Goal: Task Accomplishment & Management: Use online tool/utility

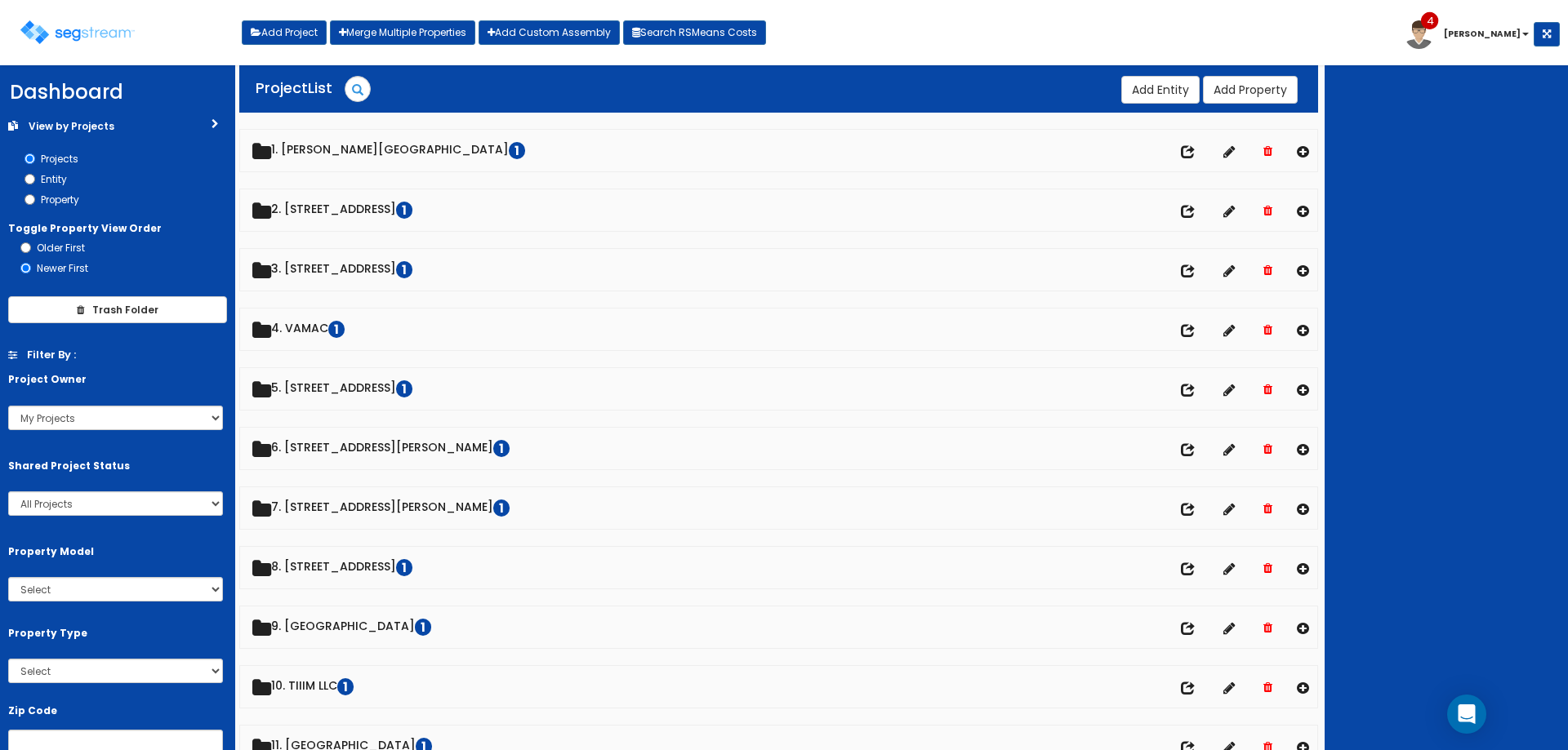
click at [428, 144] on link "1. Kennedy House Apartments 1" at bounding box center [779, 150] width 1078 height 42
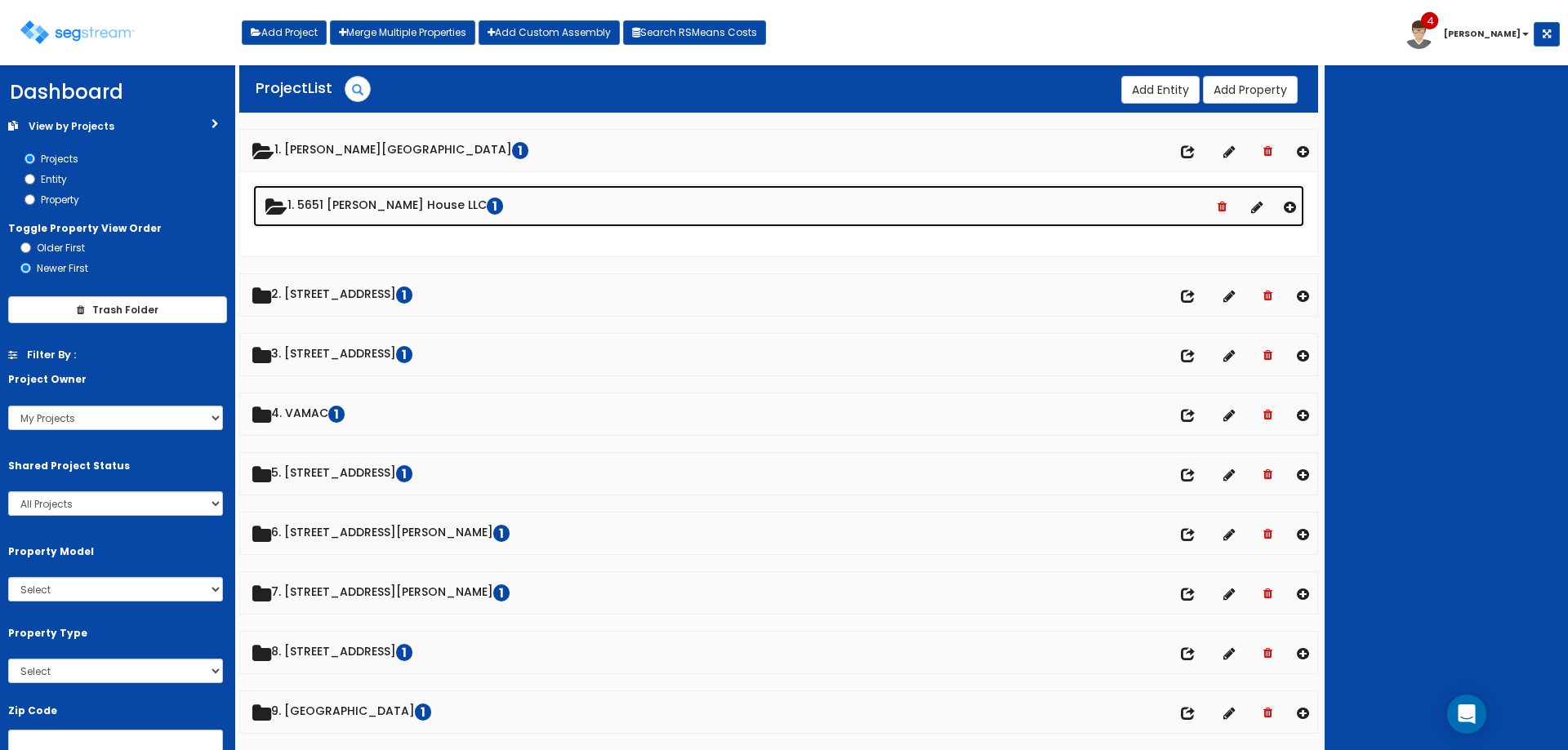
click at [405, 202] on link "1. 5651 Kennedy House LLC 1" at bounding box center [779, 206] width 1051 height 42
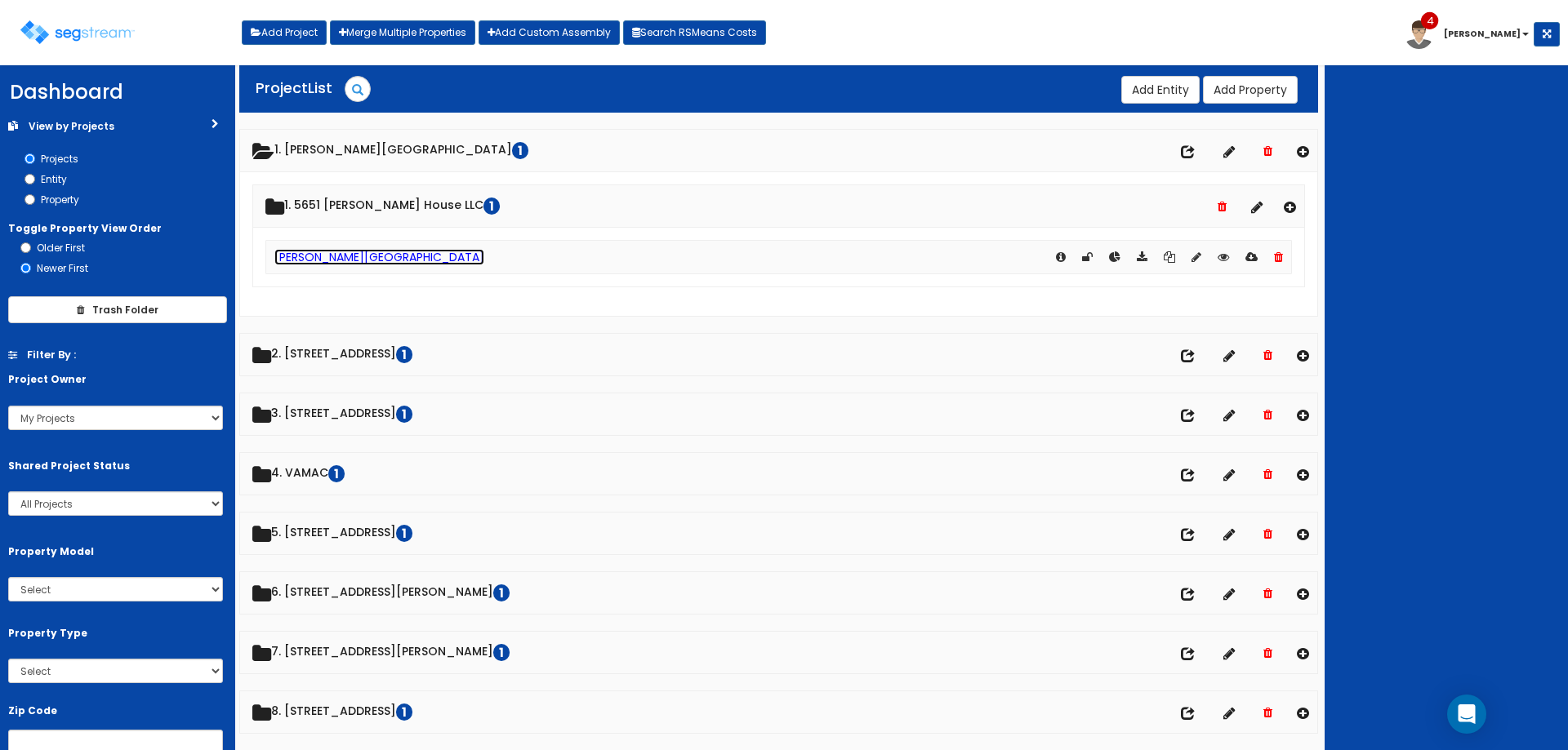
click at [390, 257] on link "[PERSON_NAME][GEOGRAPHIC_DATA]" at bounding box center [379, 257] width 210 height 16
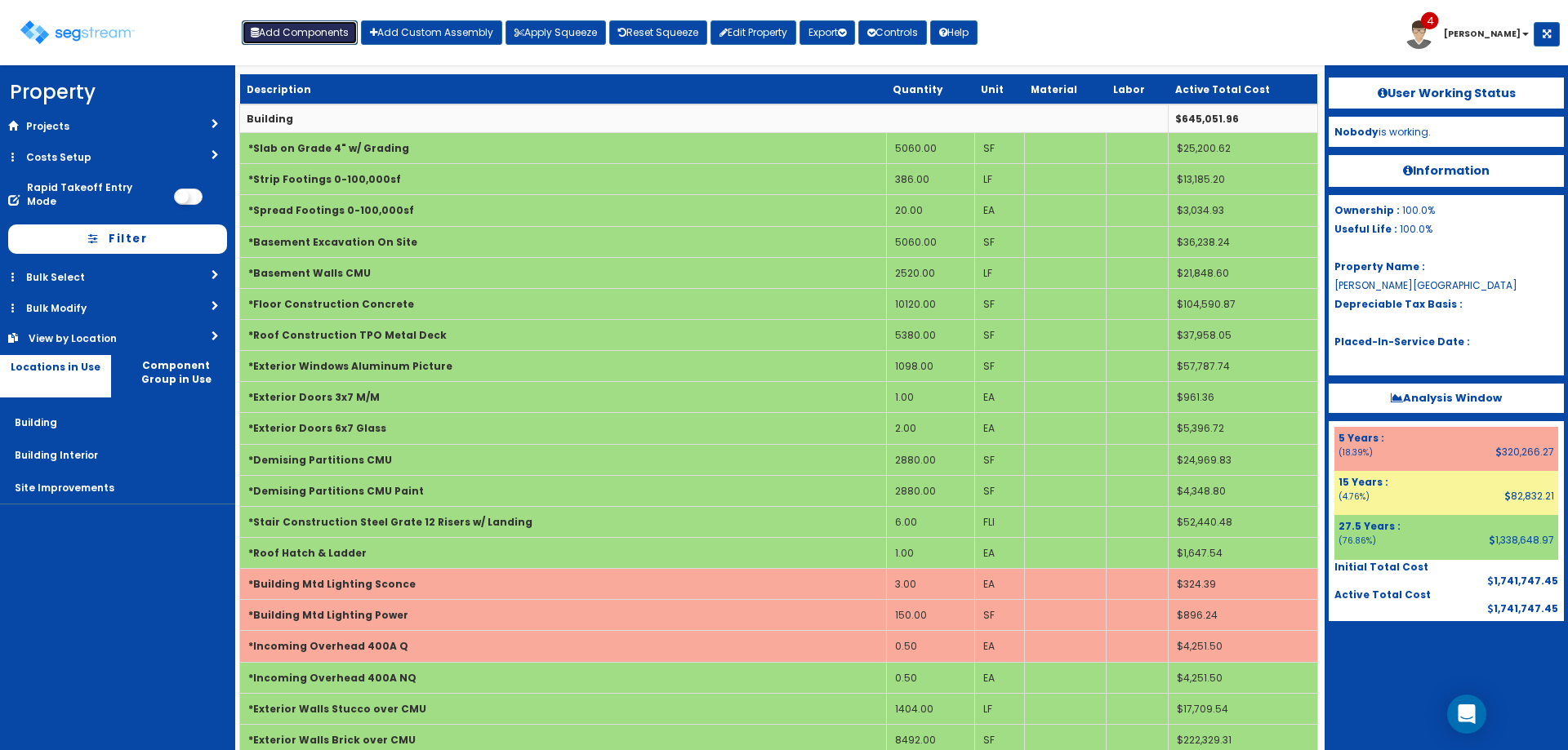
click at [308, 32] on button "Add Components" at bounding box center [299, 33] width 116 height 25
select select "275Y"
select select "default"
select select "7"
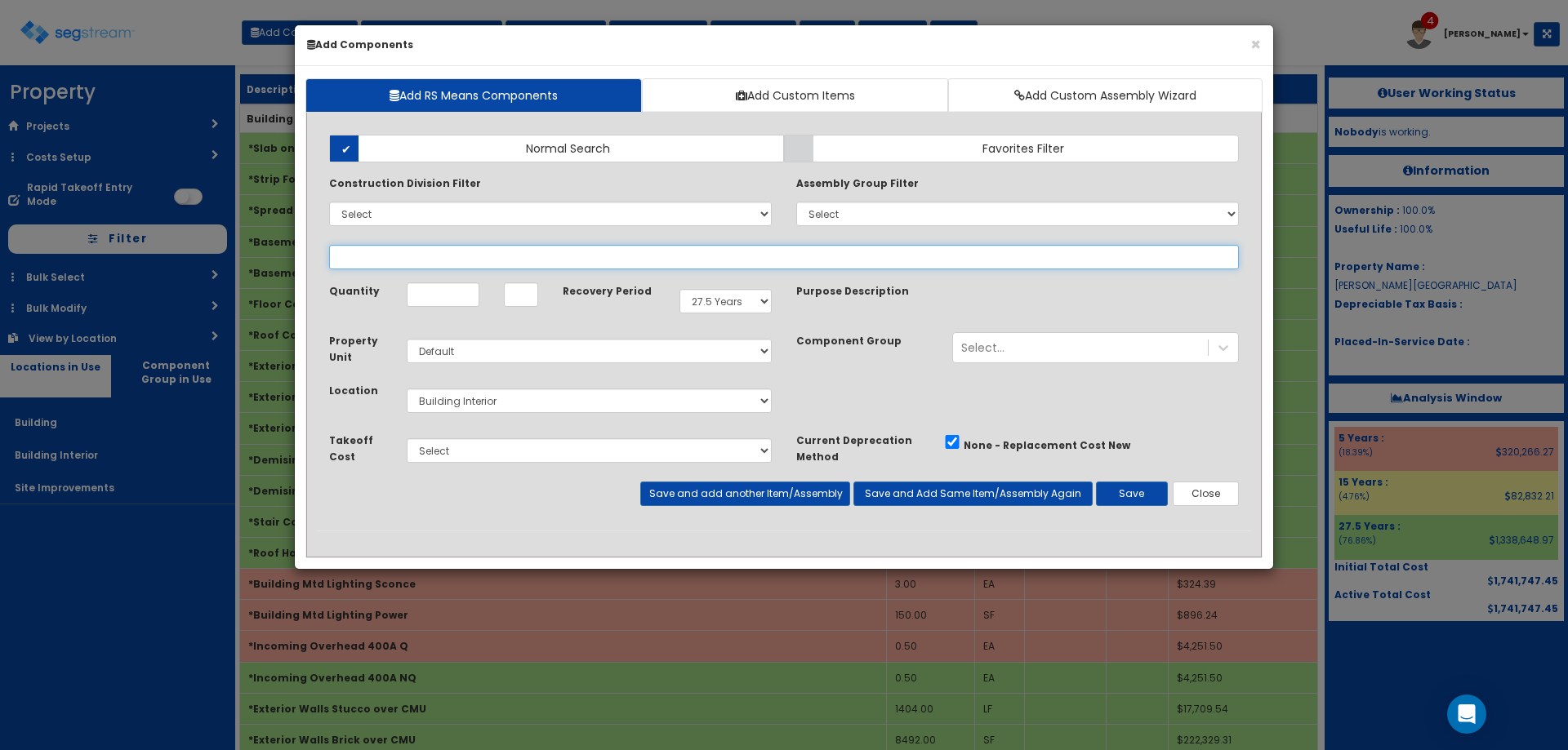
select select
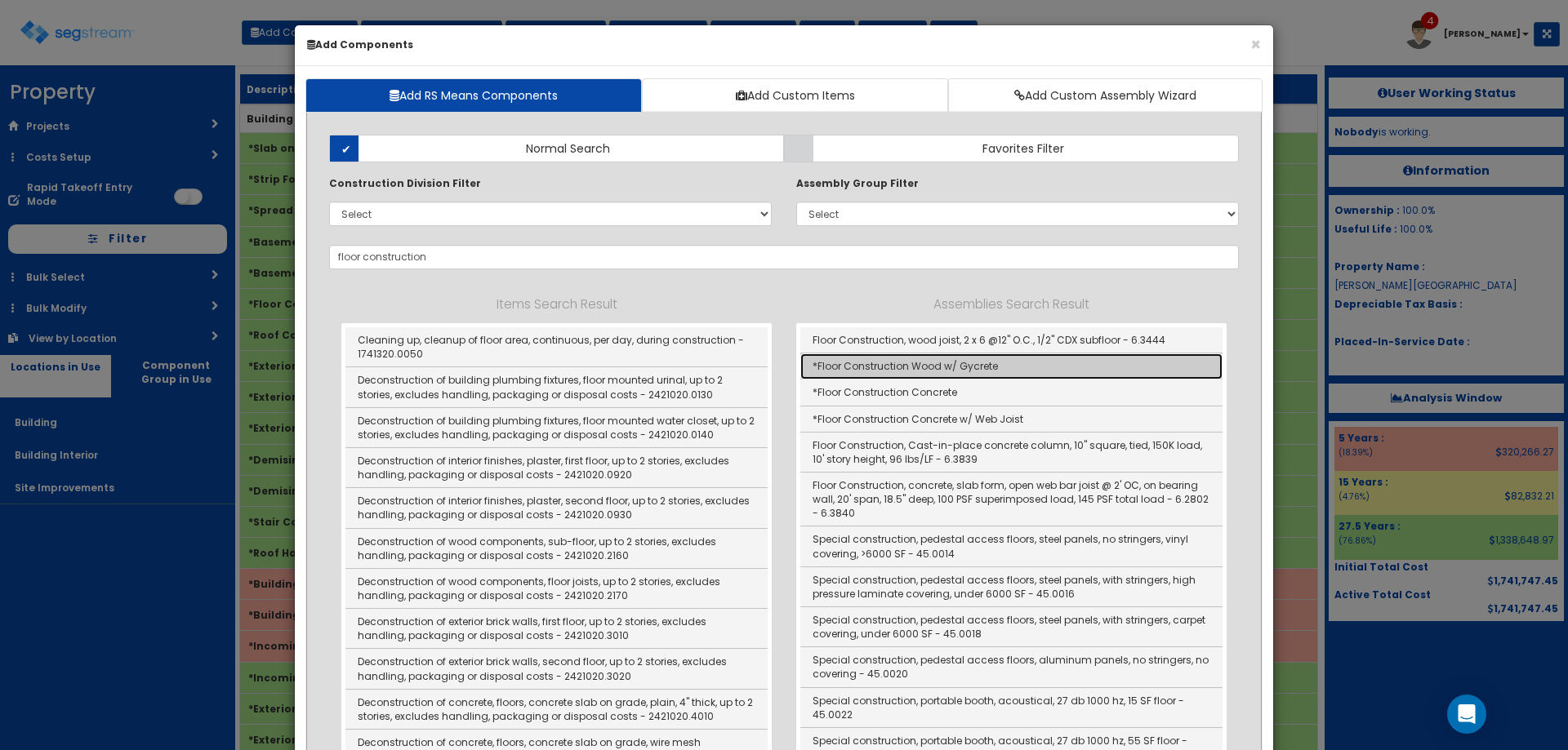
click at [1022, 370] on link "*Floor Construction Wood w/ Gycrete" at bounding box center [1011, 367] width 422 height 26
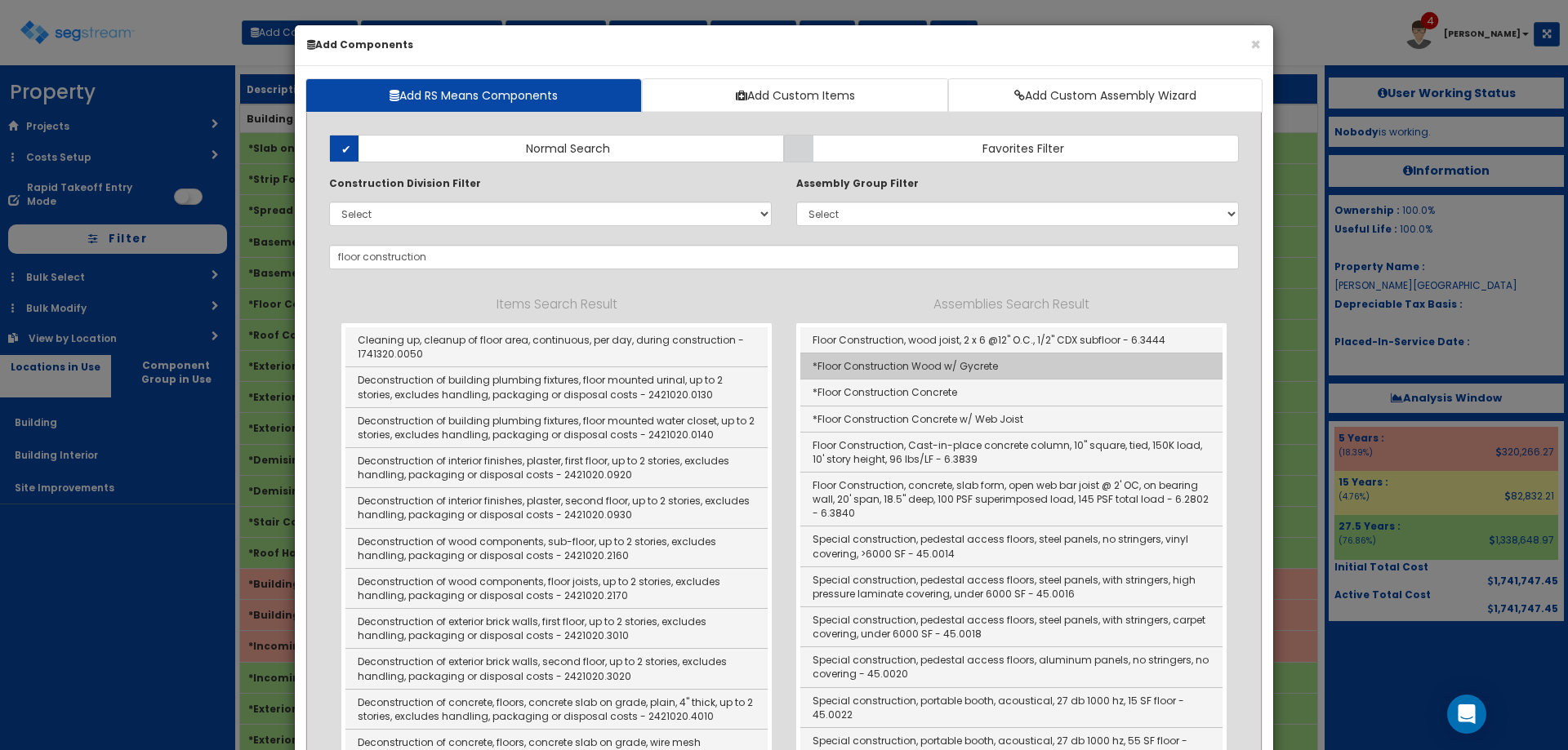
type input "*Floor Construction Wood w/ Gycrete"
type input "SF"
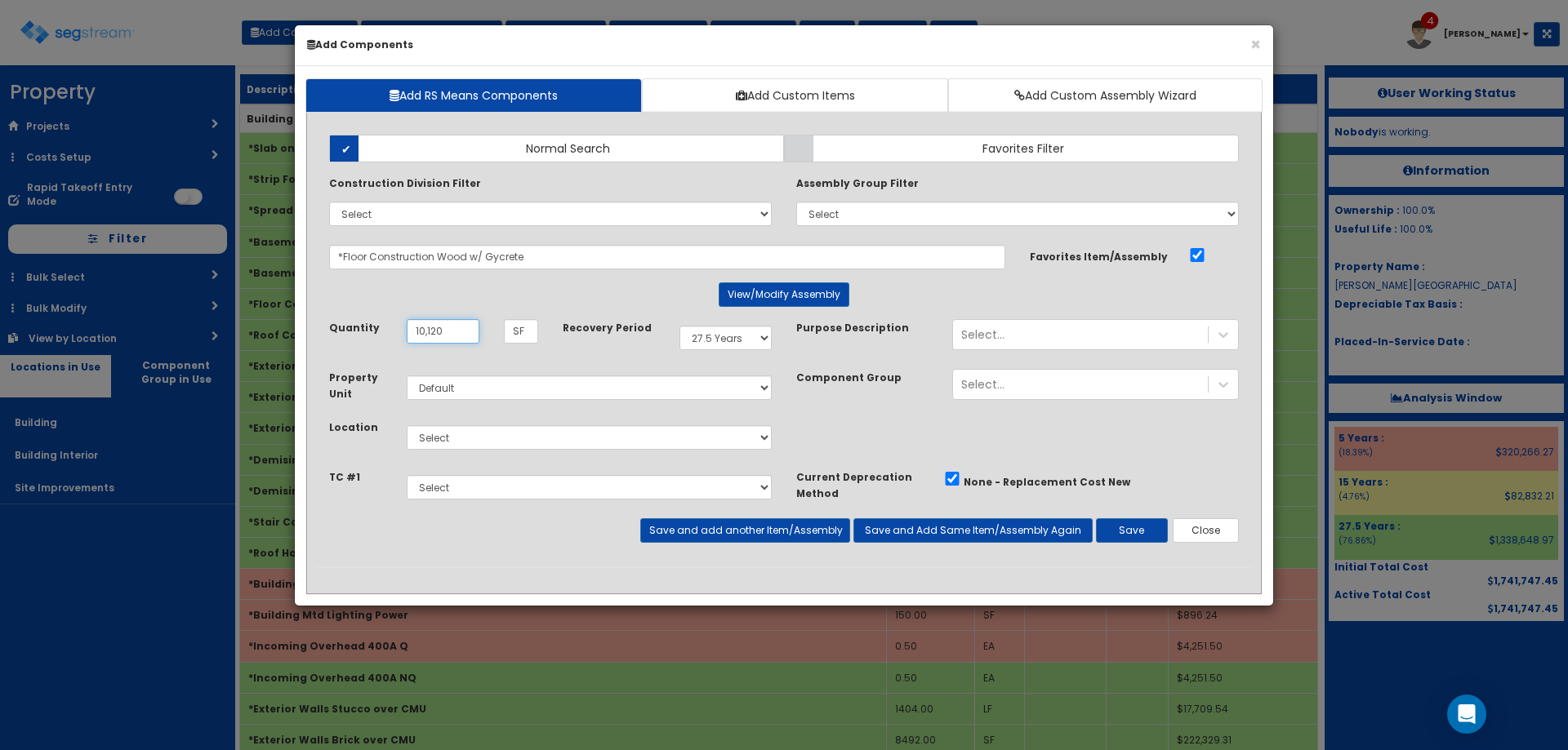
type input "10,120"
click at [519, 434] on select "Select Building Building Interior Site Improvements Add Additional Location" at bounding box center [589, 438] width 365 height 25
select select "6"
click at [406, 425] on select "Select Building Building Interior Site Improvements Add Additional Location" at bounding box center [589, 438] width 365 height 25
click at [1134, 534] on button "Save" at bounding box center [1131, 530] width 72 height 25
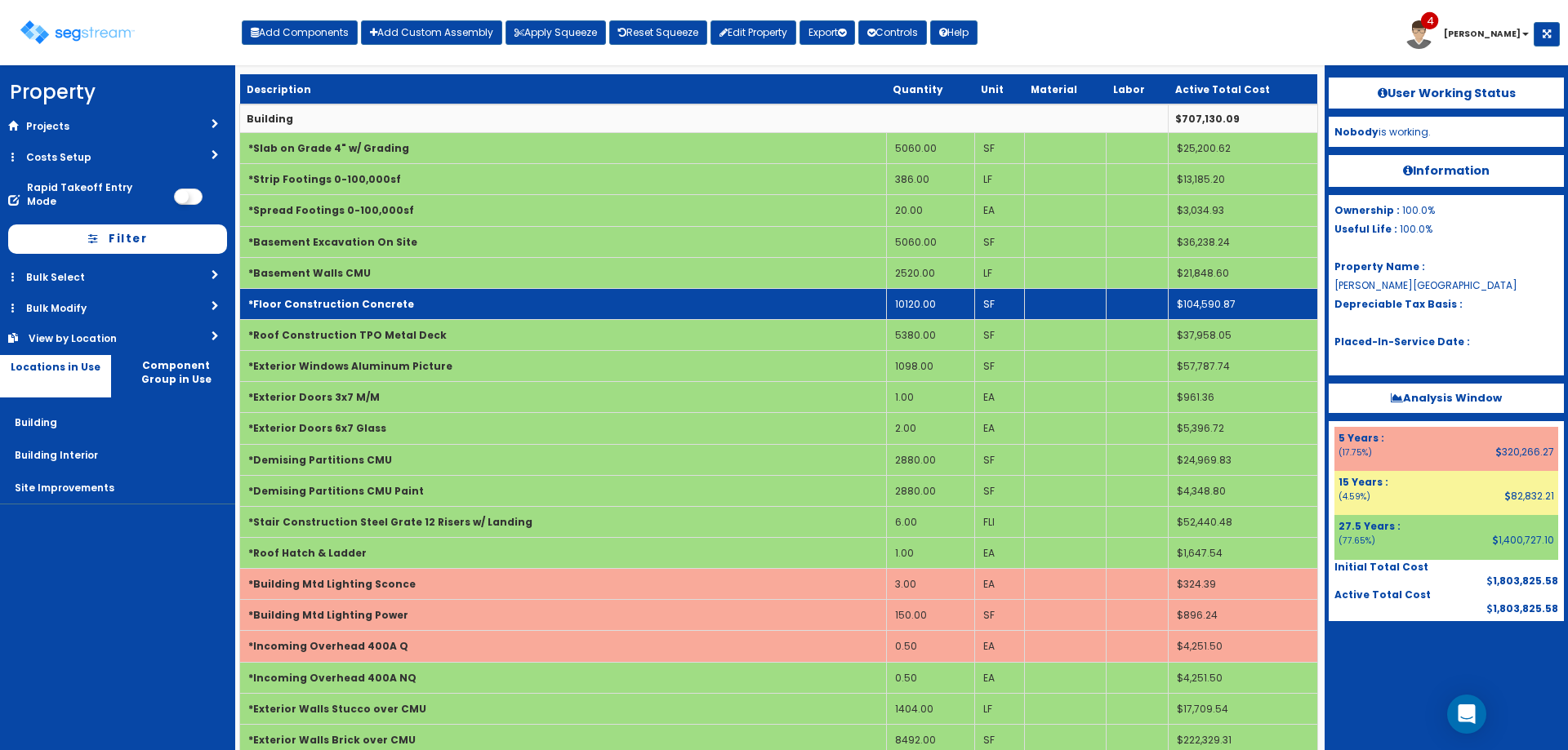
click at [947, 304] on td "10120.00" at bounding box center [930, 303] width 88 height 31
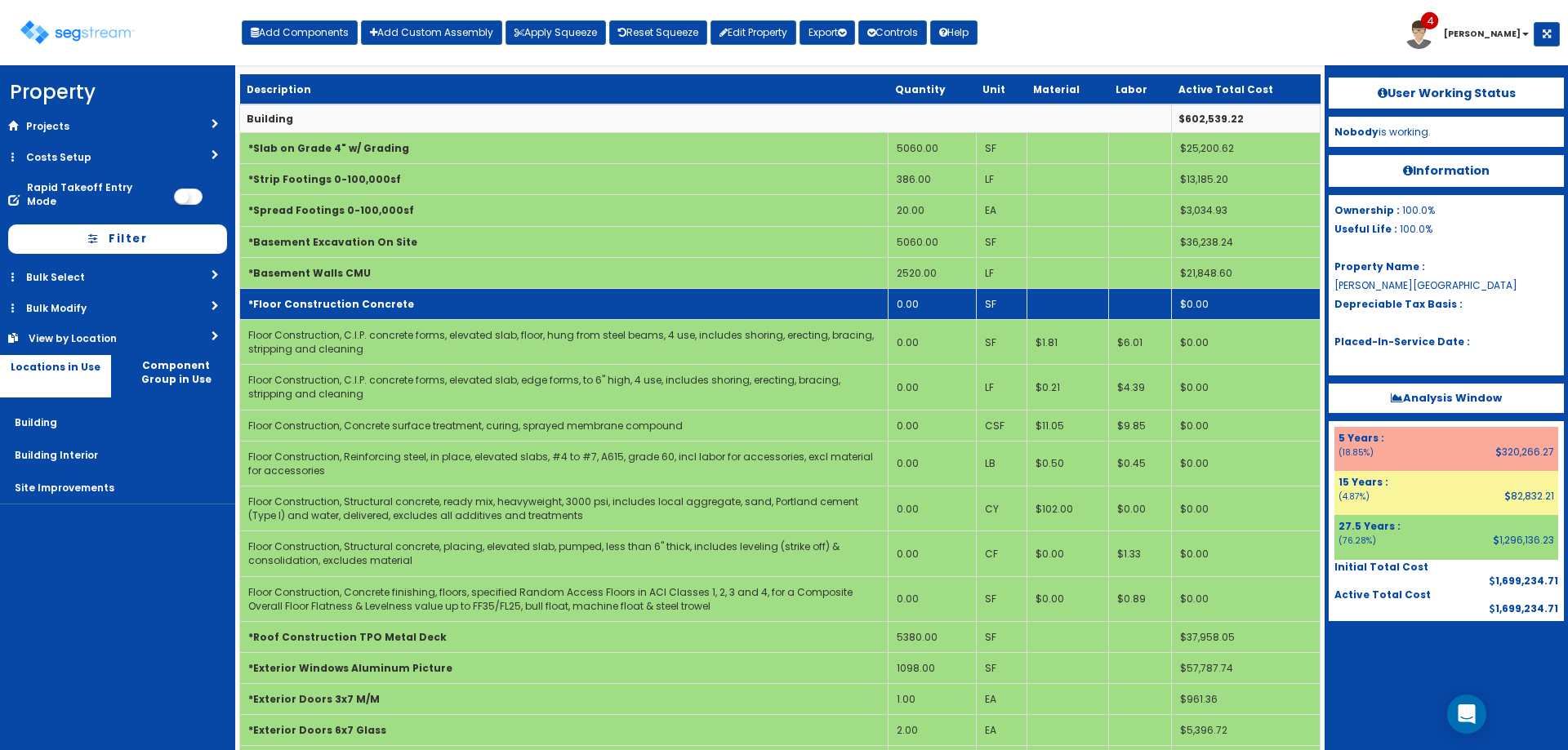
click at [870, 297] on td "*Floor Construction Concrete" at bounding box center [564, 303] width 648 height 31
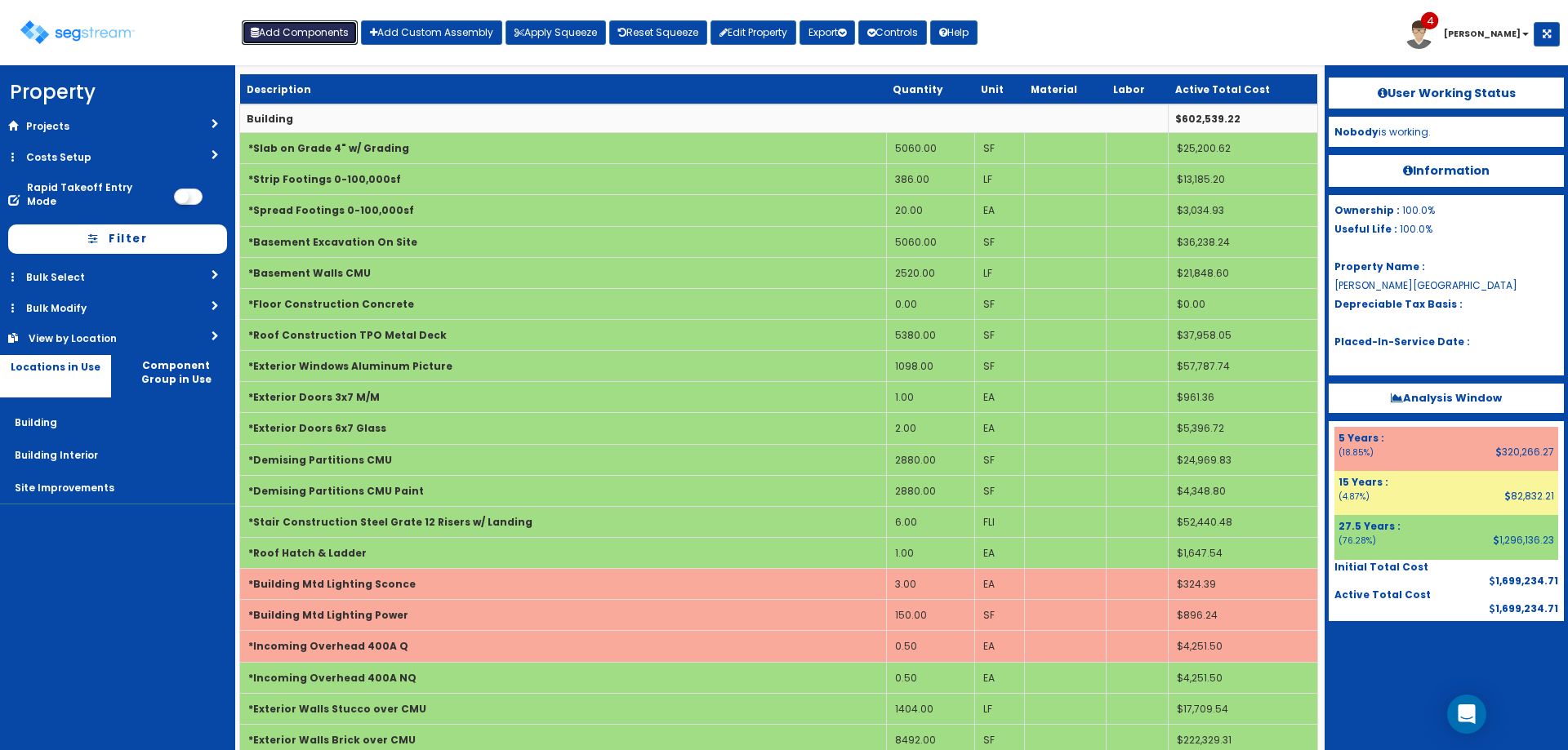
click at [266, 26] on button "Add Components" at bounding box center [299, 33] width 116 height 25
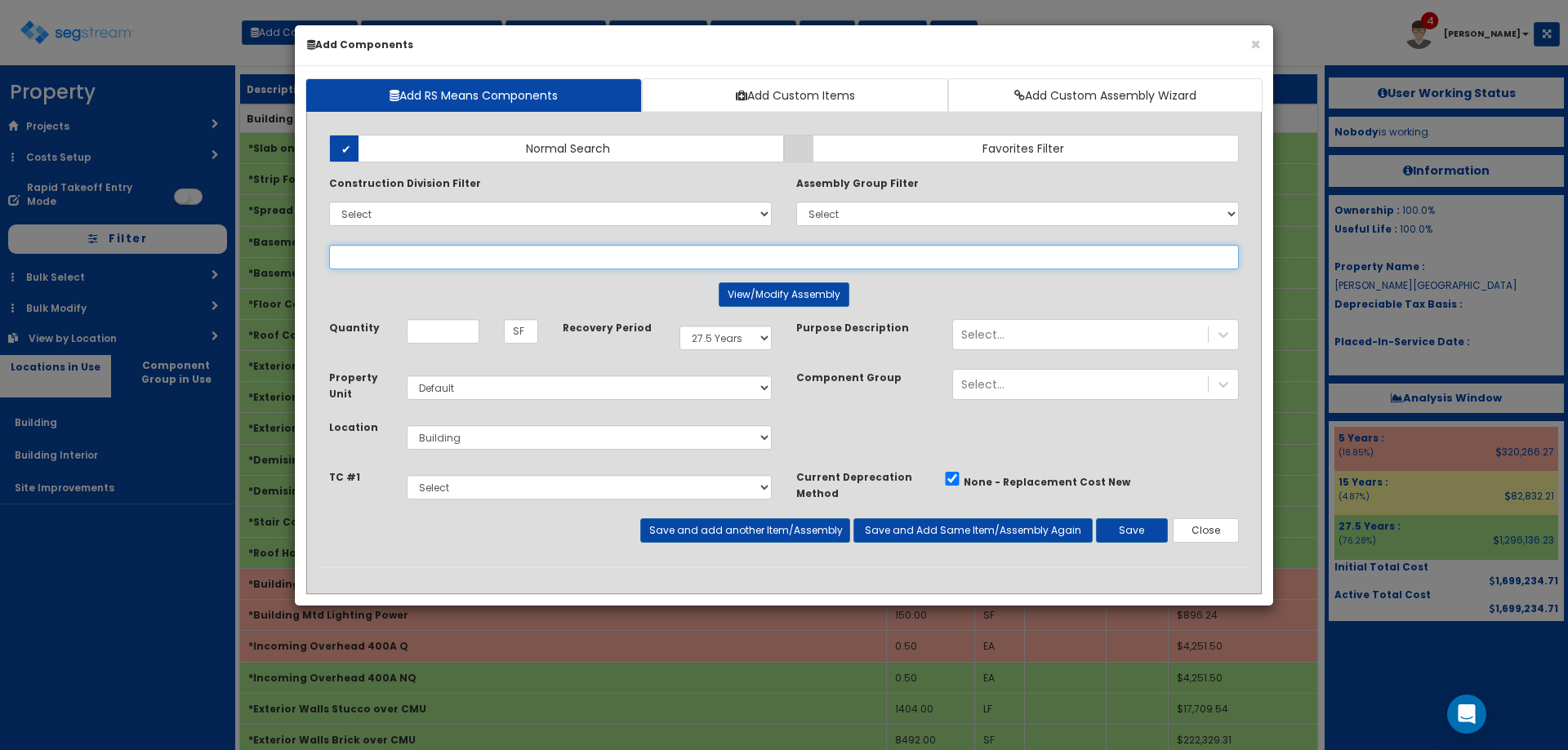
select select
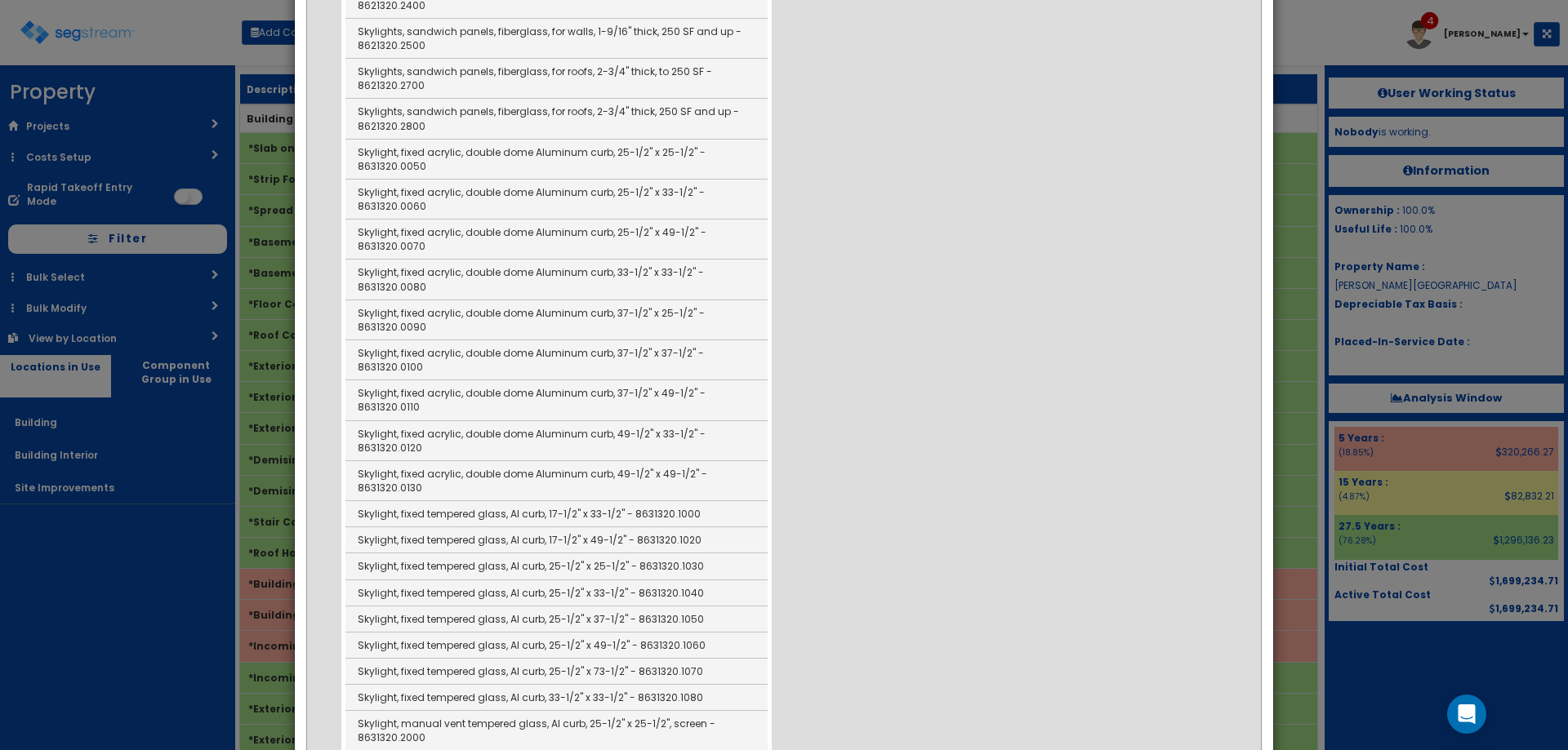
scroll to position [1333, 0]
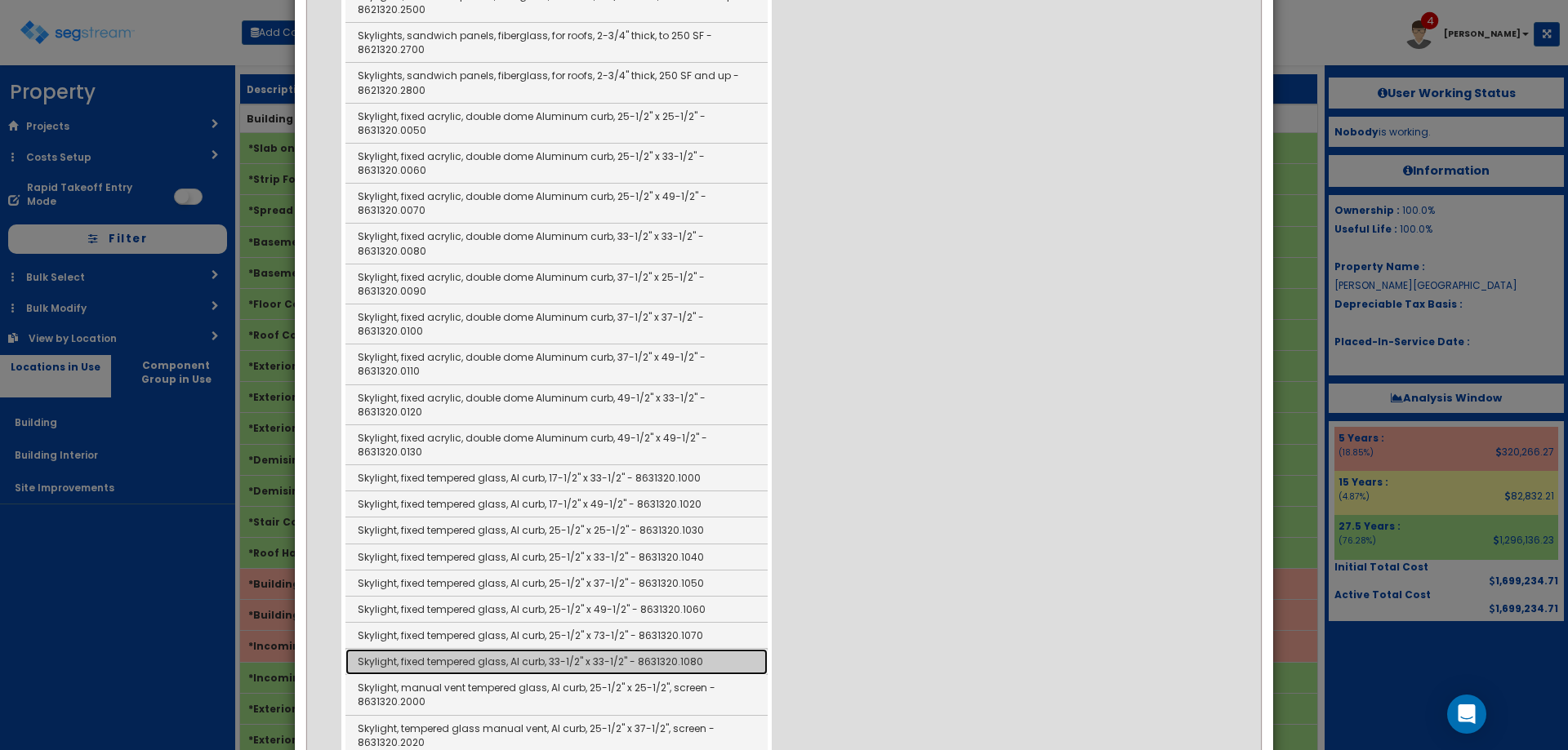
click at [650, 649] on link "Skylight, fixed tempered glass, Al curb, 33-1/2" x 33-1/2" - 8631320.1080" at bounding box center [556, 662] width 422 height 26
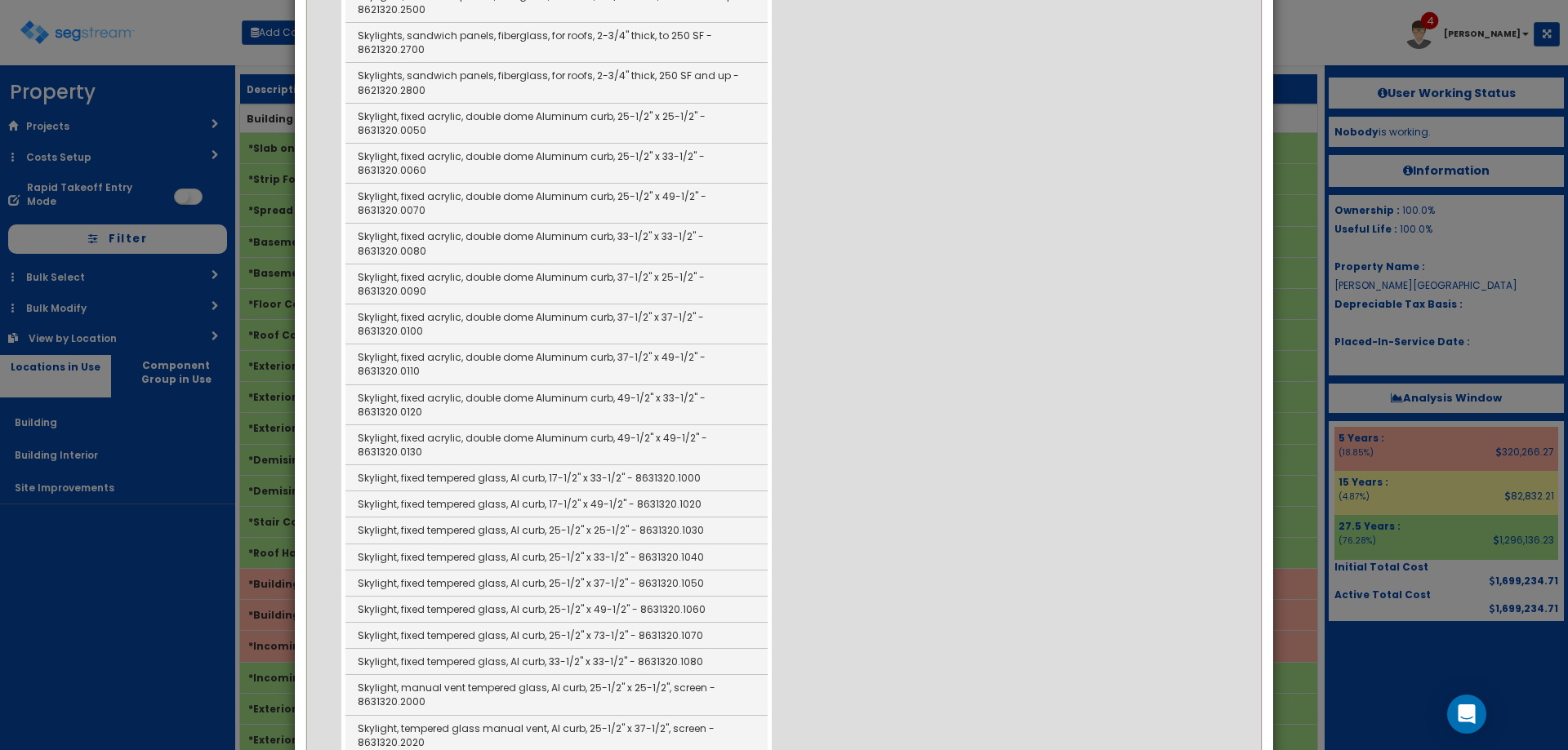
type input "Skylight, fixed tempered glass, Al curb, 33-1/2" x 33-1/2" - 8631320.1080"
checkbox input "false"
type input "EA"
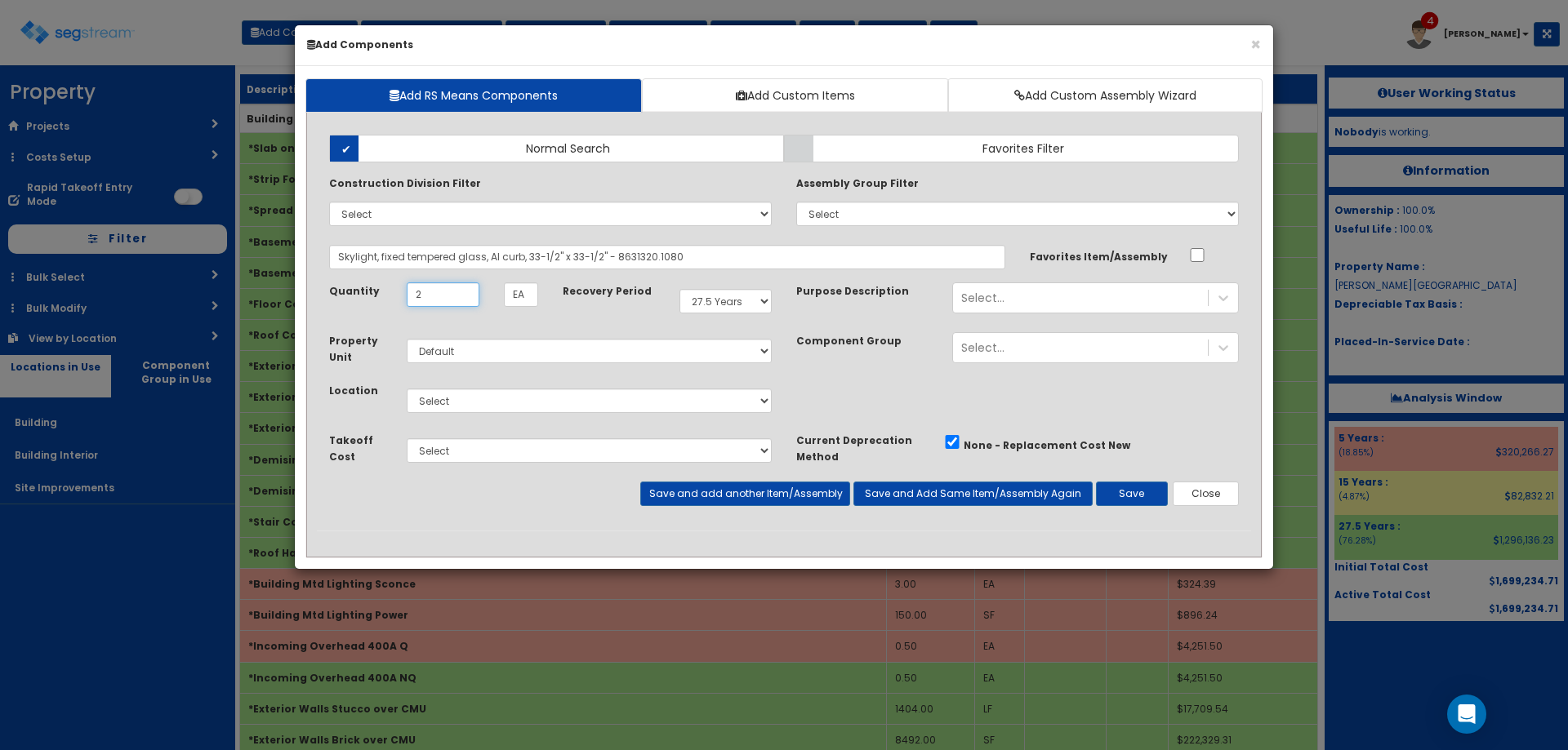
type input "2"
click at [480, 402] on select "Select Building Building Interior Site Improvements Add Additional Location" at bounding box center [589, 401] width 365 height 25
select select "6"
click at [406, 389] on select "Select Building Building Interior Site Improvements Add Additional Location" at bounding box center [589, 401] width 365 height 25
click at [1131, 499] on button "Save" at bounding box center [1131, 494] width 72 height 25
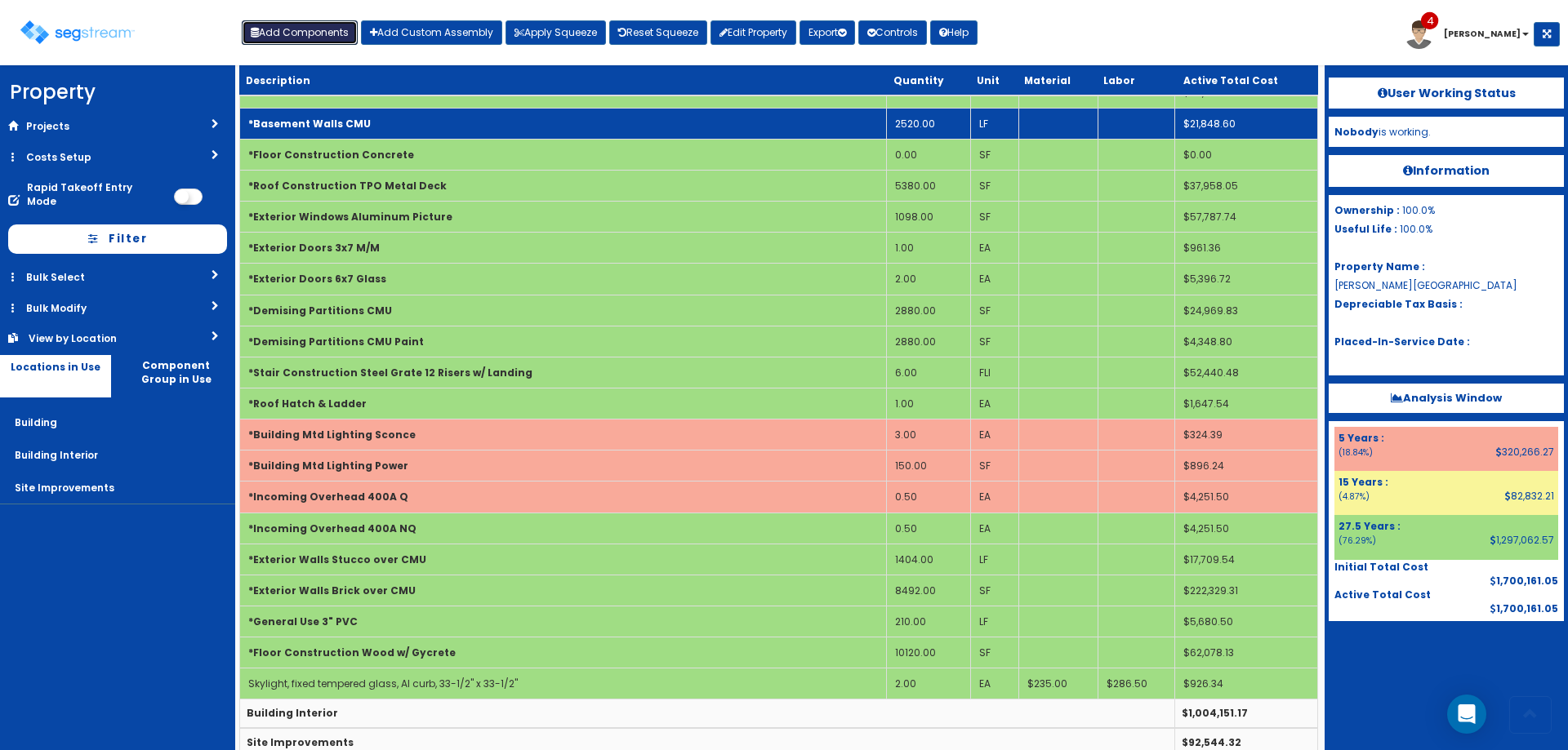
scroll to position [173, 0]
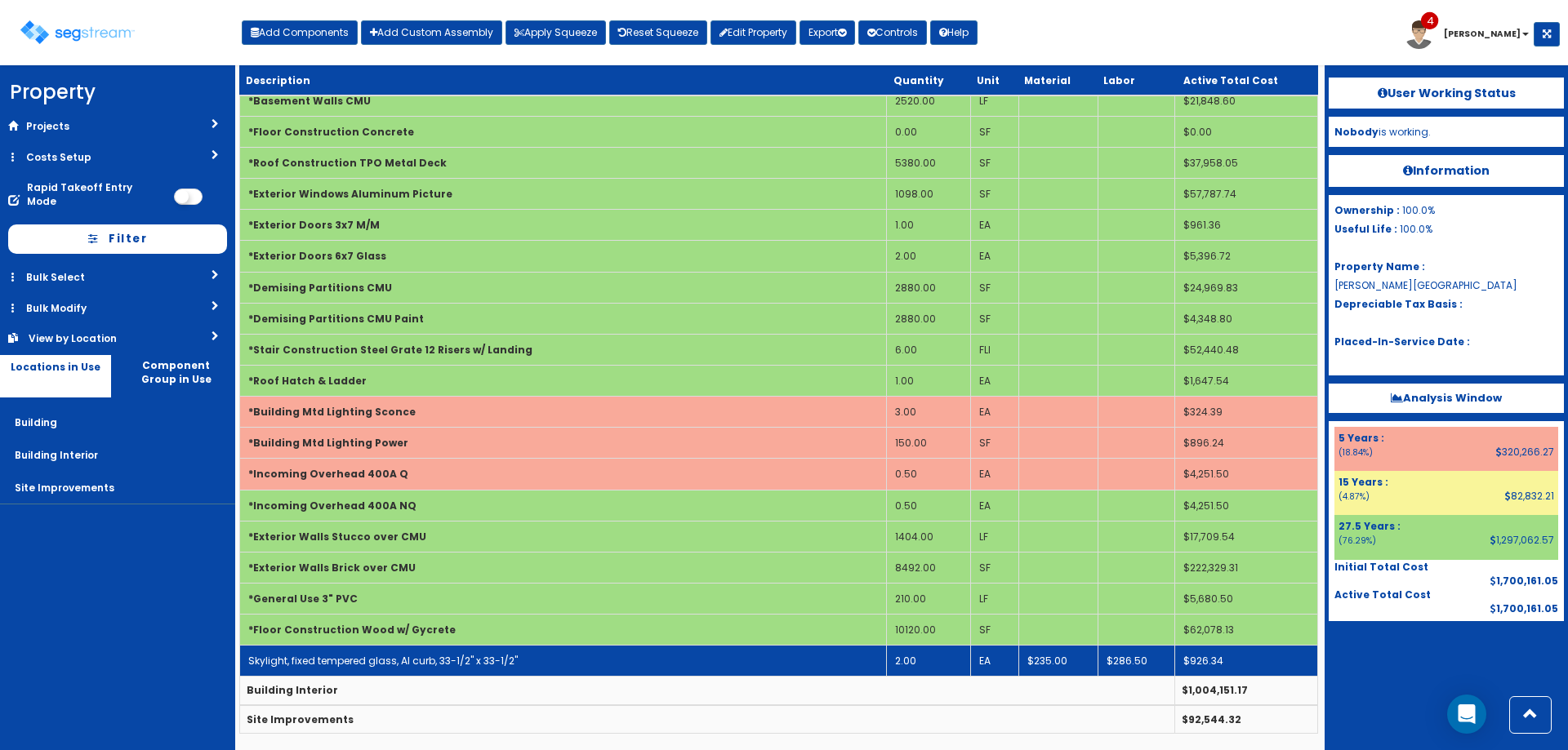
click at [522, 661] on td "Skylight, fixed tempered glass, Al curb, 33-1/2" x 33-1/2"" at bounding box center [564, 661] width 647 height 31
click at [521, 661] on td "Skylight, fixed tempered glass, Al curb, 33-1/2" x 33-1/2"" at bounding box center [564, 661] width 647 height 31
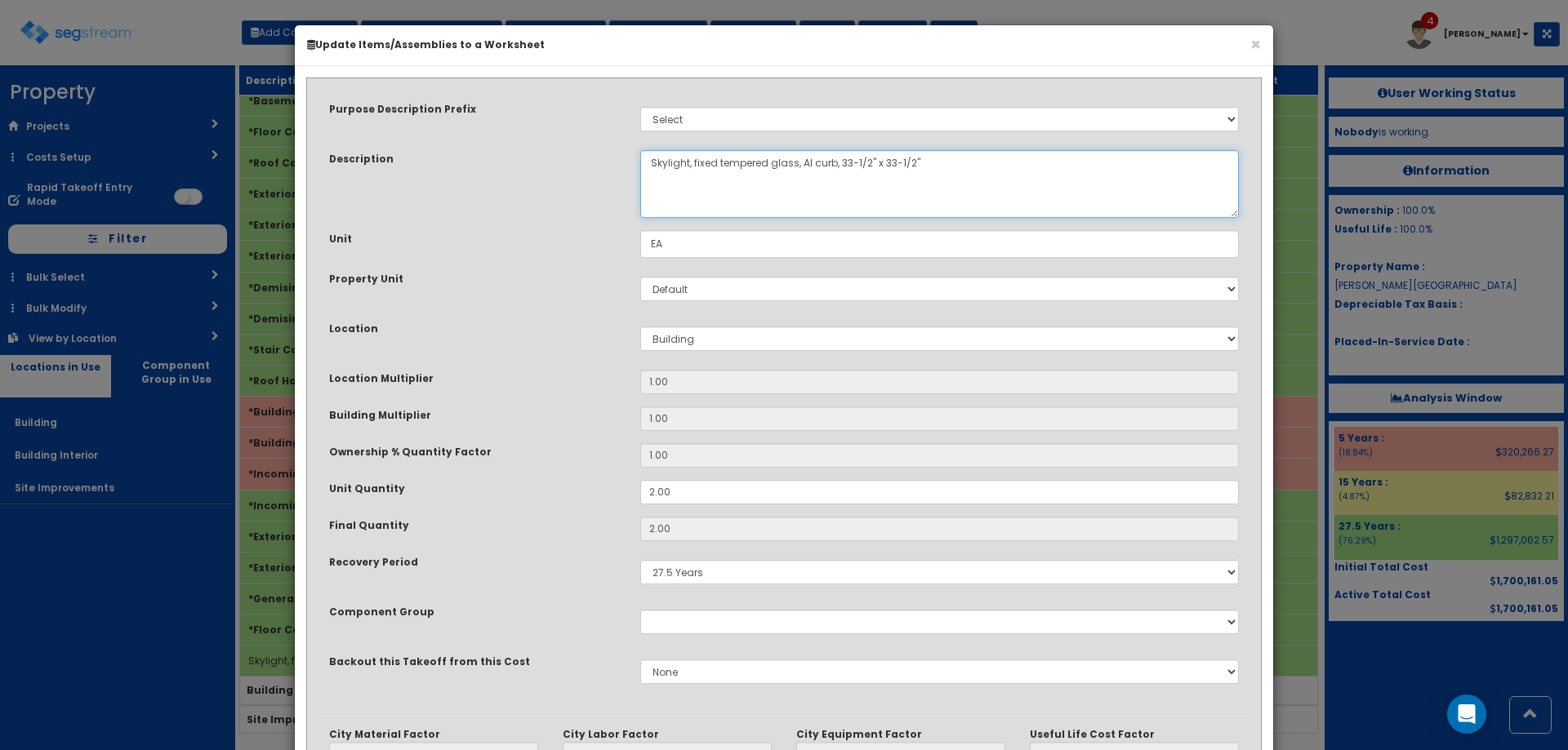
click at [870, 164] on textarea "Skylight, fixed tempered glass, Al curb, 33-1/2" x 33-1/2"" at bounding box center [939, 184] width 599 height 67
drag, startPoint x: 893, startPoint y: 164, endPoint x: 992, endPoint y: 56, distance: 146.5
click at [893, 164] on textarea "Skylight, fixed tempered glass, Al curb, 33-1/2" x 33-1/2"" at bounding box center [939, 184] width 599 height 67
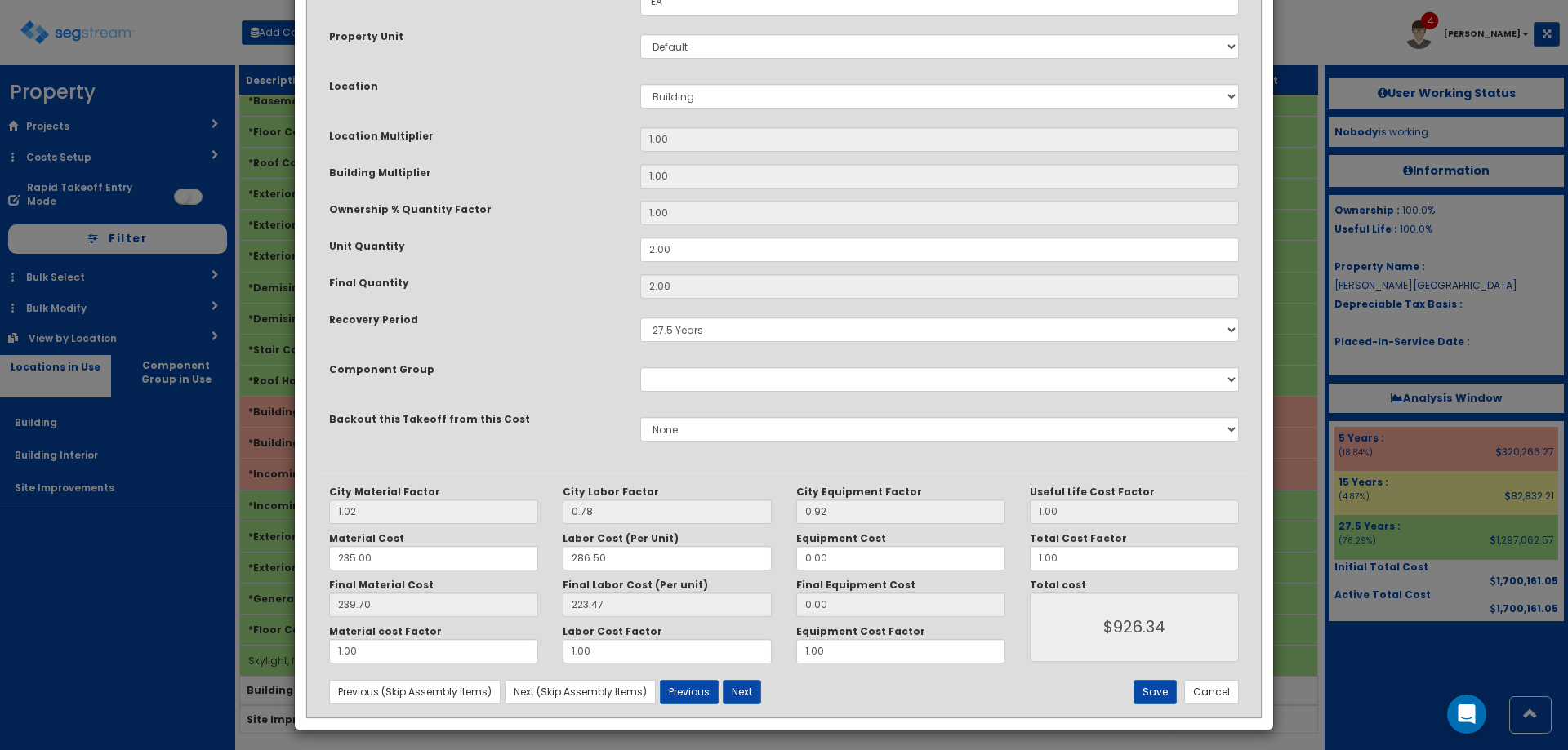
scroll to position [248, 0]
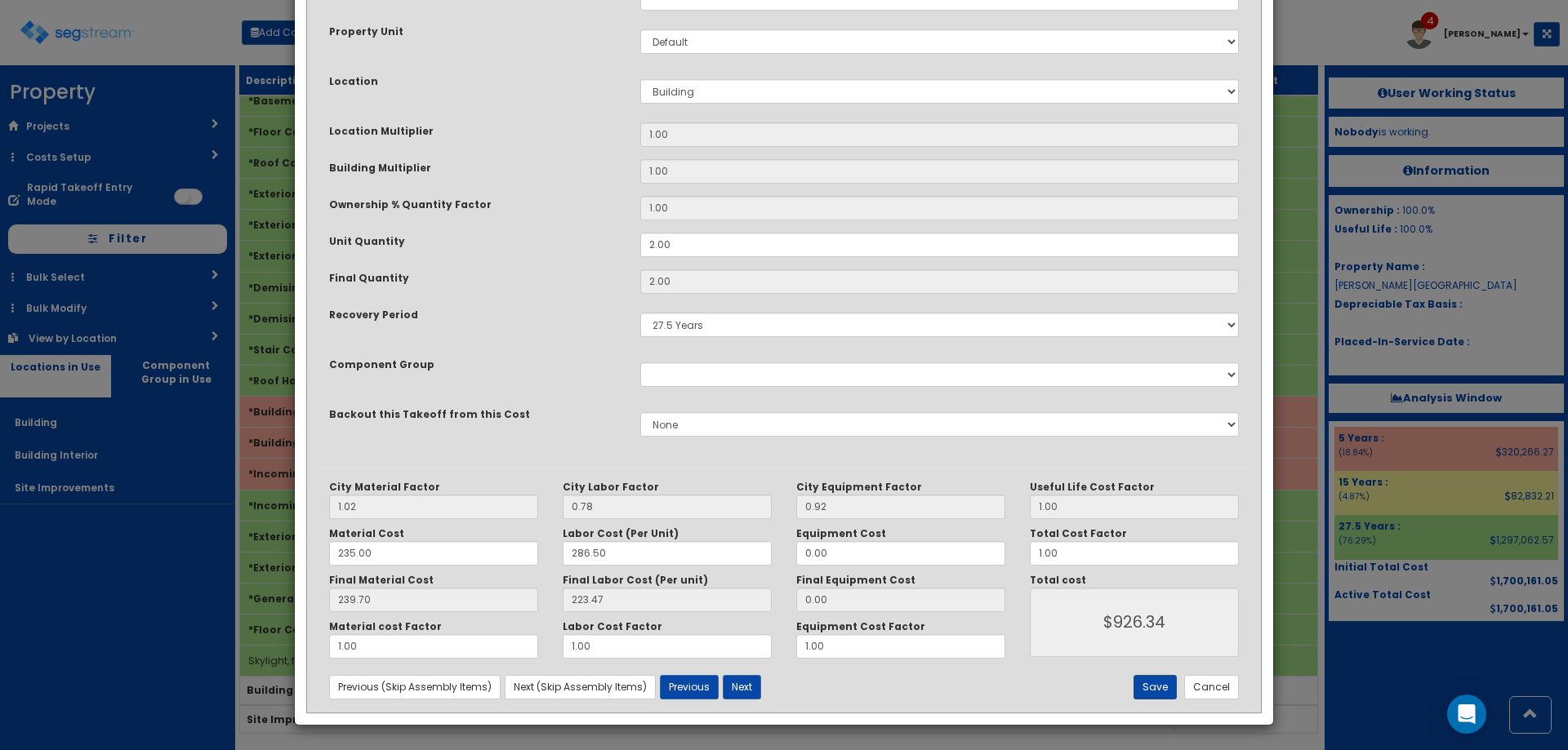
type textarea "Skylight, fixed tempered glass, Al curb, 36" x 36""
drag, startPoint x: 1160, startPoint y: 684, endPoint x: 1100, endPoint y: 607, distance: 97.6
click at [1162, 684] on button "Save" at bounding box center [1155, 688] width 44 height 25
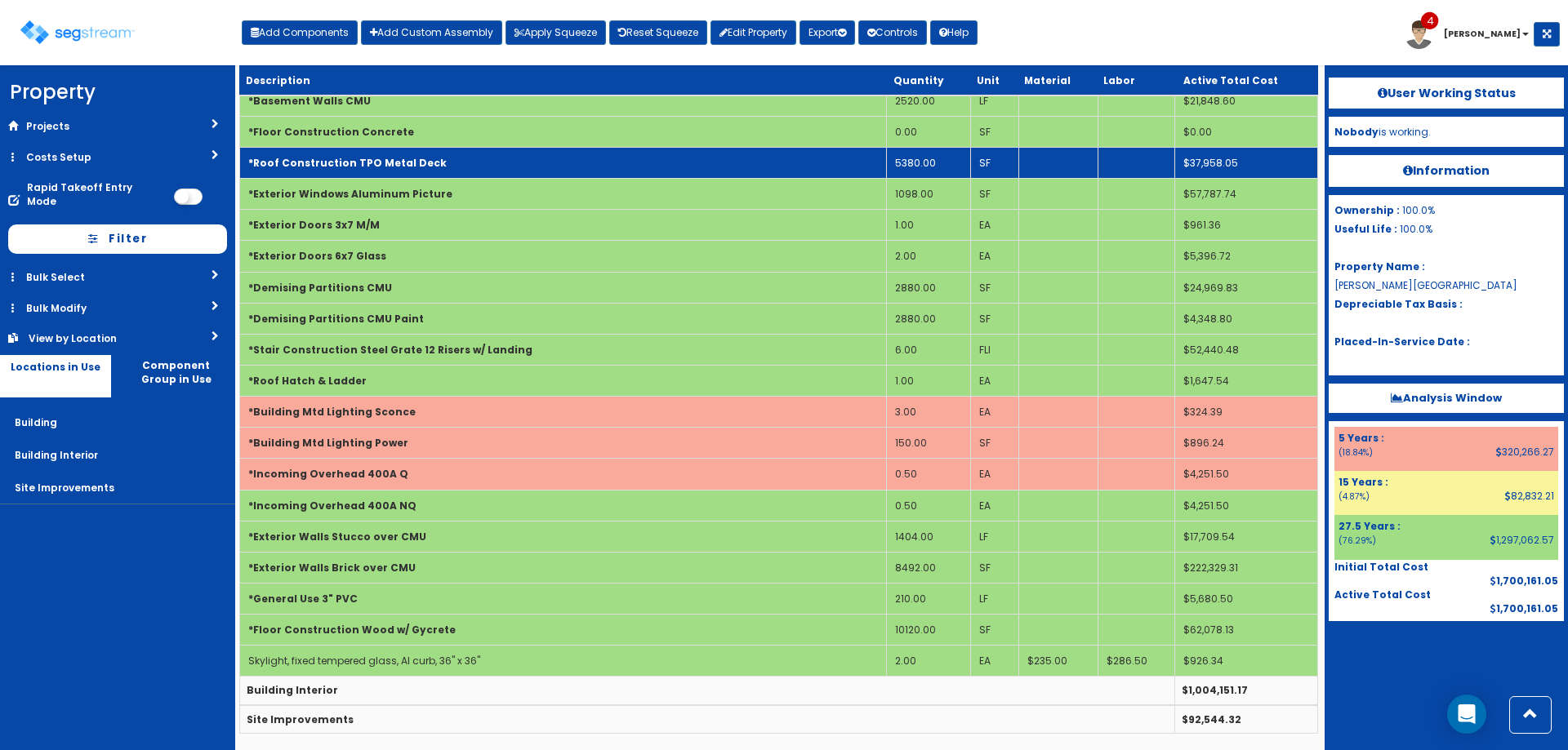
click at [924, 168] on td "5380.00" at bounding box center [928, 163] width 84 height 31
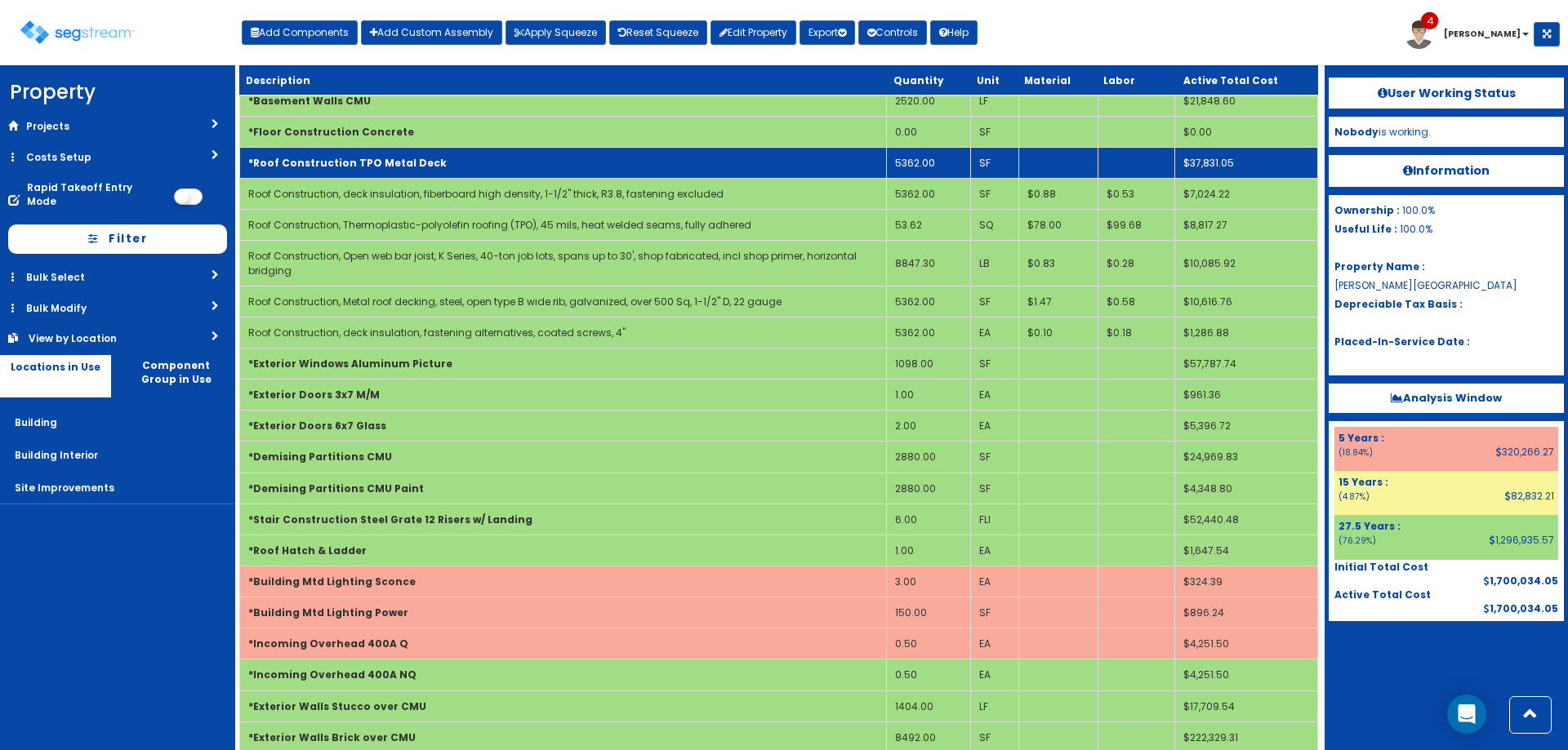
click at [838, 160] on td "*Roof Construction TPO Metal Deck" at bounding box center [564, 163] width 647 height 31
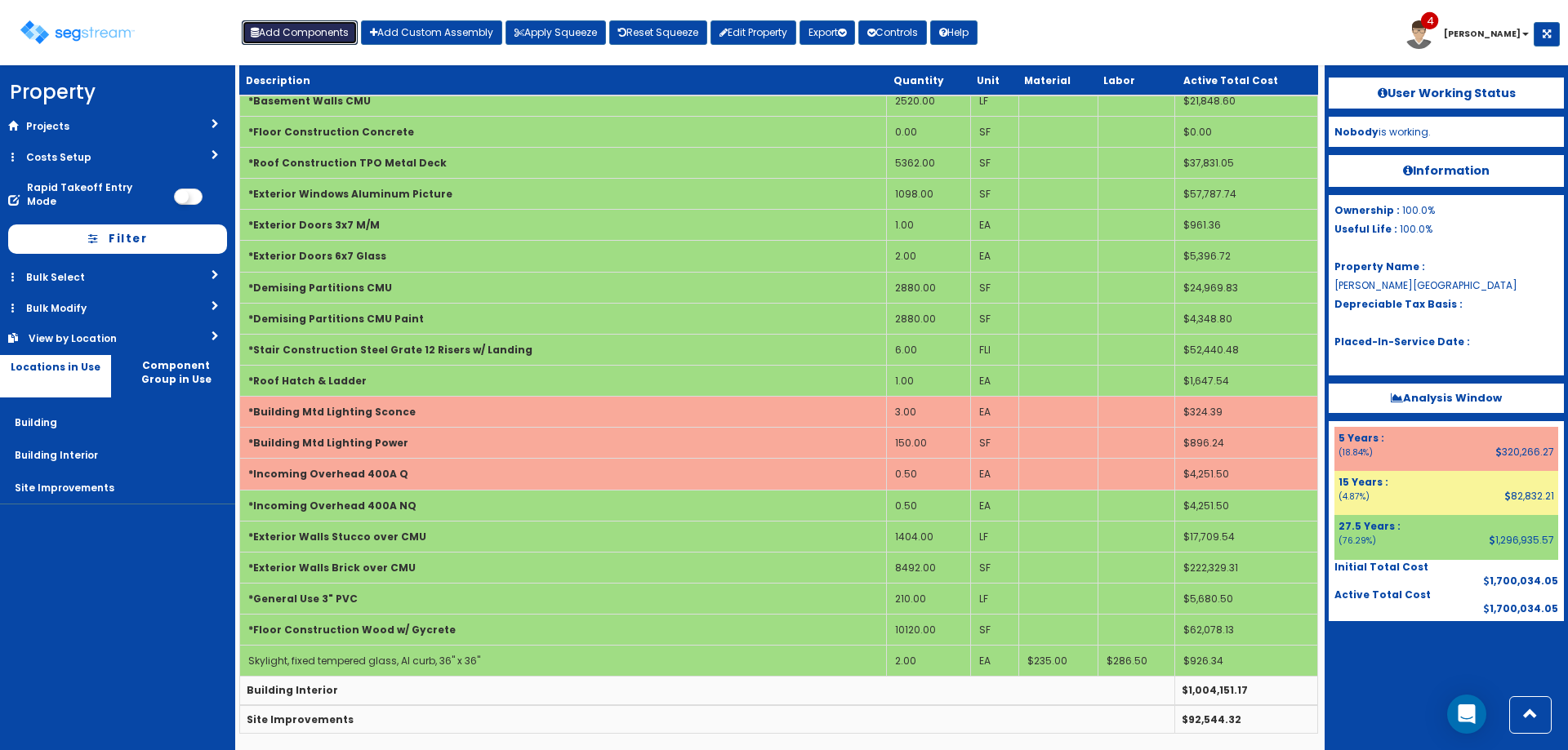
drag, startPoint x: 310, startPoint y: 34, endPoint x: 542, endPoint y: 103, distance: 242.0
click at [313, 42] on button "Add Components" at bounding box center [299, 33] width 116 height 25
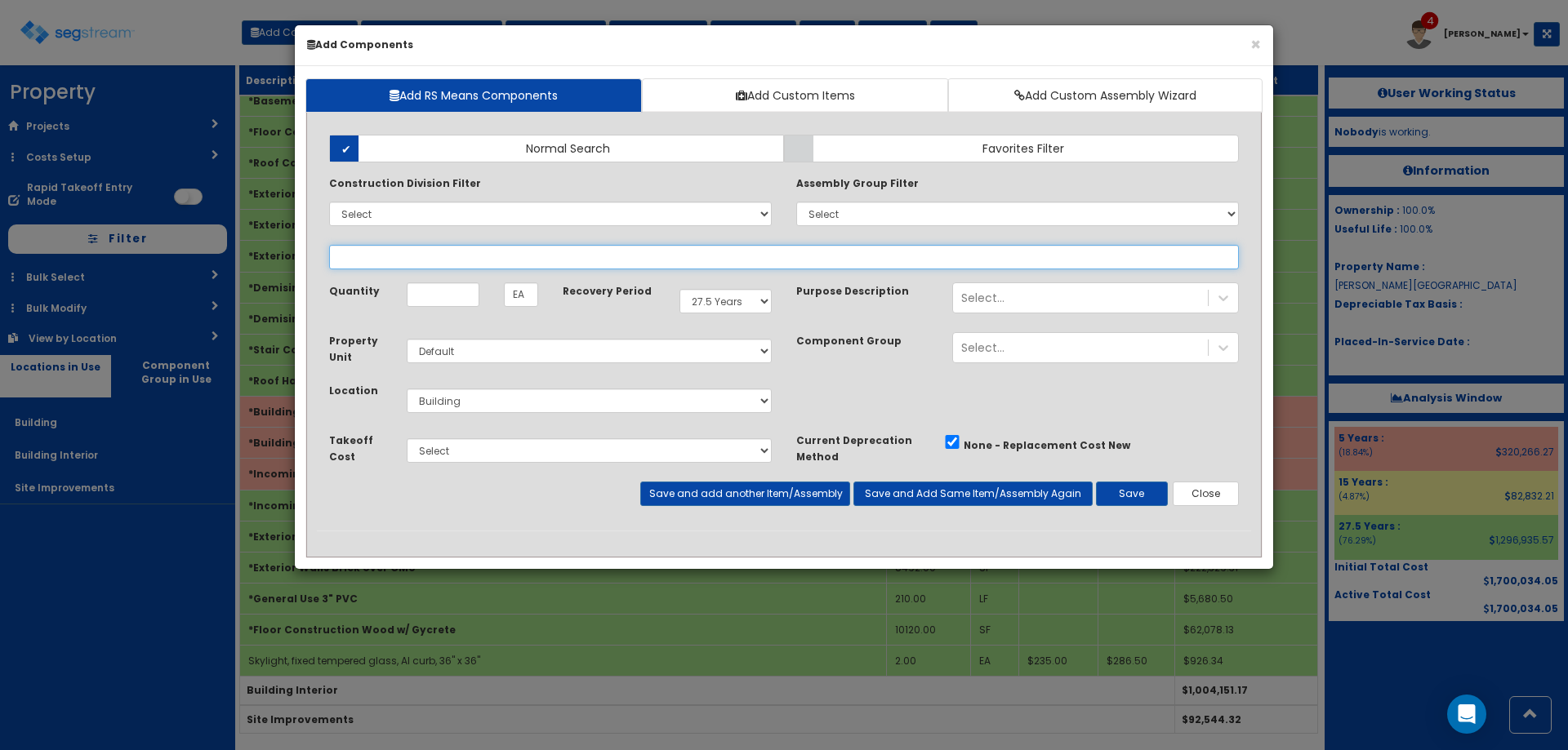
select select
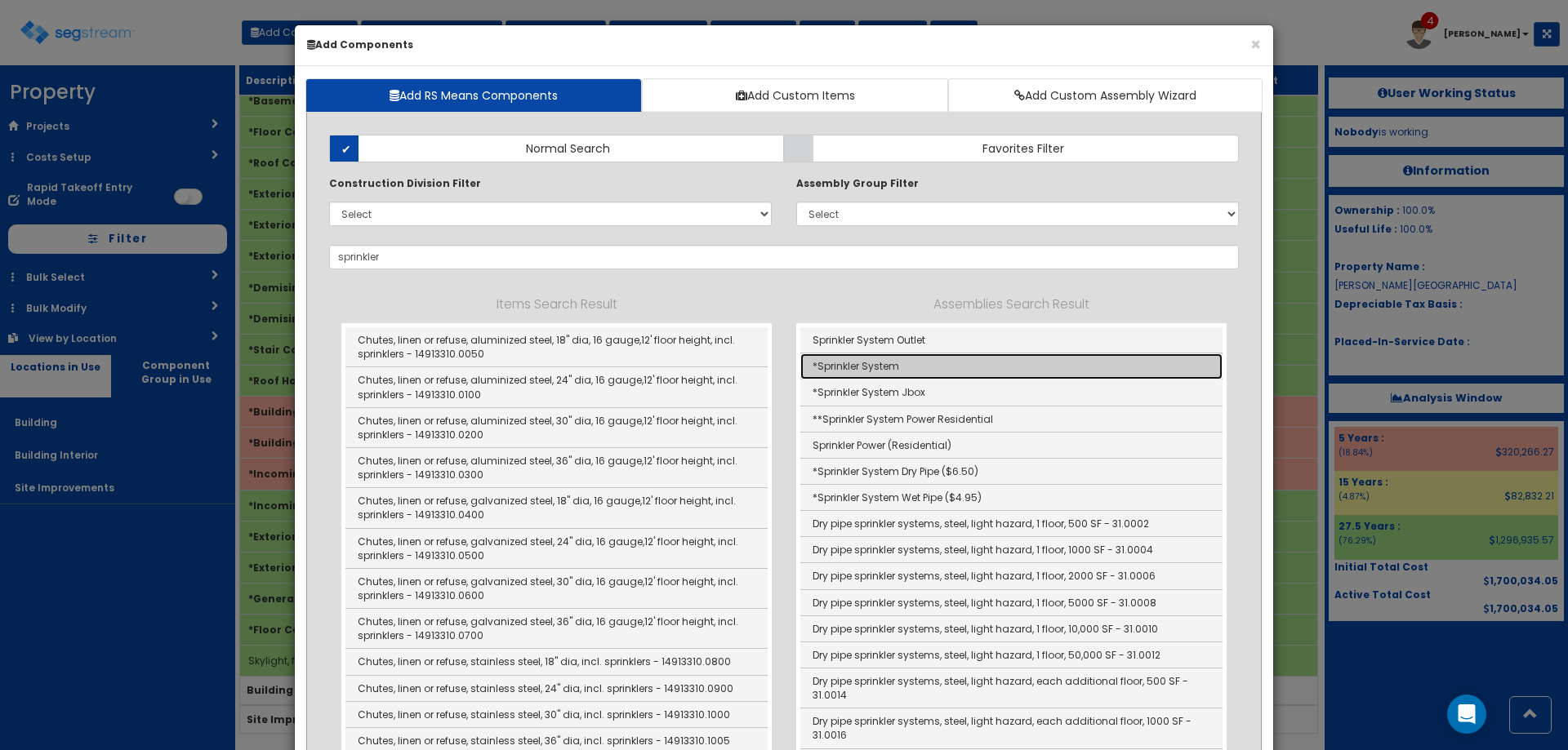
click at [897, 365] on link "*Sprinkler System" at bounding box center [1011, 367] width 422 height 26
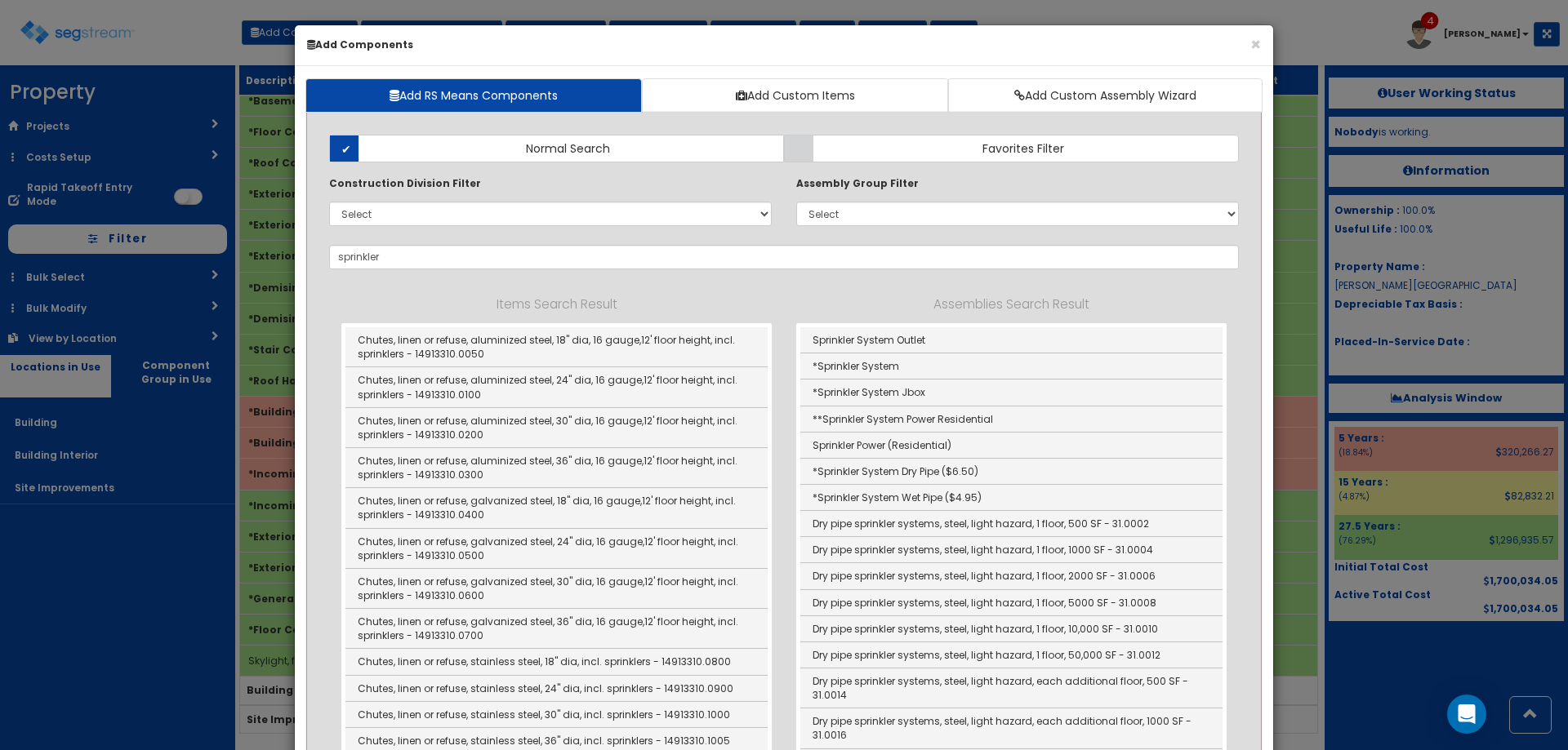
type input "*Sprinkler System"
checkbox input "true"
type input "SF"
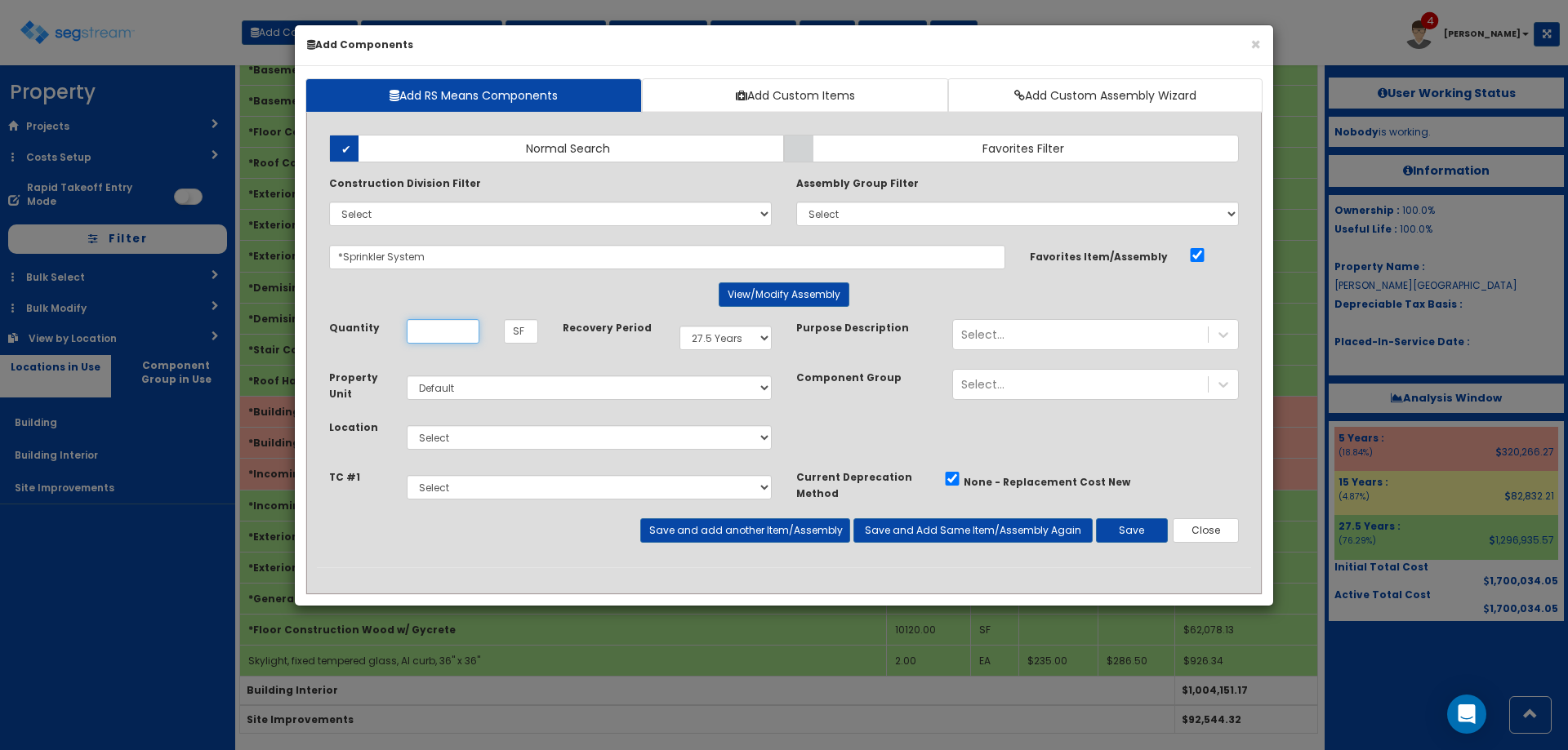
scroll to position [0, 0]
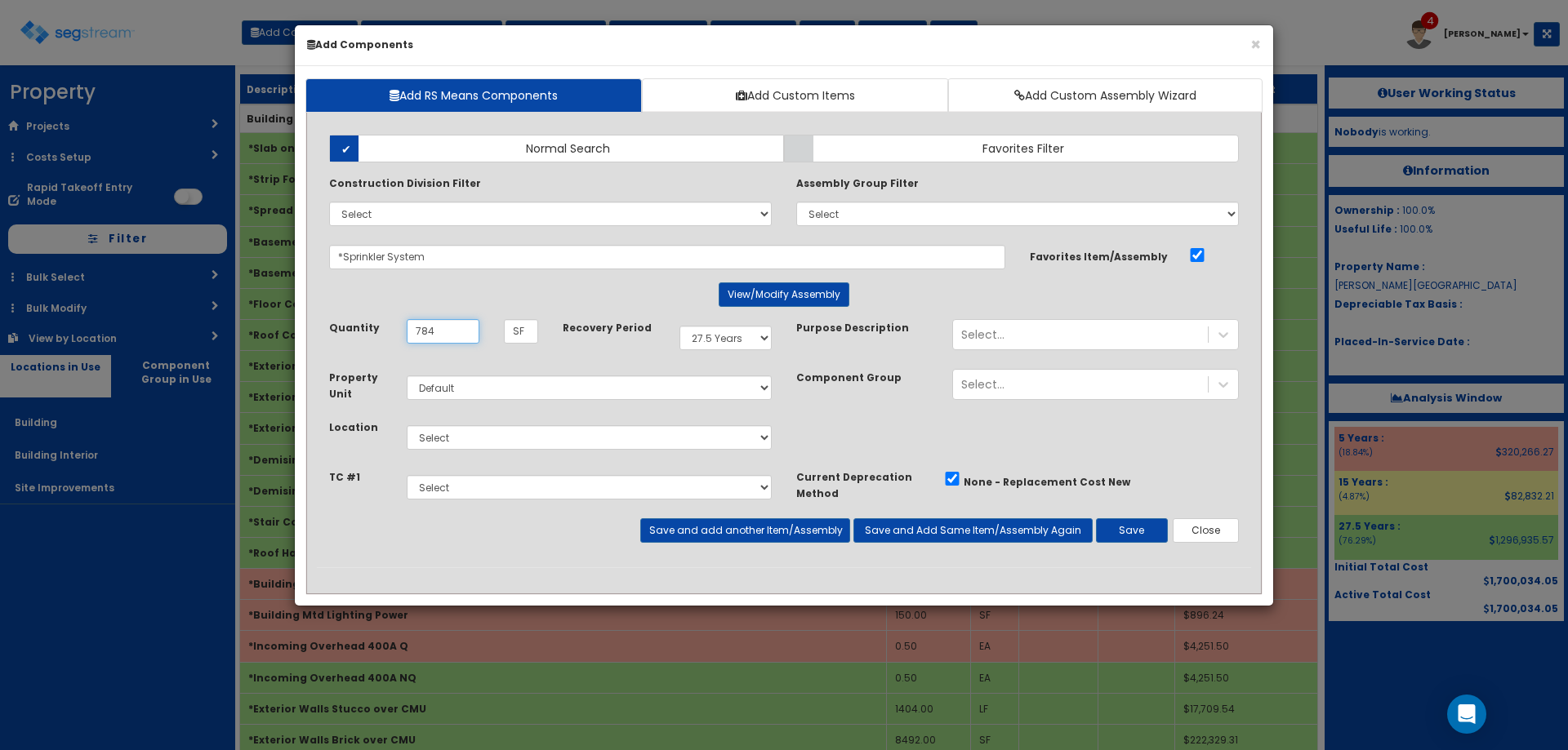
type input "784"
drag, startPoint x: 490, startPoint y: 437, endPoint x: 494, endPoint y: 448, distance: 11.7
click at [491, 439] on select "Select Building Building Interior Site Improvements Add Additional Location" at bounding box center [589, 438] width 365 height 25
select select "6"
click at [406, 425] on select "Select Building Building Interior Site Improvements Add Additional Location" at bounding box center [589, 438] width 365 height 25
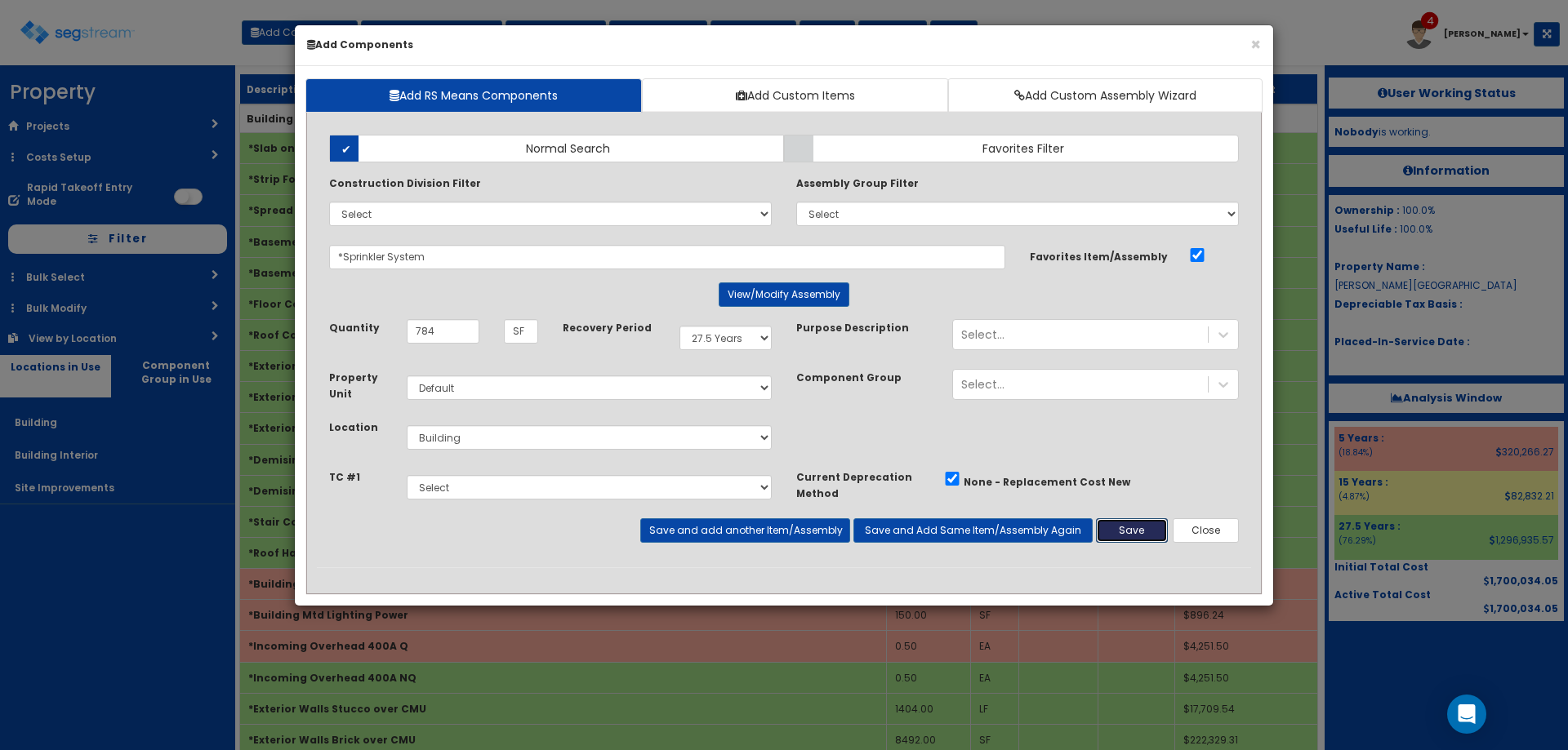
click at [1123, 535] on button "Save" at bounding box center [1131, 530] width 72 height 25
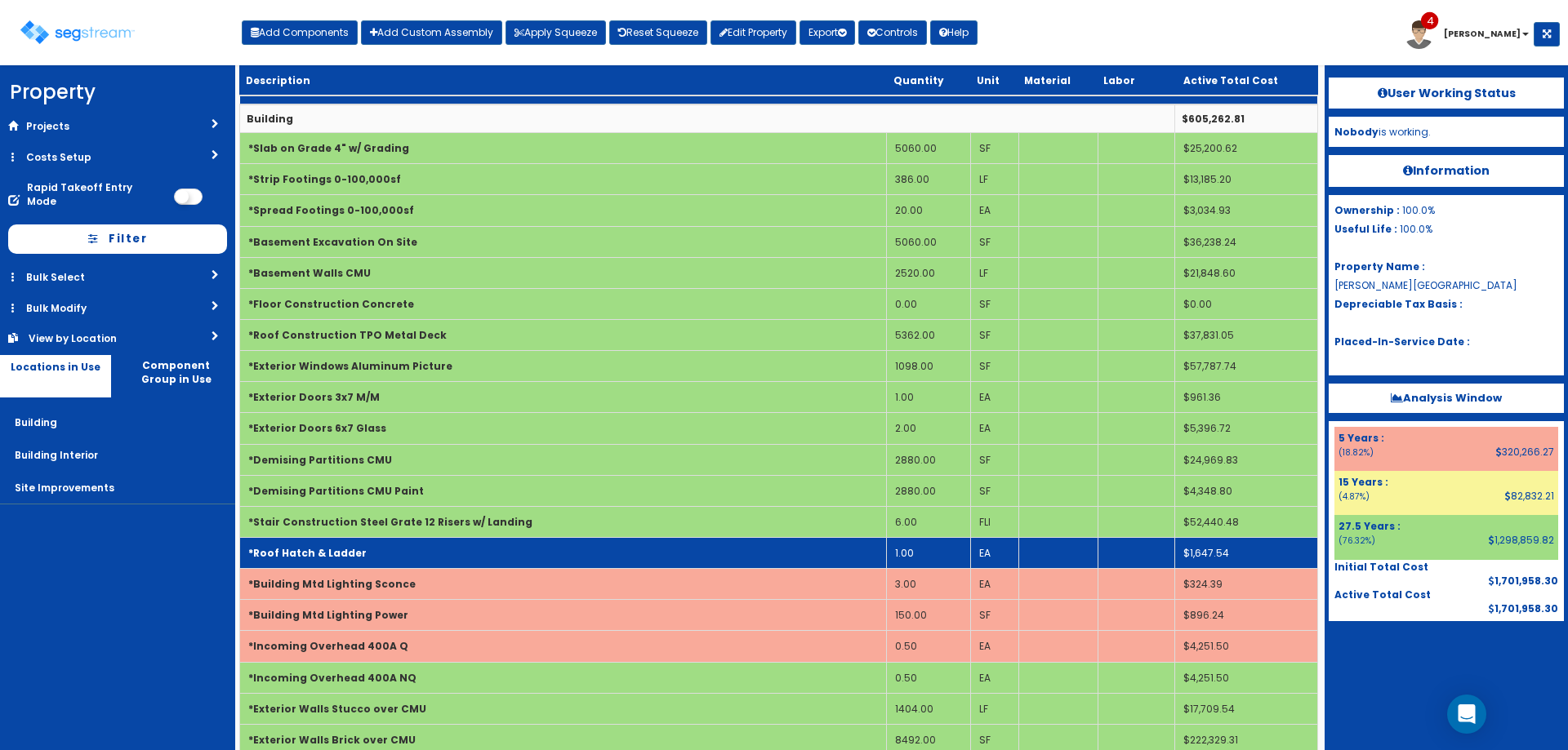
scroll to position [203, 0]
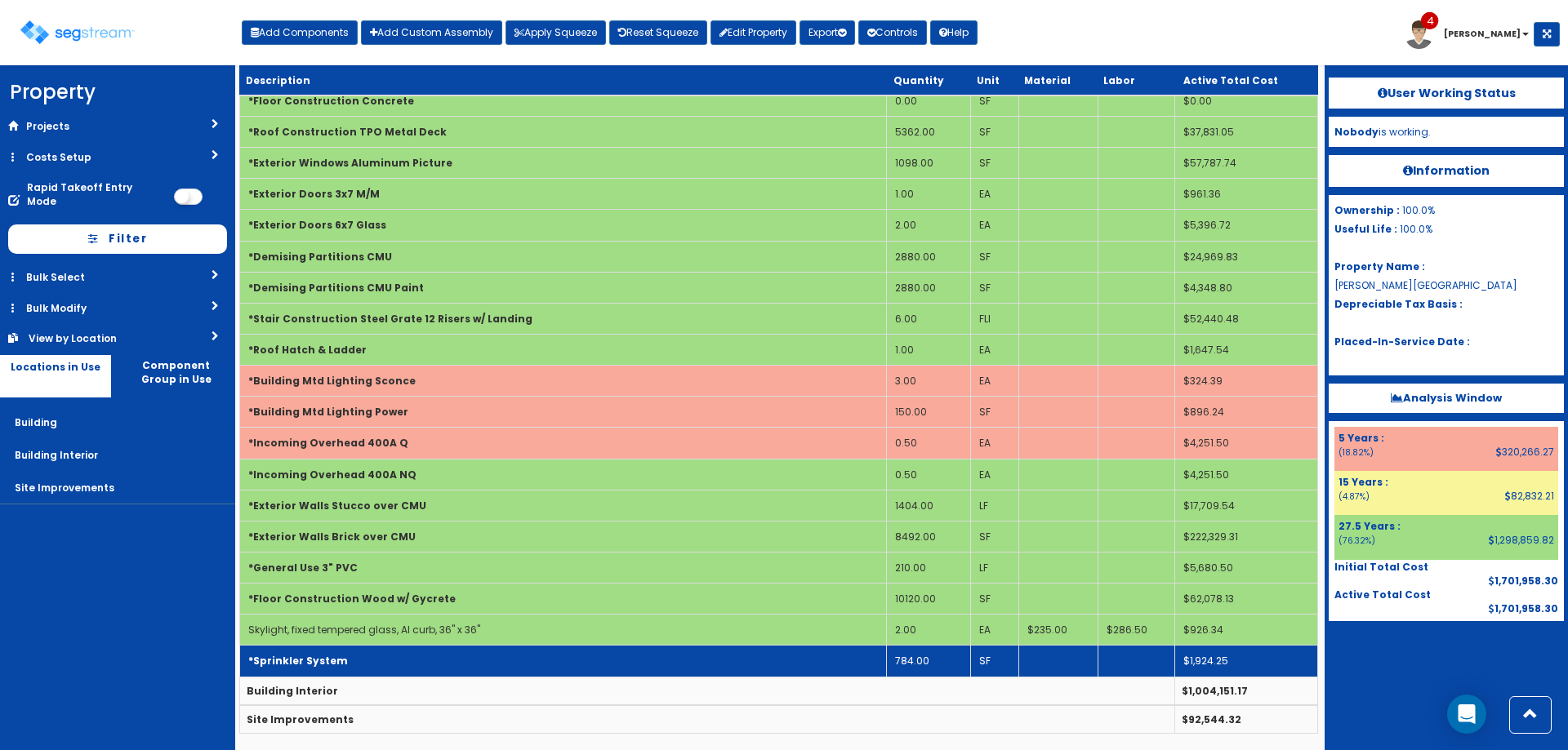
click at [431, 674] on td "*Sprinkler System" at bounding box center [564, 661] width 647 height 31
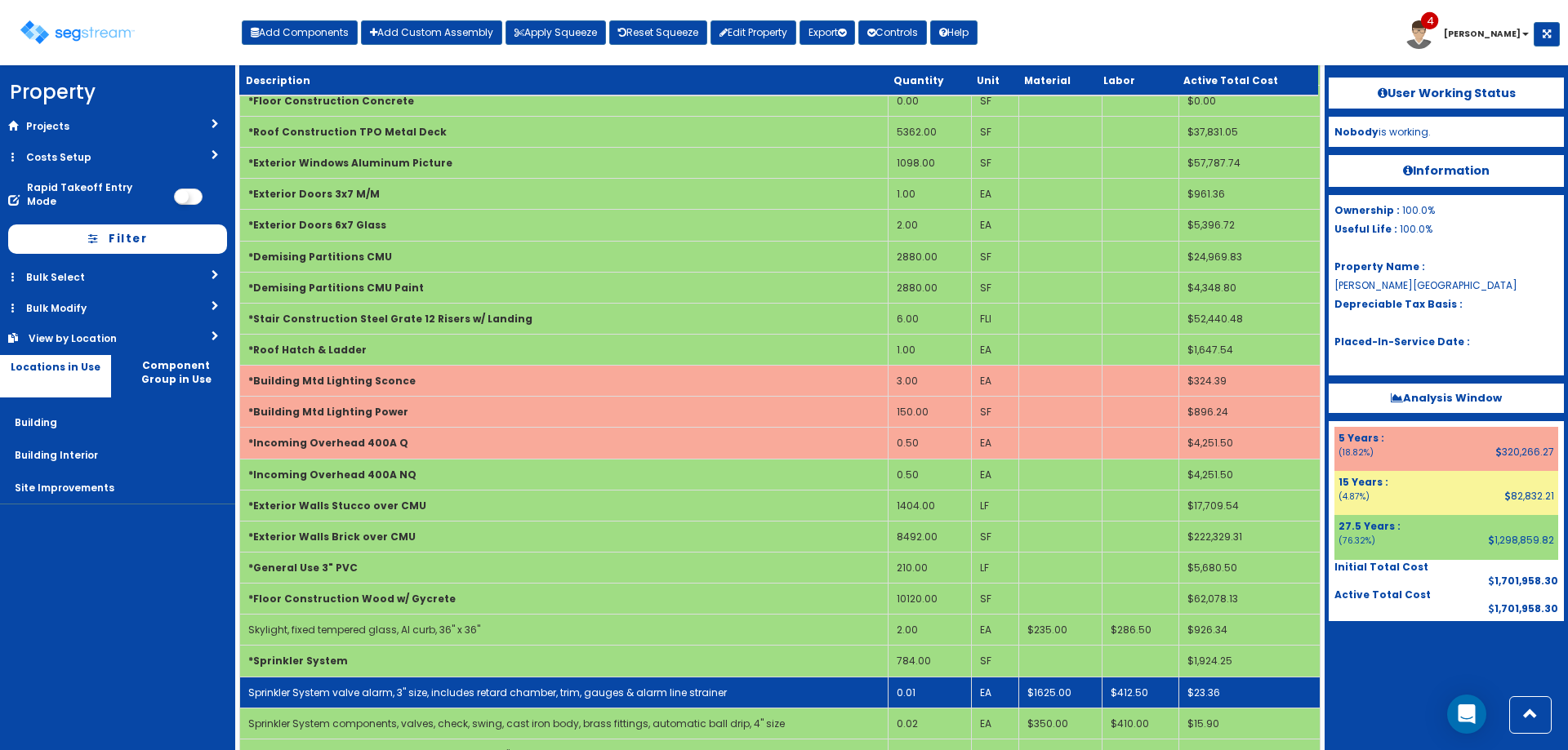
click at [441, 693] on link "Sprinkler System valve alarm, 3" size, includes retard chamber, trim, gauges & …" at bounding box center [488, 692] width 479 height 14
click at [933, 693] on td "0.01" at bounding box center [930, 692] width 83 height 31
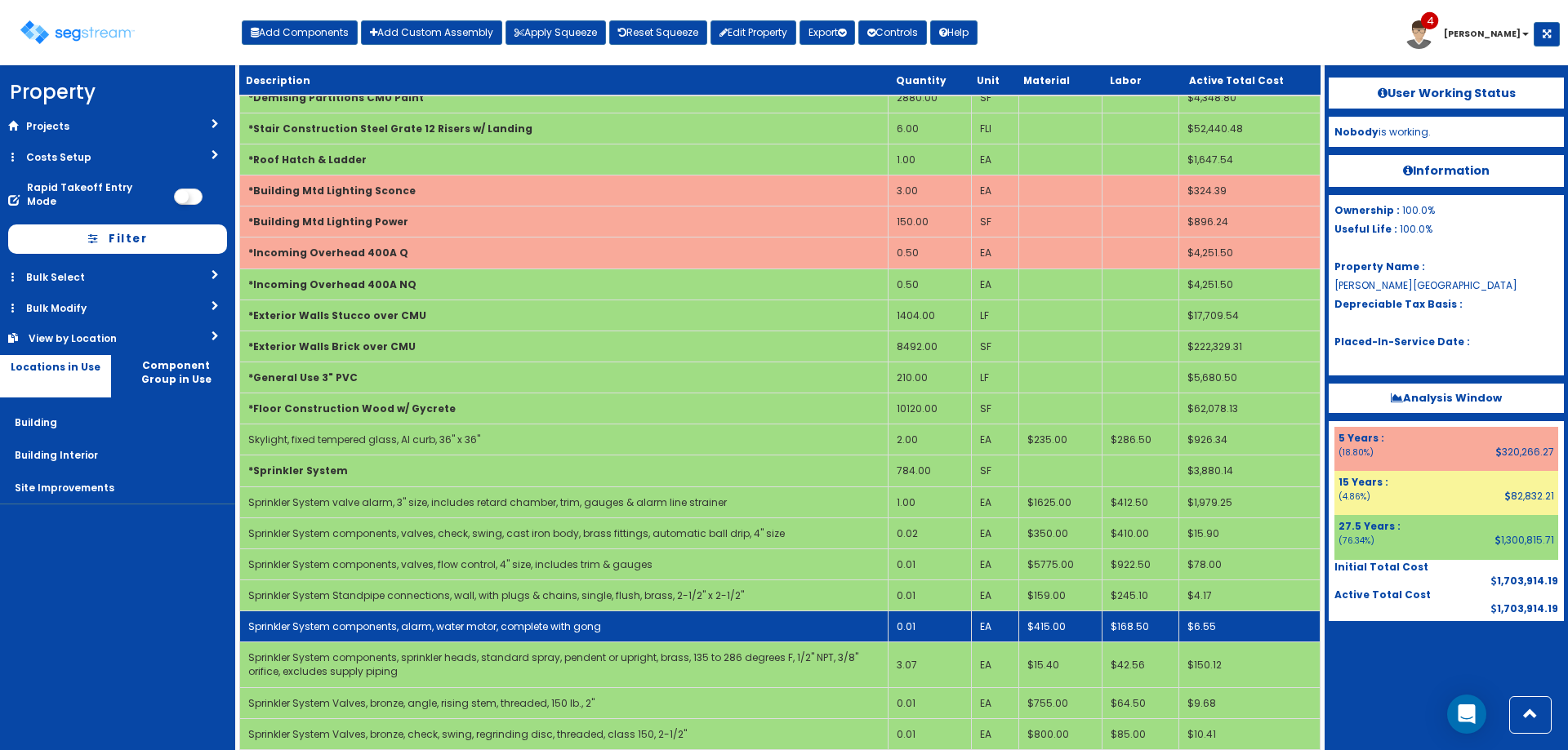
scroll to position [585, 0]
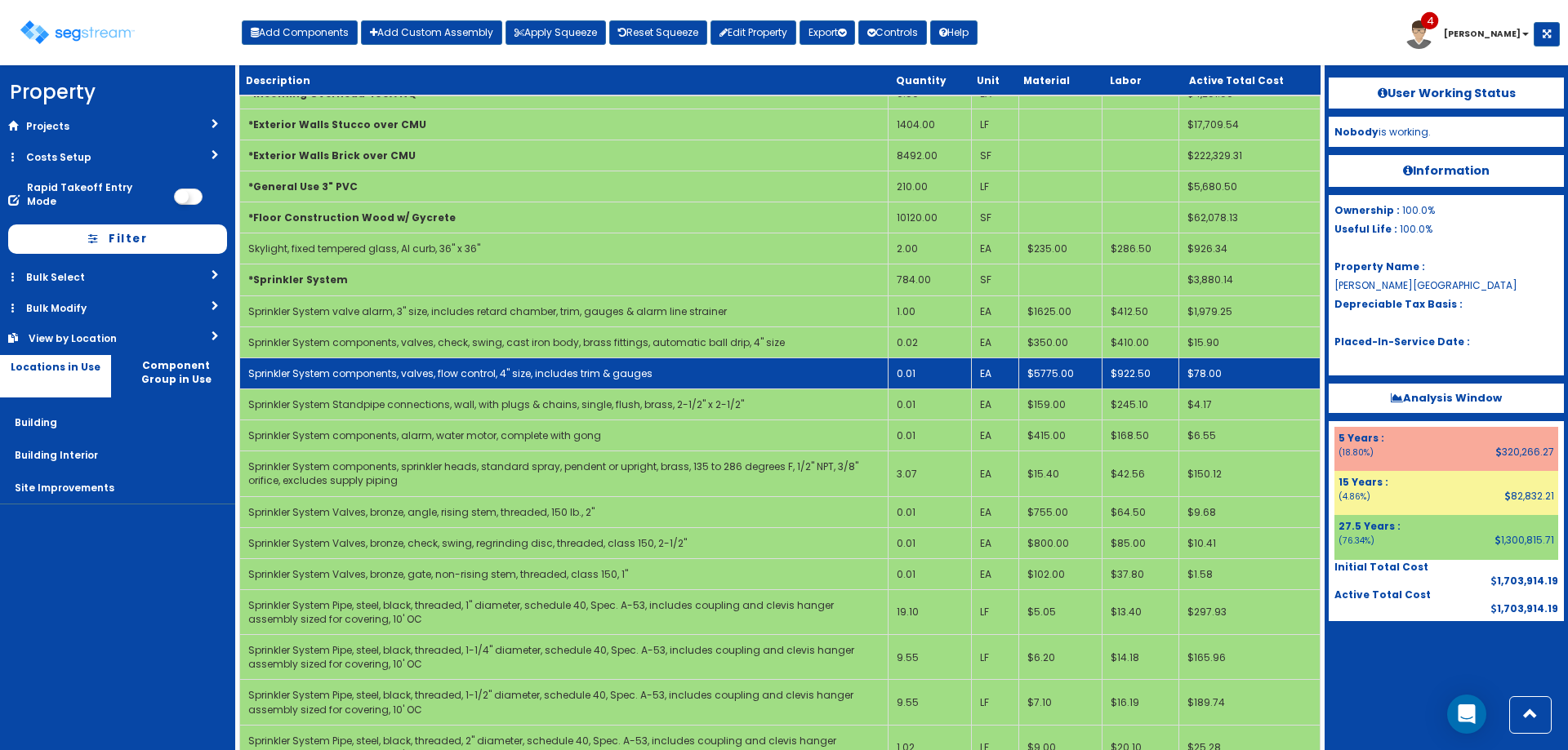
click at [911, 377] on td "0.01" at bounding box center [930, 373] width 83 height 31
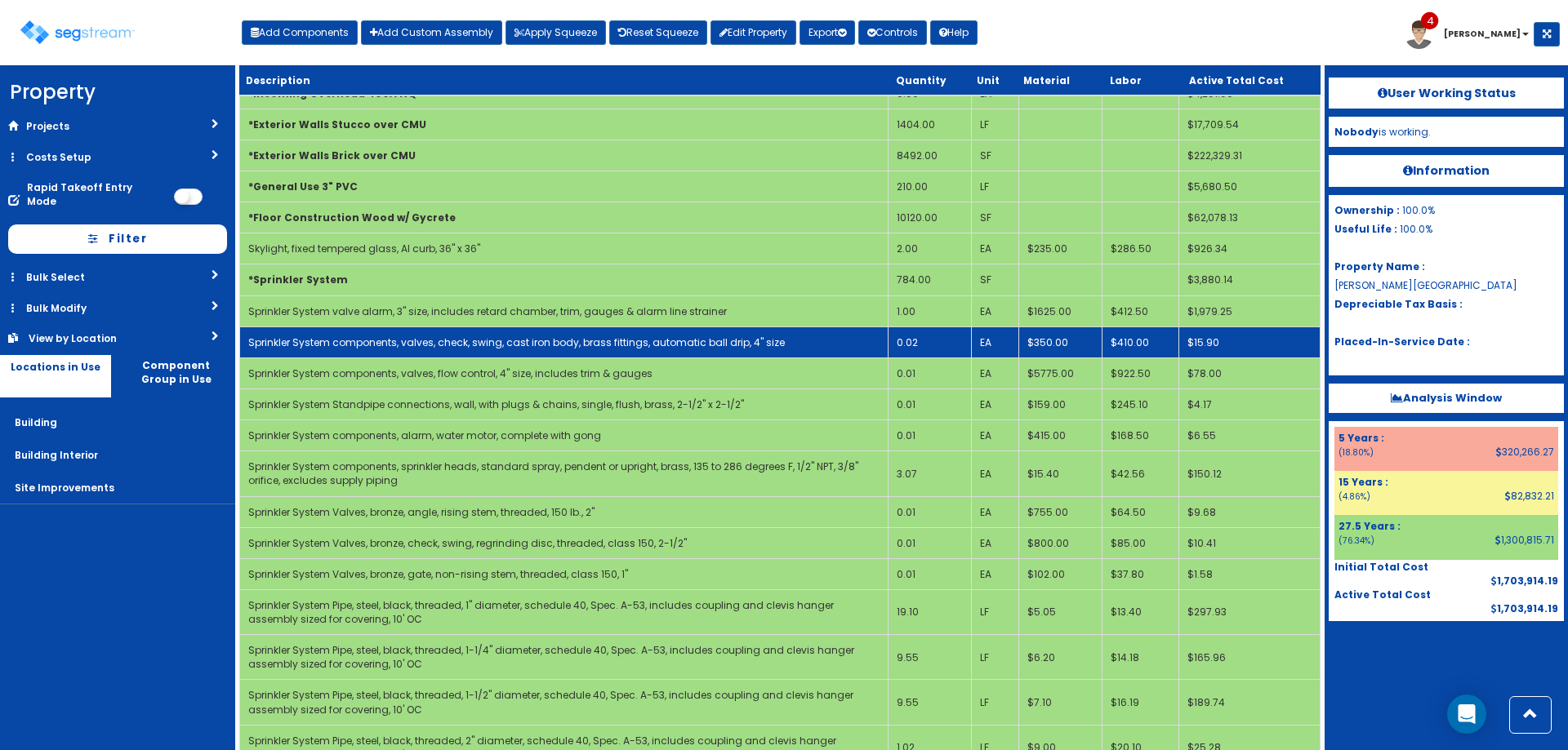
click at [929, 336] on td "0.02" at bounding box center [930, 342] width 83 height 31
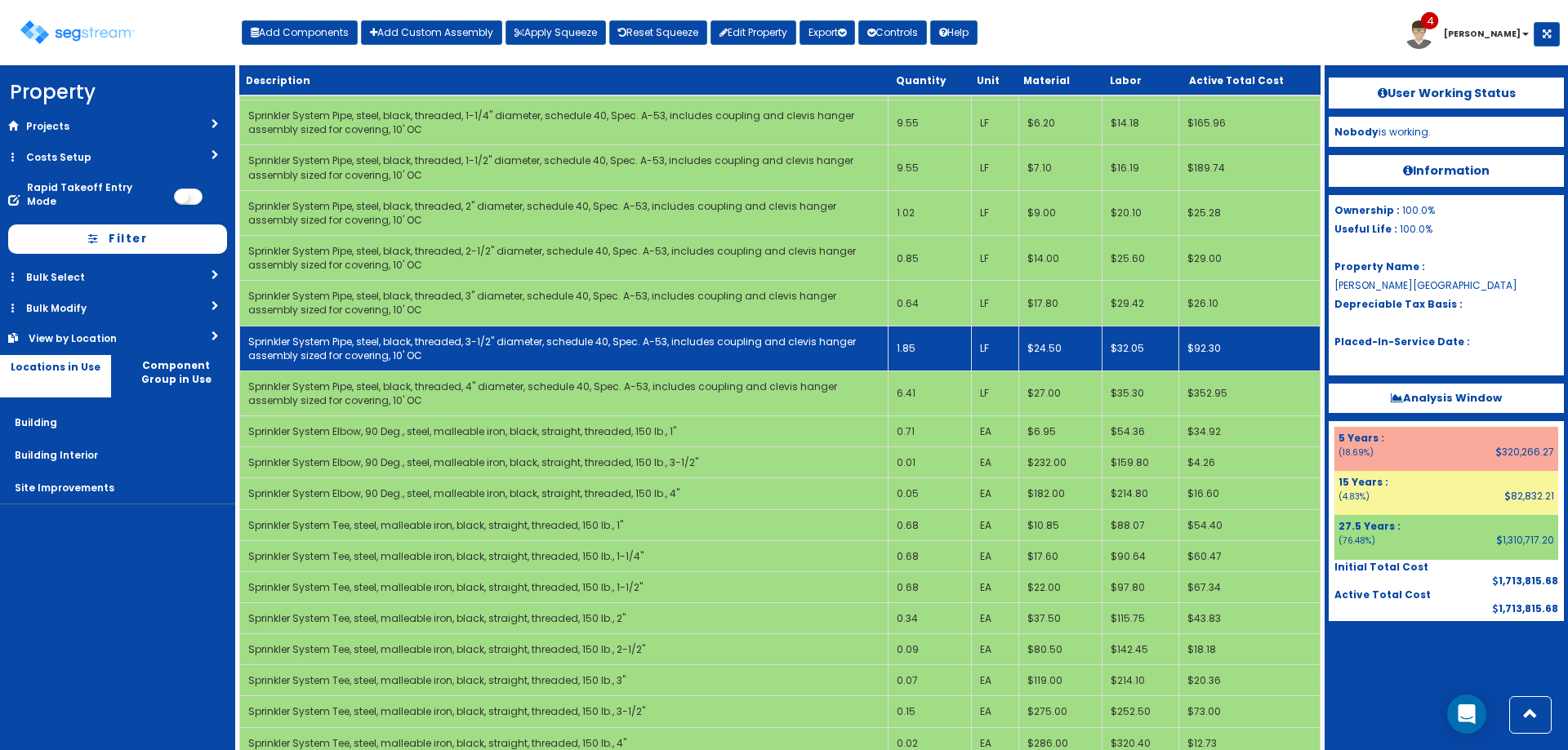
scroll to position [1156, 0]
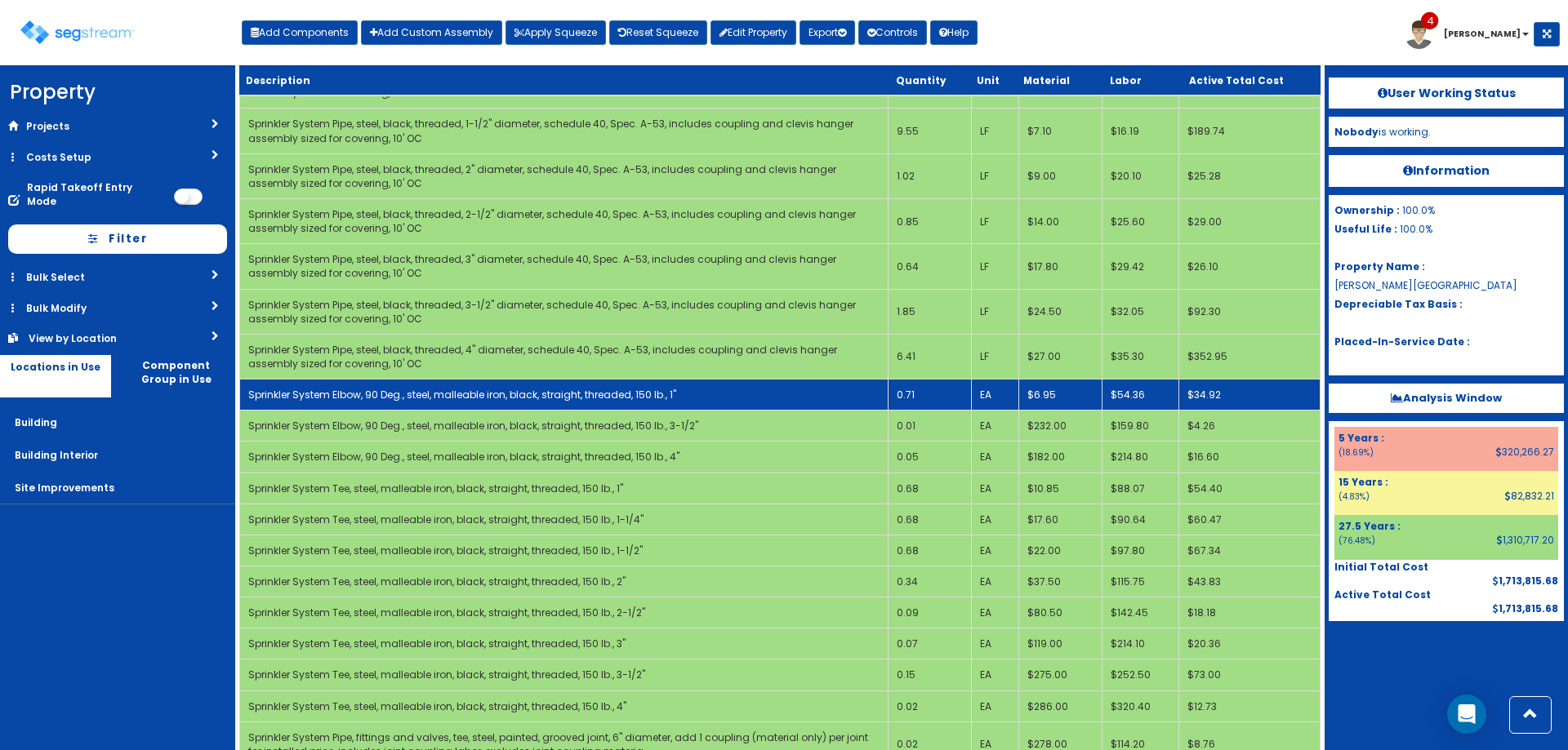
click at [935, 391] on td "0.71" at bounding box center [930, 396] width 83 height 31
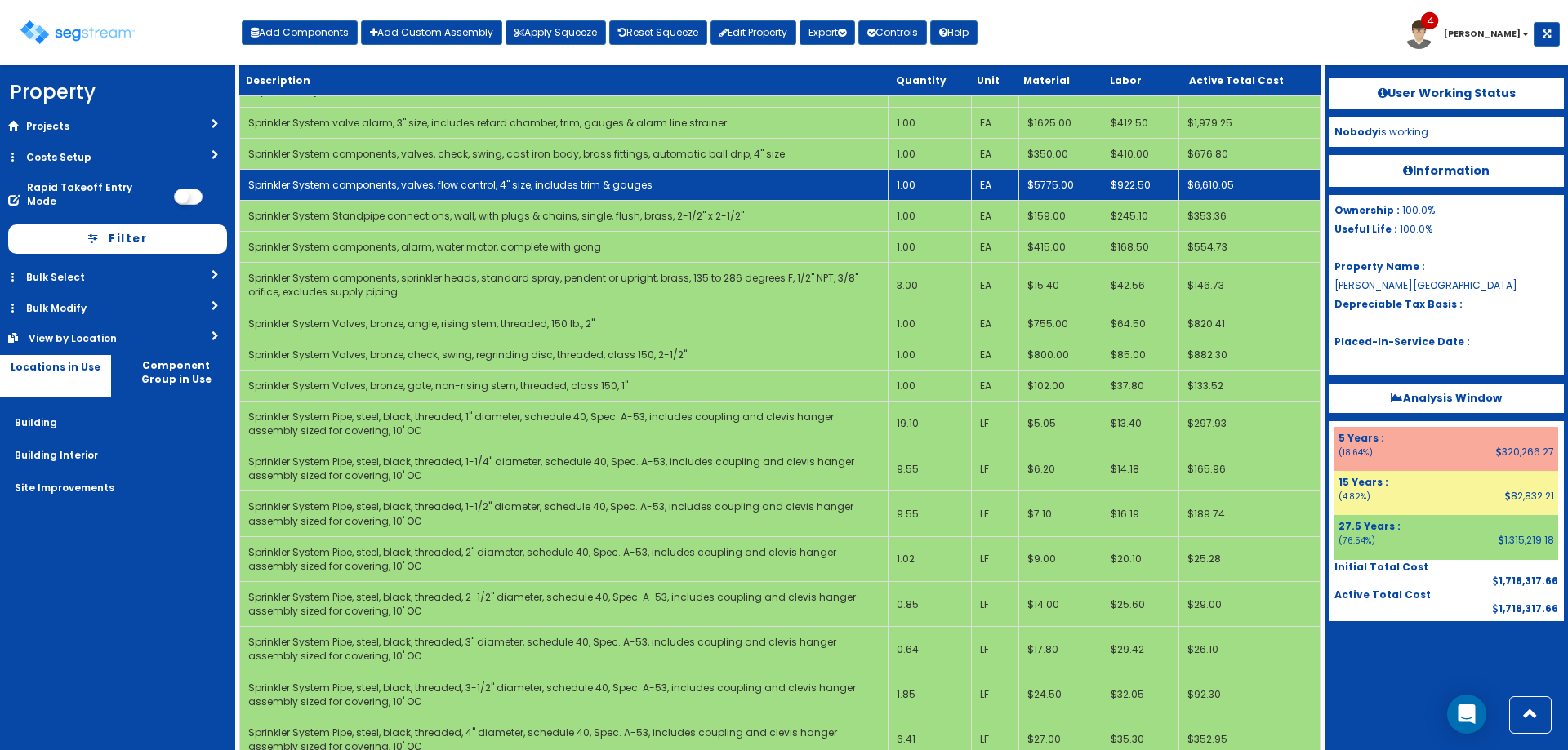
scroll to position [738, 0]
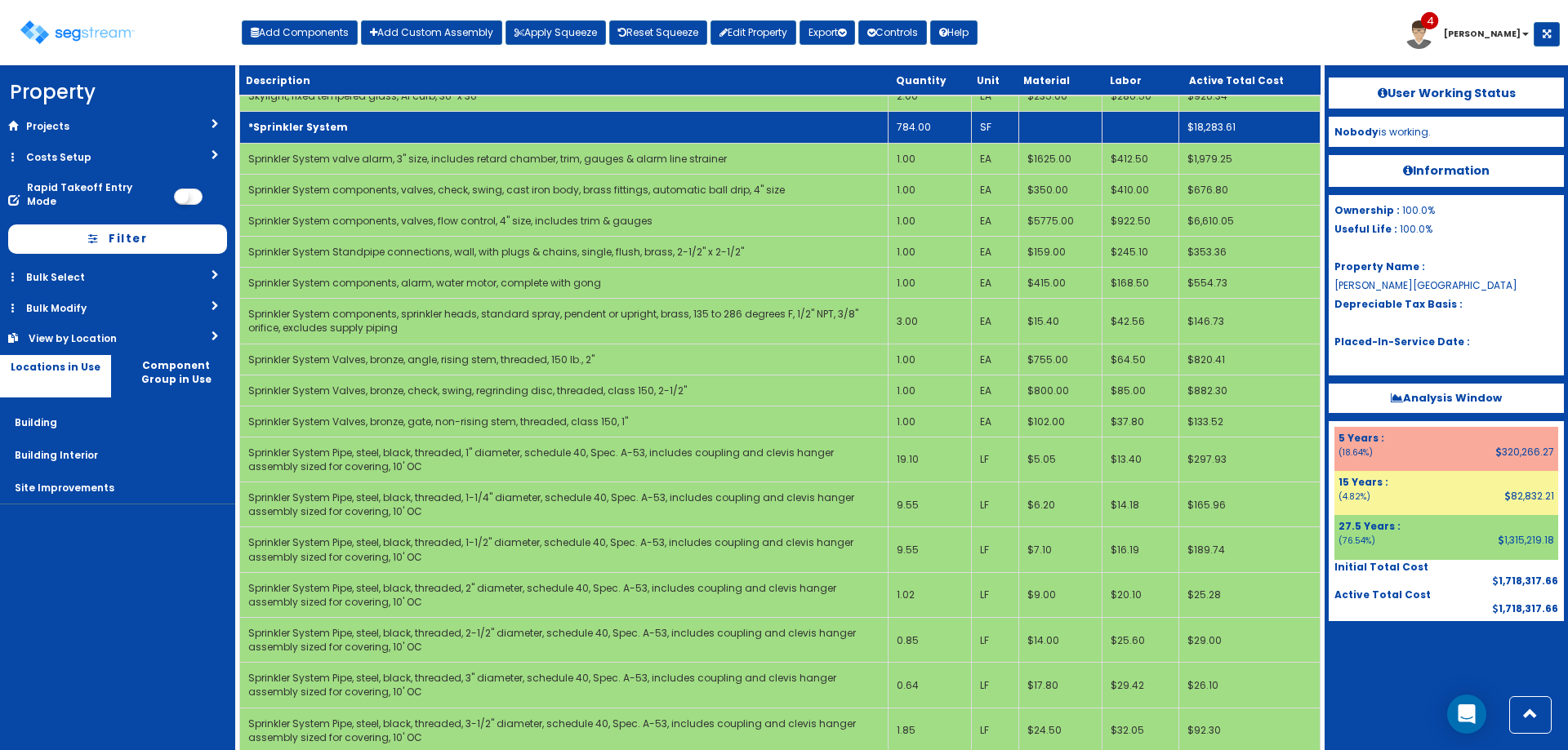
click at [619, 123] on td "*Sprinkler System" at bounding box center [564, 127] width 648 height 31
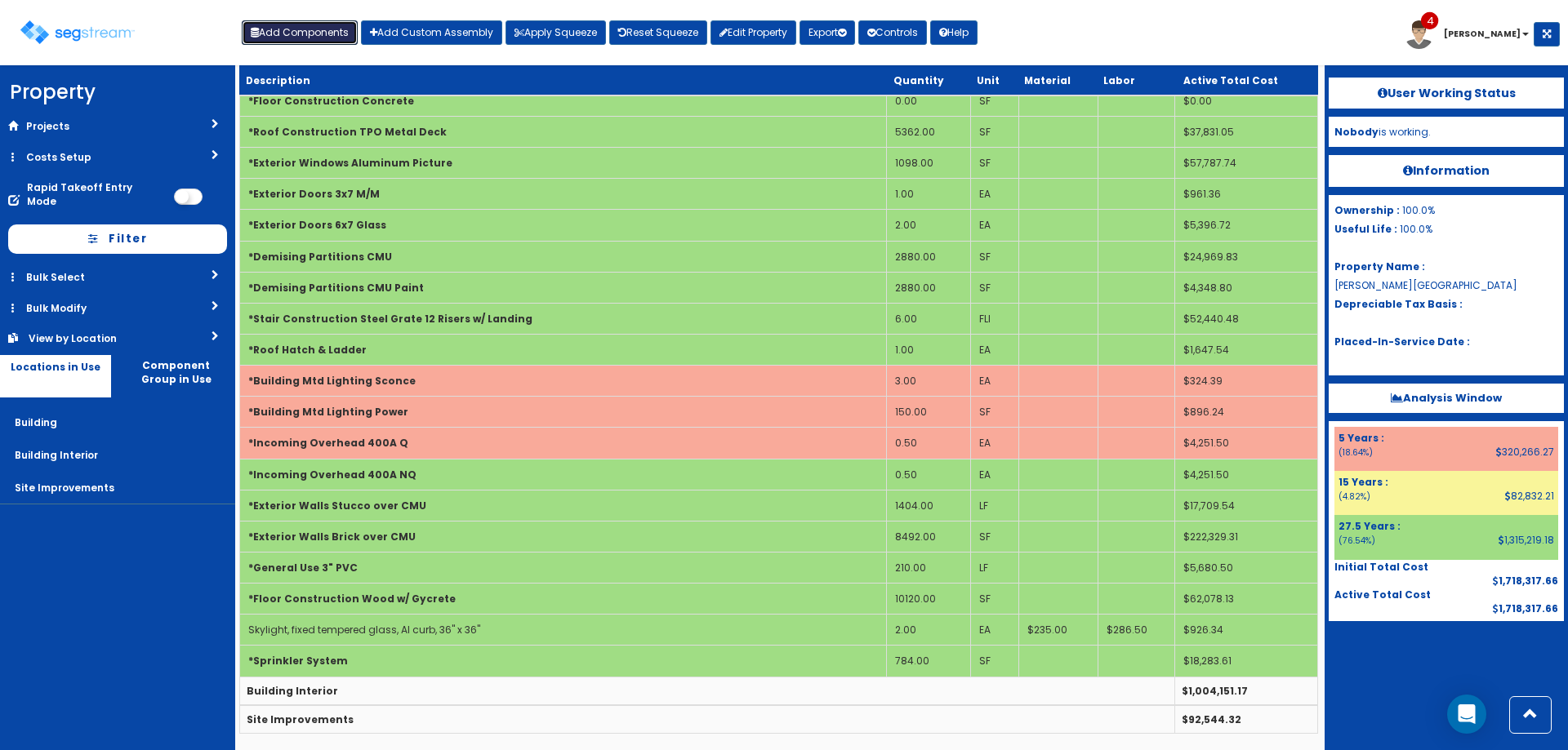
click at [271, 21] on button "Add Components" at bounding box center [299, 33] width 116 height 25
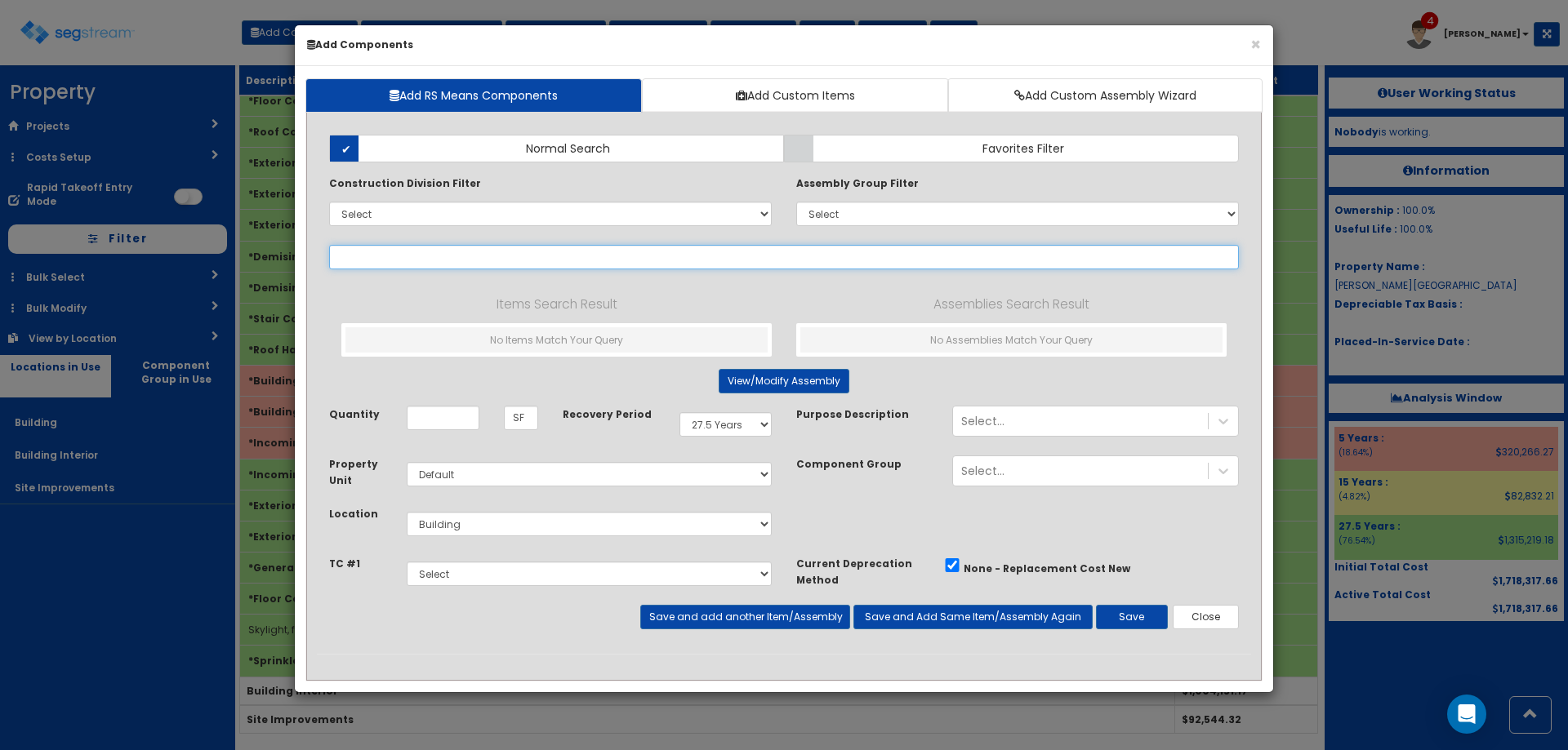
type input "s"
select select
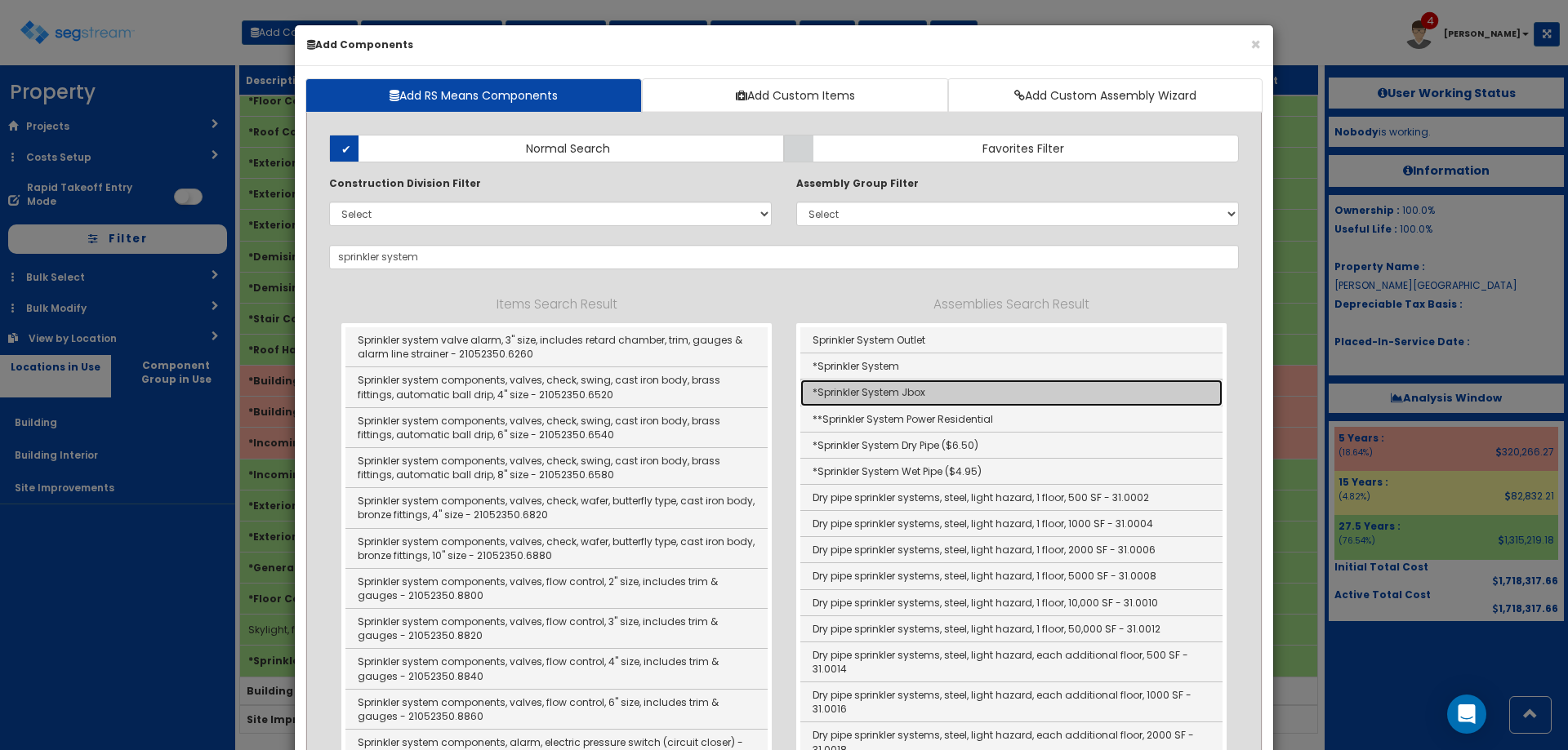
click at [884, 399] on link "*Sprinkler System Jbox" at bounding box center [1011, 393] width 422 height 26
type input "*Sprinkler System Jbox"
type input "EA"
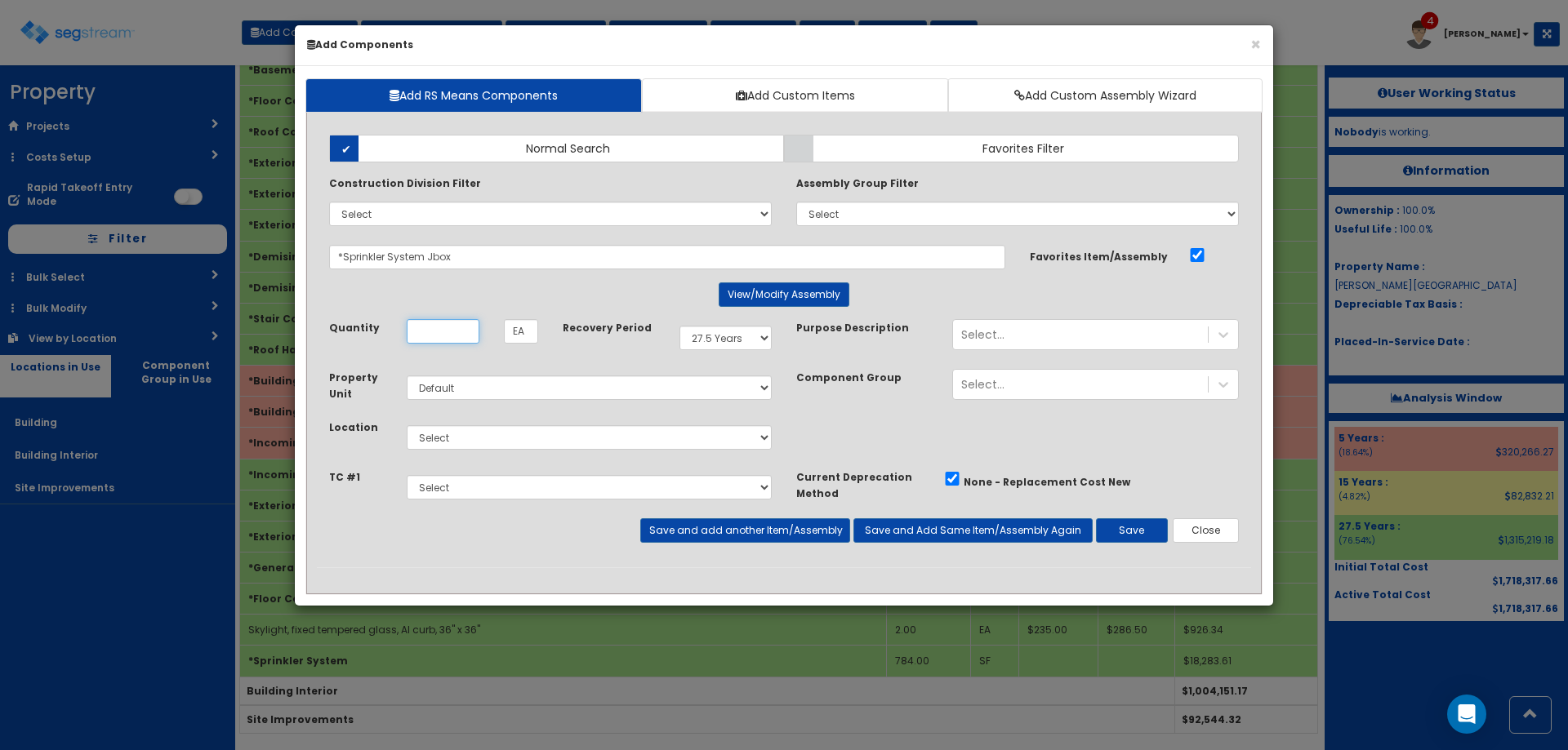
scroll to position [0, 0]
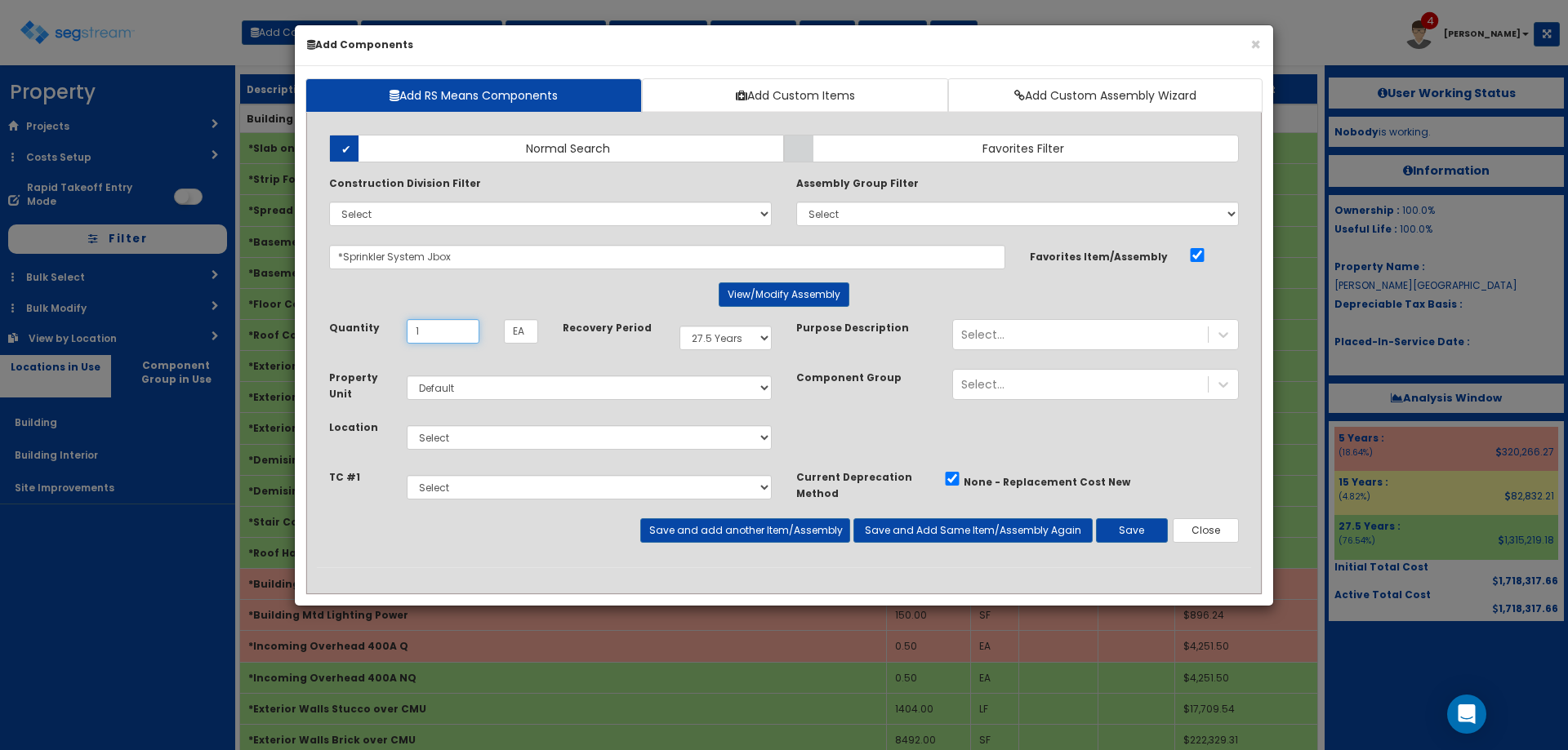
type input "1"
click at [493, 446] on select "Select Building Building Interior Site Improvements Add Additional Location" at bounding box center [589, 438] width 365 height 25
select select "6"
click at [406, 425] on select "Select Building Building Interior Site Improvements Add Additional Location" at bounding box center [589, 438] width 365 height 25
click at [1107, 521] on button "Save" at bounding box center [1131, 530] width 72 height 25
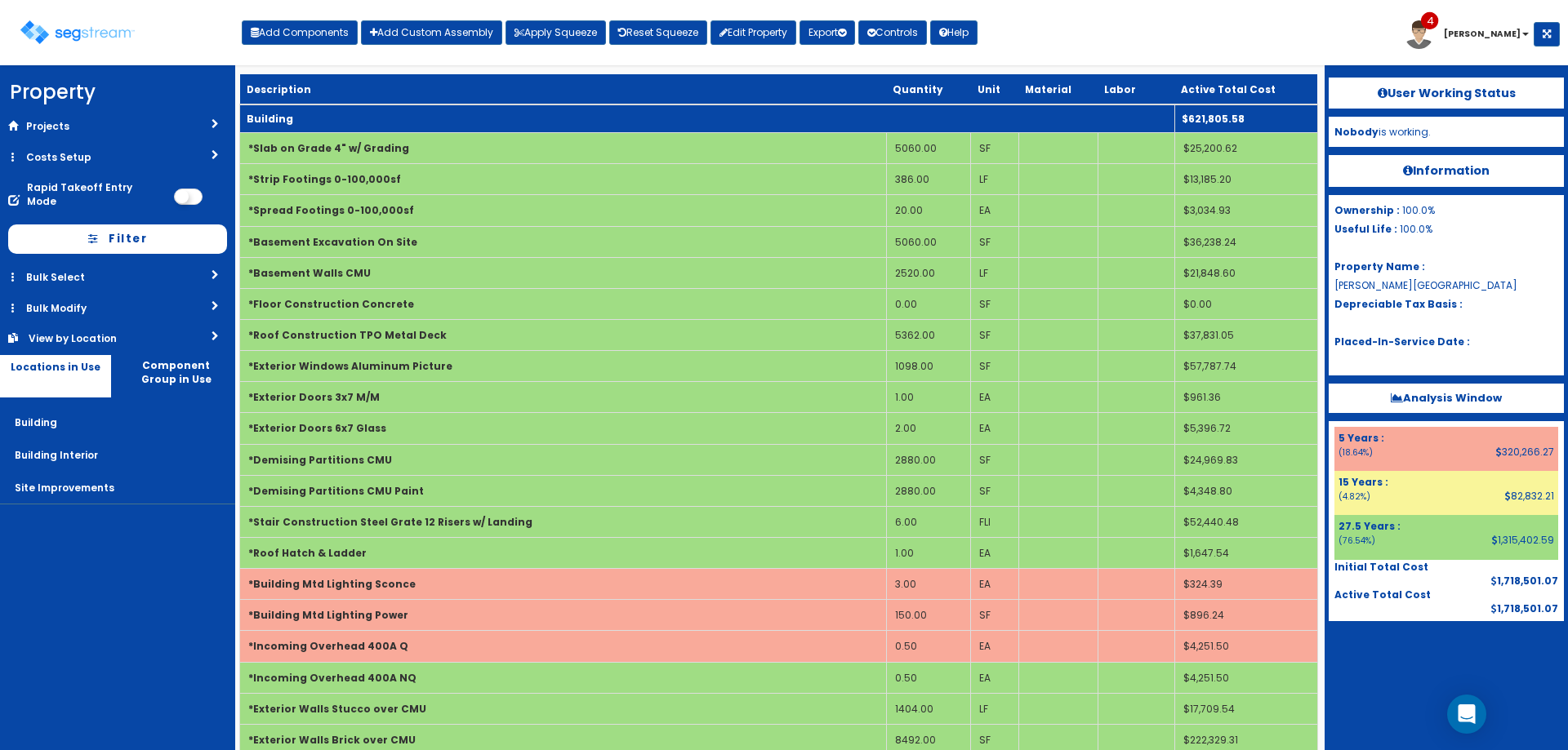
click at [336, 118] on td "Building" at bounding box center [707, 118] width 935 height 29
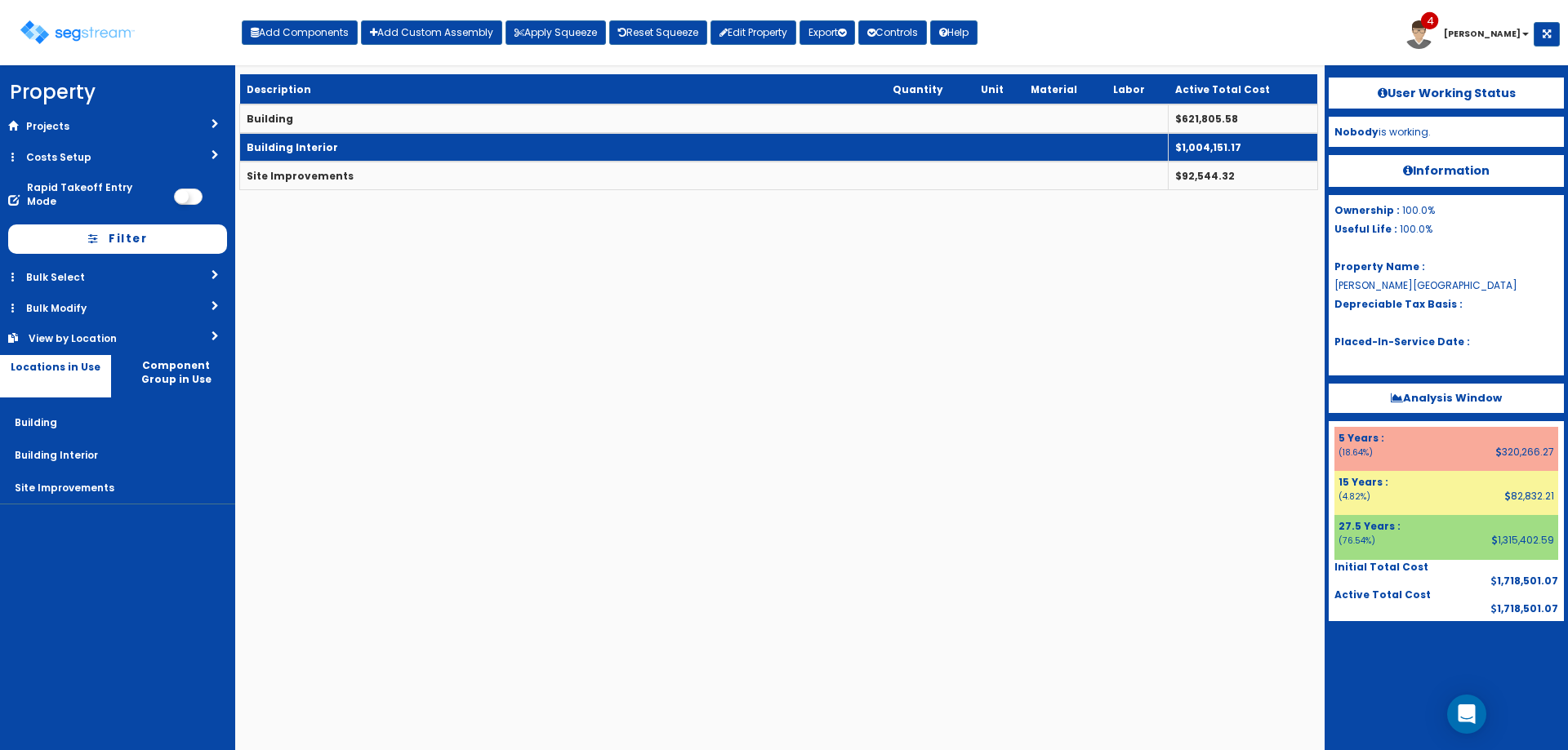
click at [338, 149] on td "Building Interior" at bounding box center [704, 147] width 929 height 29
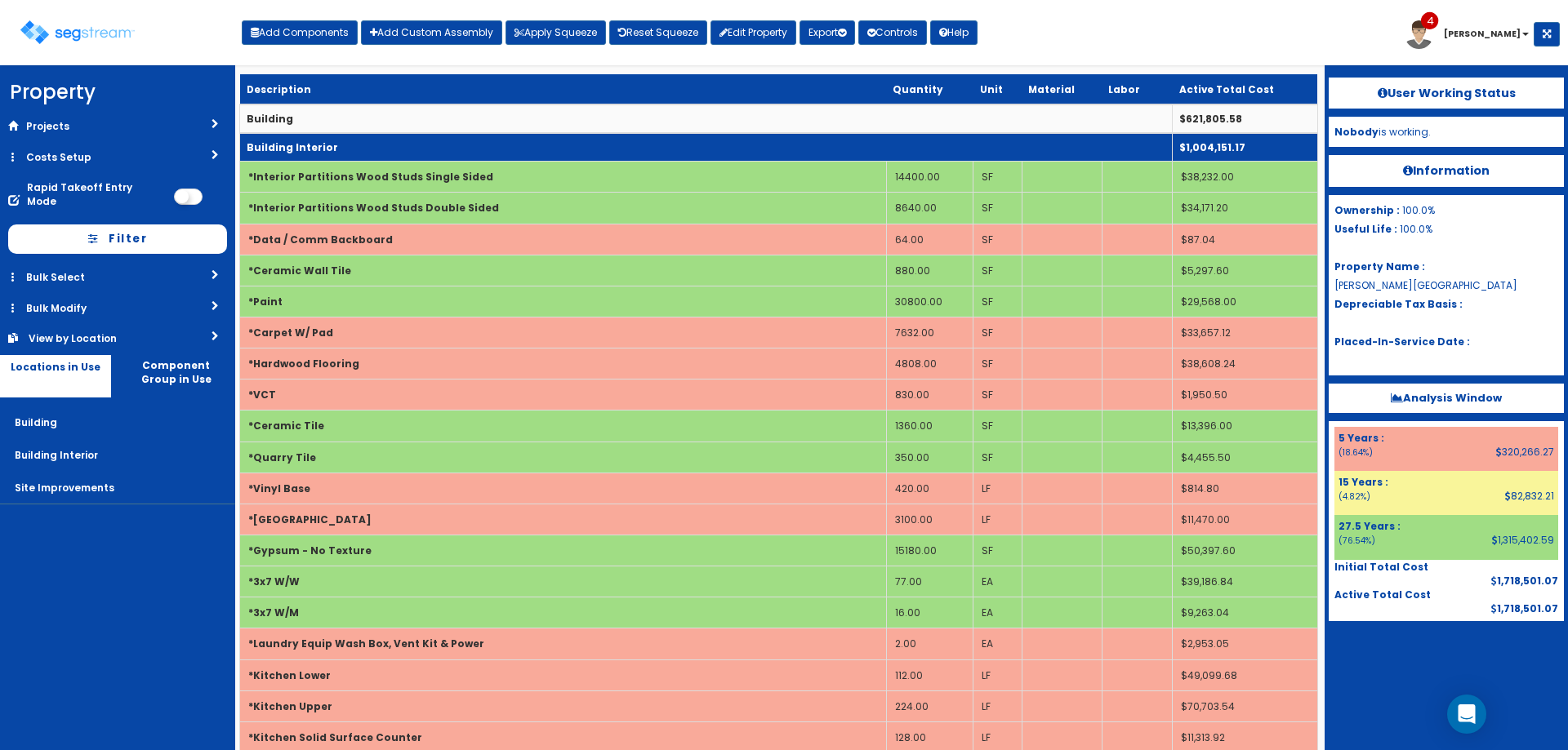
click at [300, 152] on b "Building Interior" at bounding box center [292, 147] width 91 height 14
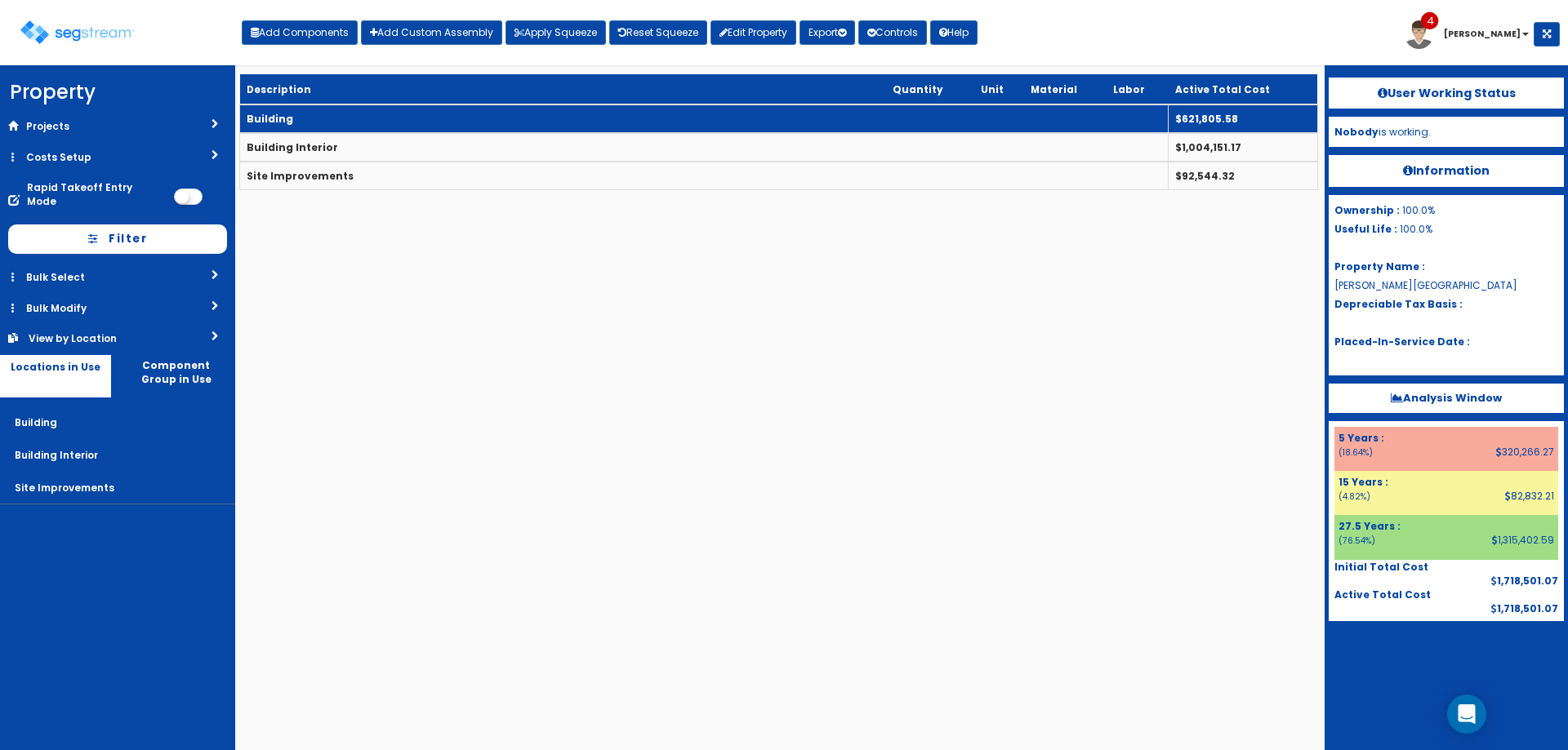
click at [311, 126] on td "Building" at bounding box center [704, 118] width 929 height 29
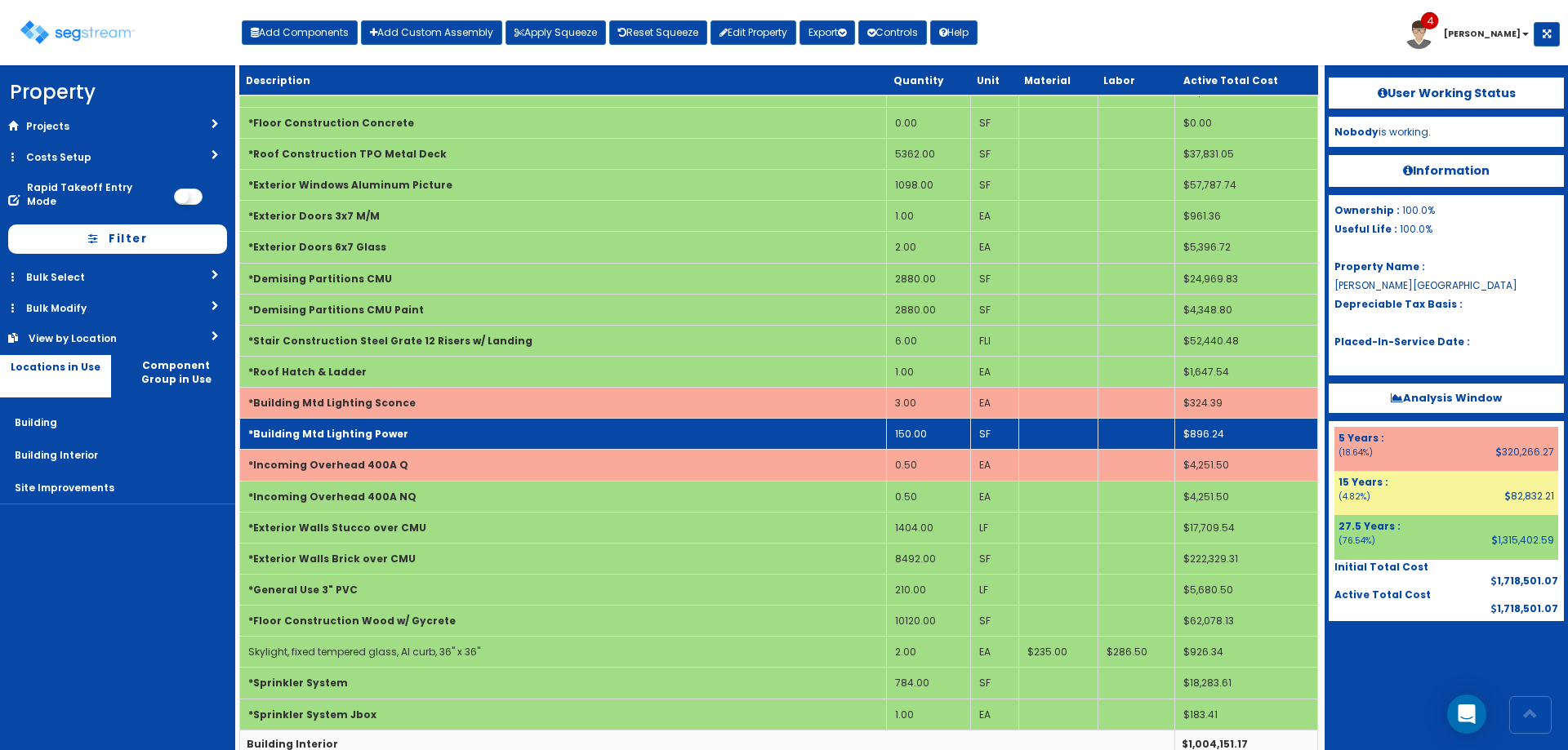
scroll to position [234, 0]
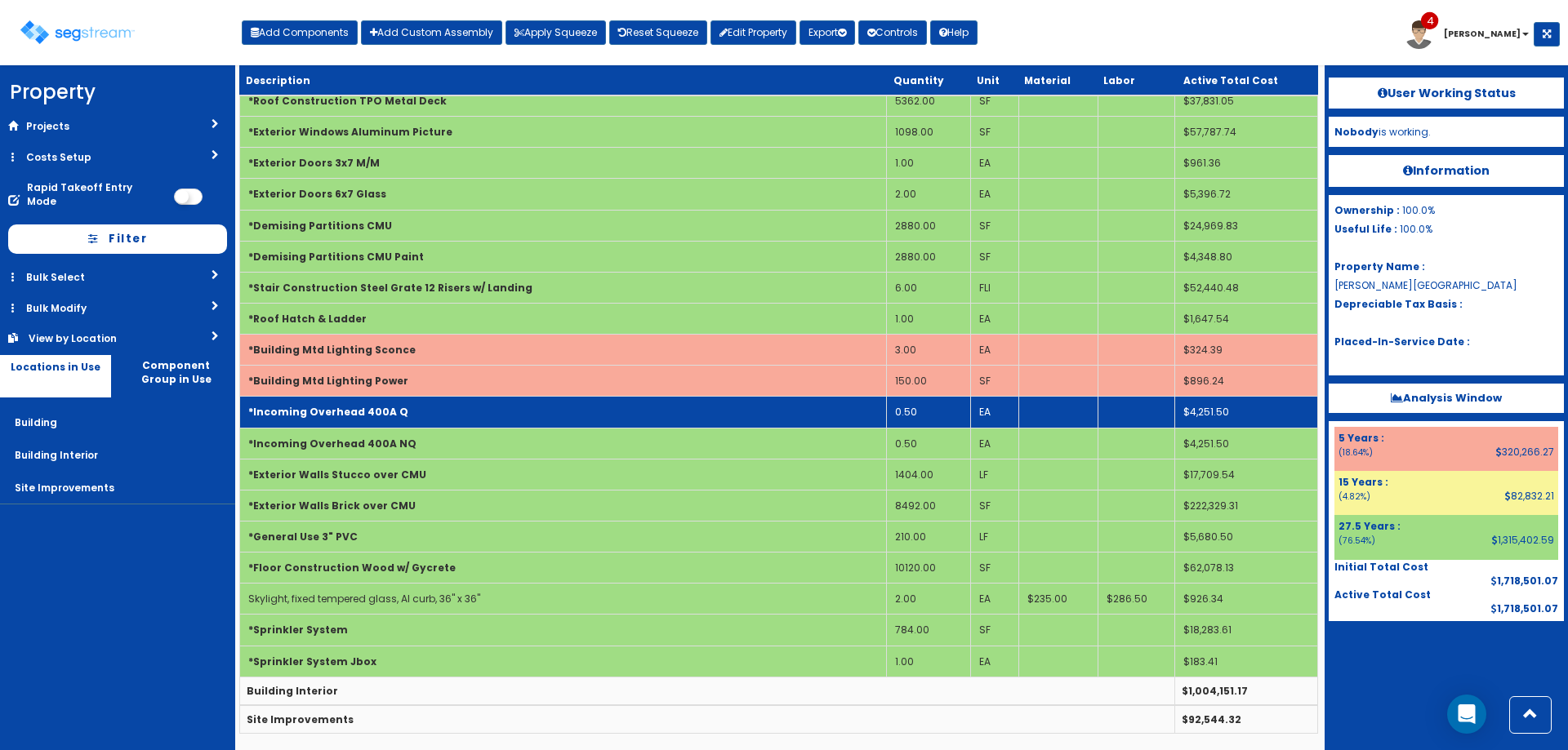
click at [928, 413] on td "0.50" at bounding box center [928, 413] width 84 height 31
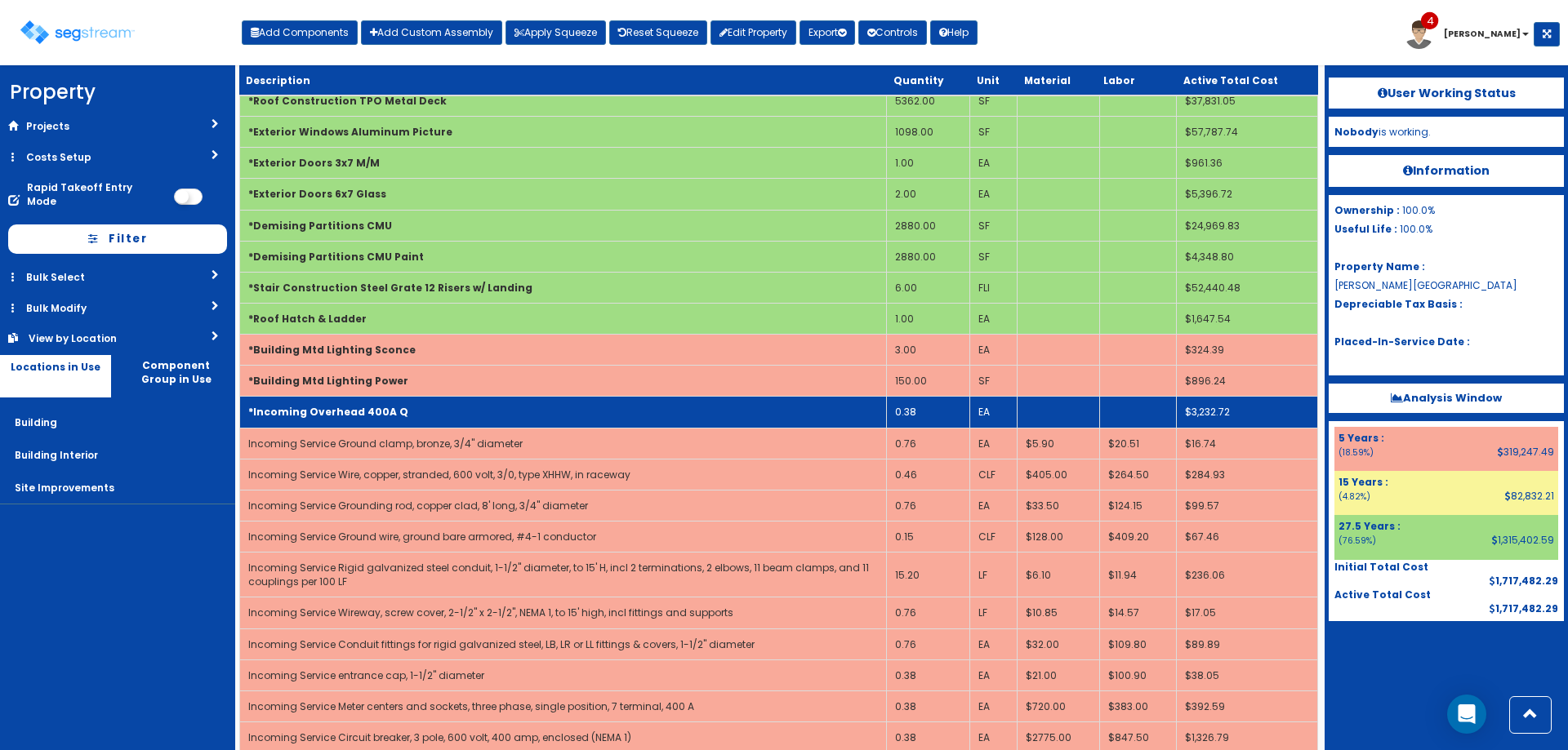
click at [863, 409] on td "*Incoming Overhead 400A Q" at bounding box center [564, 413] width 647 height 31
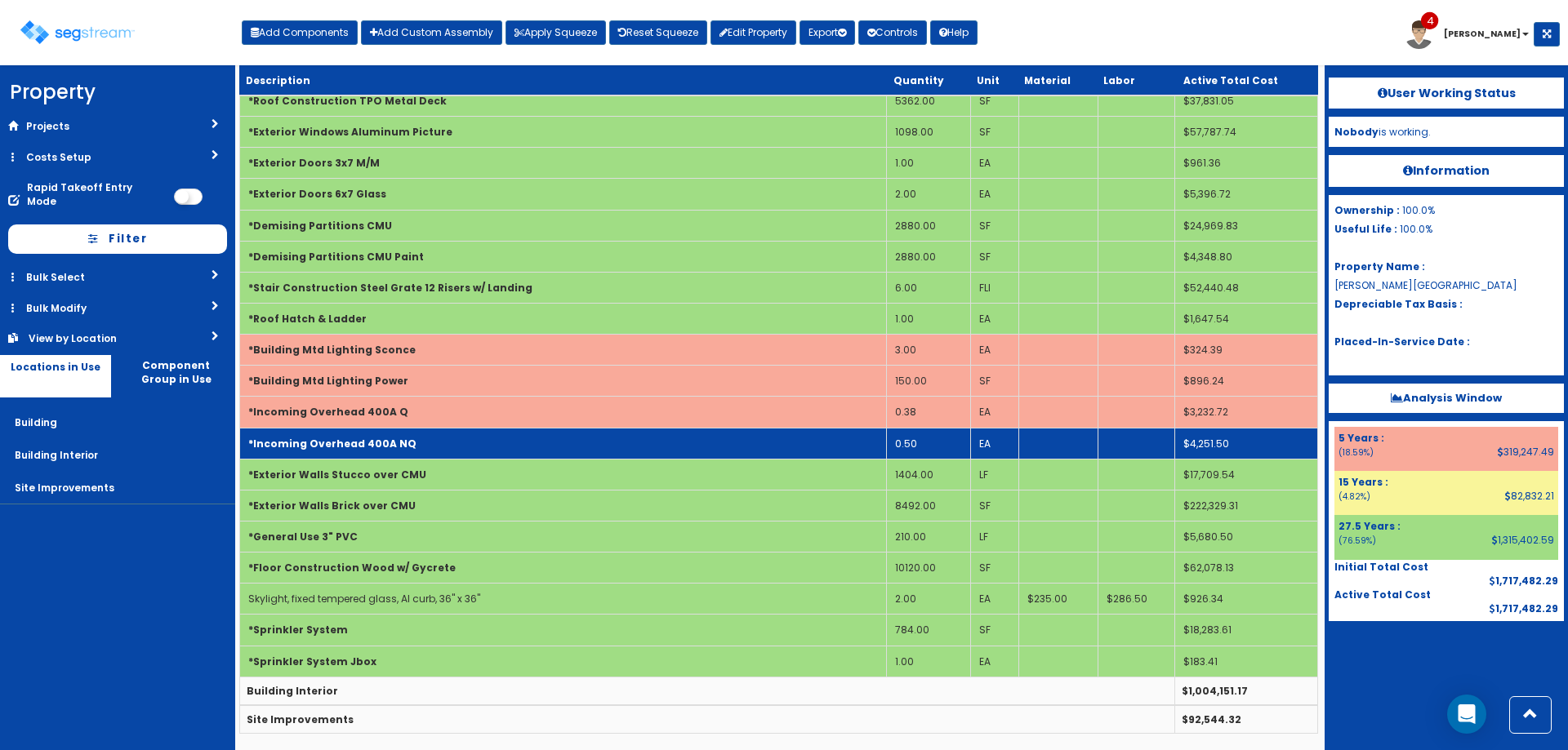
click at [936, 453] on td "0.50" at bounding box center [928, 443] width 84 height 31
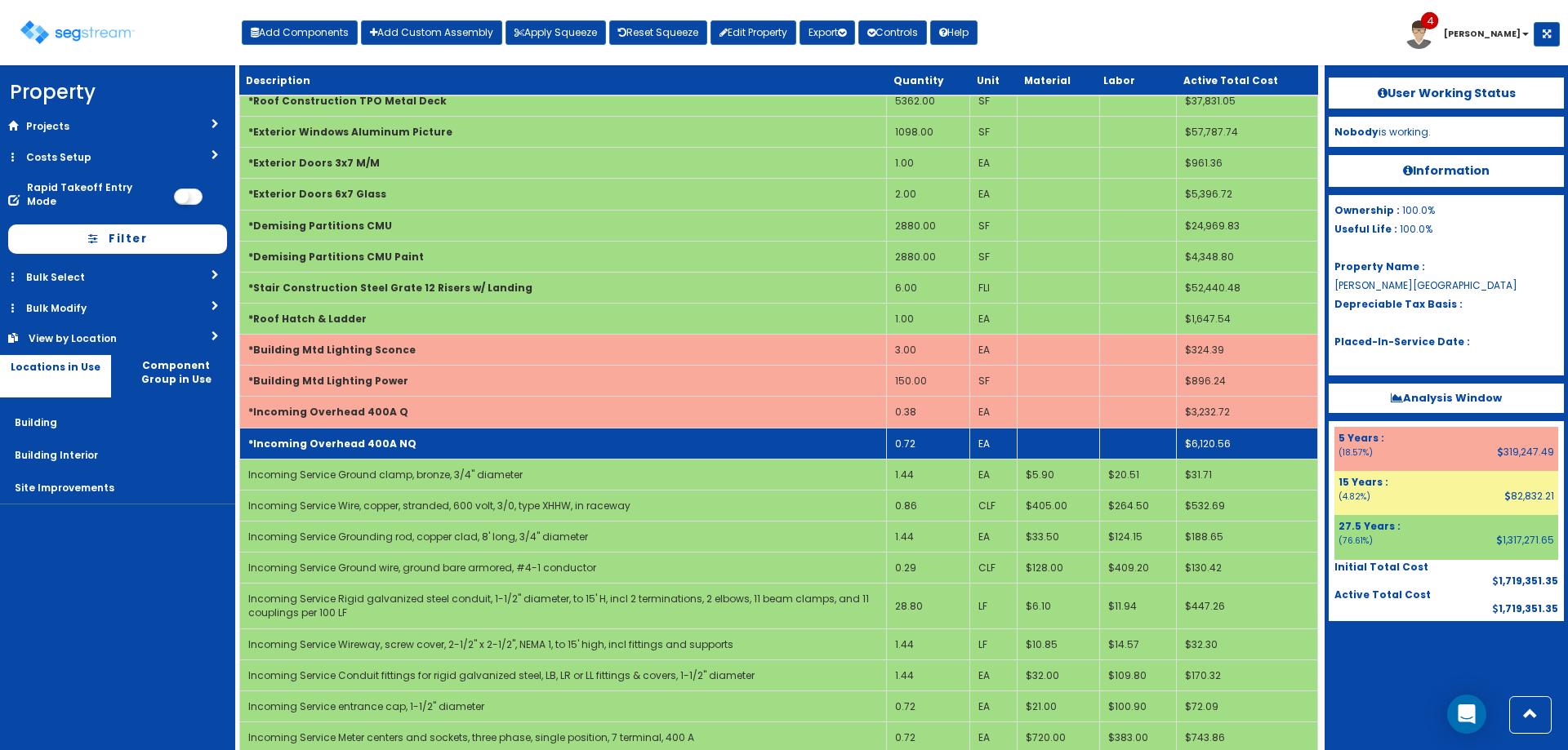
click at [923, 447] on td "0.72" at bounding box center [927, 443] width 83 height 31
click at [797, 438] on td "*Incoming Overhead 400A NQ" at bounding box center [564, 443] width 647 height 31
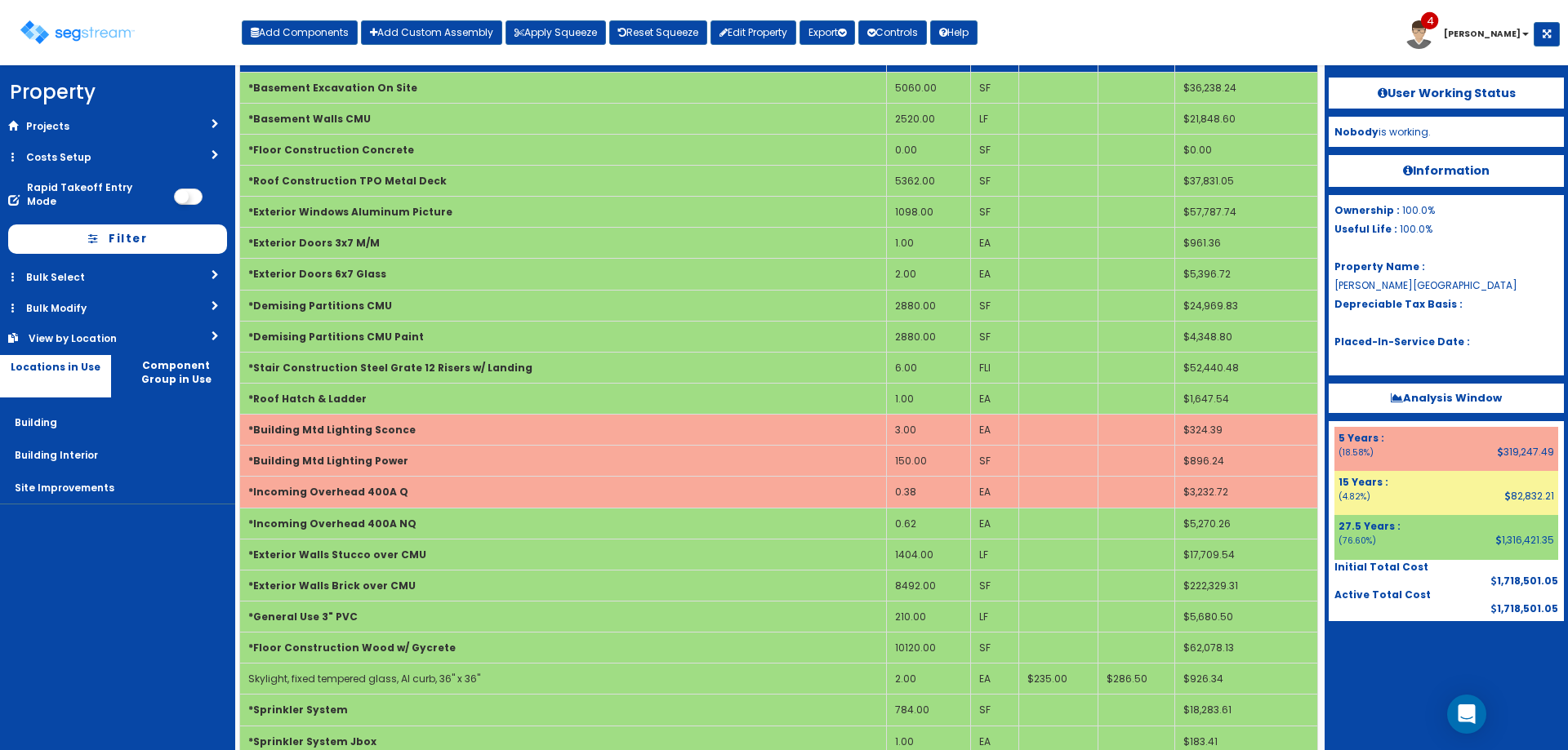
scroll to position [190, 0]
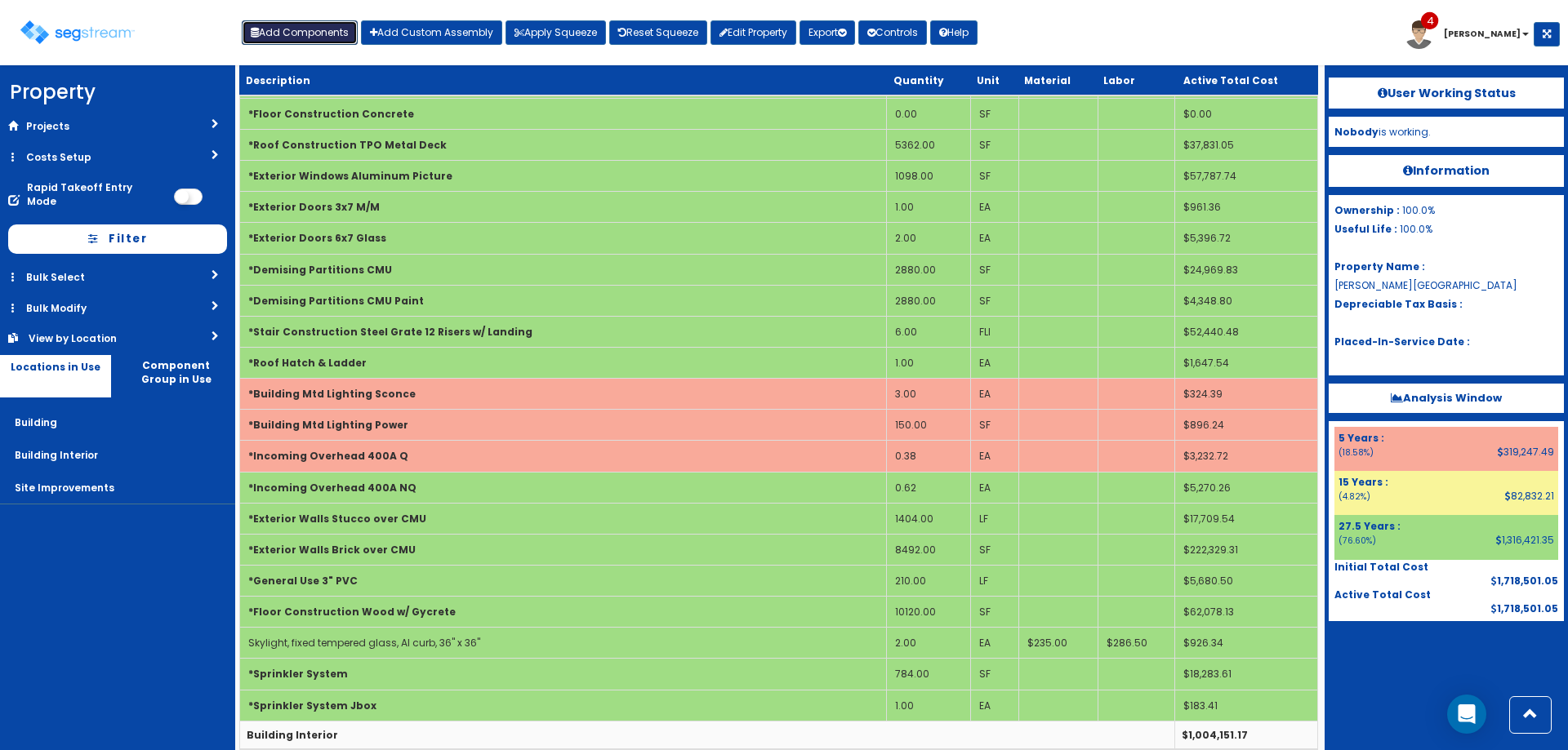
click at [329, 30] on button "Add Components" at bounding box center [299, 33] width 116 height 25
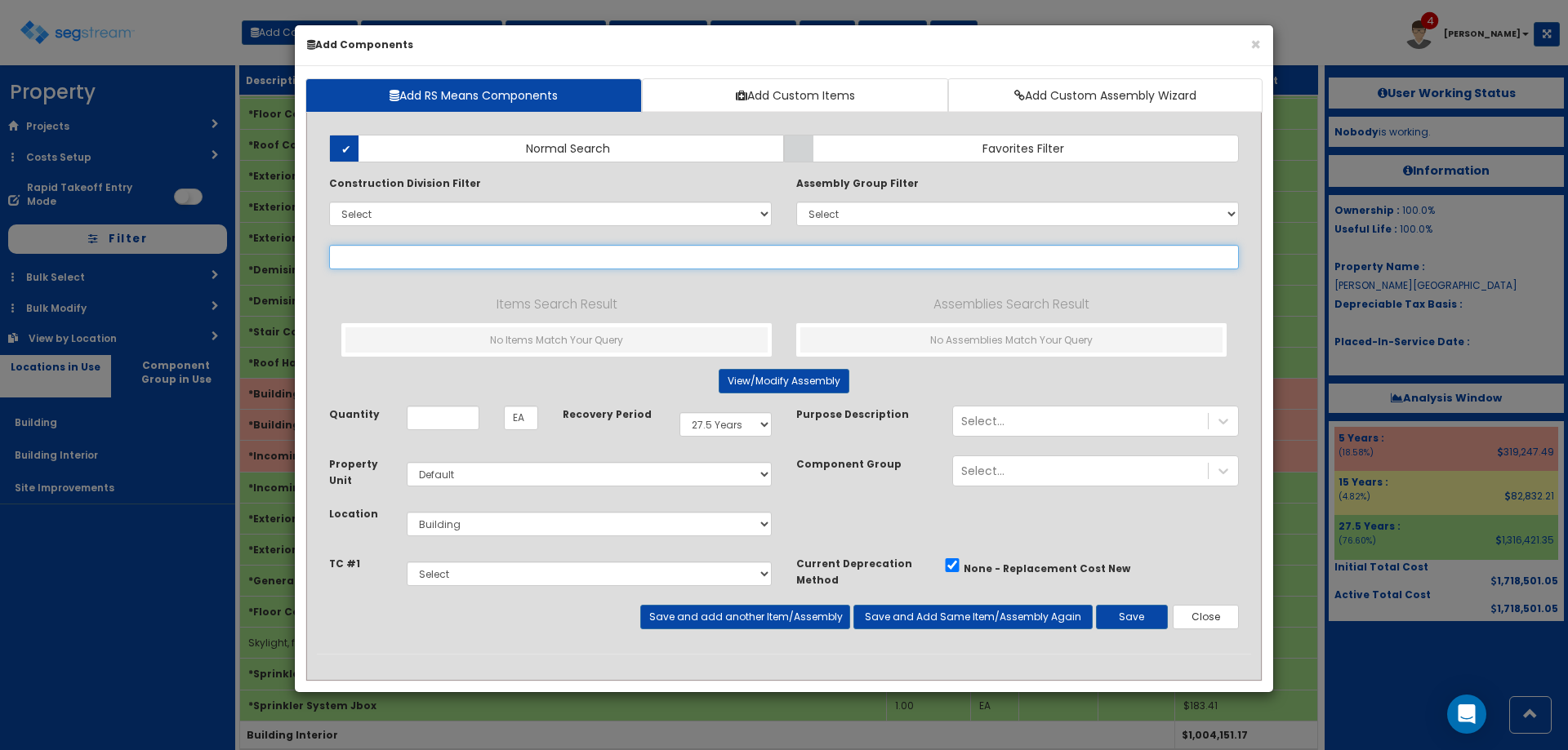
select select
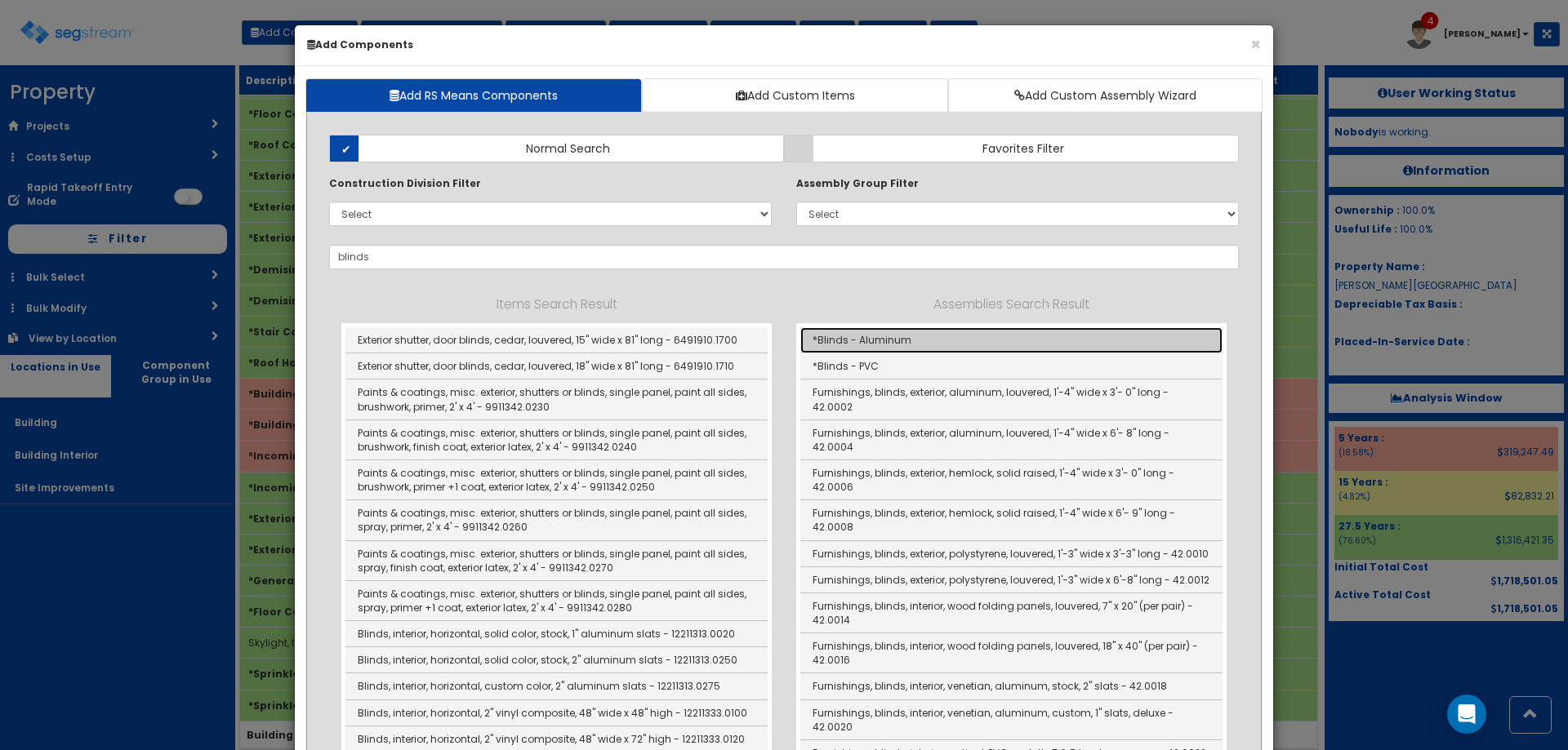
click at [895, 343] on link "*Blinds - Aluminum" at bounding box center [1011, 340] width 422 height 26
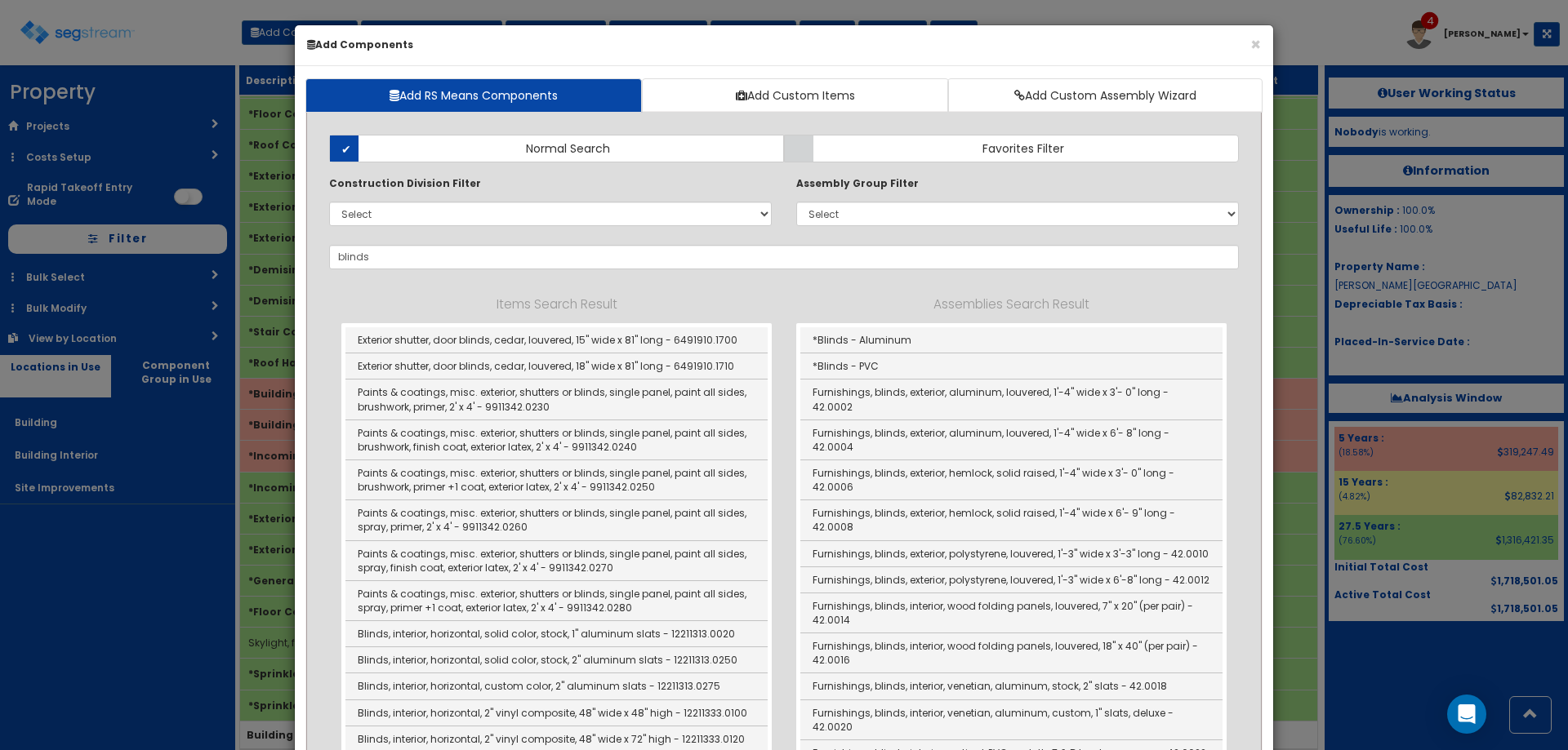
type input "*Blinds - Aluminum"
type input "SF"
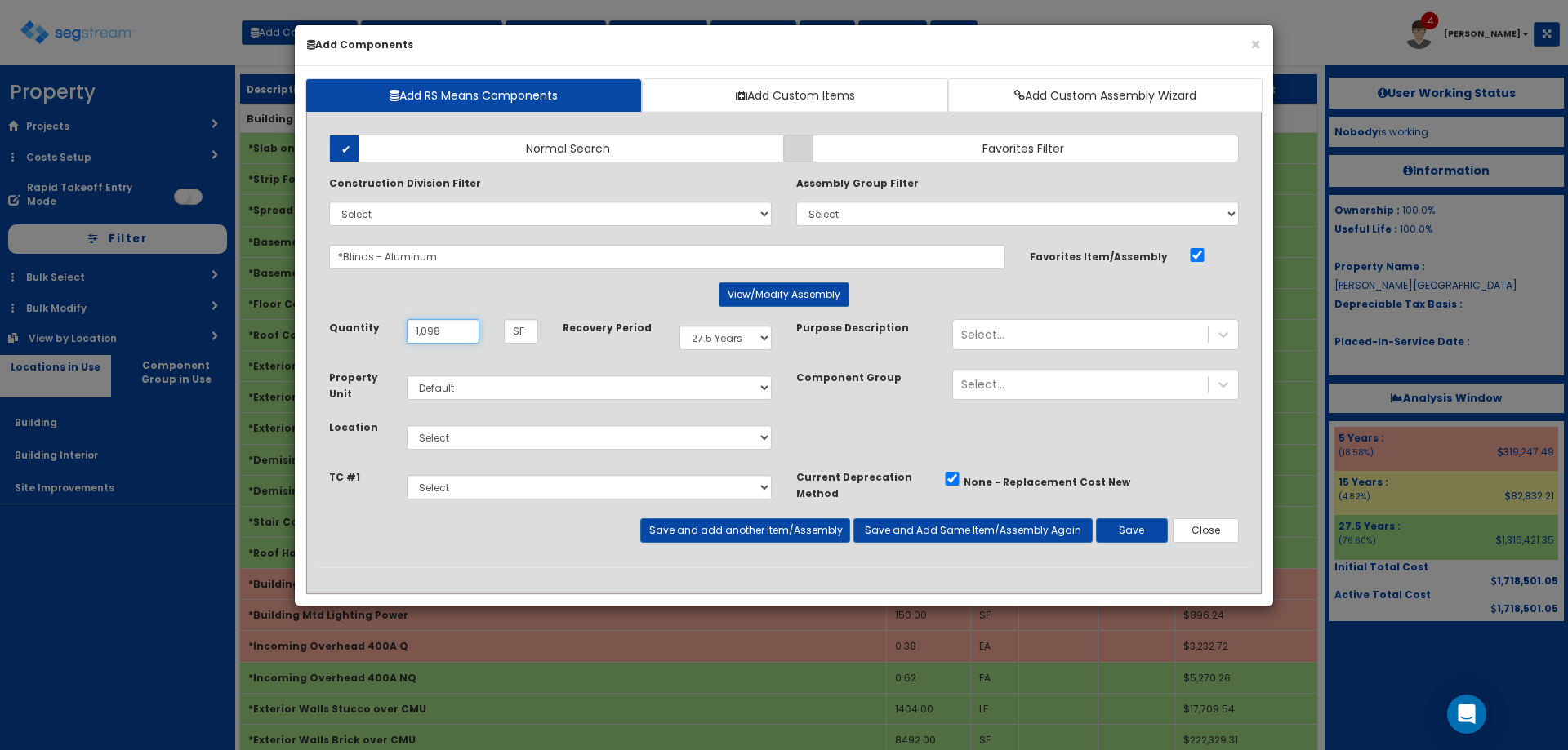
type input "1,098"
click at [744, 340] on select "Select 5 Years 7 Years 9 Years 10 Years 15 Years 15 Year QLI 15 Year QRP 15 Yea…" at bounding box center [726, 338] width 92 height 25
select select "5Y"
click at [680, 326] on select "Select 5 Years 7 Years 9 Years 10 Years 15 Years 15 Year QLI 15 Year QRP 15 Yea…" at bounding box center [726, 338] width 92 height 25
click at [466, 431] on select "Select Building Building Interior Site Improvements Add Additional Location" at bounding box center [589, 438] width 365 height 25
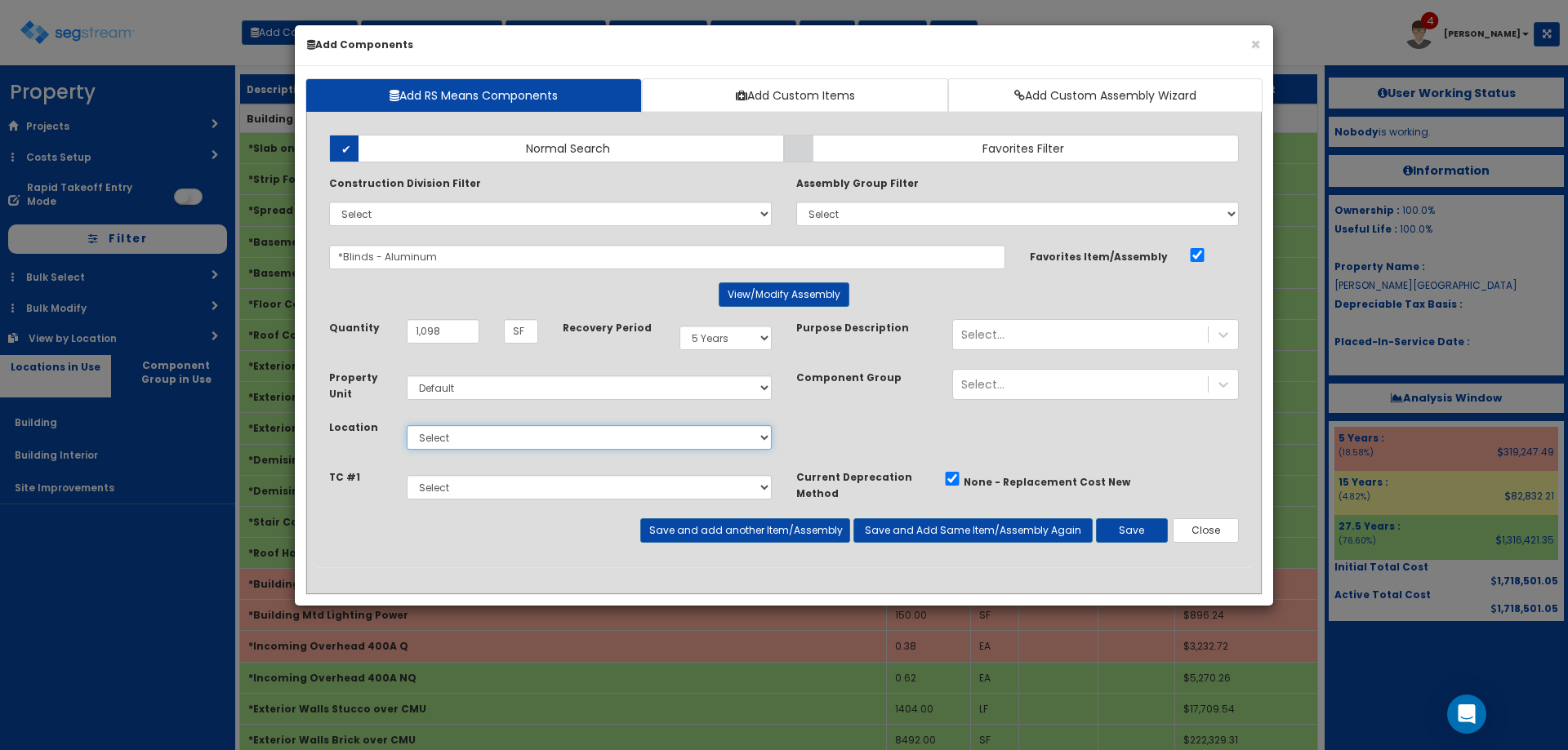
select select "7"
click at [406, 425] on select "Select Building Building Interior Site Improvements Add Additional Location" at bounding box center [589, 438] width 365 height 25
click at [1145, 525] on button "Save" at bounding box center [1131, 530] width 72 height 25
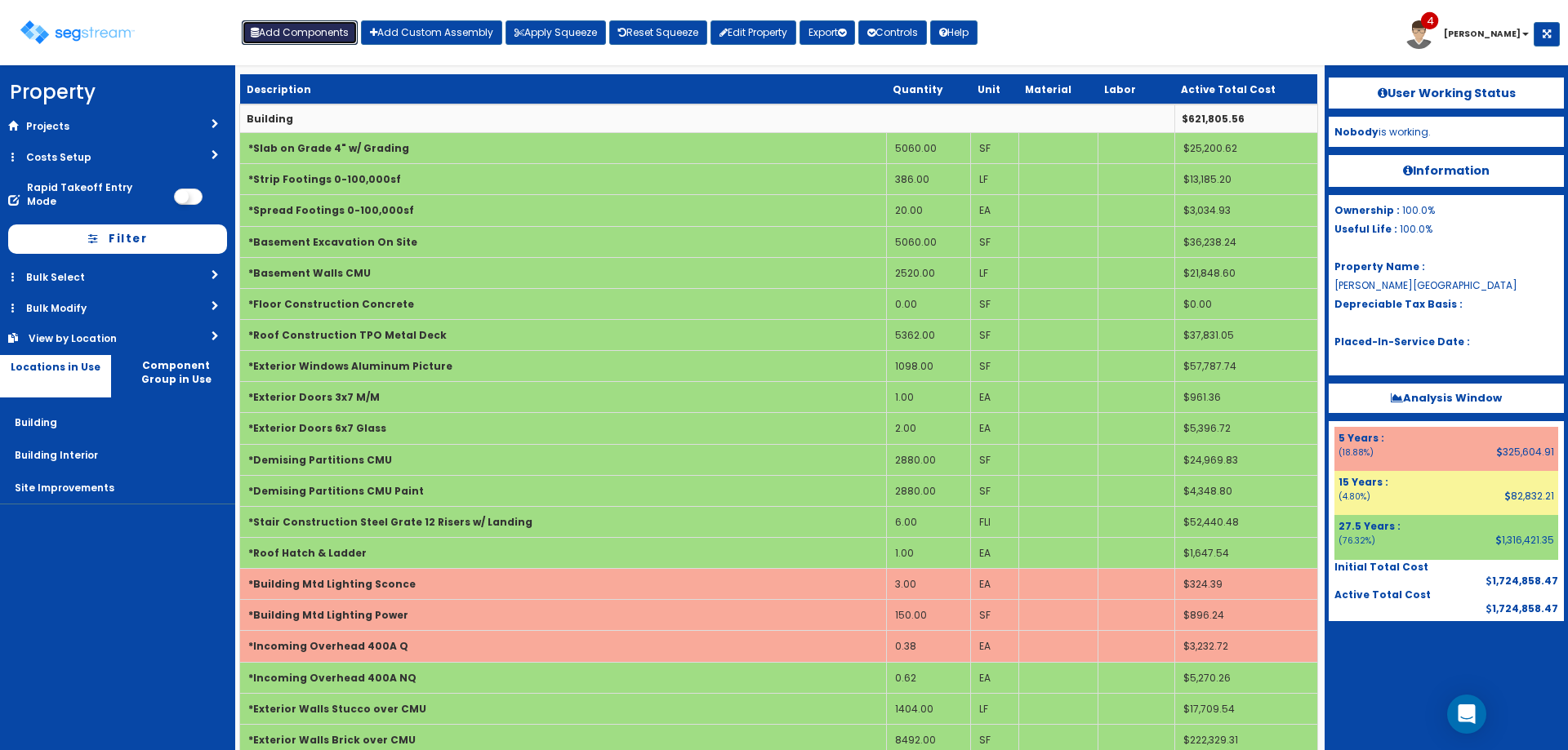
drag, startPoint x: 275, startPoint y: 31, endPoint x: 635, endPoint y: 312, distance: 456.7
click at [282, 44] on button "Add Components" at bounding box center [299, 33] width 116 height 25
select select
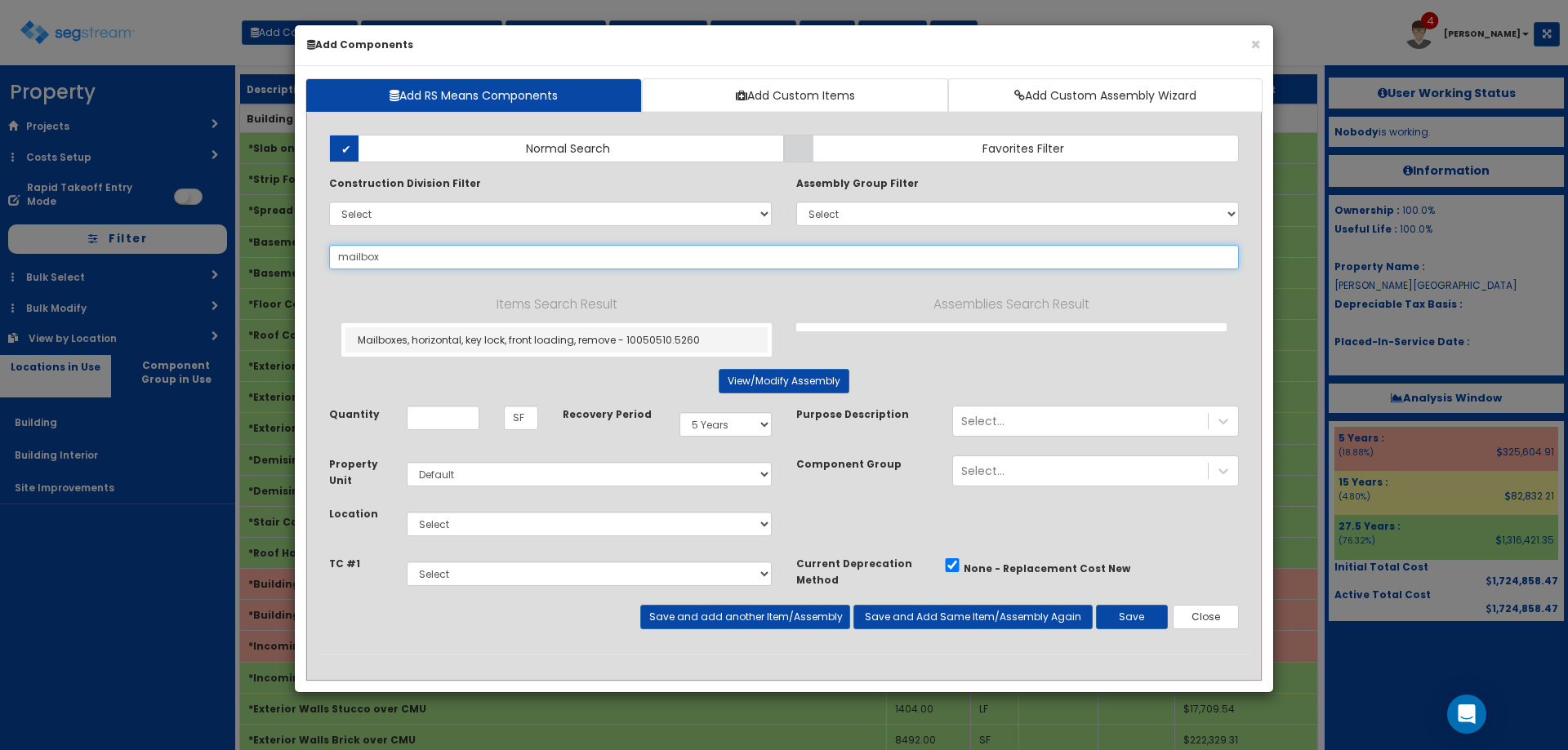
drag, startPoint x: 358, startPoint y: 248, endPoint x: 366, endPoint y: 250, distance: 8.2
click at [358, 249] on input "mailbox" at bounding box center [784, 257] width 910 height 25
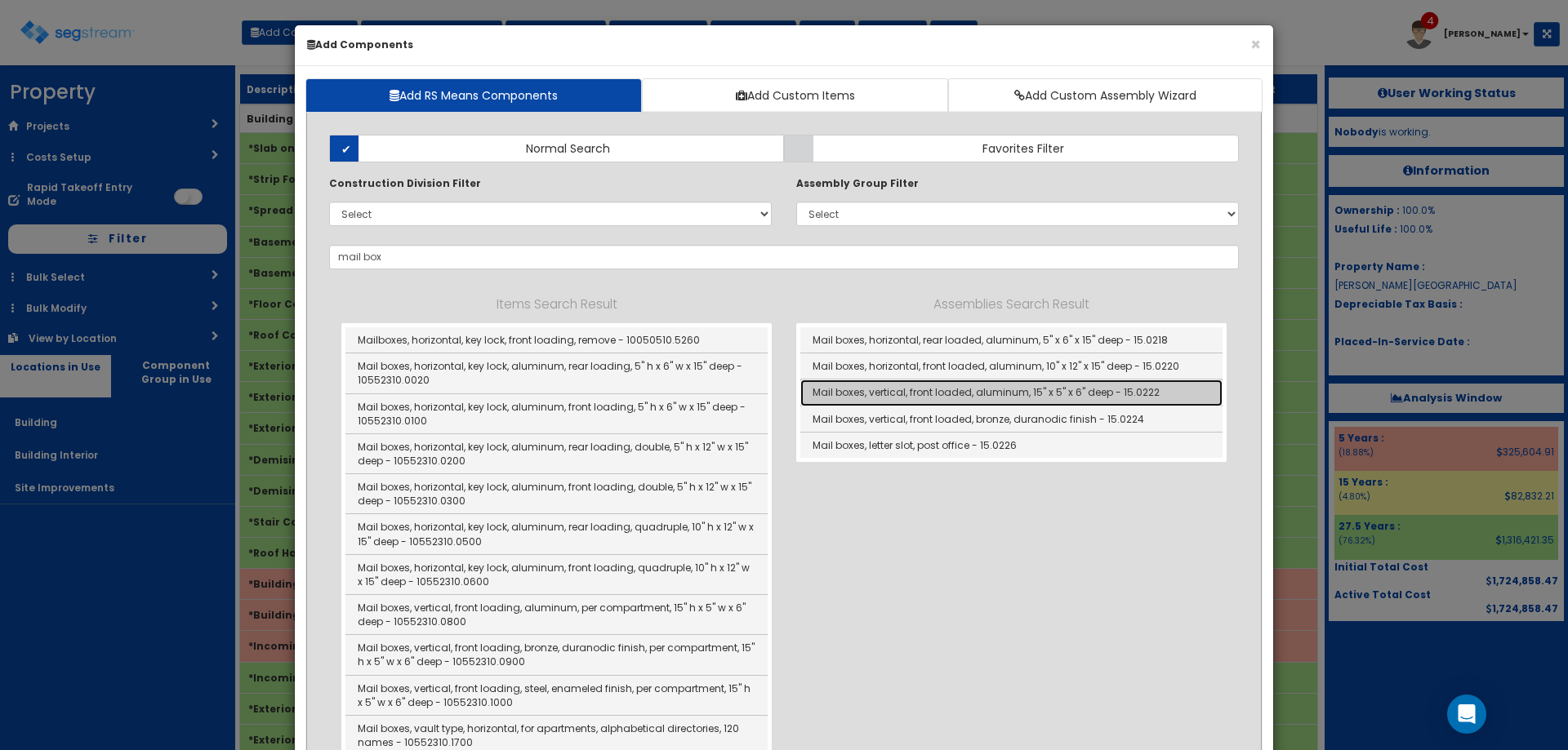
click at [986, 398] on link "Mail boxes, vertical, front loaded, aluminum, 15" x 5" x 6" deep - 15.0222" at bounding box center [1011, 393] width 422 height 26
type input "Mail boxes, vertical, front loaded, aluminum, 15" x 5" x 6" deep - 15.0222"
type input "Ea"
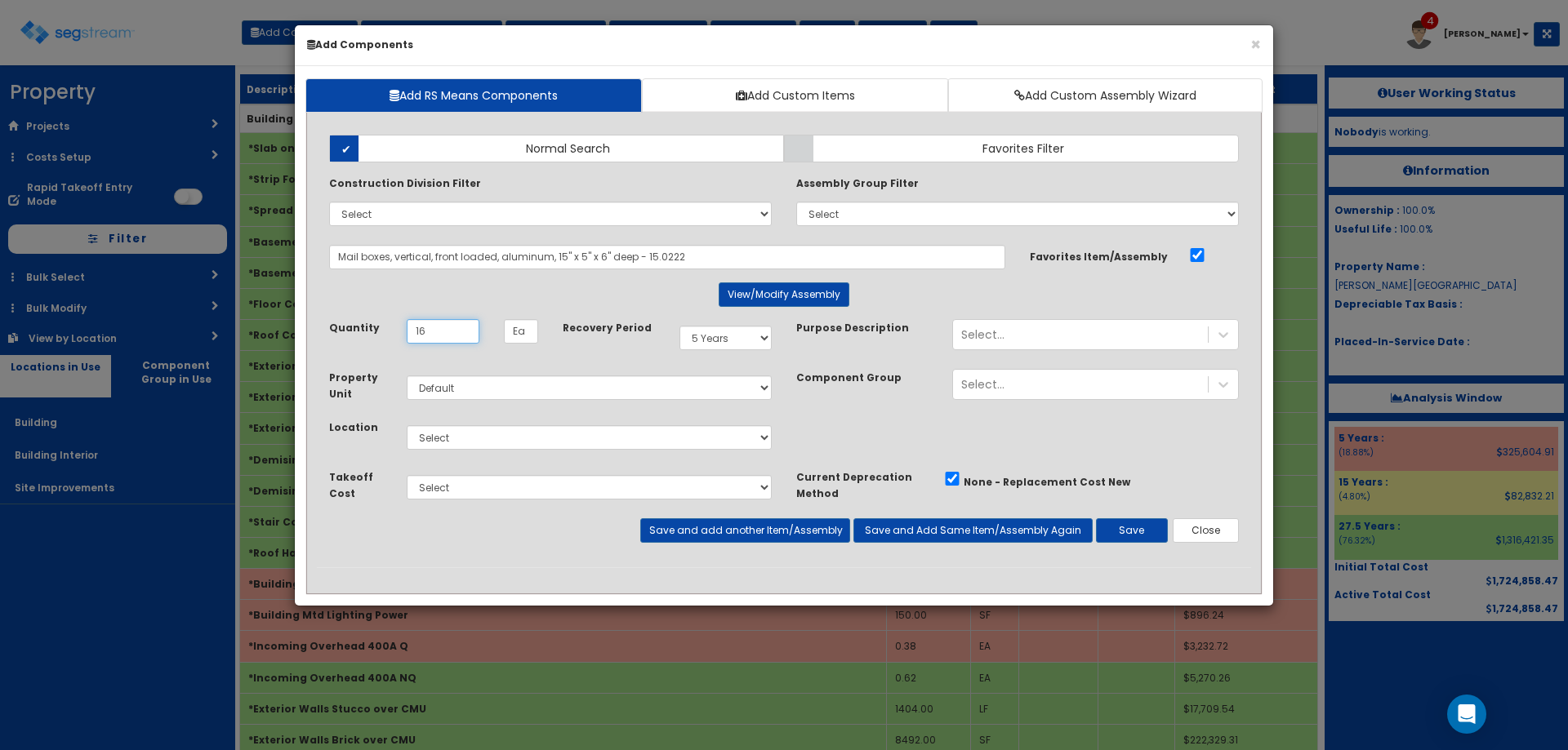
type input "16"
drag, startPoint x: 505, startPoint y: 428, endPoint x: 510, endPoint y: 448, distance: 20.6
click at [507, 433] on select "Select Building Building Interior Site Improvements Add Additional Location" at bounding box center [589, 438] width 365 height 25
select select "7"
click at [406, 425] on select "Select Building Building Interior Site Improvements Add Additional Location" at bounding box center [589, 438] width 365 height 25
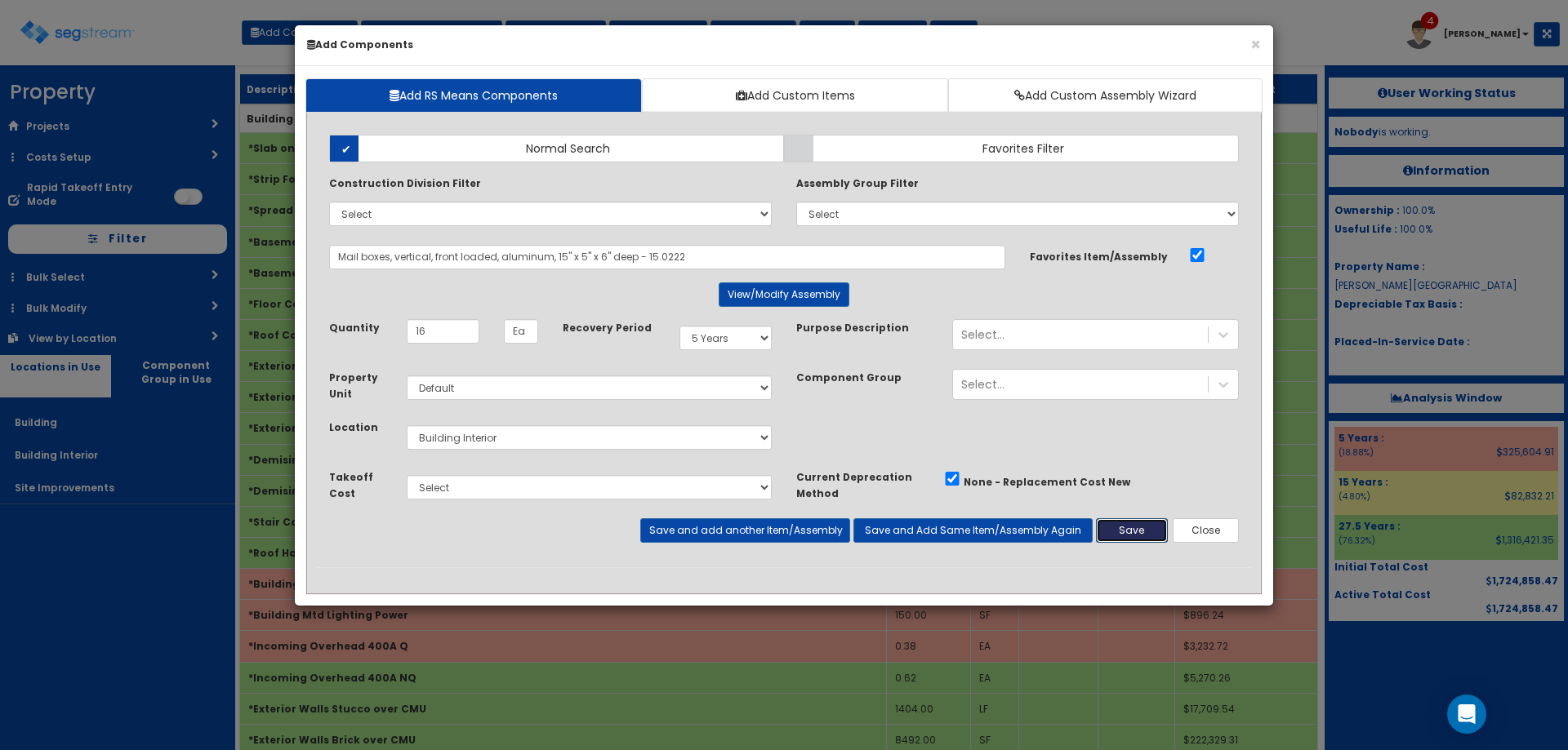
click at [1139, 526] on button "Save" at bounding box center [1131, 530] width 72 height 25
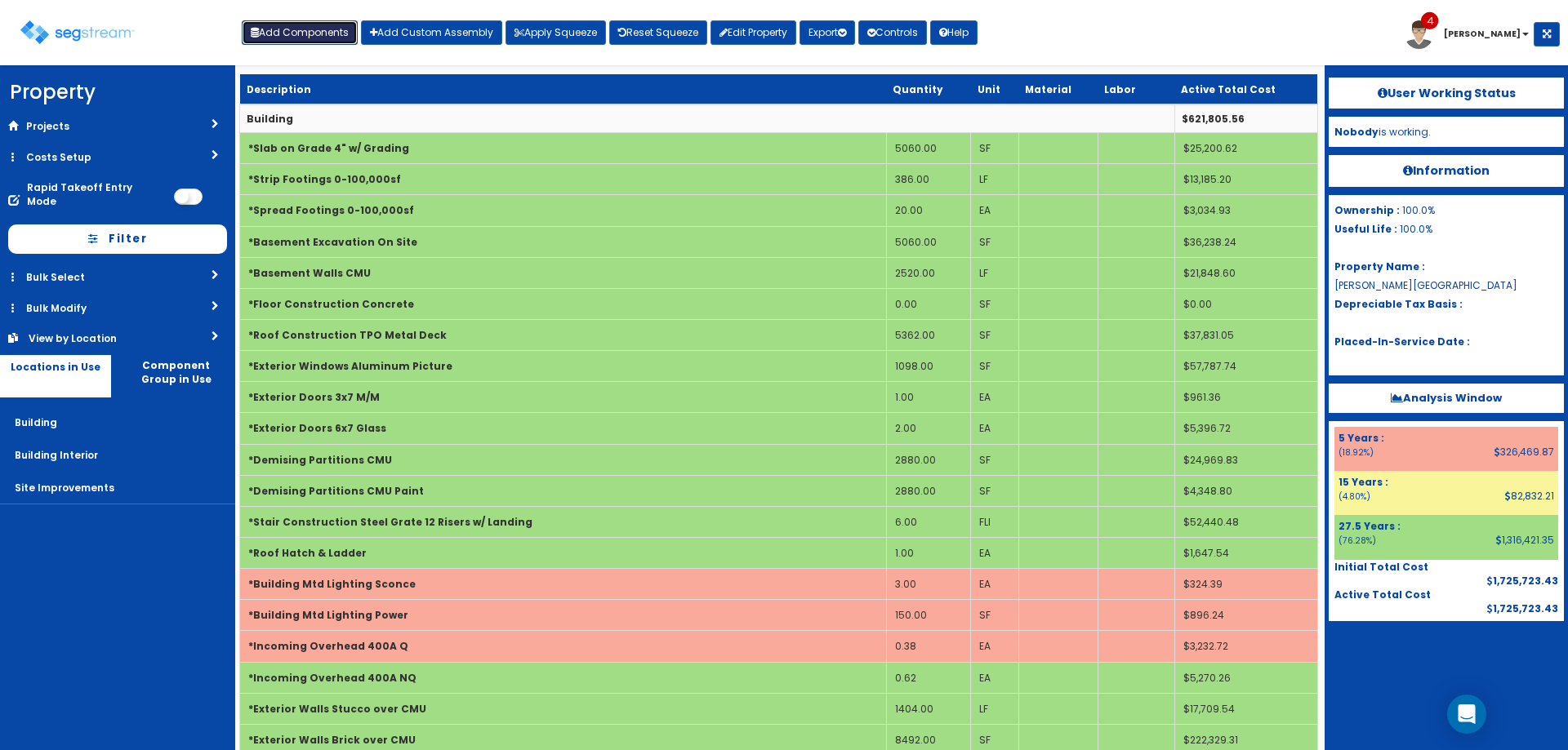
click at [344, 39] on button "Add Components" at bounding box center [299, 33] width 116 height 25
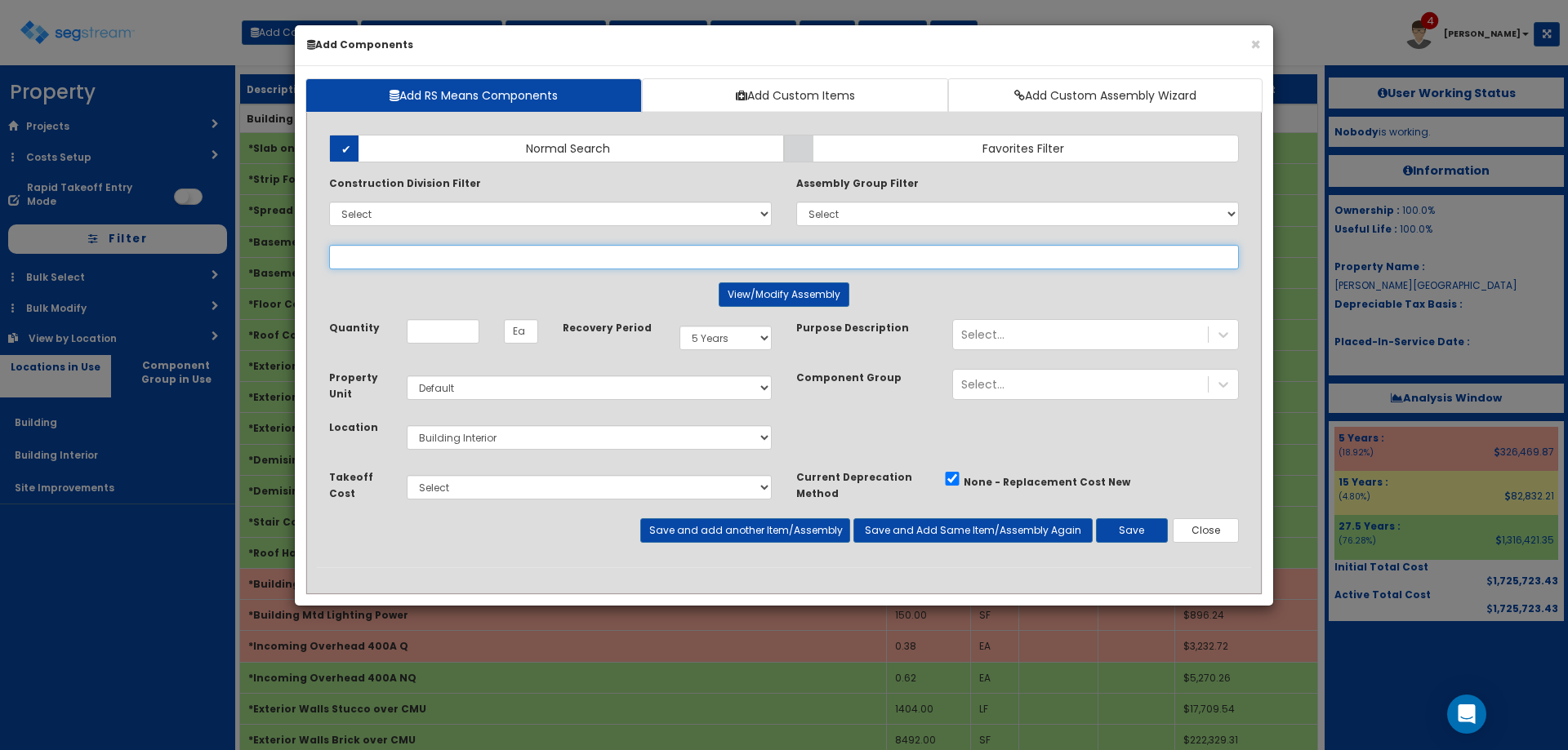
select select
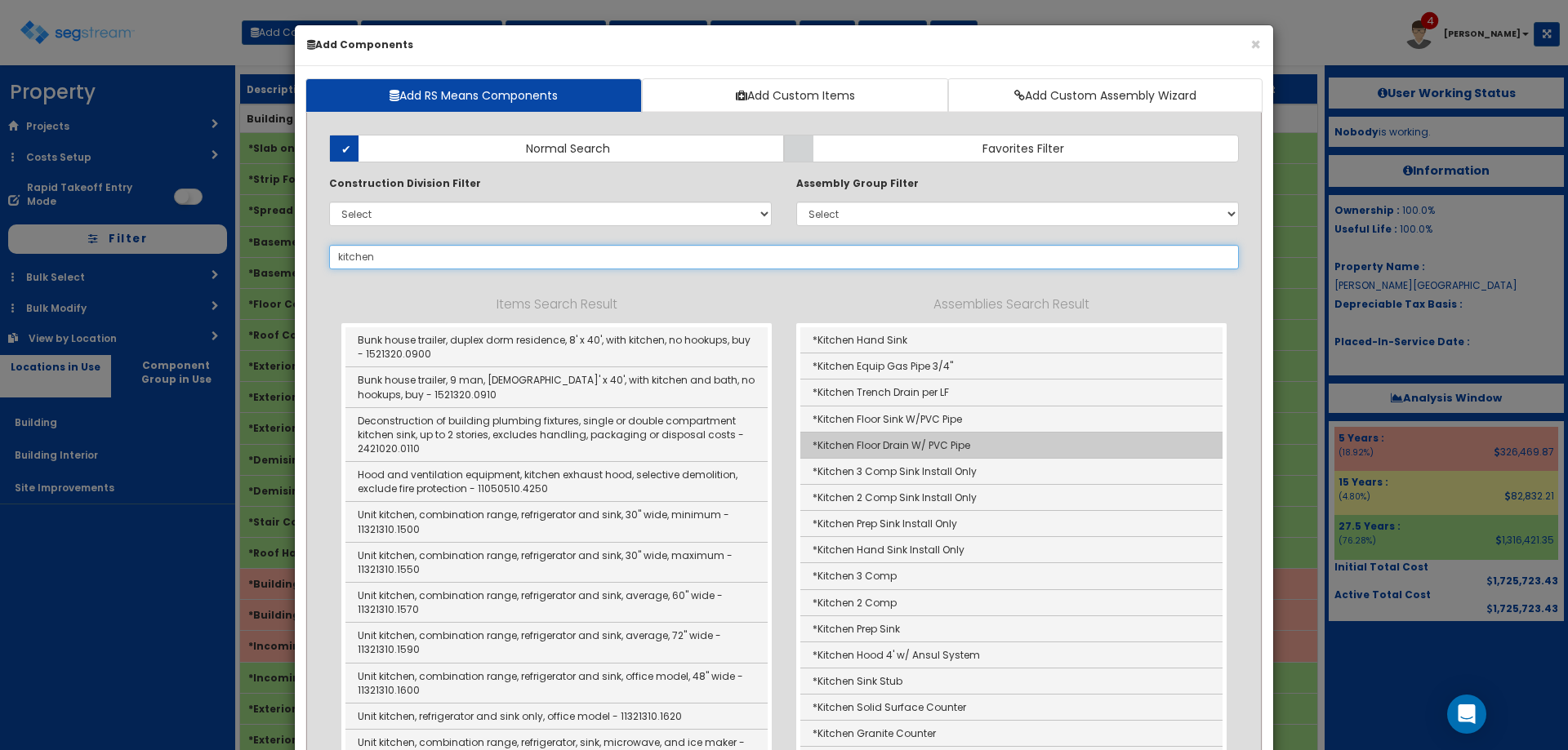
scroll to position [190, 0]
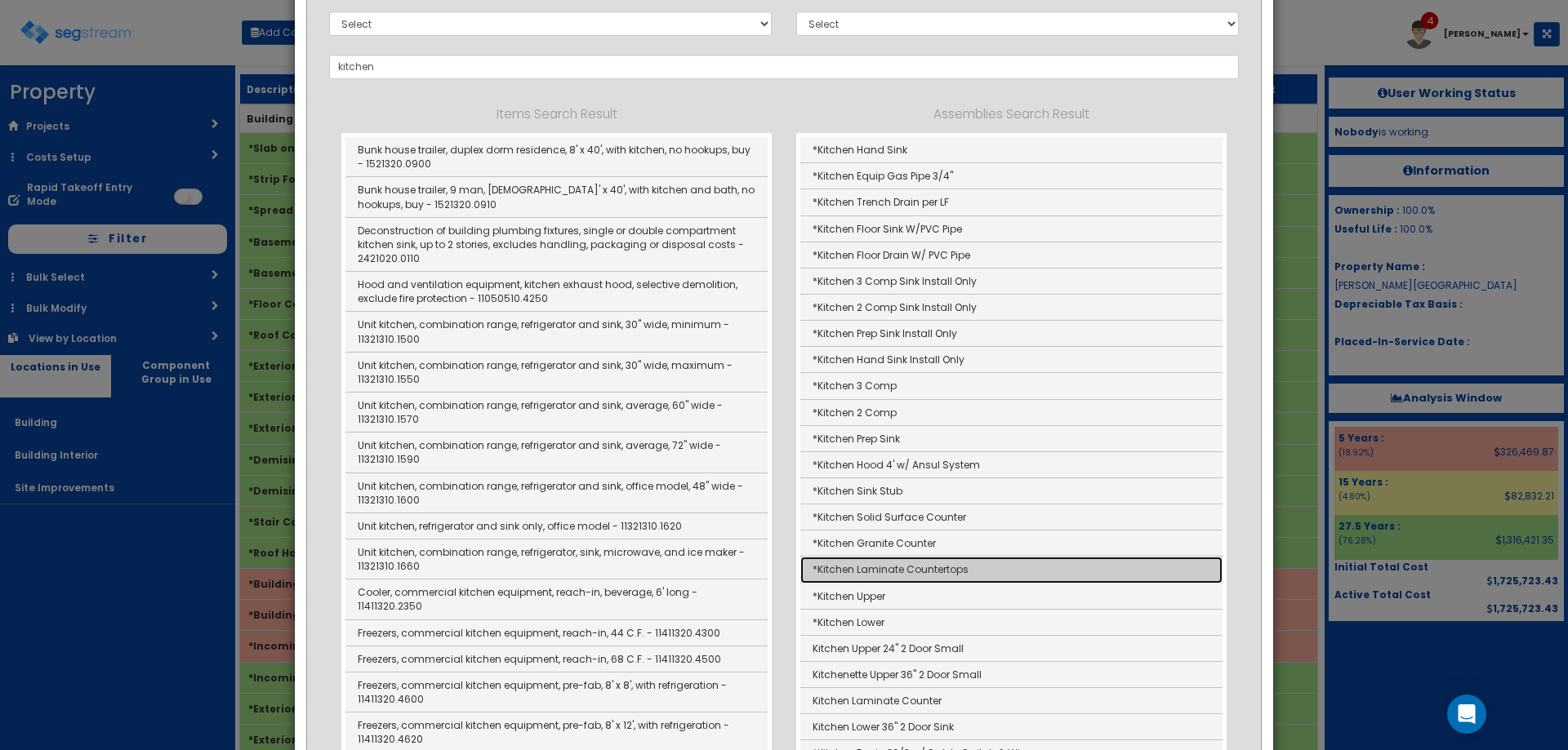
click at [937, 574] on link "*Kitchen Laminate Countertops" at bounding box center [1011, 570] width 422 height 26
type input "*Kitchen Laminate Countertops"
type input "LF"
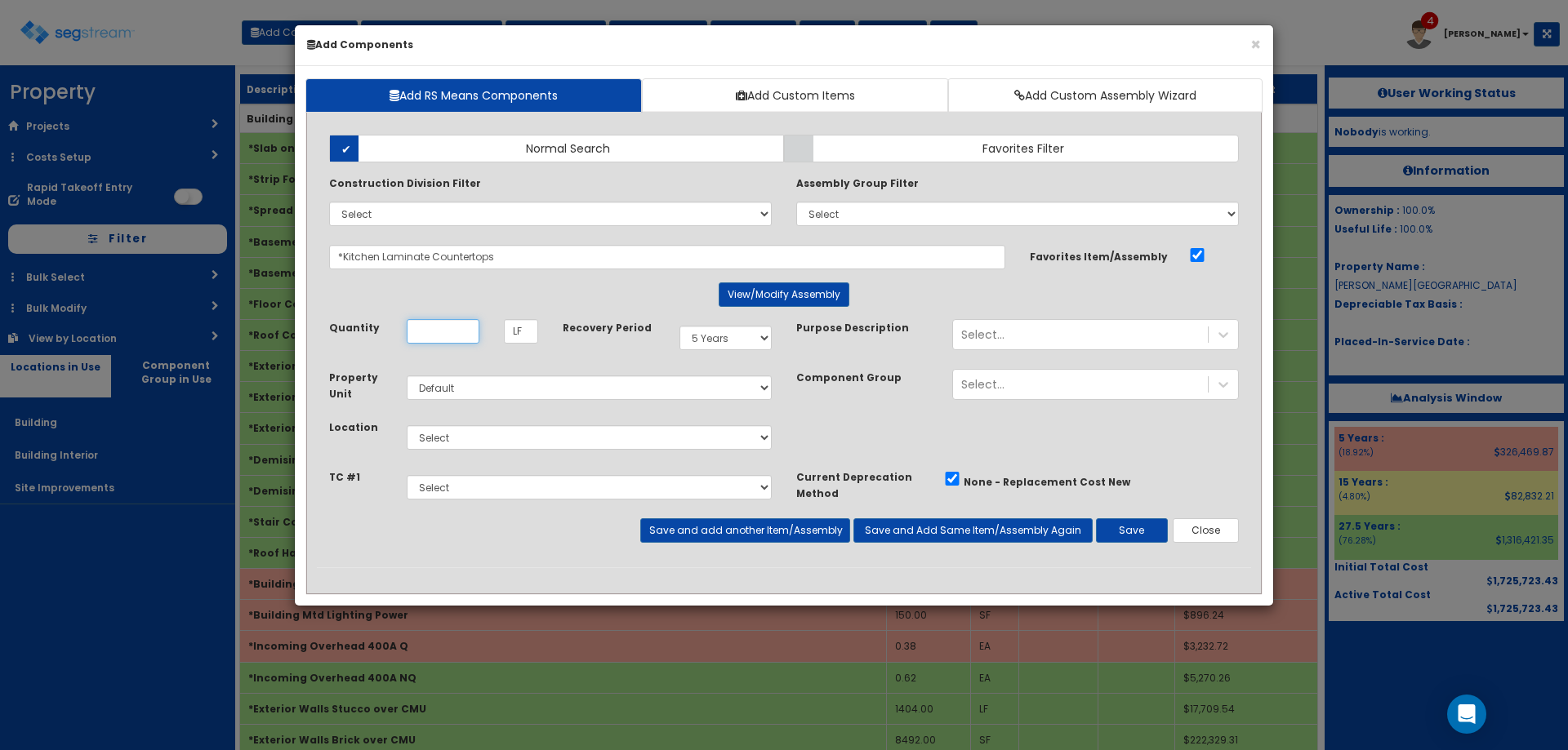
scroll to position [0, 0]
type input "128"
click at [542, 453] on div "Select Building Building Interior Site Improvements Add Additional Location" at bounding box center [590, 438] width 390 height 38
drag, startPoint x: 527, startPoint y: 437, endPoint x: 531, endPoint y: 448, distance: 11.7
click at [527, 436] on select "Select Building Building Interior Site Improvements Add Additional Location" at bounding box center [589, 438] width 365 height 25
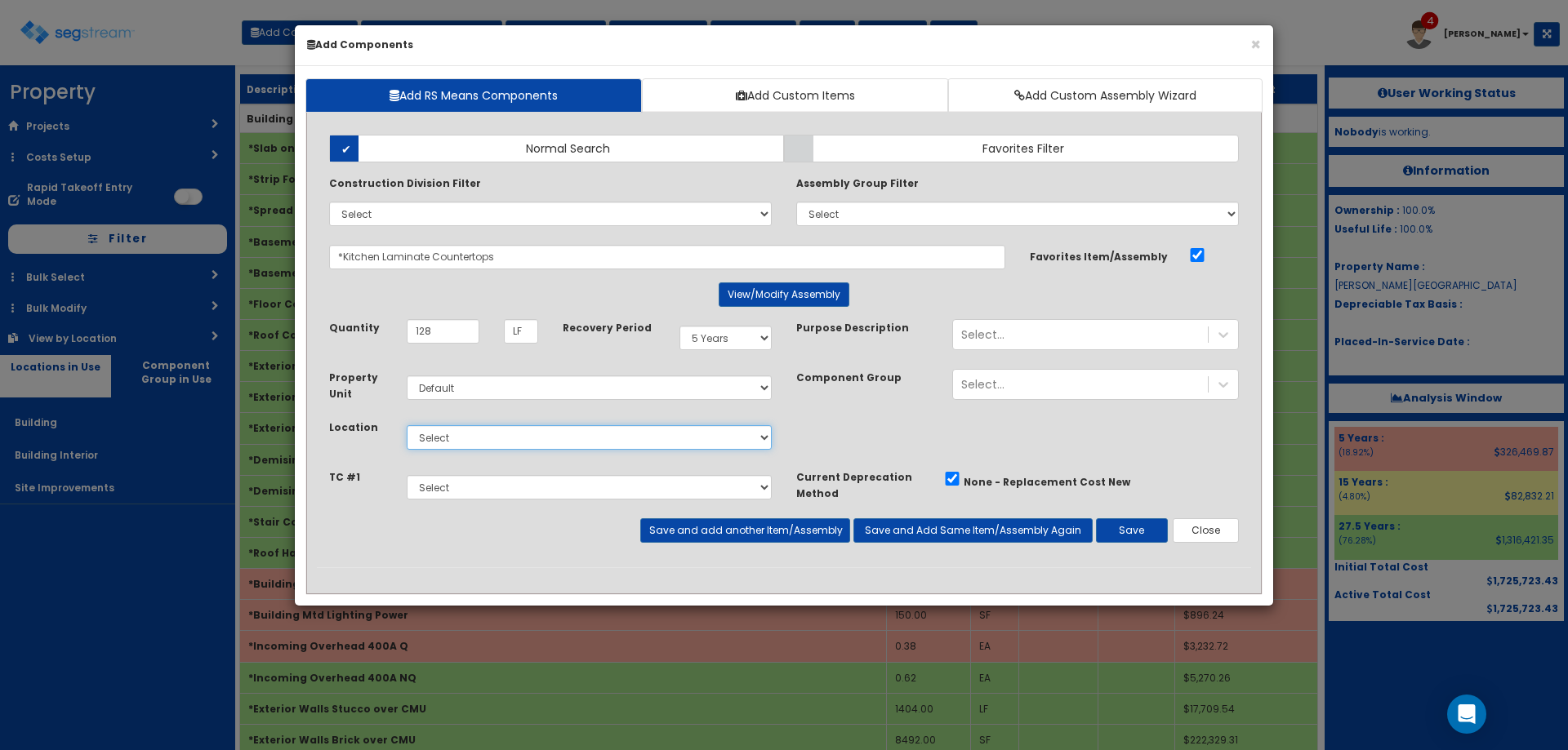
select select "7"
click at [406, 425] on select "Select Building Building Interior Site Improvements Add Additional Location" at bounding box center [589, 438] width 365 height 25
click at [1112, 527] on button "Save" at bounding box center [1131, 530] width 72 height 25
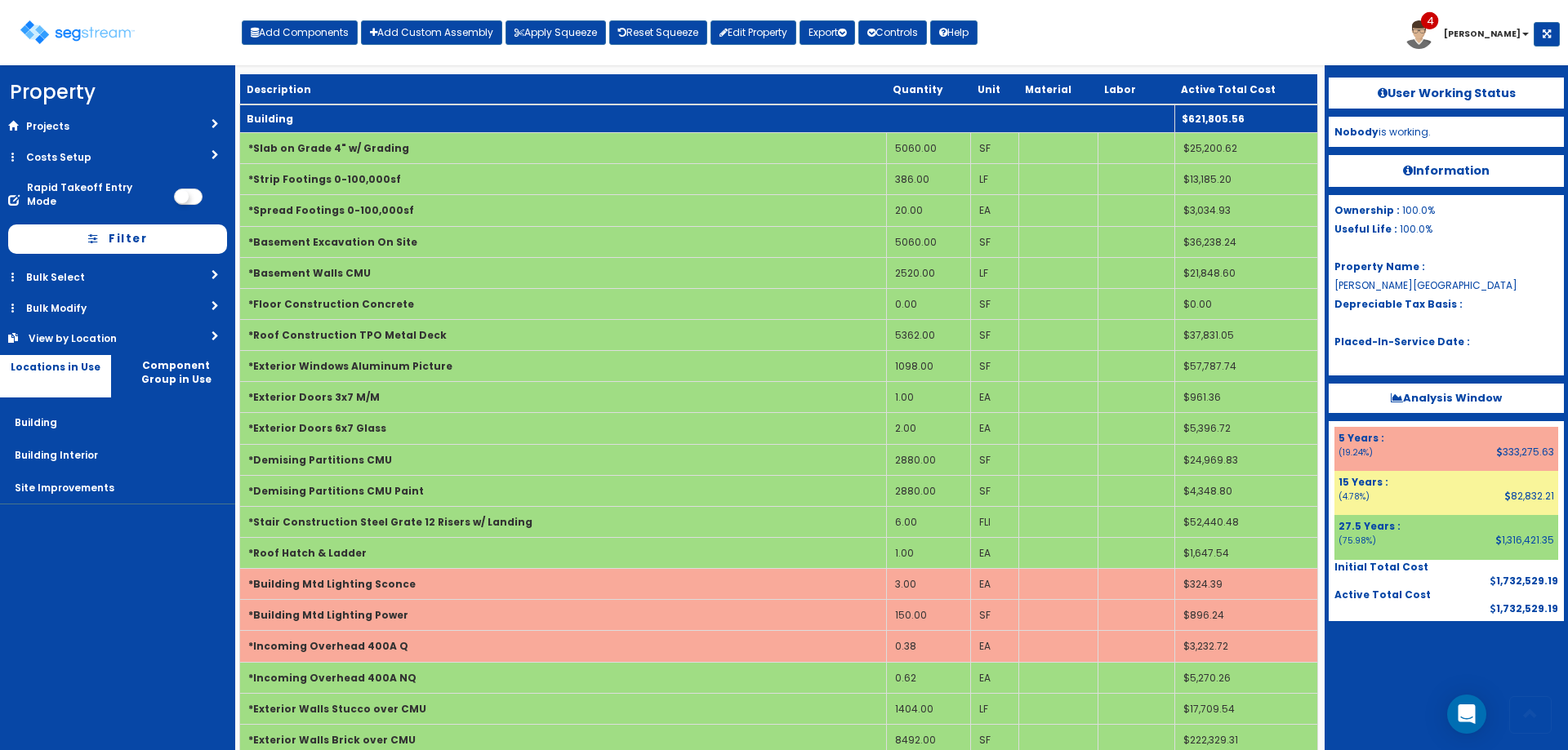
click at [519, 123] on td "Building" at bounding box center [707, 118] width 935 height 29
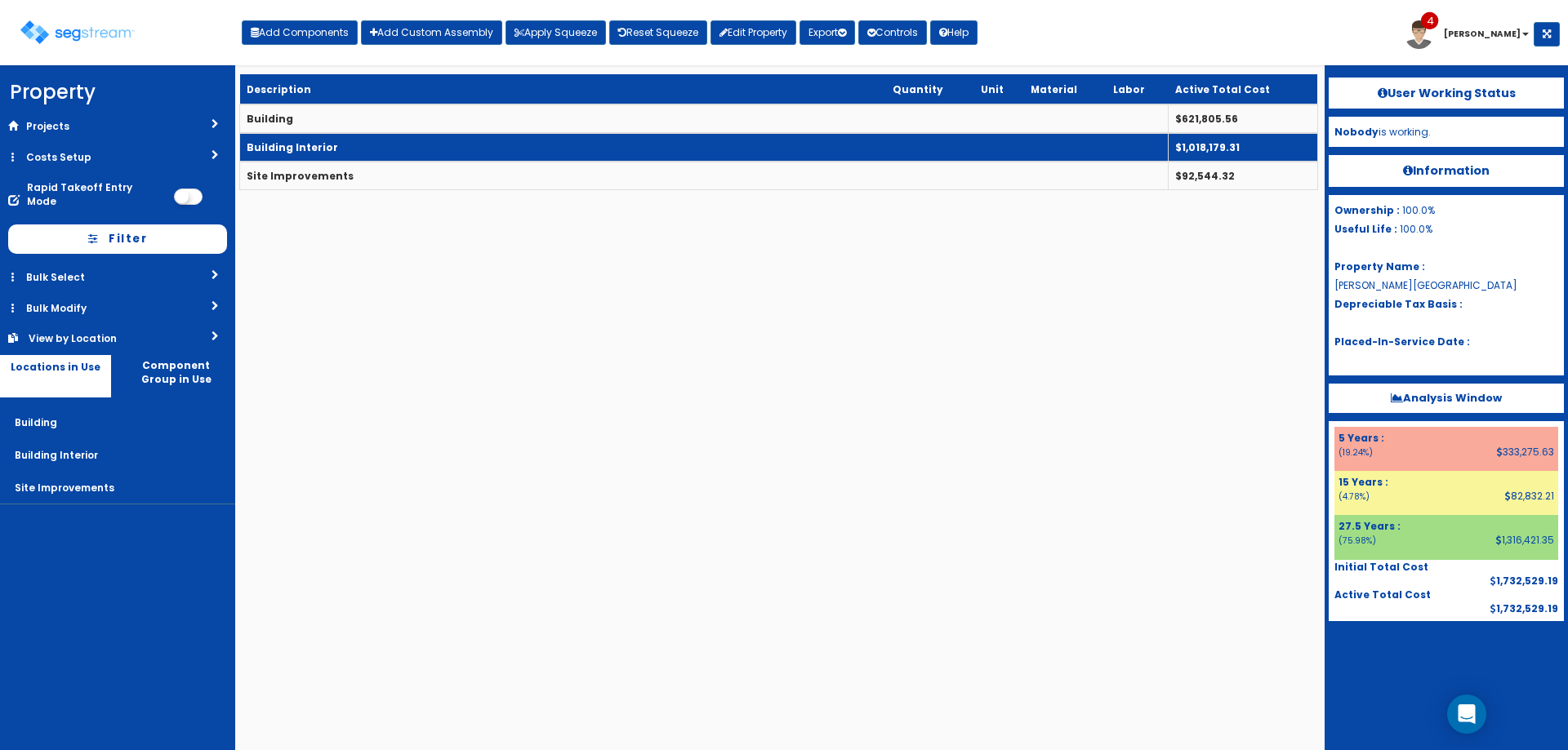
click at [542, 143] on td "Building Interior" at bounding box center [704, 147] width 929 height 29
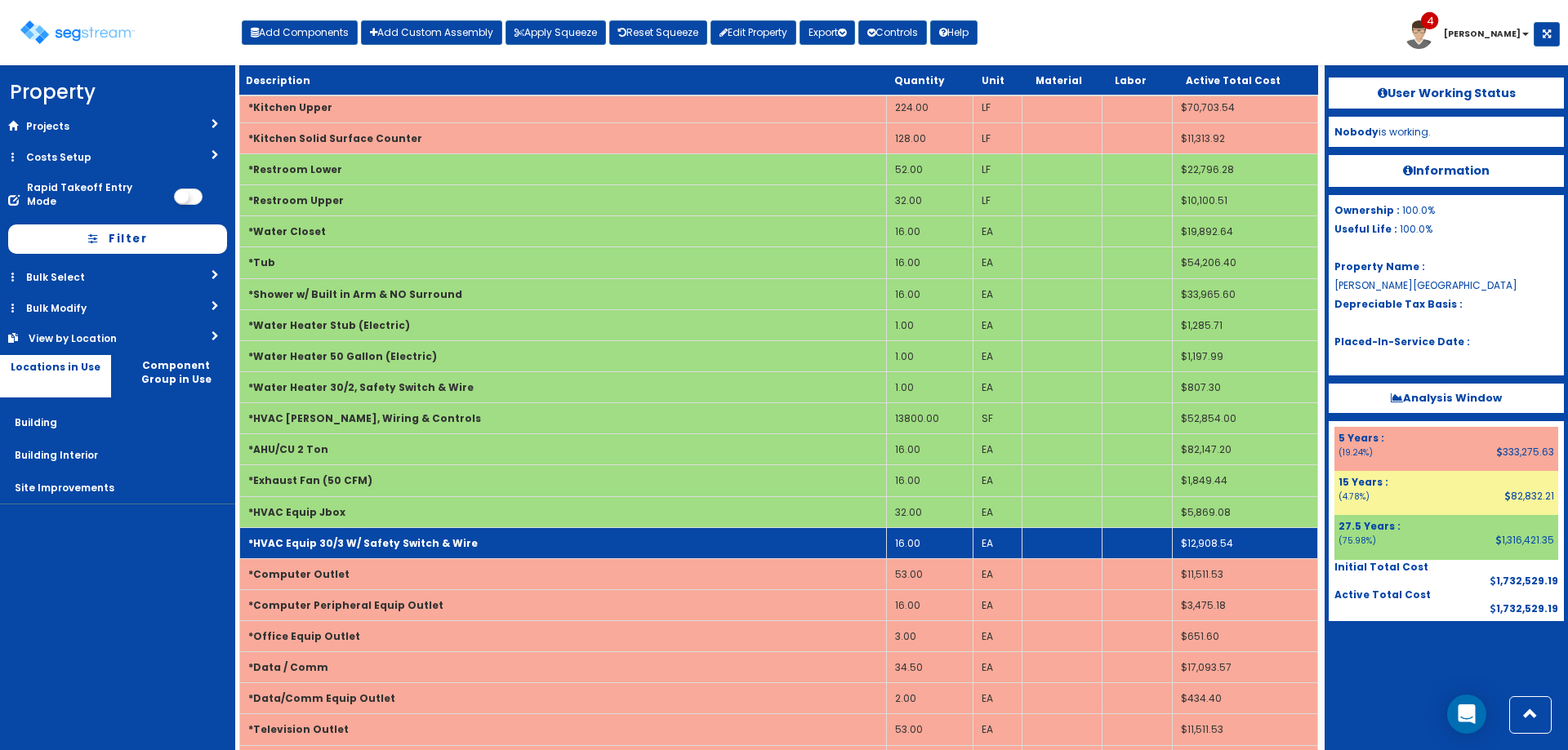
scroll to position [572, 0]
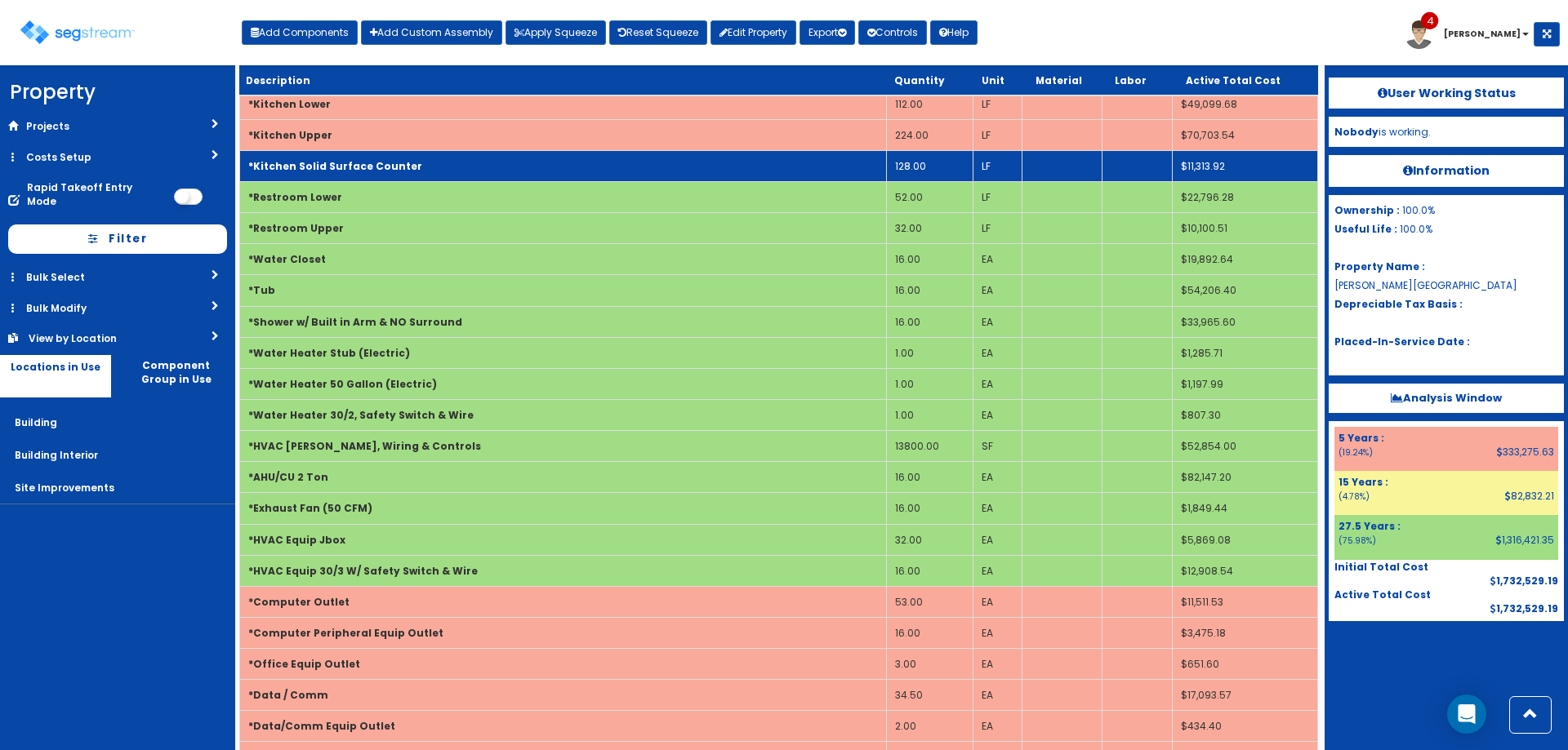
click at [929, 172] on td "128.00" at bounding box center [929, 166] width 86 height 31
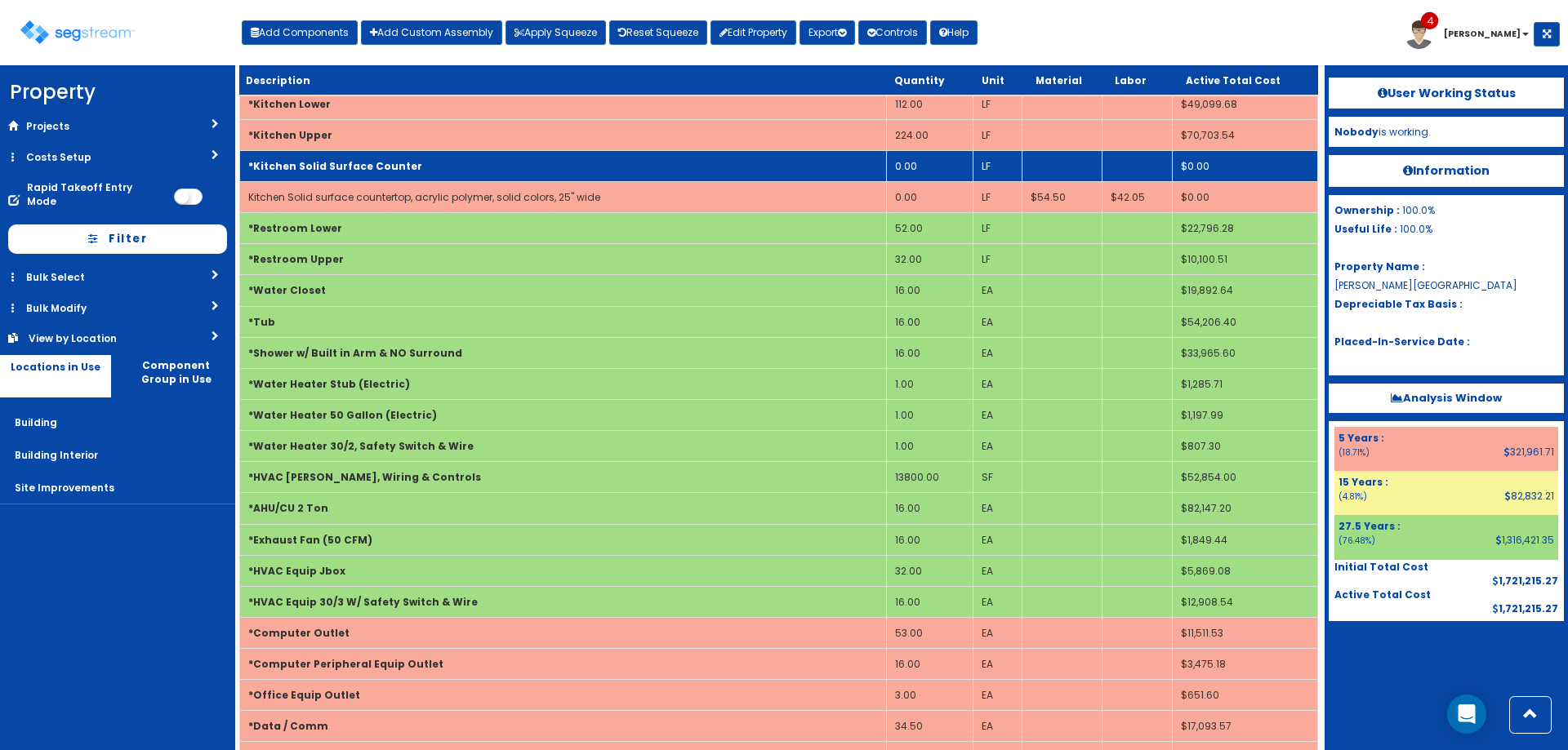
click at [863, 159] on td "*Kitchen Solid Surface Counter" at bounding box center [564, 166] width 647 height 31
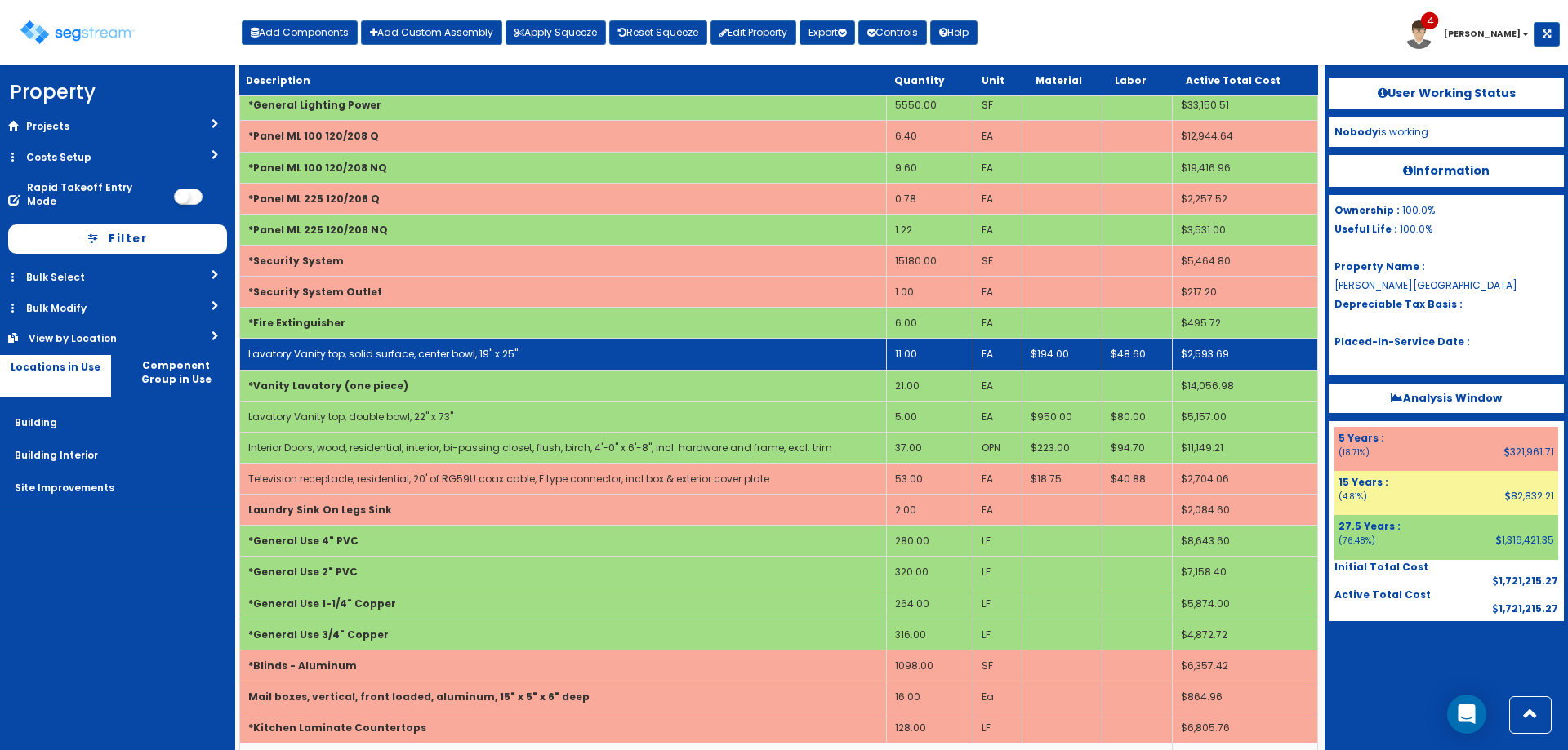
scroll to position [1448, 0]
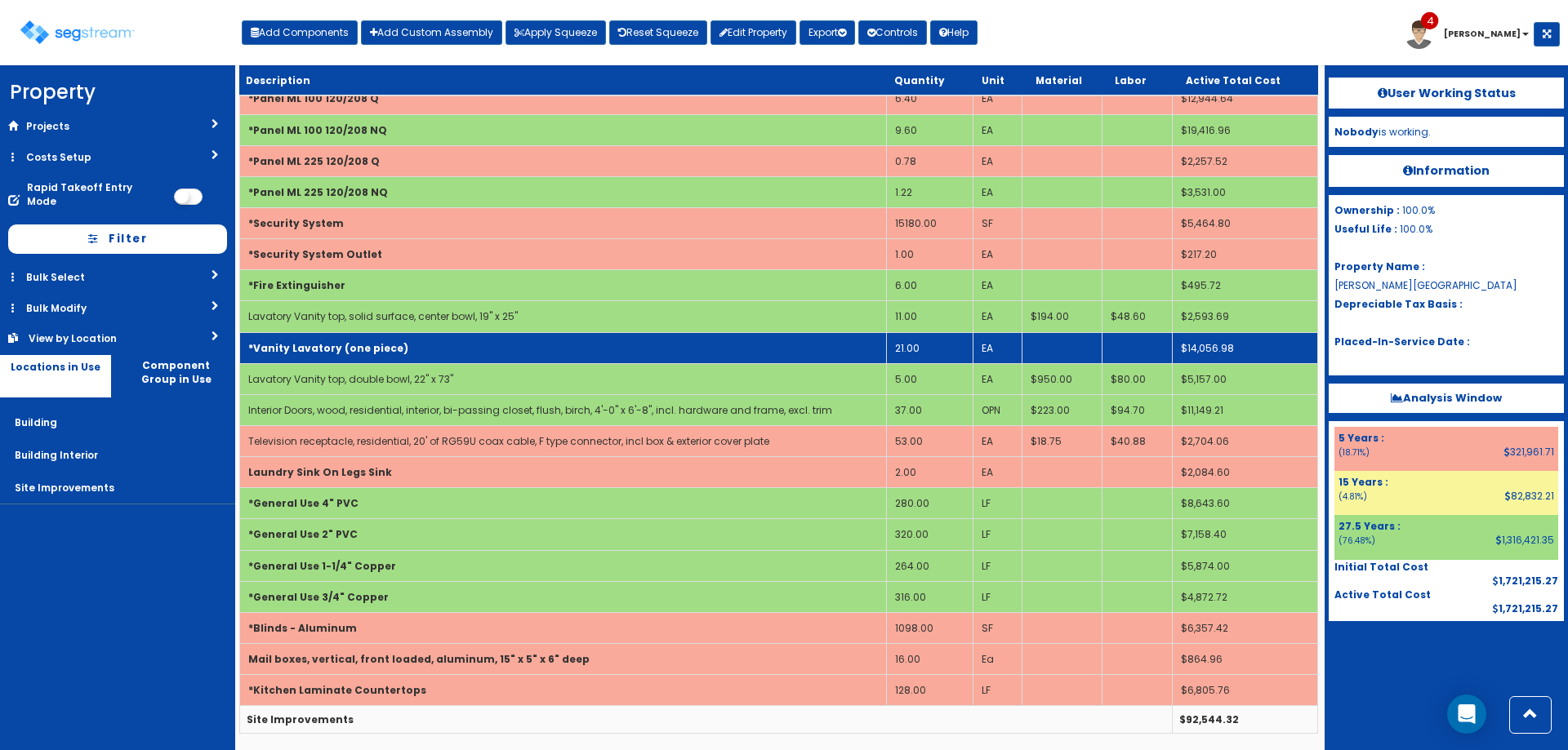
click at [384, 348] on b "*Vanity Lavatory (one piece)" at bounding box center [328, 348] width 160 height 14
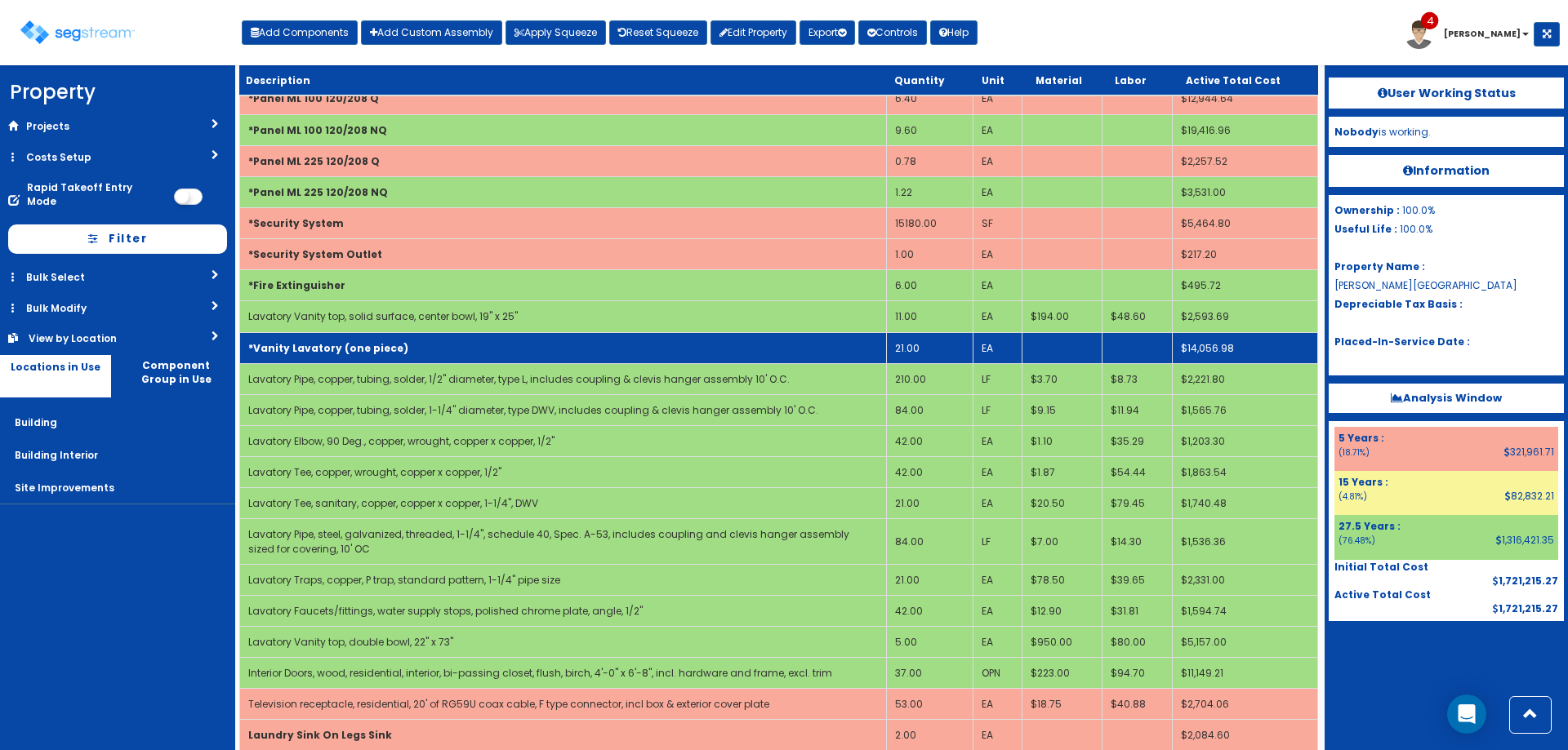
click at [384, 348] on b "*Vanity Lavatory (one piece)" at bounding box center [328, 348] width 160 height 14
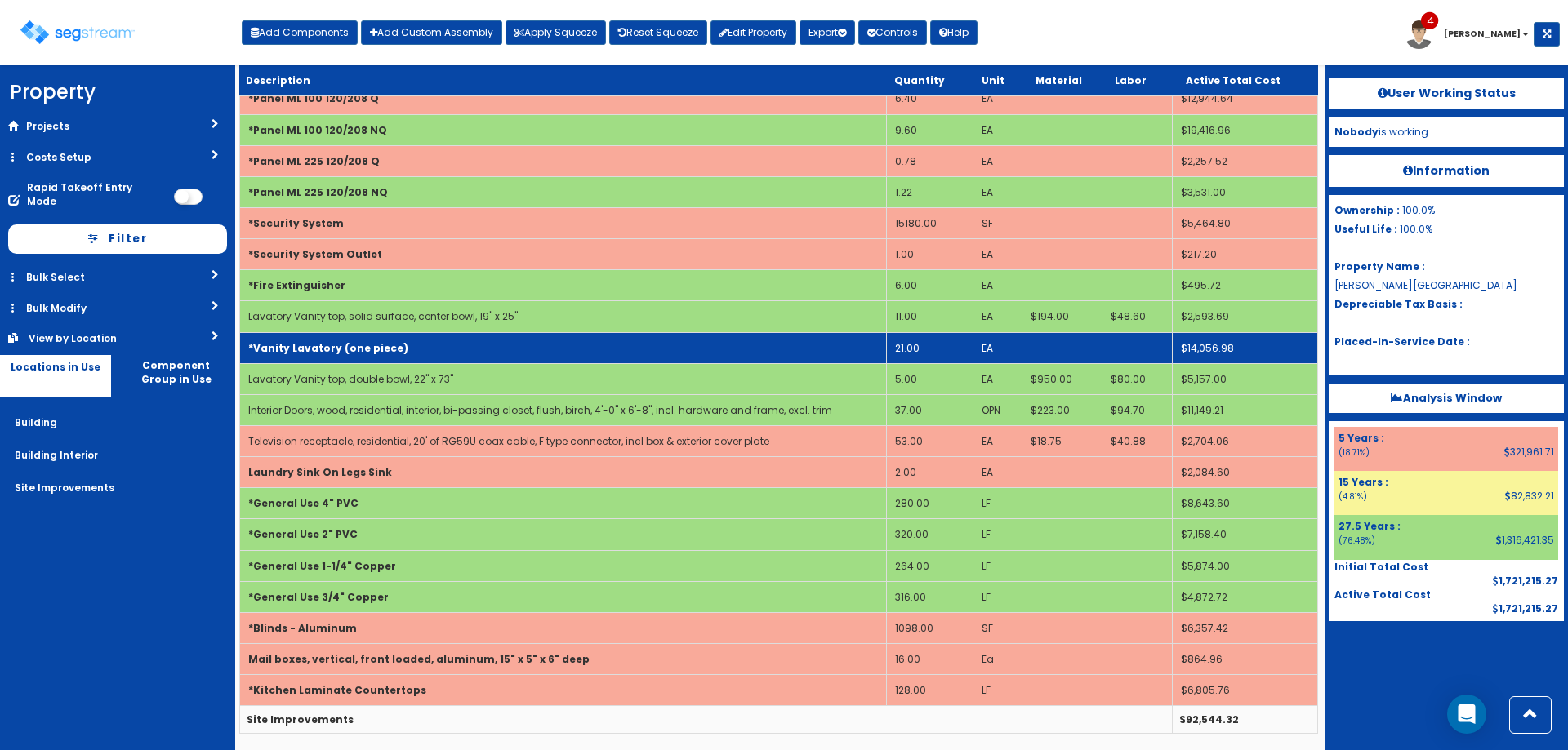
click at [384, 348] on b "*Vanity Lavatory (one piece)" at bounding box center [328, 348] width 160 height 14
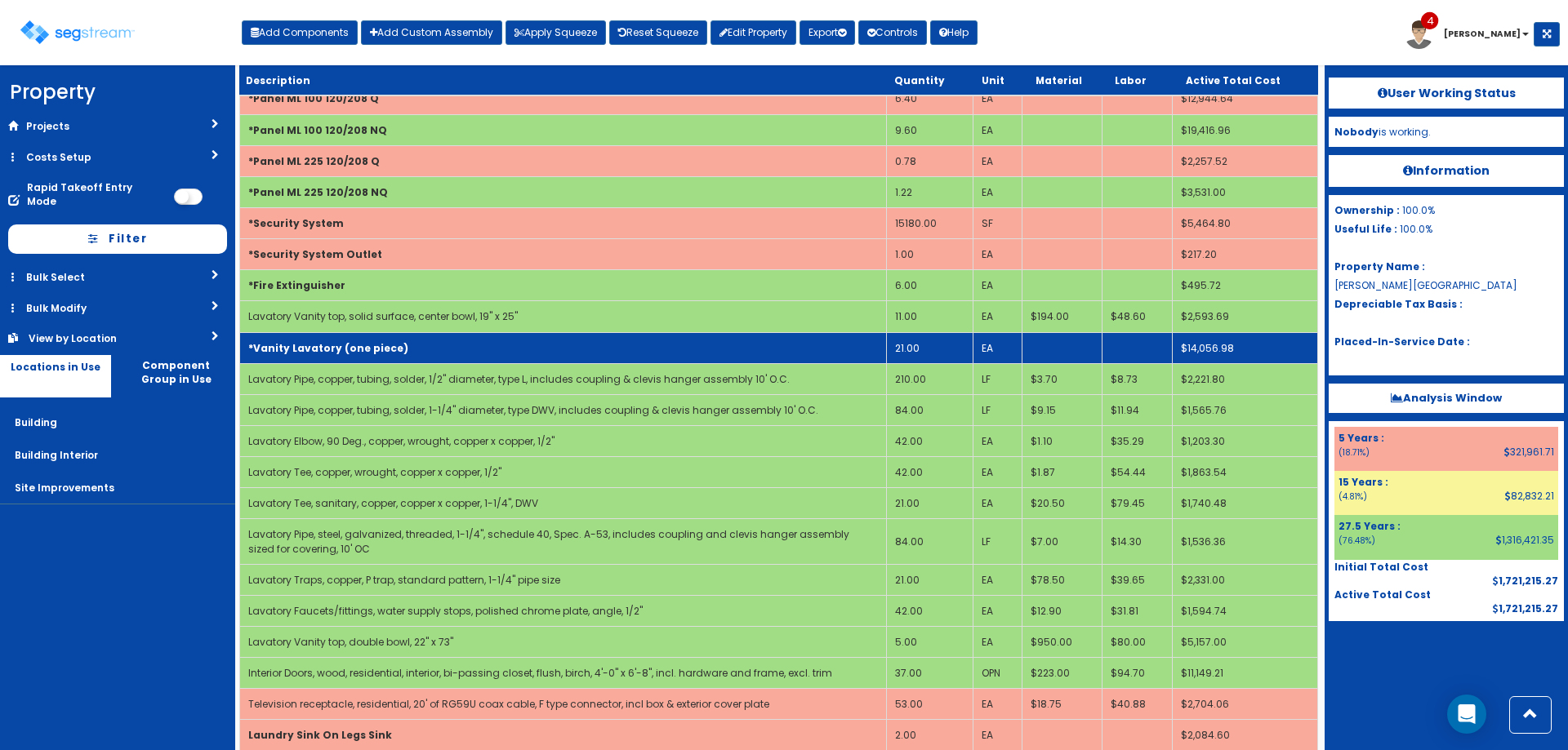
click at [384, 348] on b "*Vanity Lavatory (one piece)" at bounding box center [328, 348] width 160 height 14
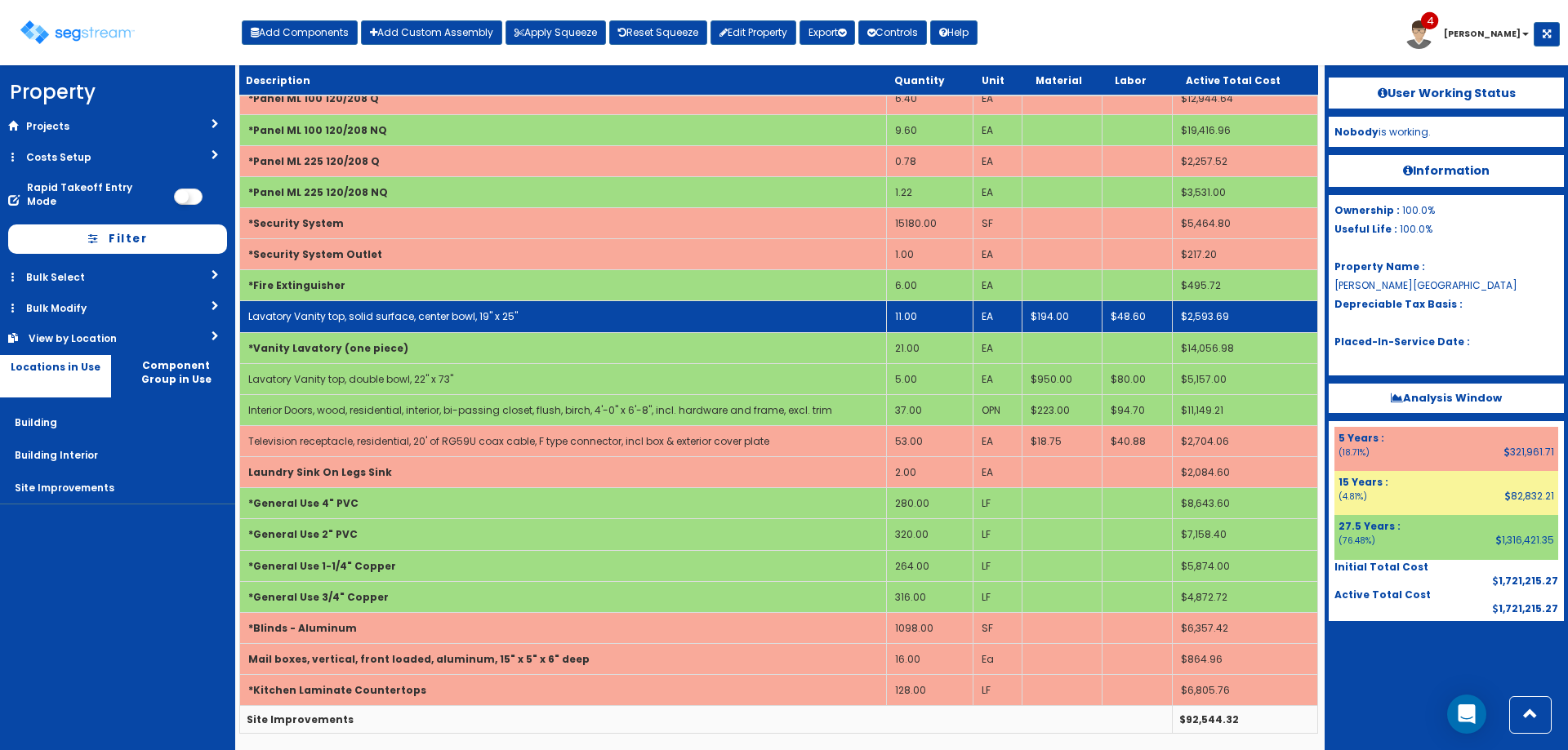
click at [487, 326] on td "Lavatory Vanity top, solid surface, center bowl, 19" x 25"" at bounding box center [564, 317] width 647 height 31
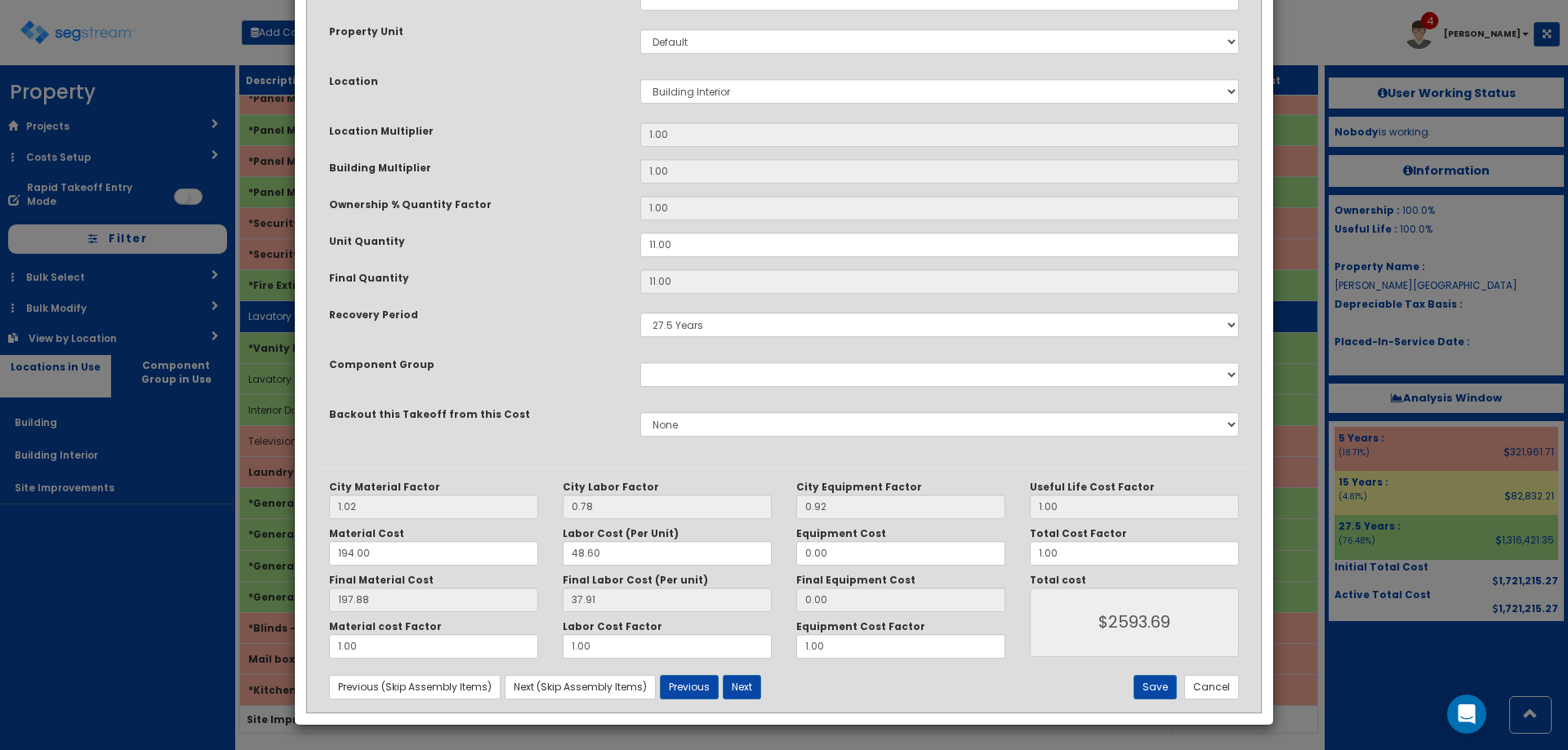
scroll to position [0, 0]
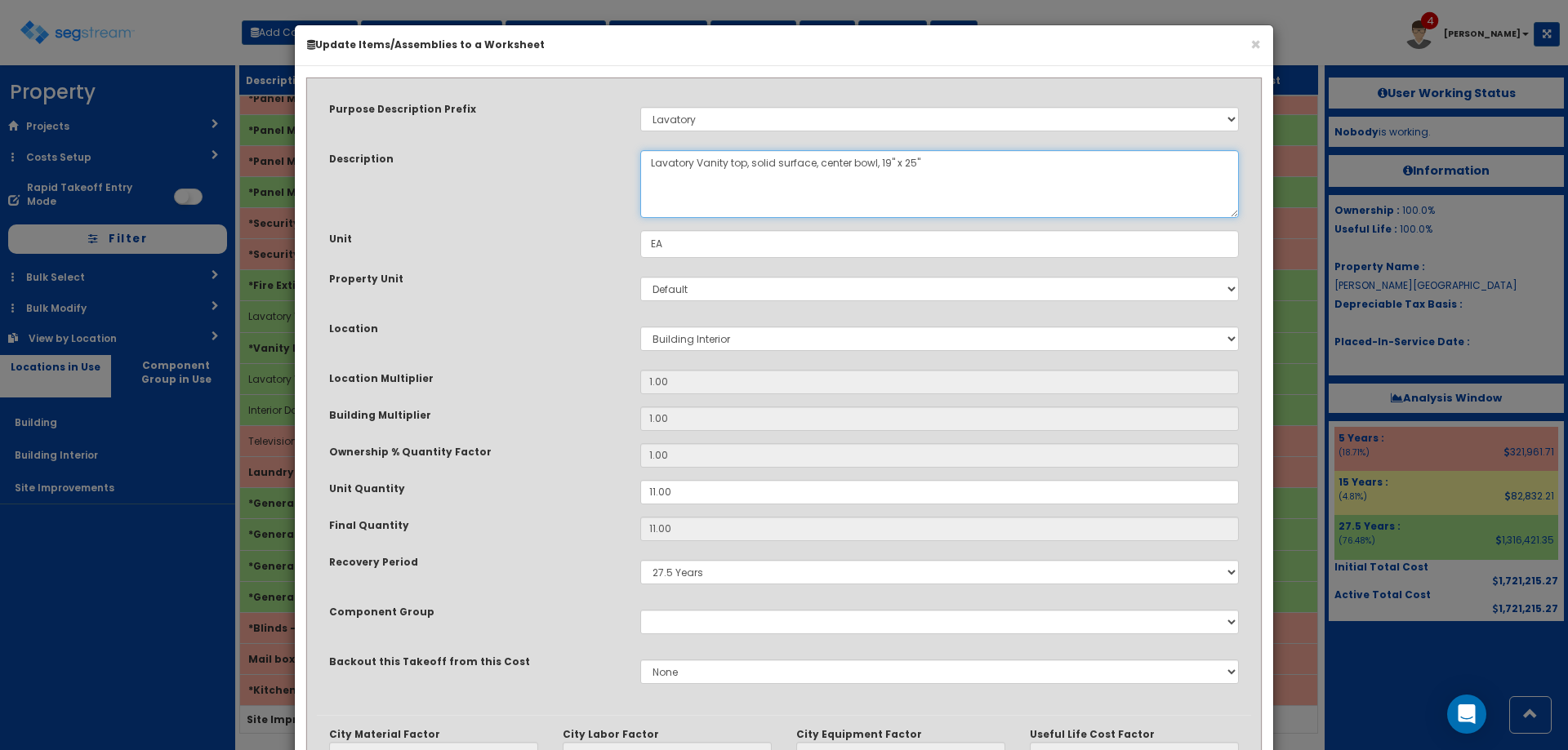
click at [812, 163] on textarea "Lavatory Vanity top, solid surface, center bowl, 19" x 25"" at bounding box center [939, 184] width 599 height 67
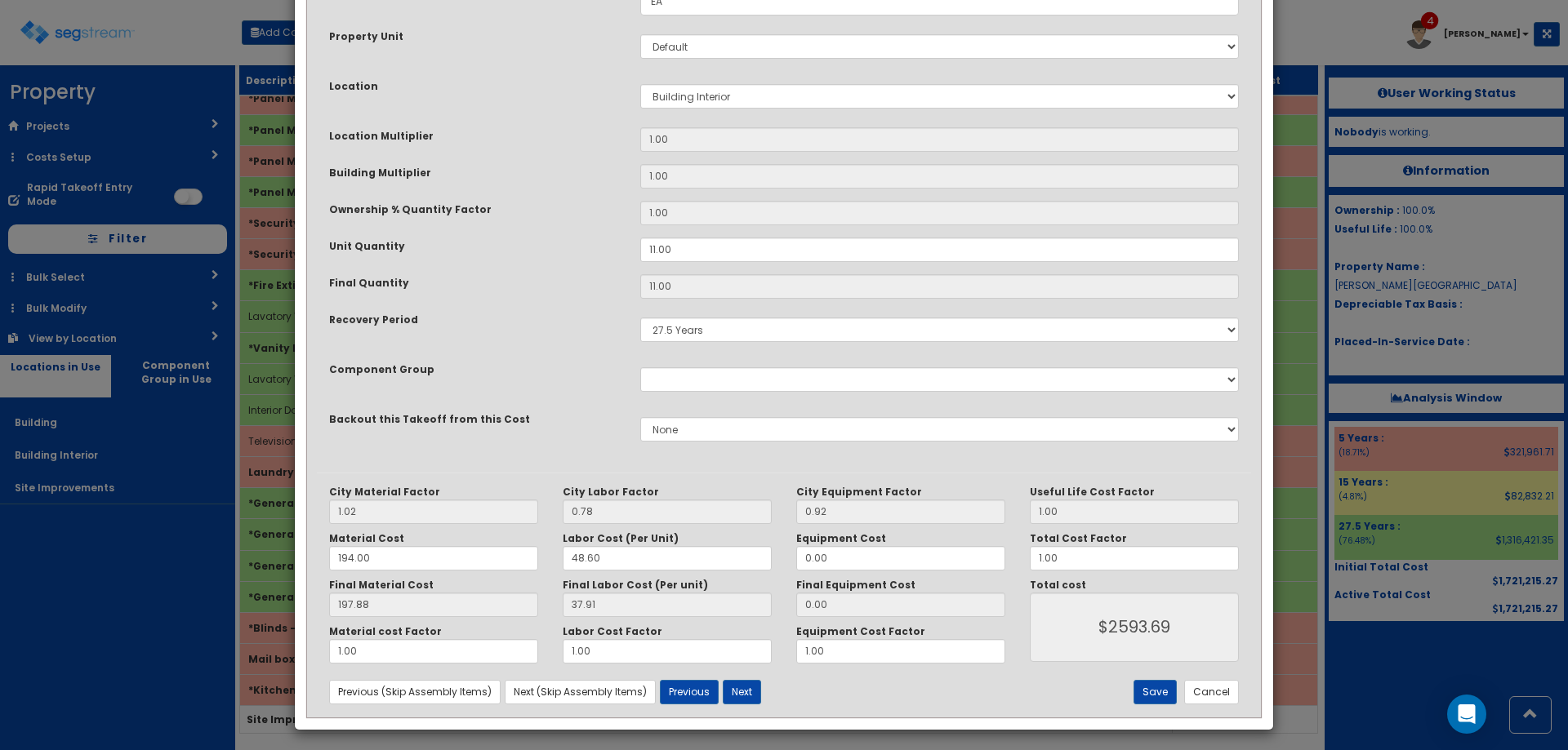
scroll to position [248, 0]
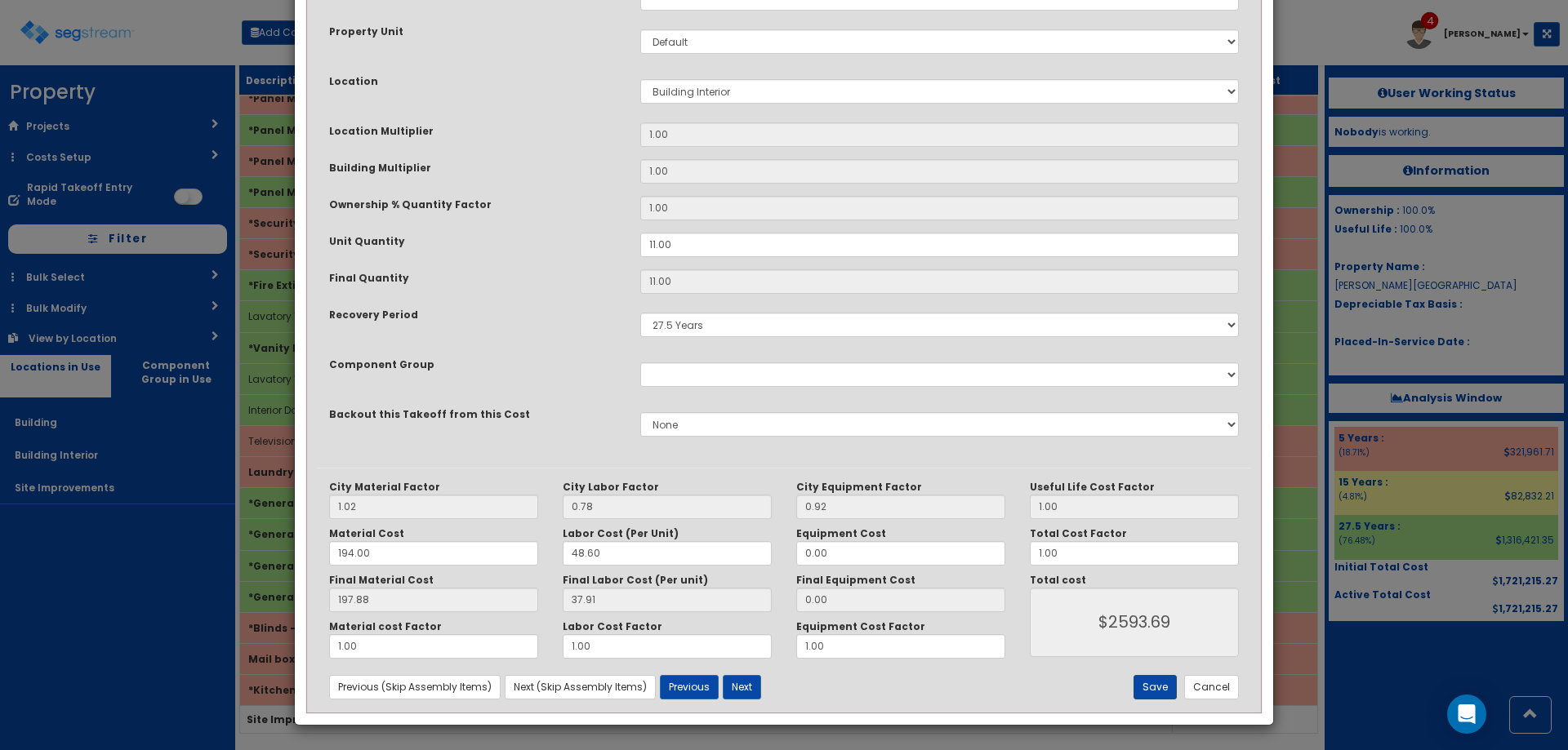
type textarea "Lavatory Vanity top, center bowl, 19" x 25""
click at [1160, 687] on button "Save" at bounding box center [1155, 688] width 44 height 25
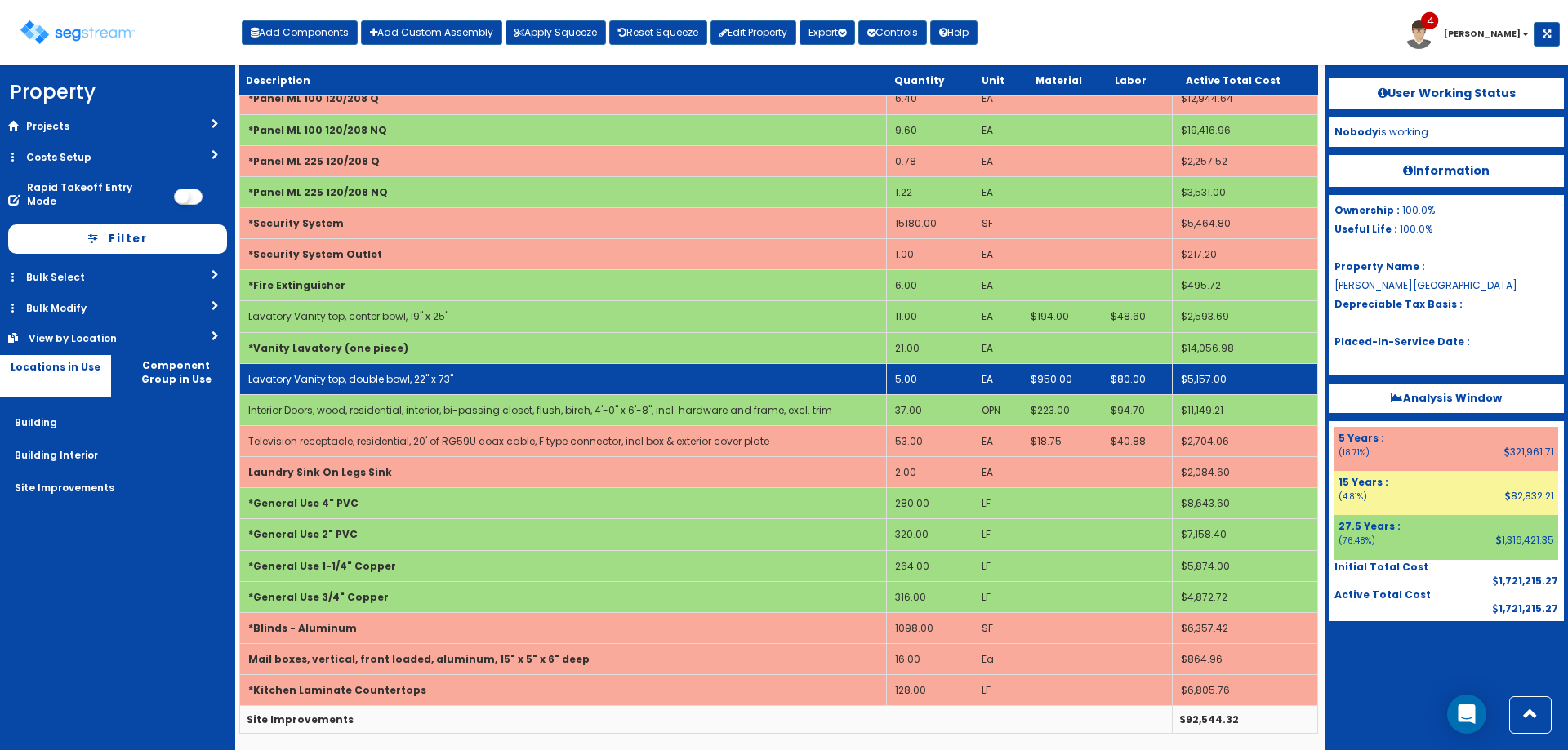
click at [527, 384] on td "Lavatory Vanity top, double bowl, 22" x 73"" at bounding box center [564, 379] width 647 height 31
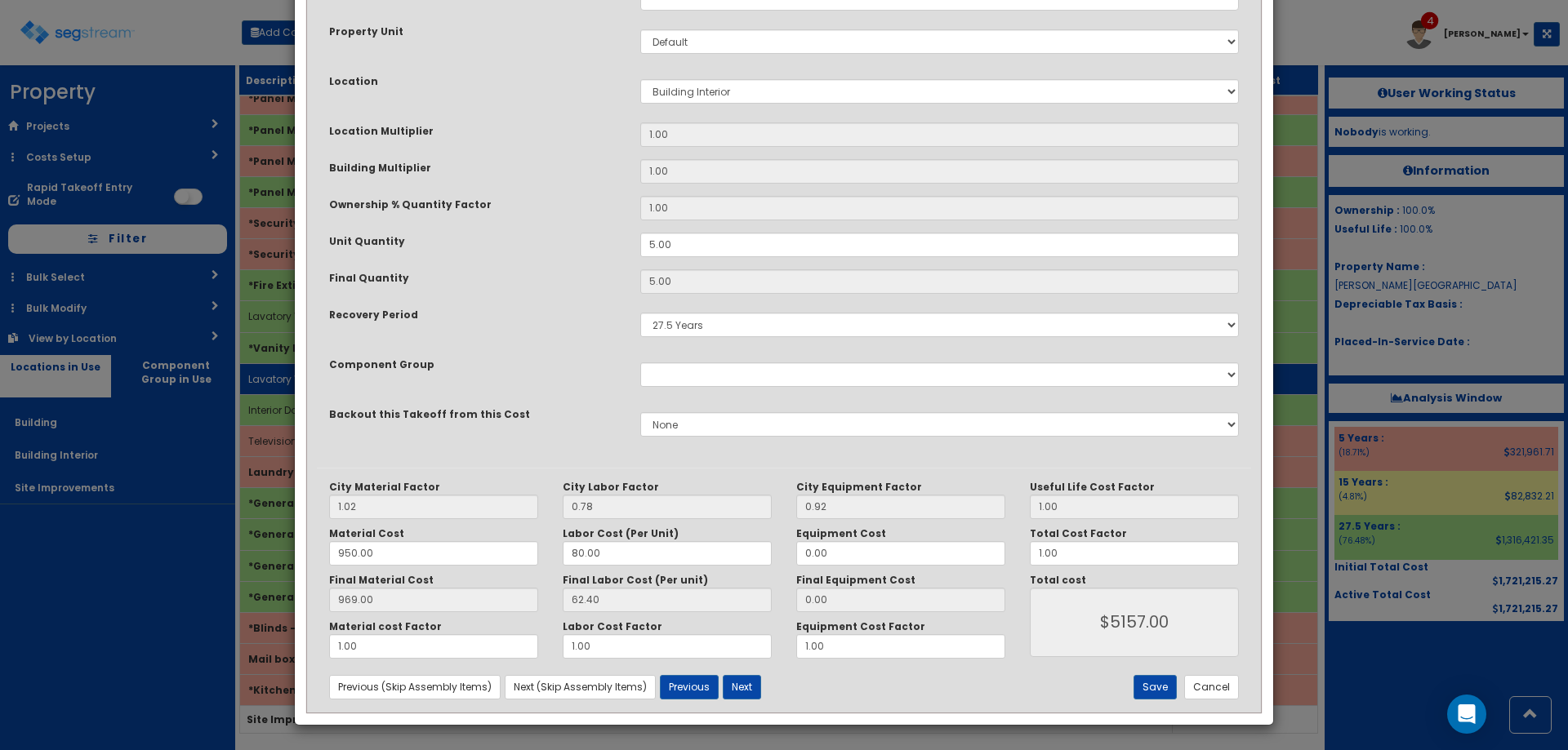
scroll to position [0, 0]
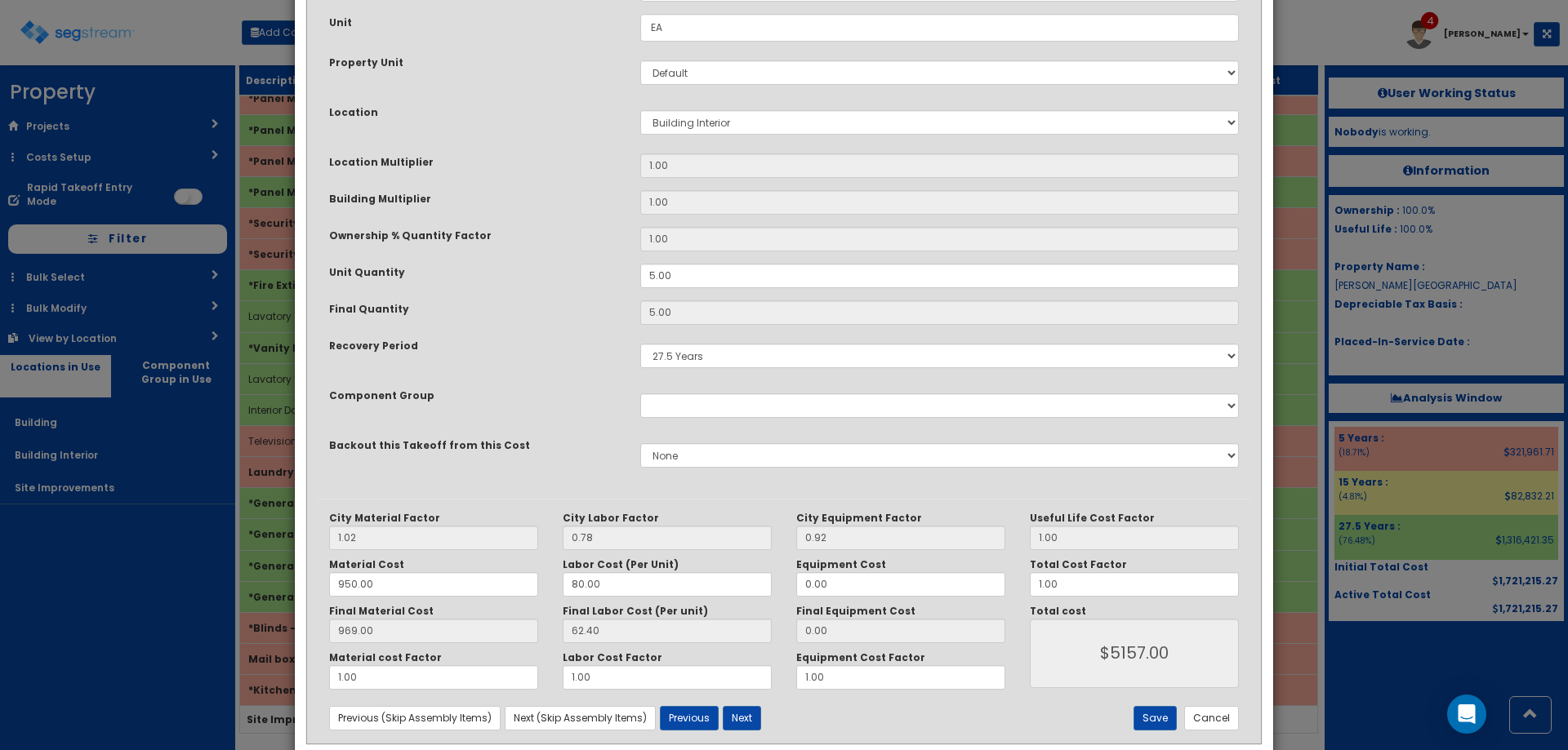
scroll to position [248, 0]
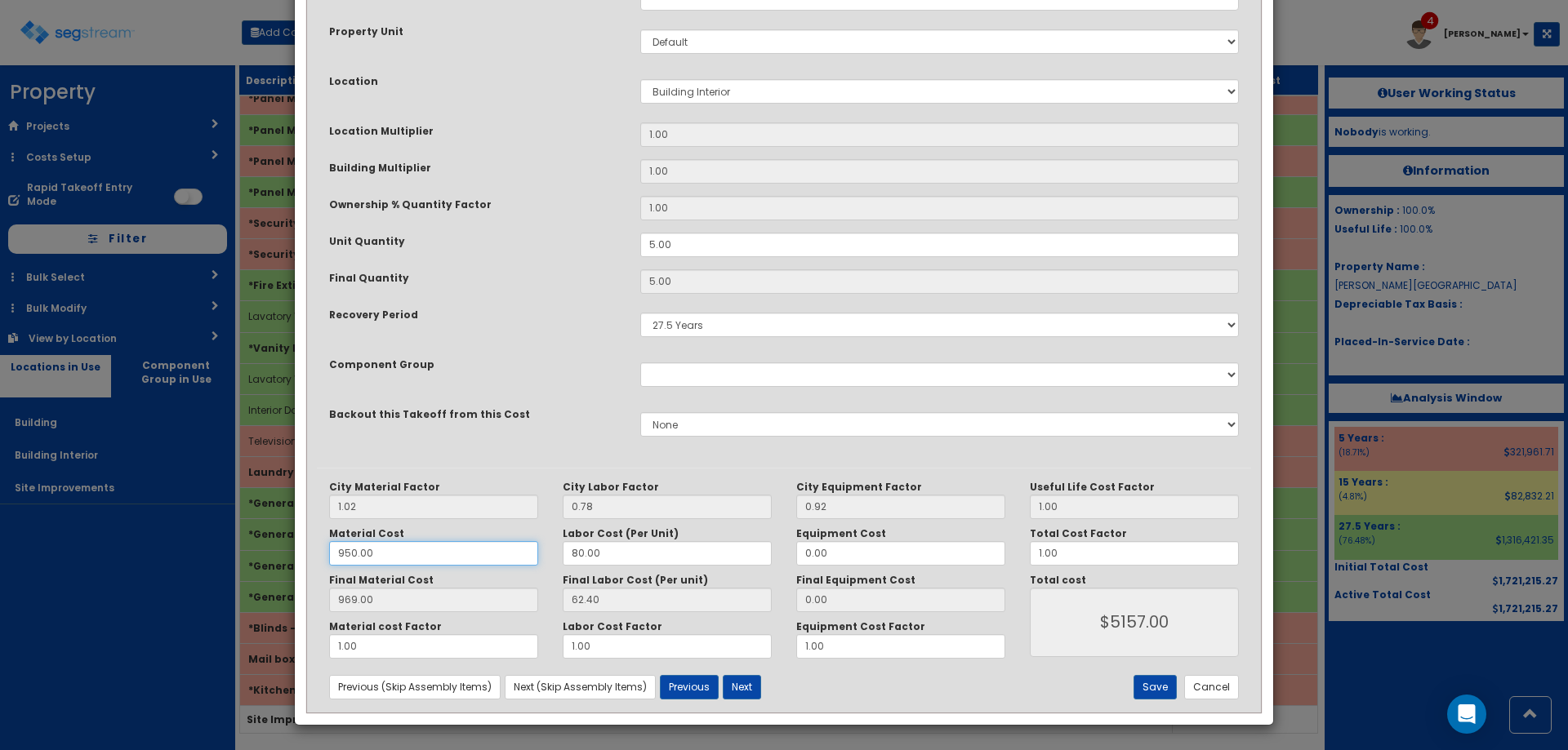
drag, startPoint x: 387, startPoint y: 562, endPoint x: 257, endPoint y: 569, distance: 130.2
click at [267, 570] on div "× Update Items/Assemblies to a Worksheet Purpose Description Prefix Select Stai…" at bounding box center [784, 375] width 1568 height 750
type input "35"
type input "3.06"
type input "$327.30"
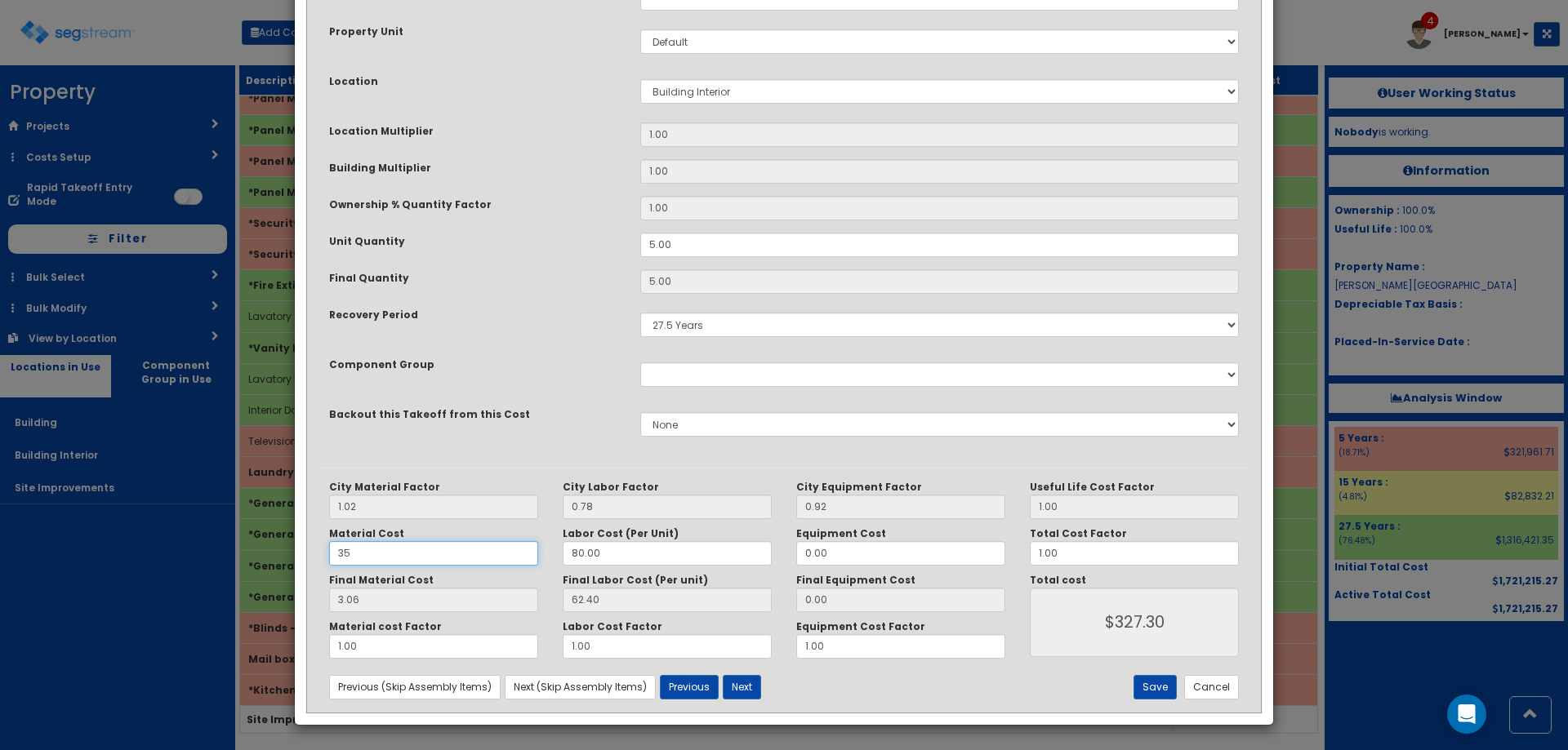
type input "35.70"
type input "$490.50"
type input "350"
type input "357.00"
type input "$2097.00"
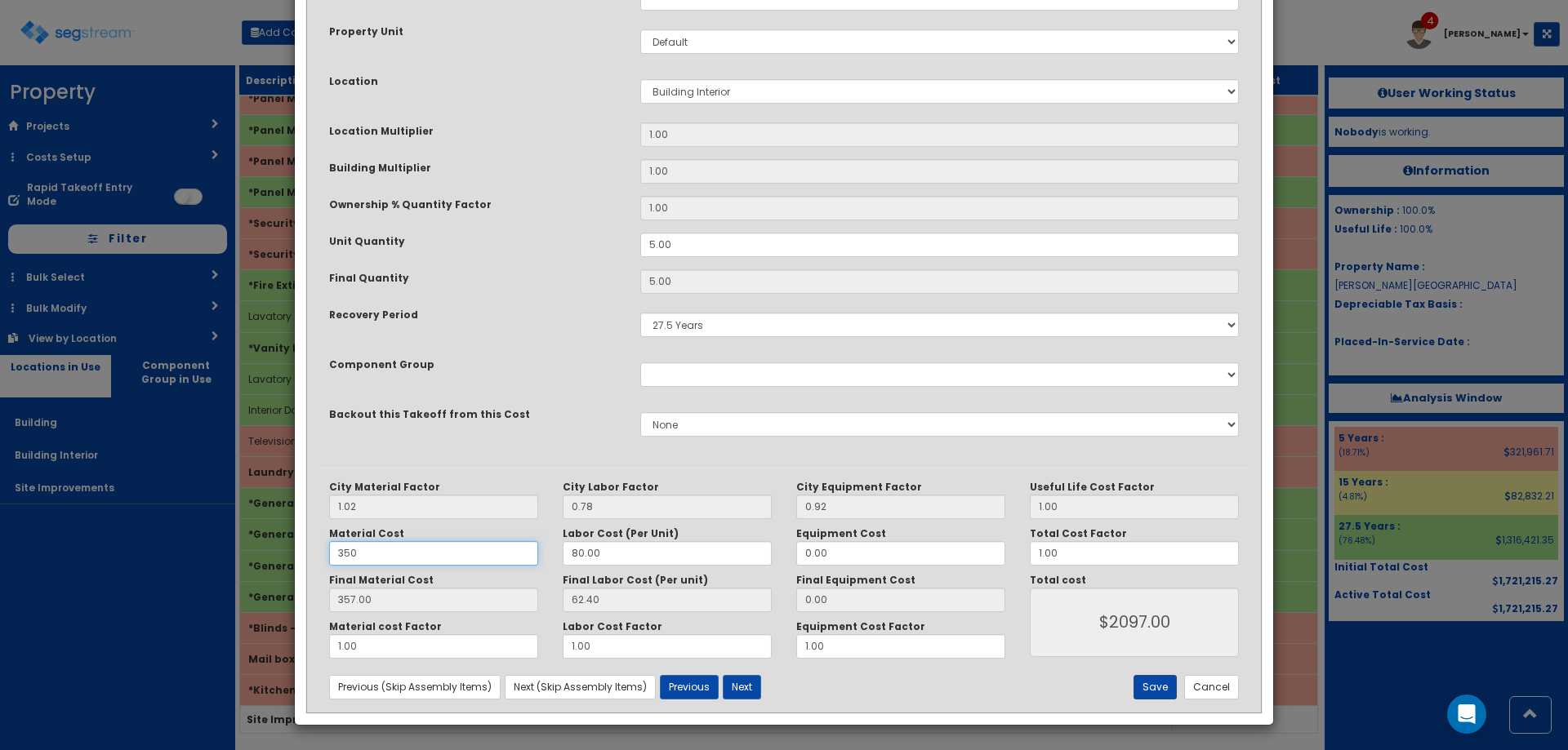
type input "350"
click at [1155, 685] on button "Save" at bounding box center [1155, 688] width 44 height 25
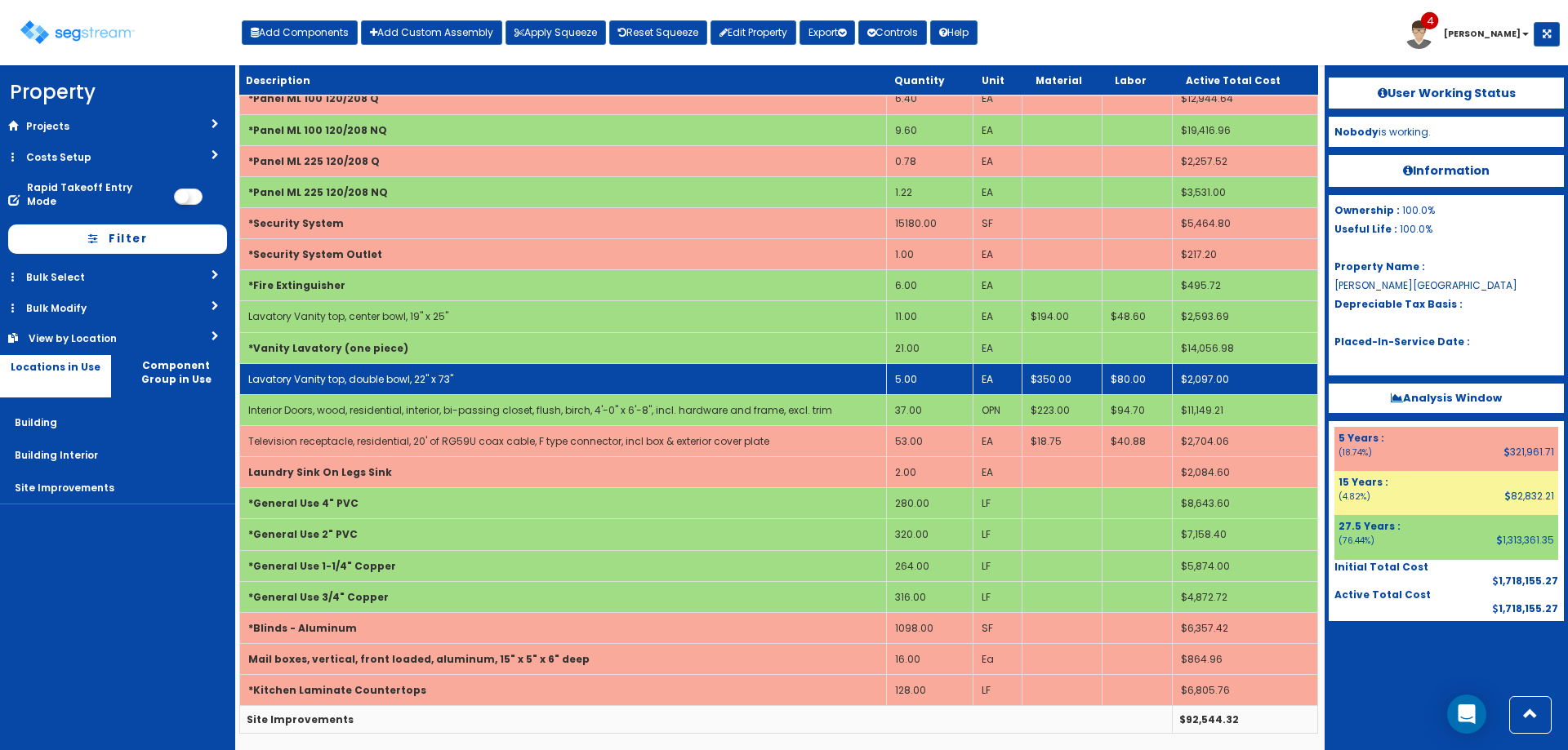
click at [639, 382] on td "Lavatory Vanity top, double bowl, 22" x 73"" at bounding box center [564, 379] width 647 height 31
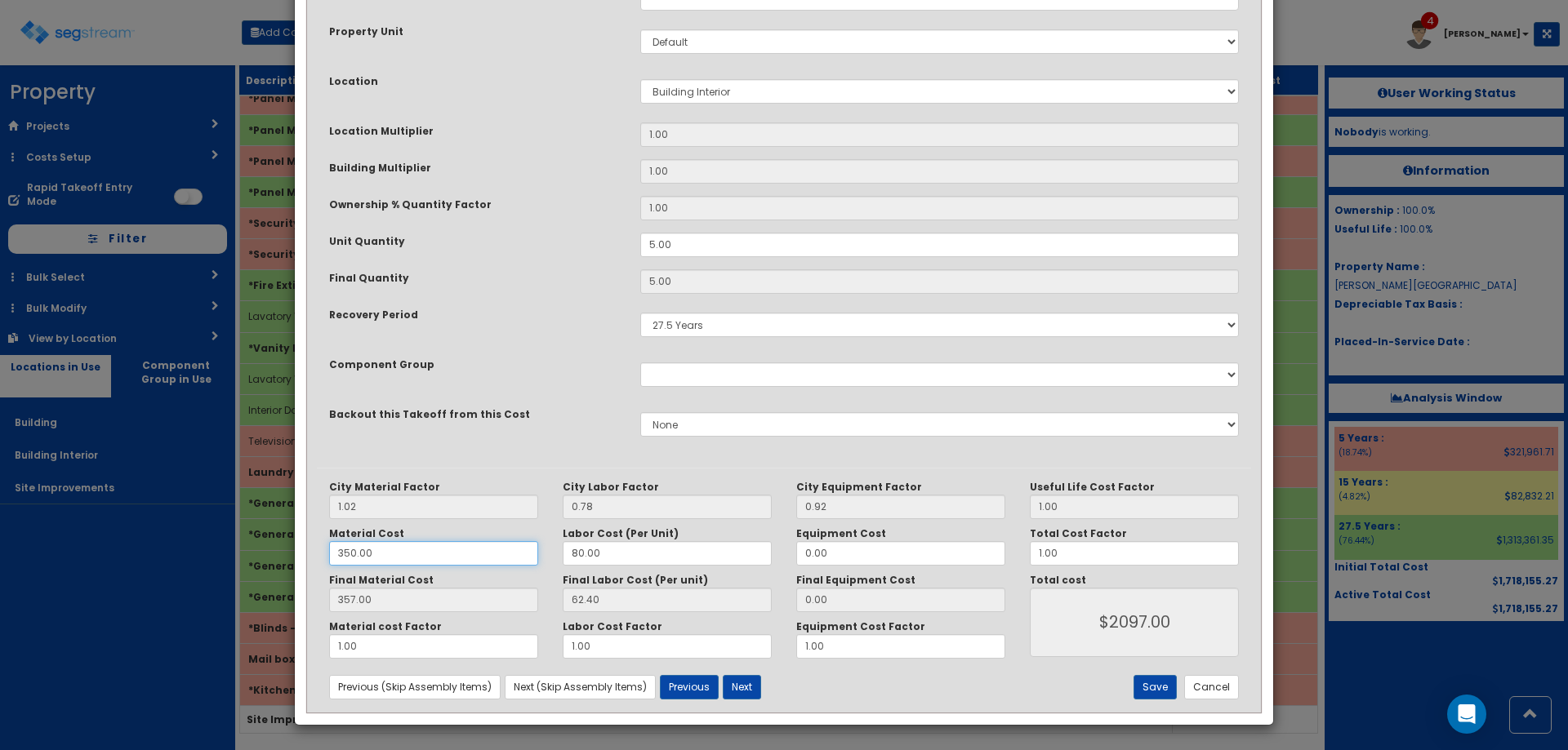
drag, startPoint x: 240, startPoint y: 557, endPoint x: 211, endPoint y: 551, distance: 29.6
click at [220, 553] on div "× Update Items/Assemblies to a Worksheet Purpose Description Prefix Select Stai…" at bounding box center [784, 375] width 1568 height 750
type input "3"
type input "3.06"
type input "$327.30"
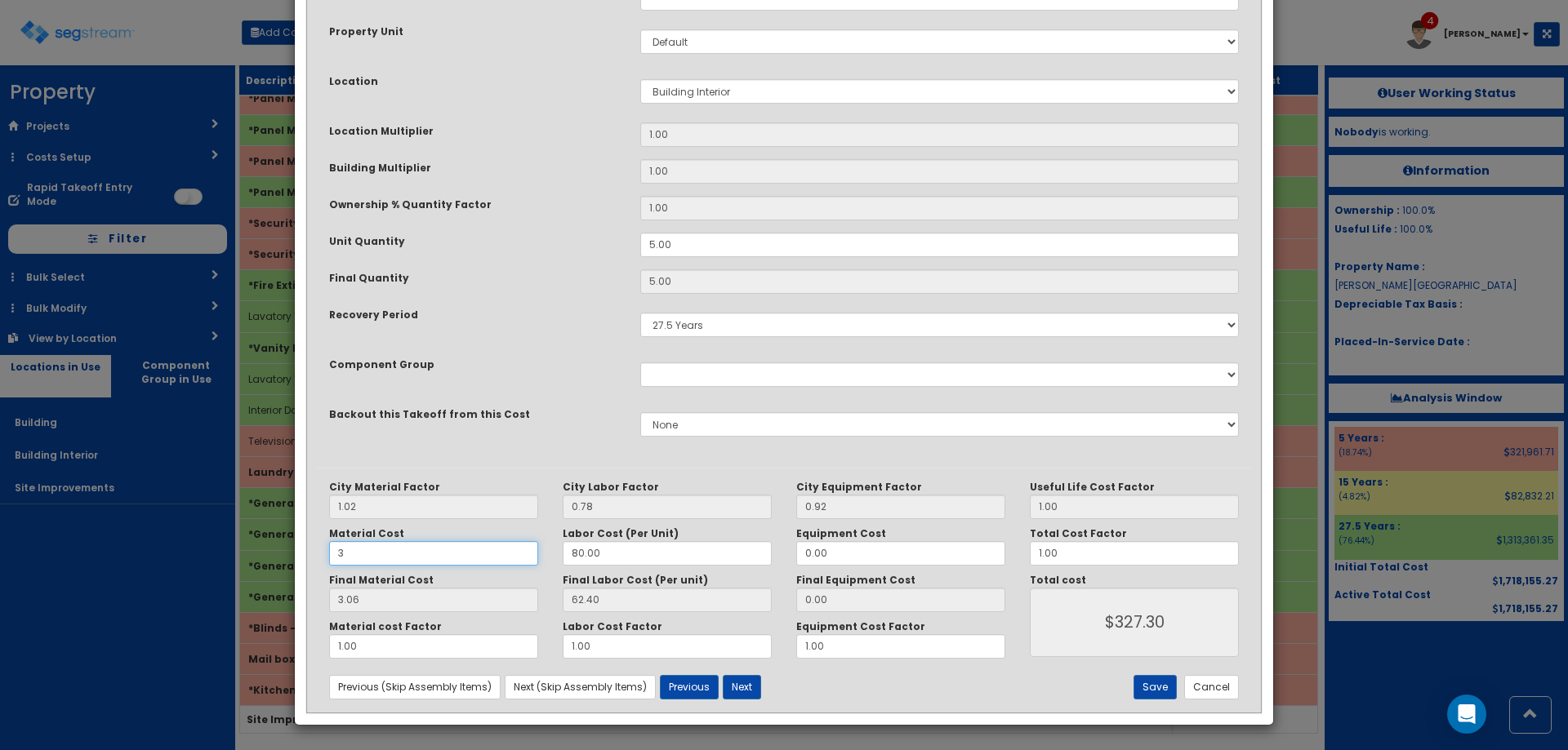
type input "39"
type input "39.78"
type input "$510.90"
type input "390"
type input "397.80"
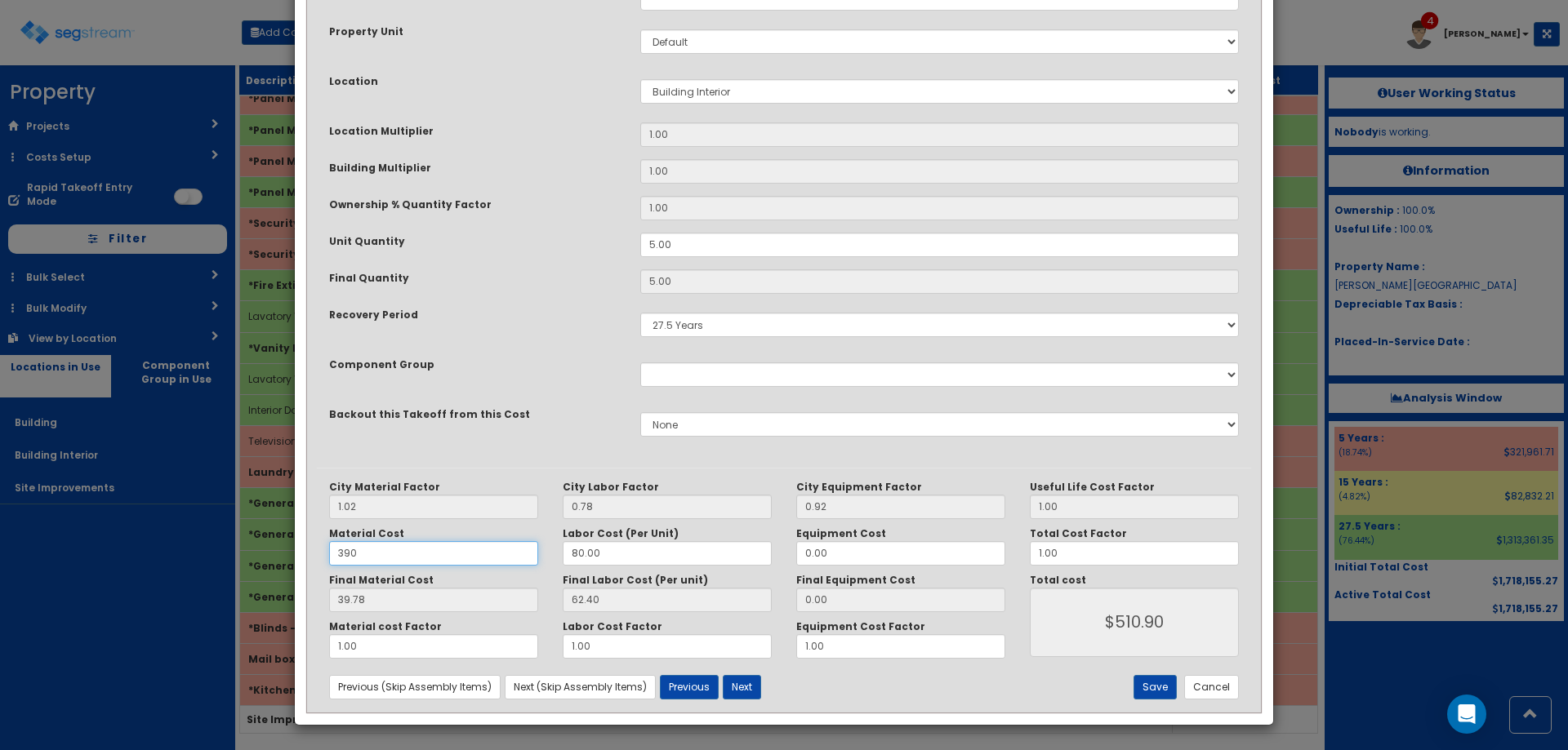
type input "$2301.00"
type input "390"
click at [1157, 686] on button "Save" at bounding box center [1155, 688] width 44 height 25
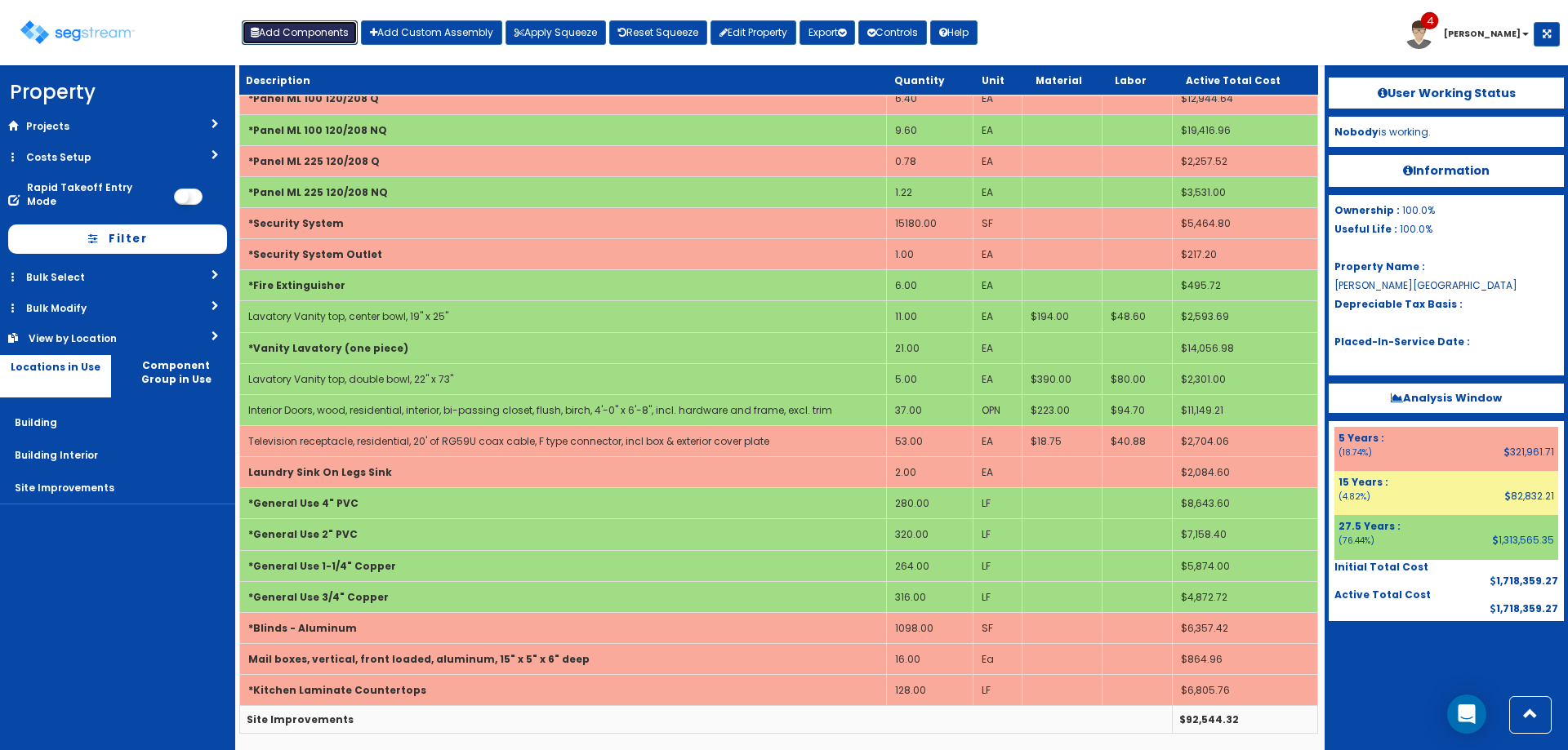
click at [302, 23] on button "Add Components" at bounding box center [299, 33] width 116 height 25
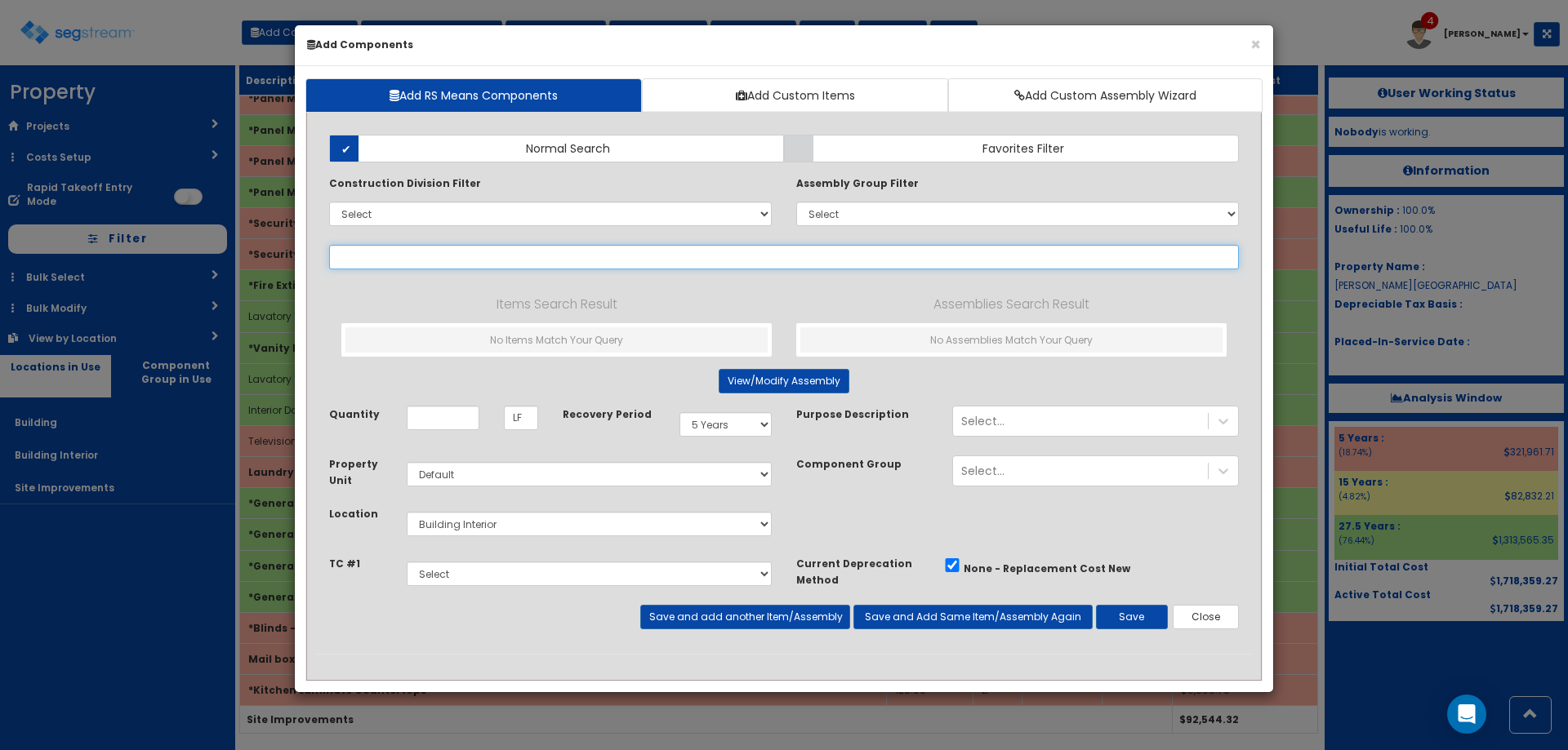
select select
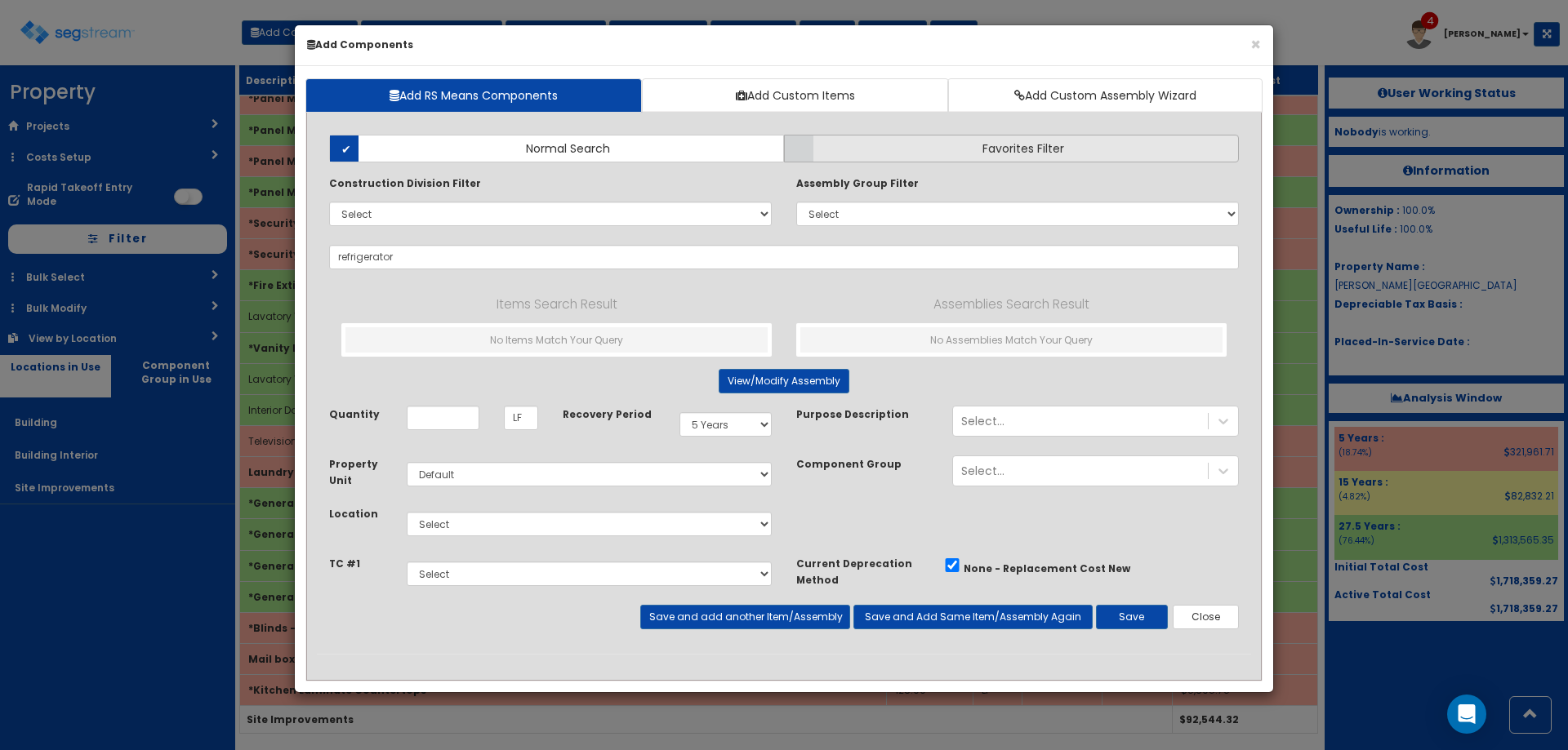
click at [965, 156] on label "Favorites Filter" at bounding box center [1011, 149] width 455 height 28
click at [0, 0] on input "Favorites Filter" at bounding box center [0, 0] width 0 height 0
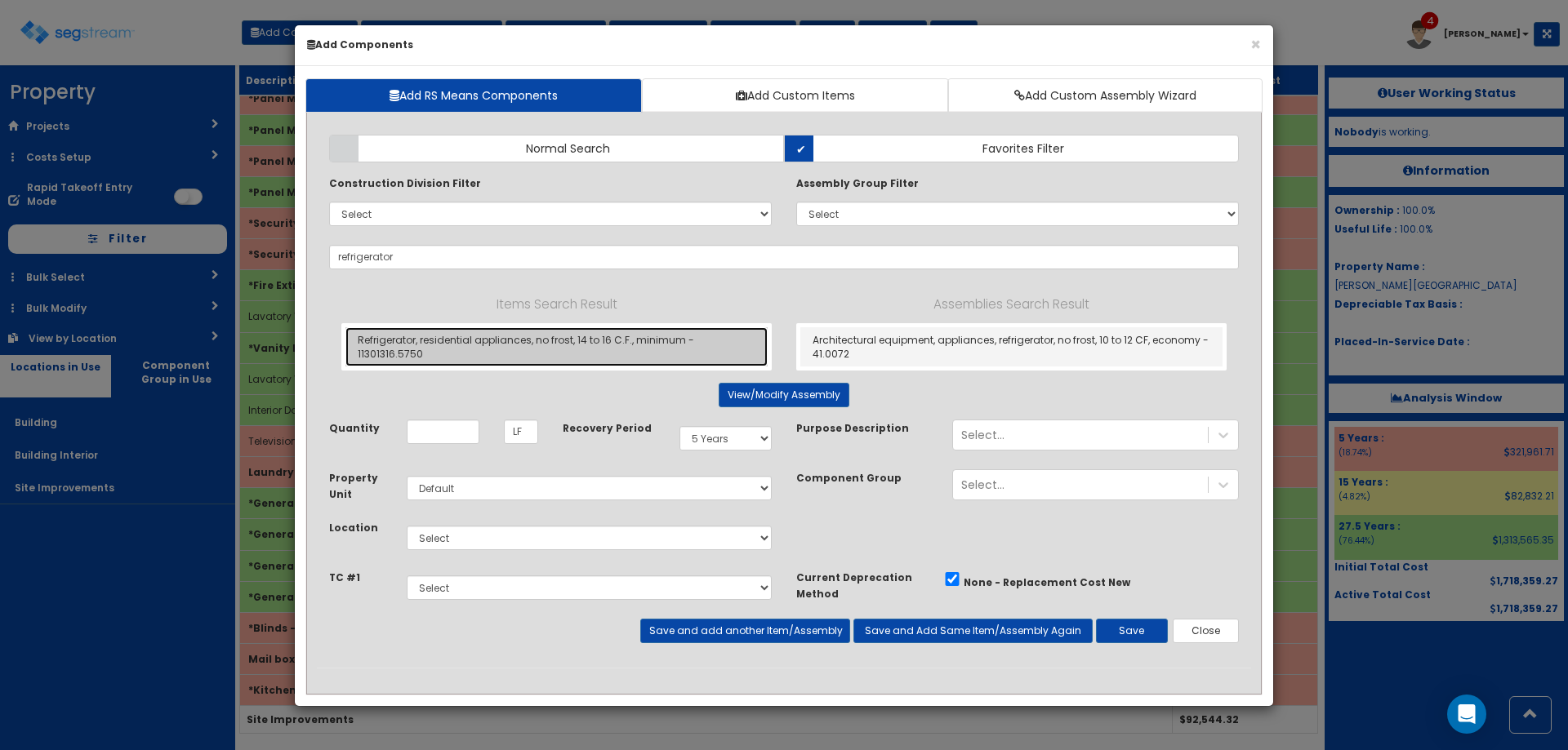
click at [667, 341] on link "Refrigerator, residential appliances, no frost, 14 to 16 C.F., minimum - 113013…" at bounding box center [556, 347] width 422 height 39
type input "Refrigerator, residential appliances, no frost, 14 to 16 C.F., minimum - 113013…"
type input "EA"
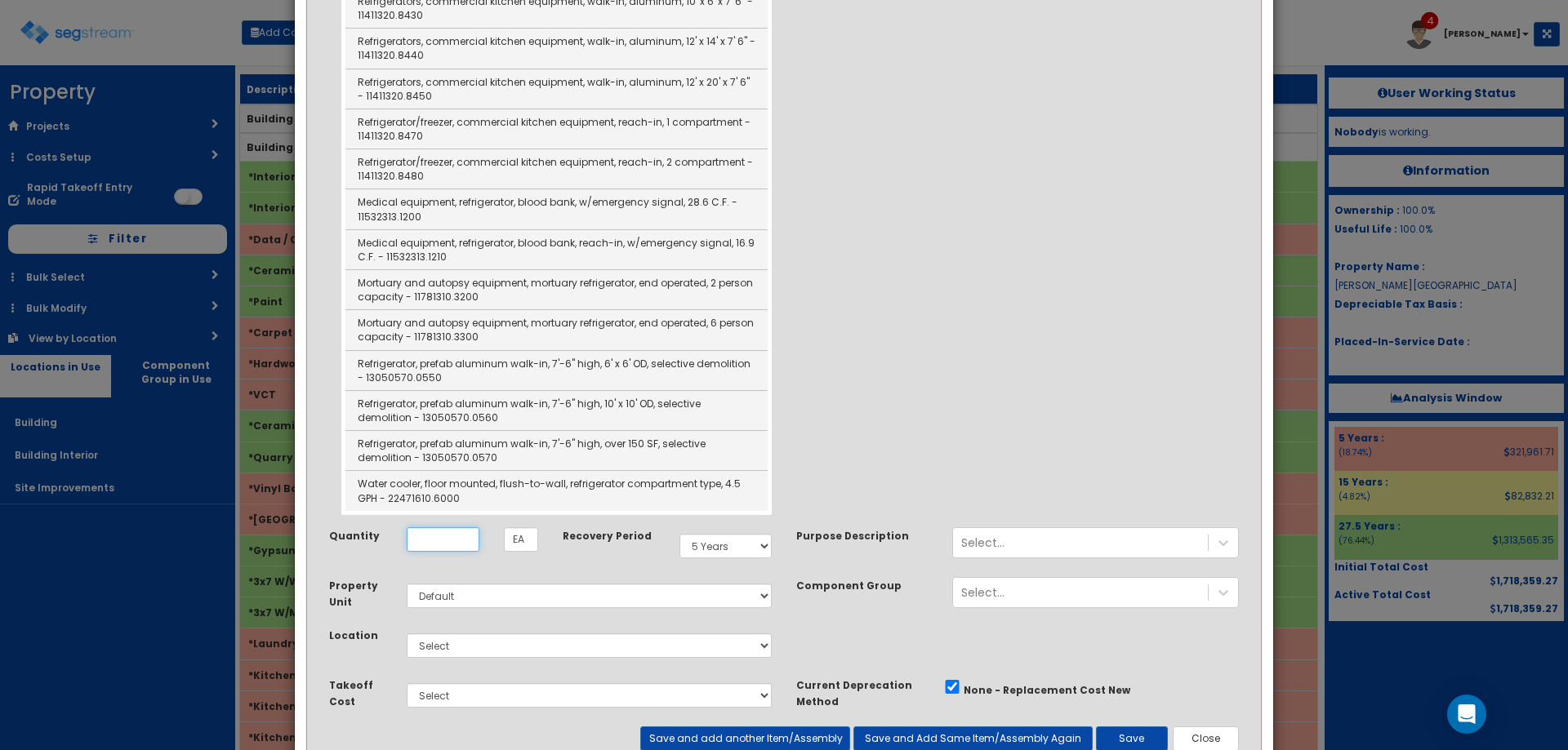
scroll to position [1697, 0]
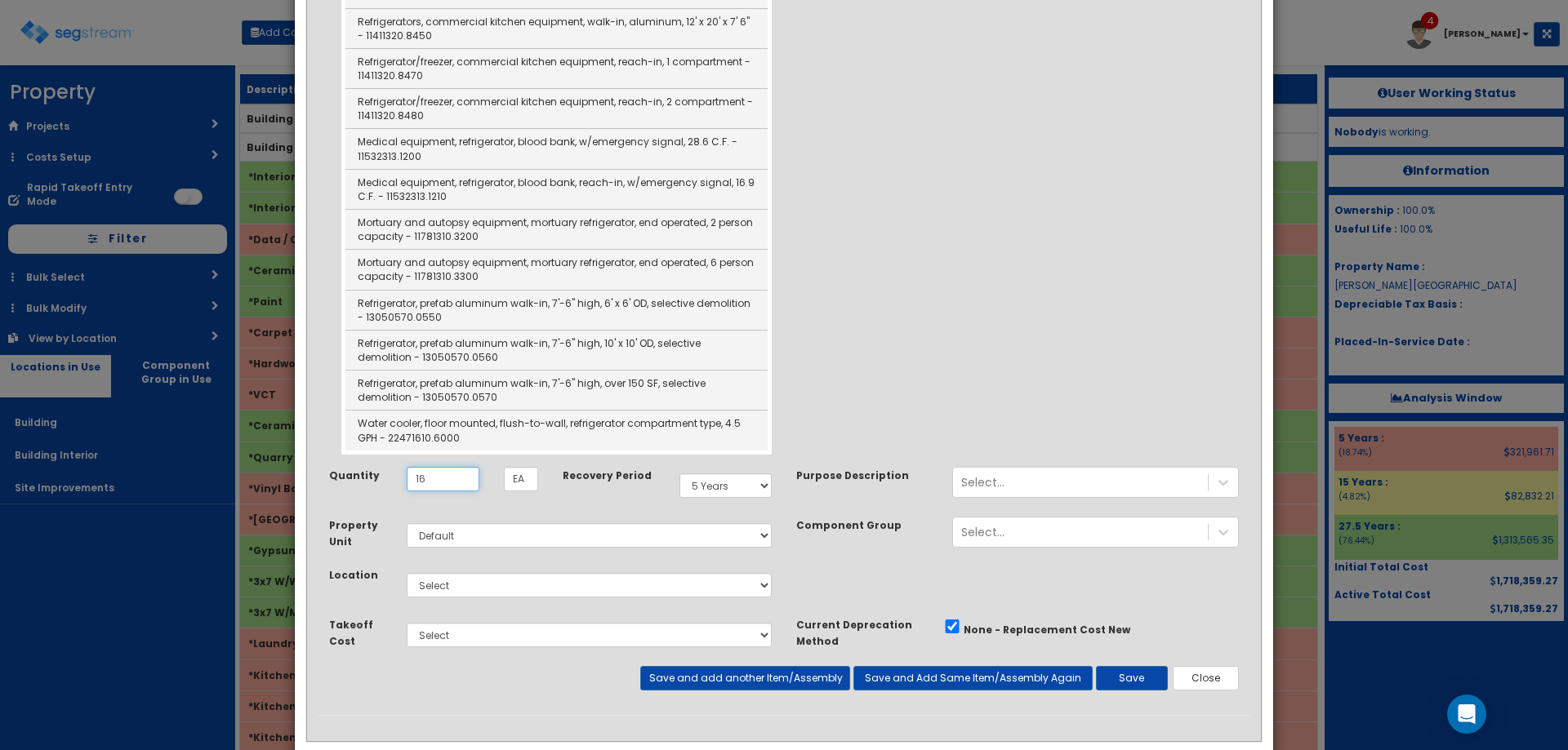
type input "16"
drag, startPoint x: 503, startPoint y: 556, endPoint x: 502, endPoint y: 566, distance: 10.0
click at [506, 573] on select "Select Building Building Interior Site Improvements Add Additional Location" at bounding box center [589, 586] width 365 height 25
select select "7"
click at [406, 573] on select "Select Building Building Interior Site Improvements Add Additional Location" at bounding box center [589, 586] width 365 height 25
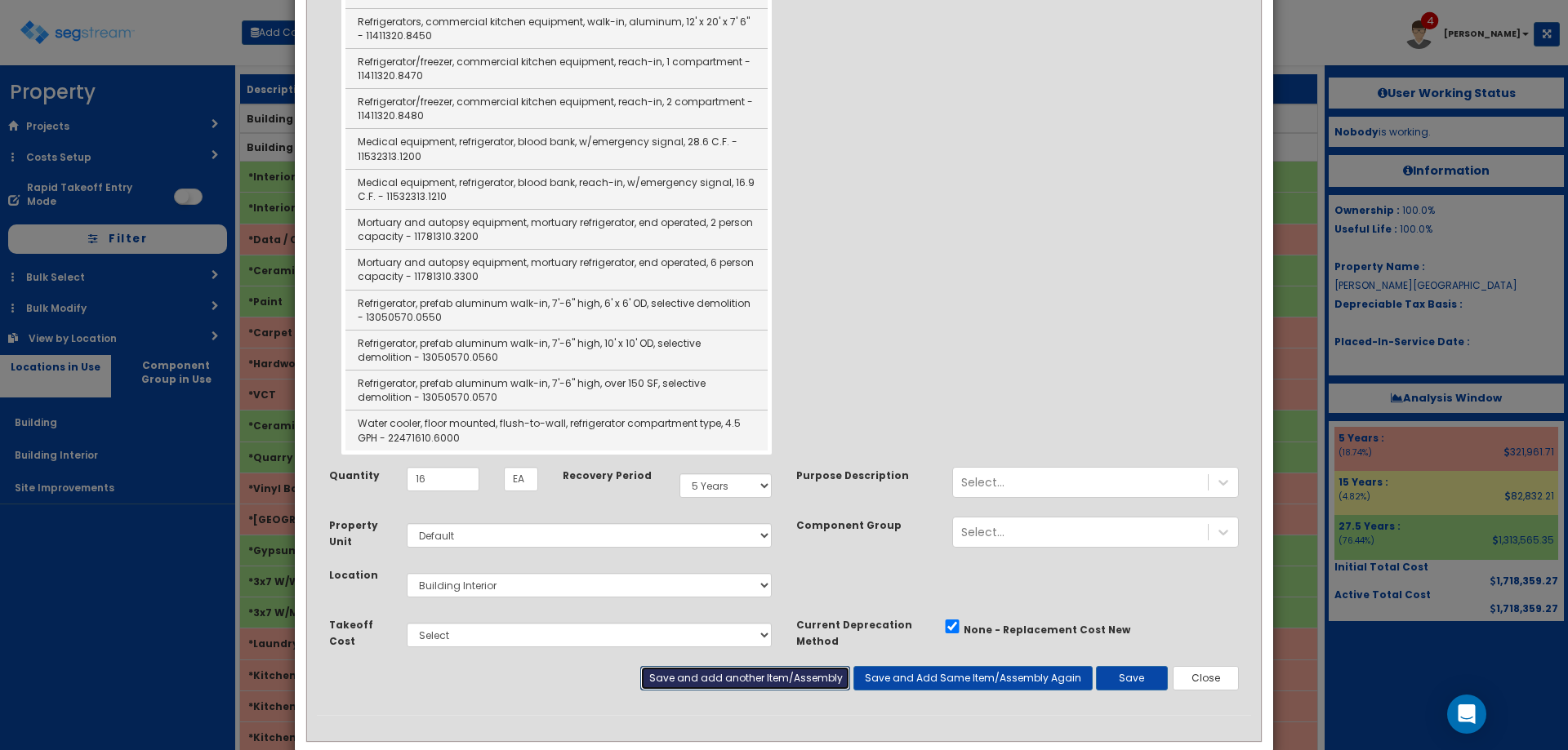
click at [760, 666] on button "Save and add another Item/Assembly" at bounding box center [745, 678] width 209 height 25
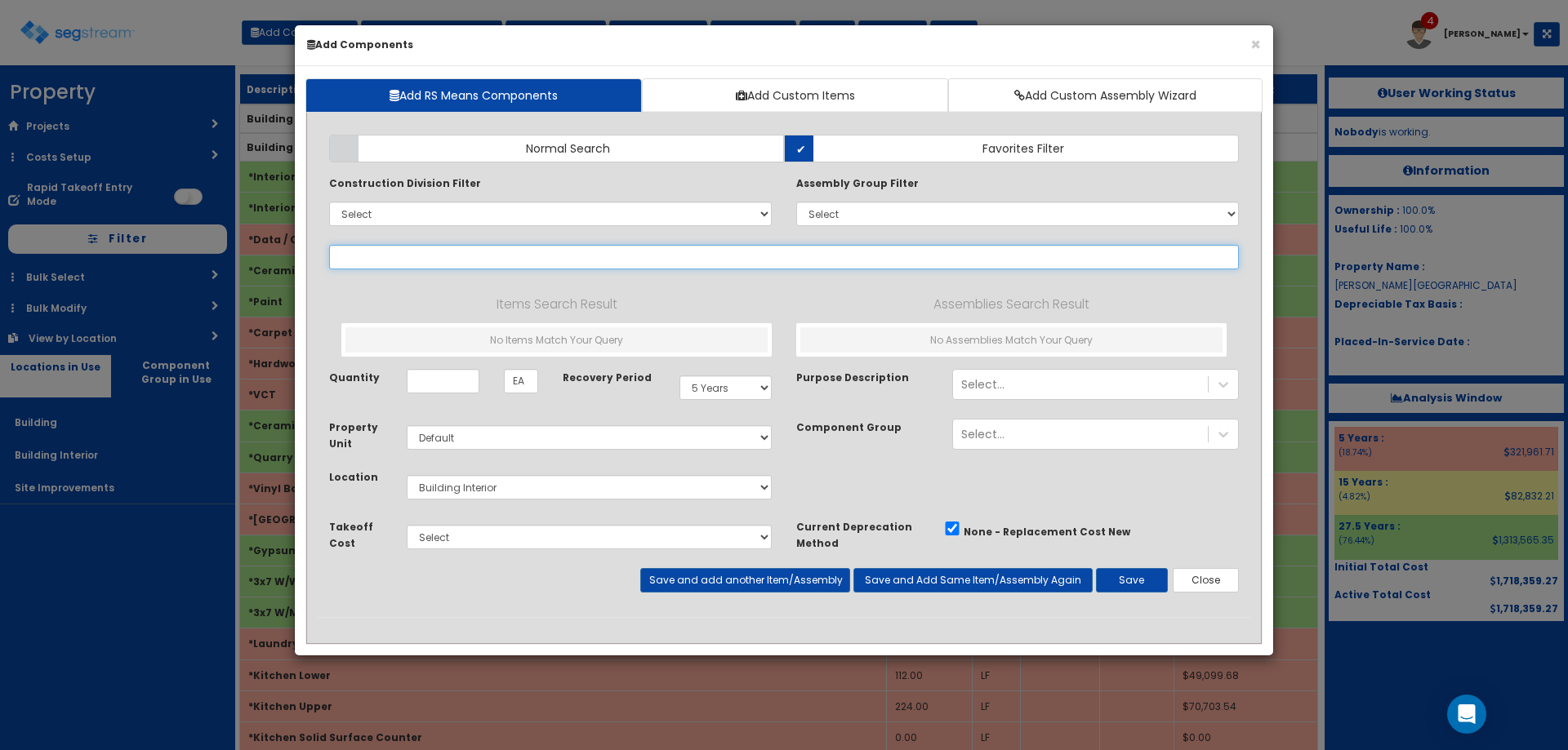
scroll to position [0, 0]
click at [384, 247] on input "text" at bounding box center [784, 257] width 910 height 25
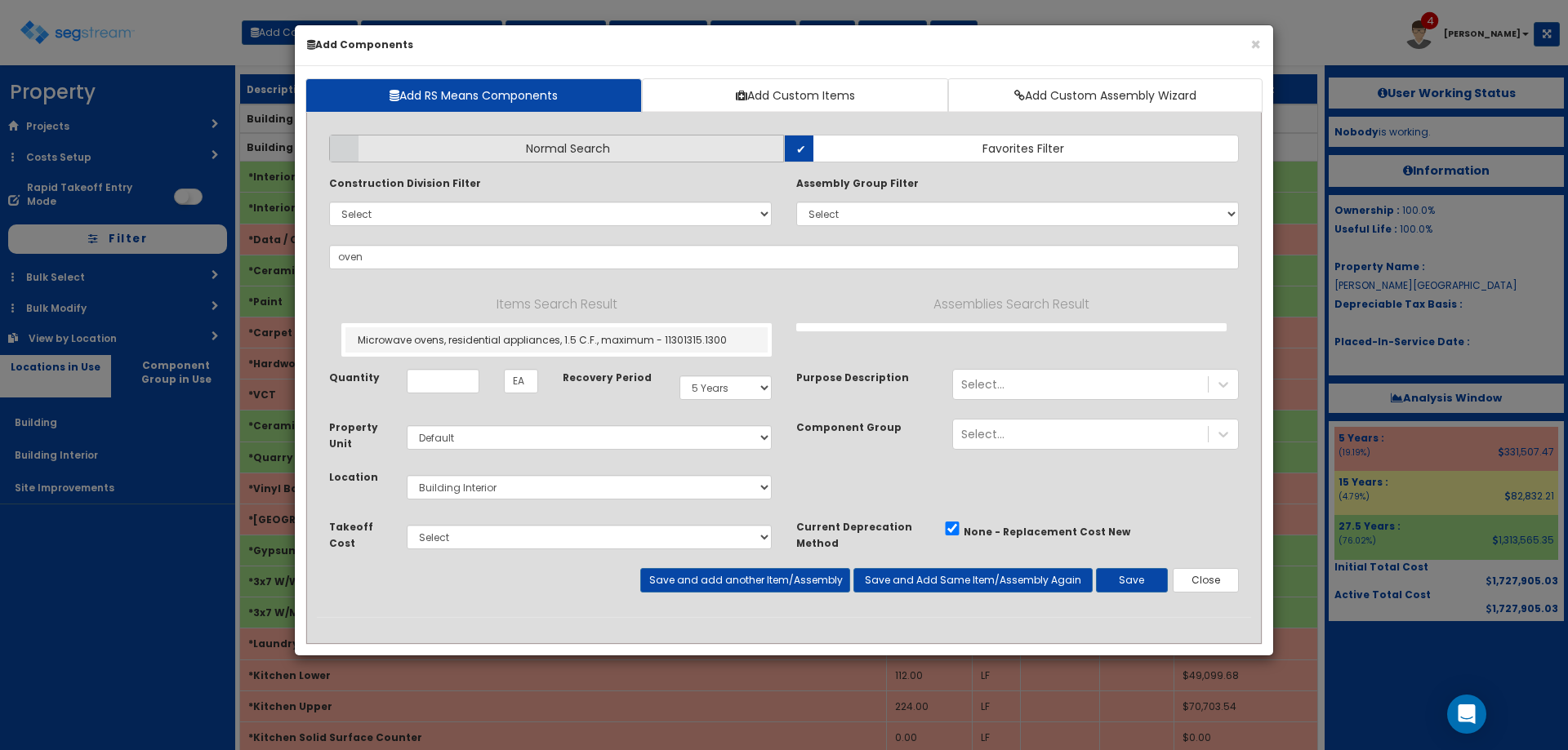
click at [605, 158] on label "Normal Search" at bounding box center [556, 149] width 455 height 28
click at [0, 0] on input "Normal Search" at bounding box center [0, 0] width 0 height 0
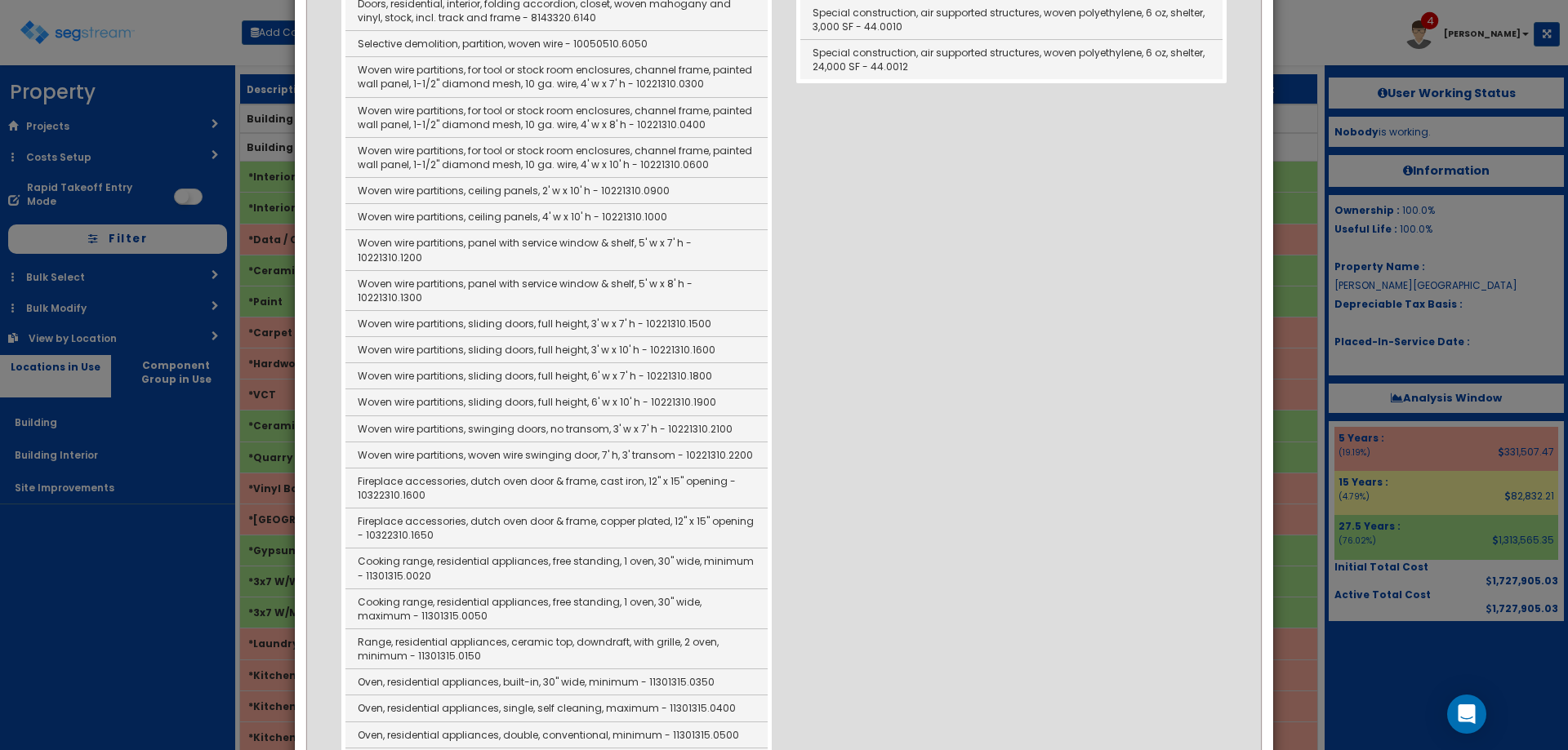
scroll to position [762, 0]
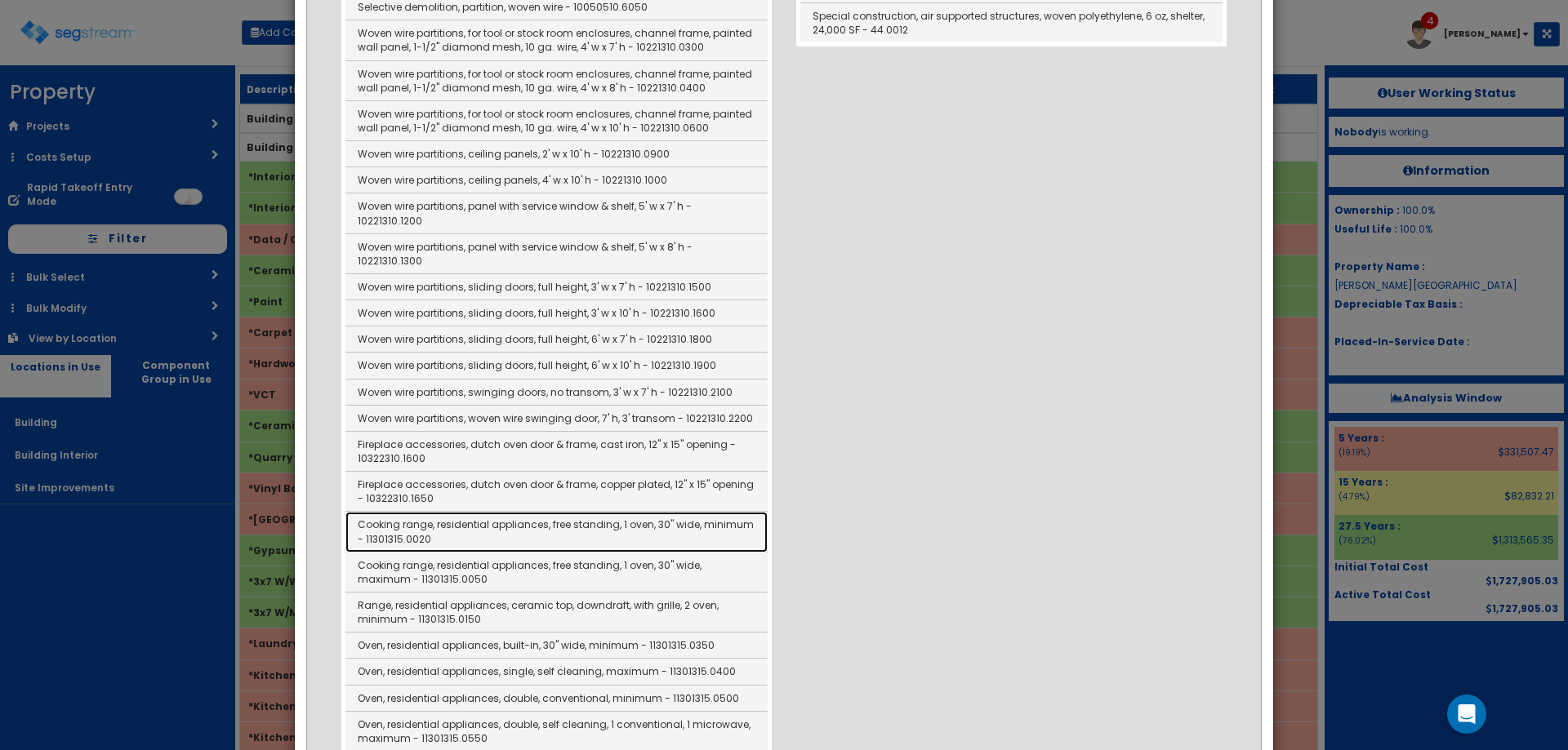
click at [613, 512] on link "Cooking range, residential appliances, free standing, 1 oven, 30" wide, minimum…" at bounding box center [556, 532] width 422 height 40
type input "Cooking range, residential appliances, free standing, 1 oven, 30" wide, minimum…"
checkbox input "false"
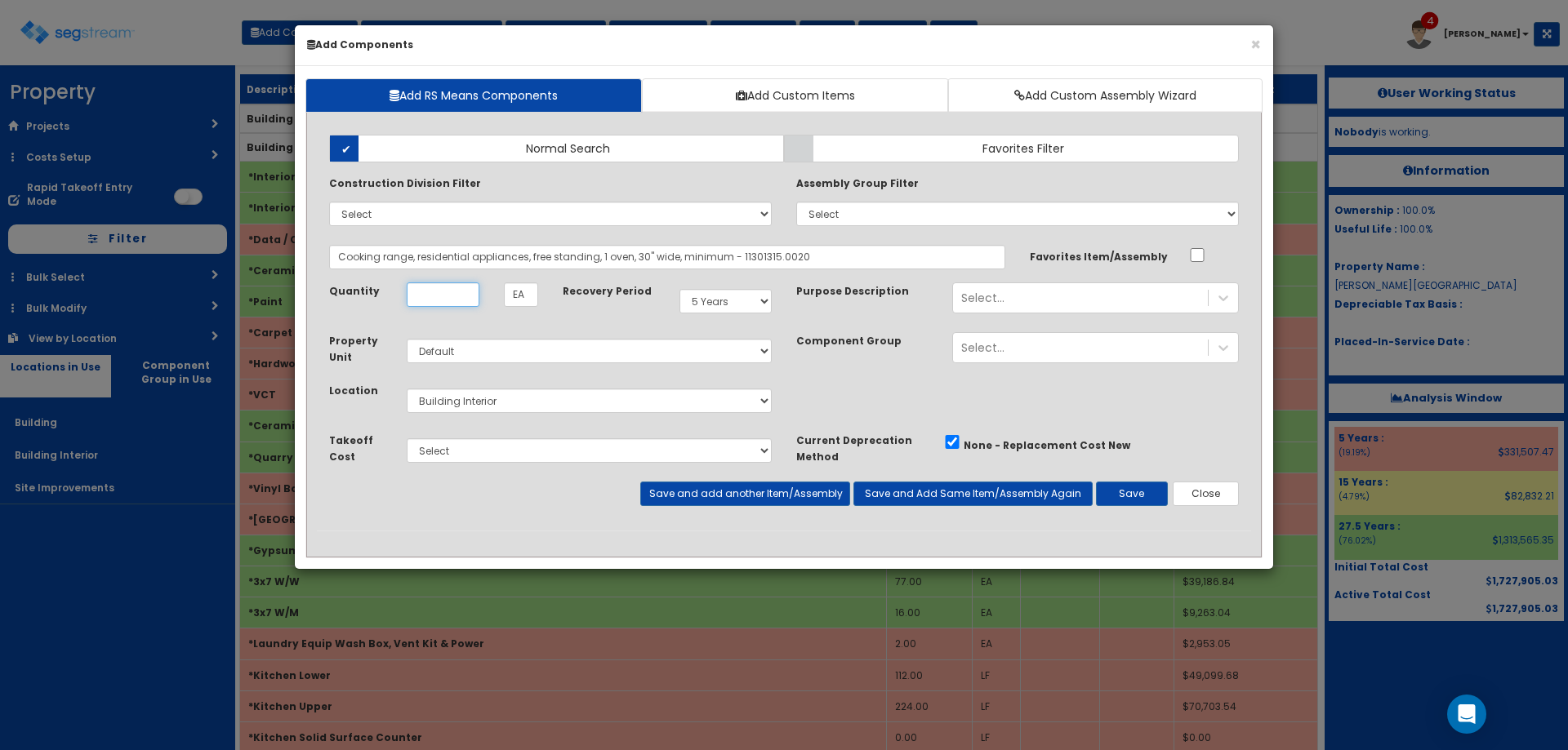
scroll to position [0, 0]
type input "16"
click at [651, 494] on button "Save and add another Item/Assembly" at bounding box center [745, 494] width 209 height 25
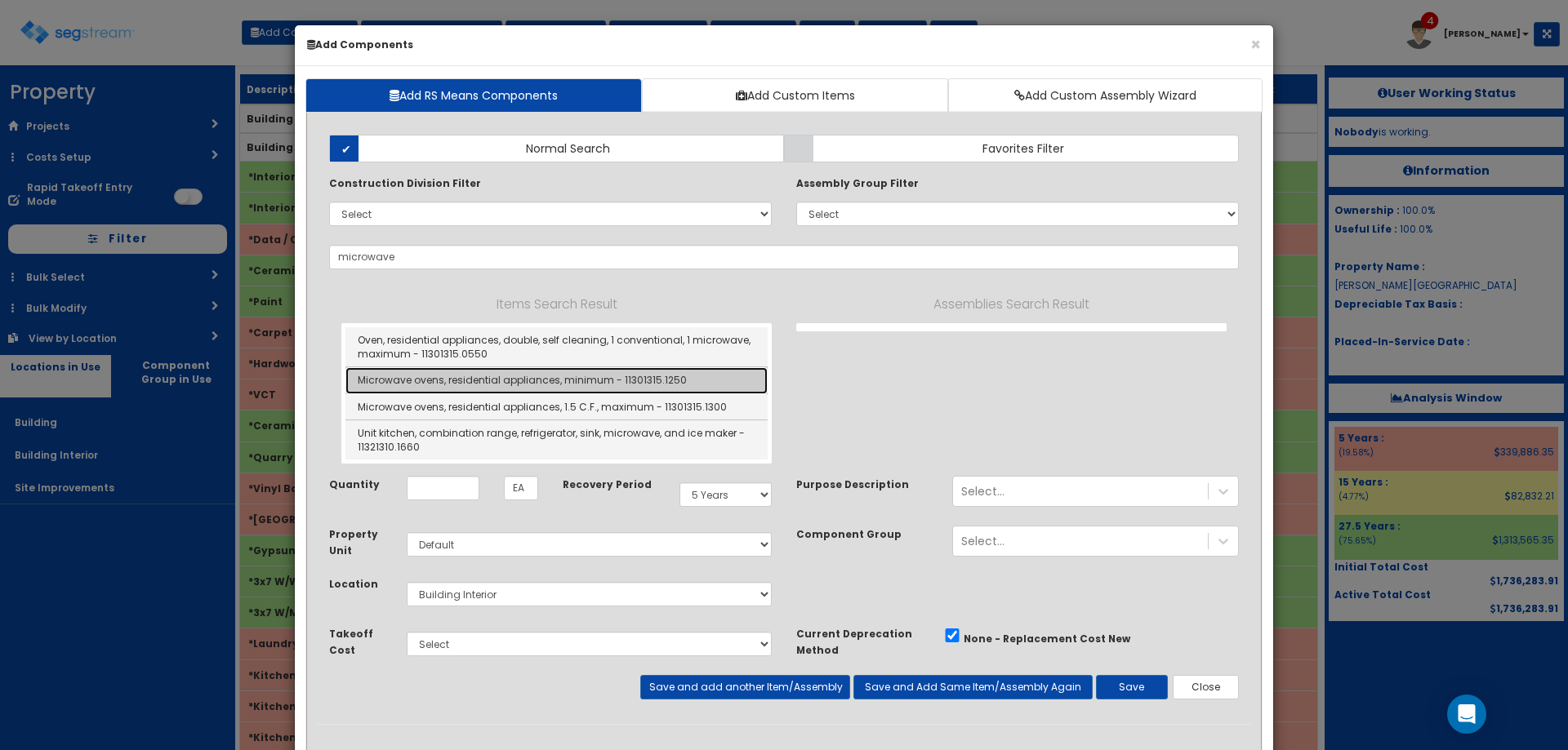
click at [535, 382] on link "Microwave ovens, residential appliances, minimum - 11301315.1250" at bounding box center [556, 381] width 422 height 26
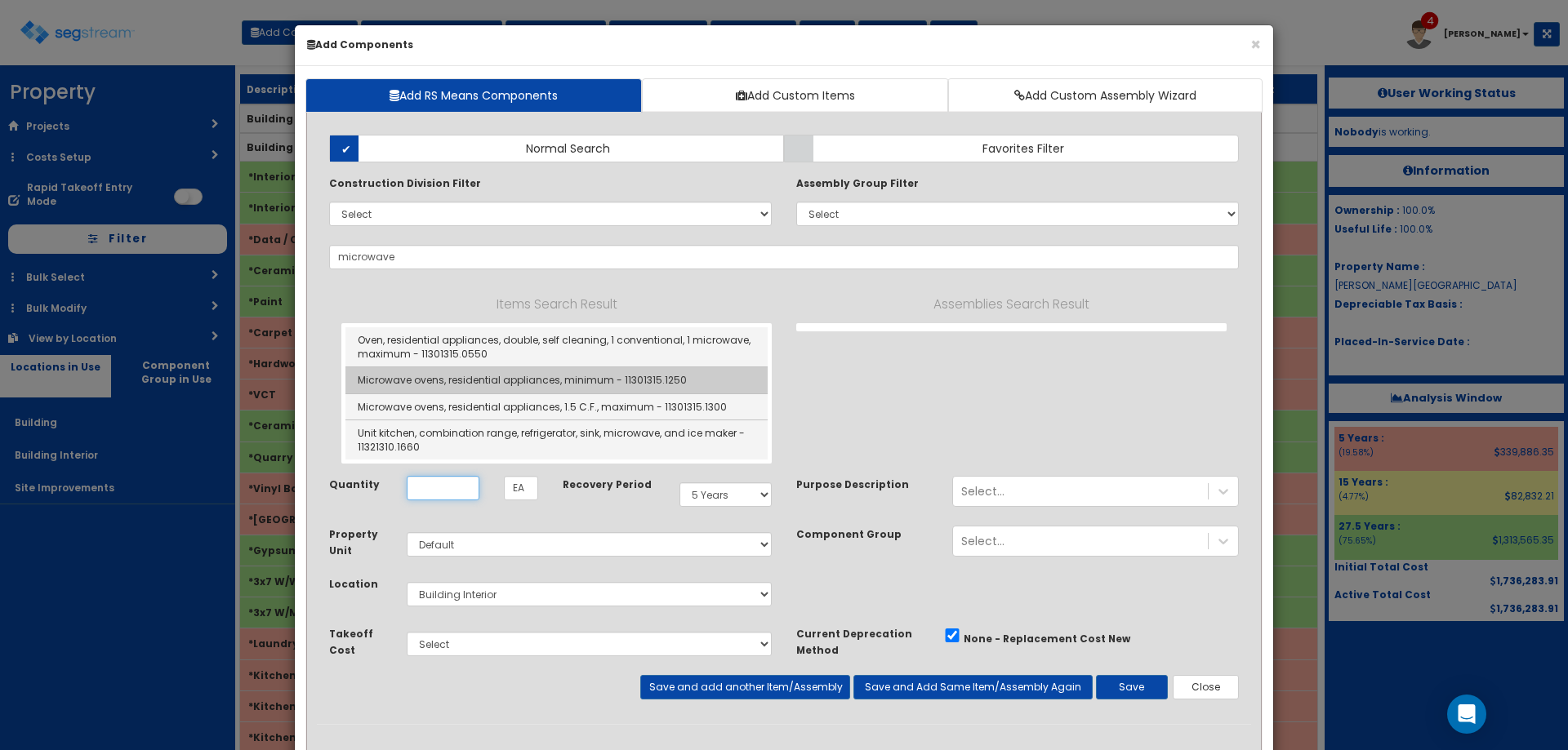
type input "Microwave ovens, residential appliances, minimum - 11301315.1250"
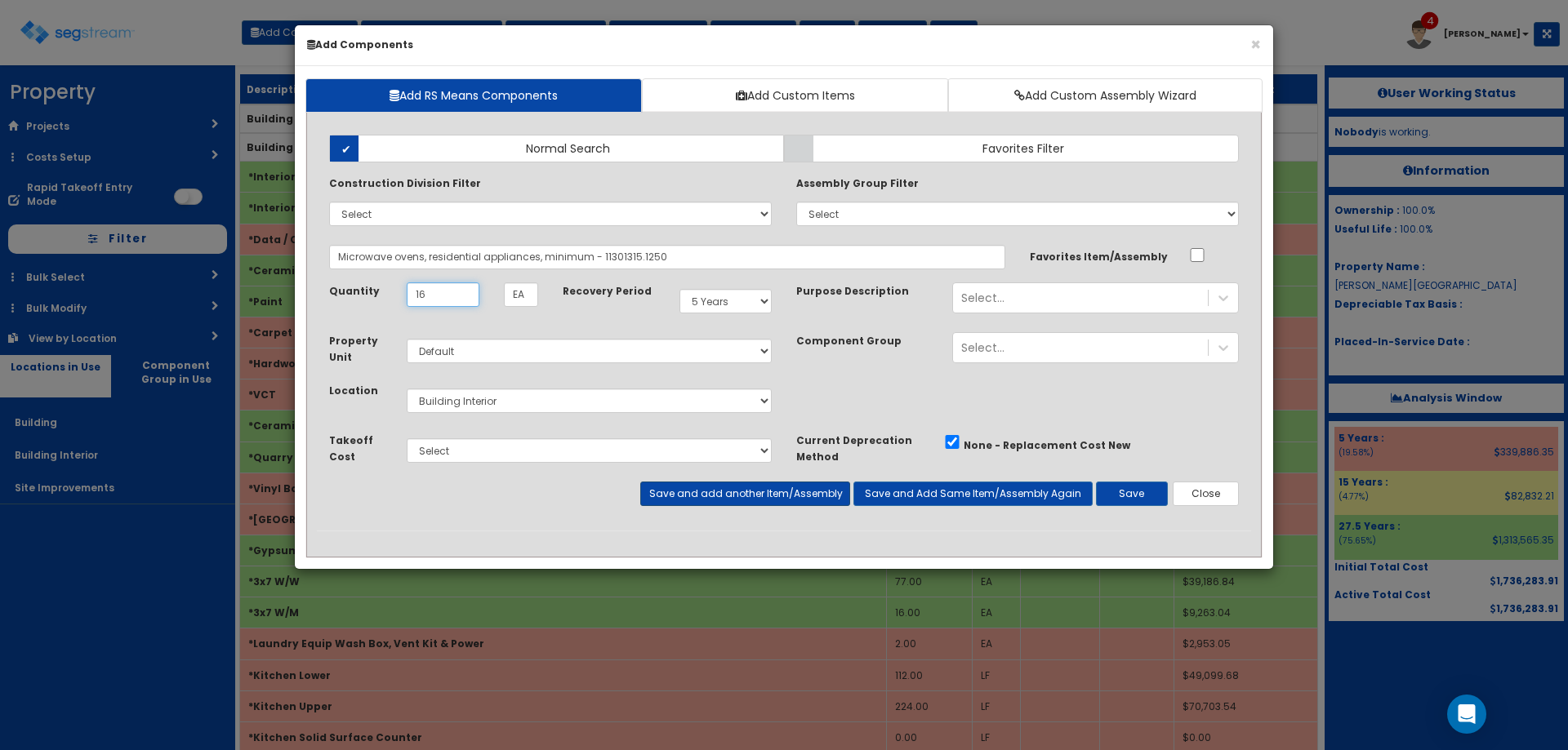
type input "16"
click at [684, 501] on button "Save and add another Item/Assembly" at bounding box center [745, 494] width 209 height 25
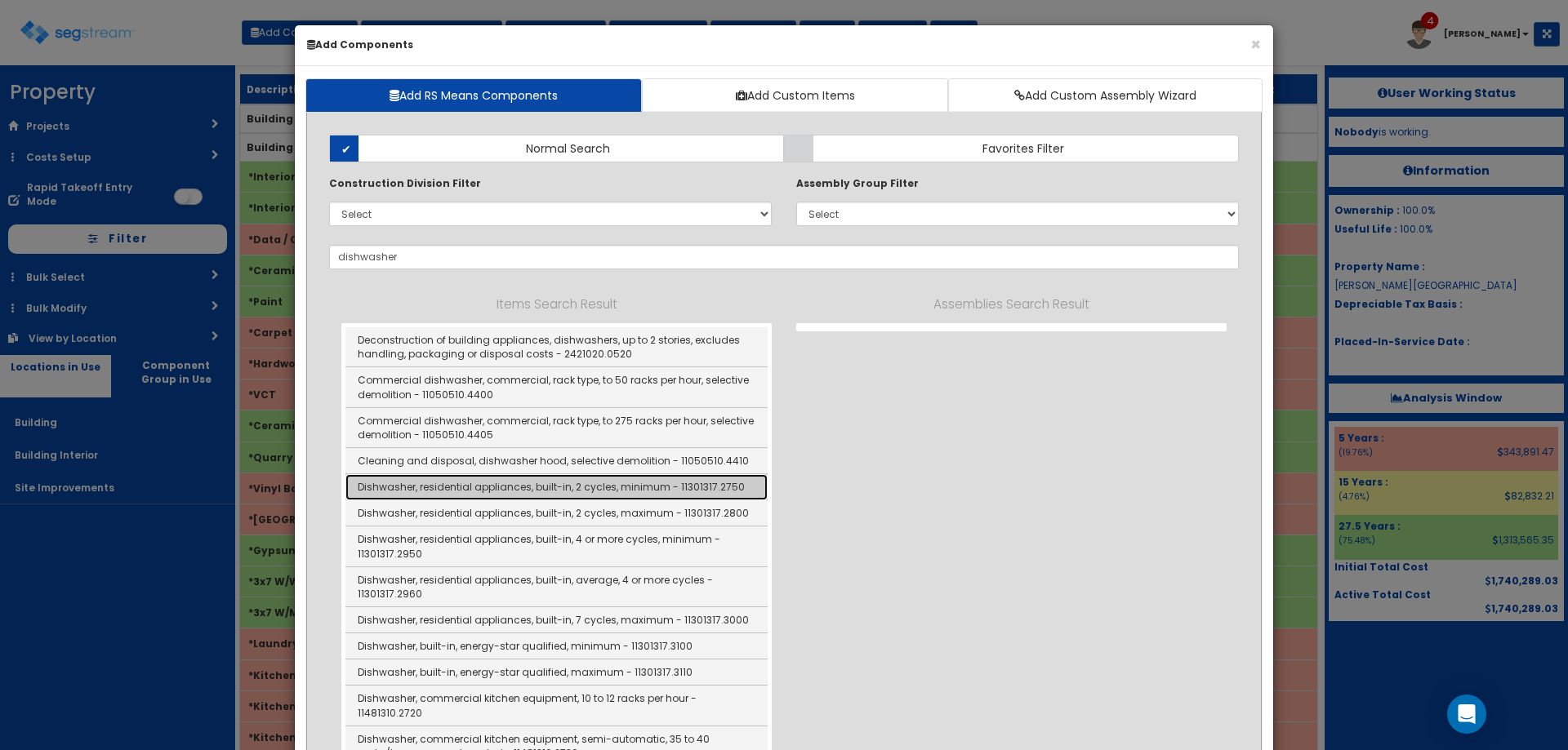
click at [528, 487] on link "Dishwasher, residential appliances, built-in, 2 cycles, minimum - 11301317.2750" at bounding box center [556, 488] width 422 height 26
type input "Dishwasher, residential appliances, built-in, 2 cycles, minimum - 11301317.2750"
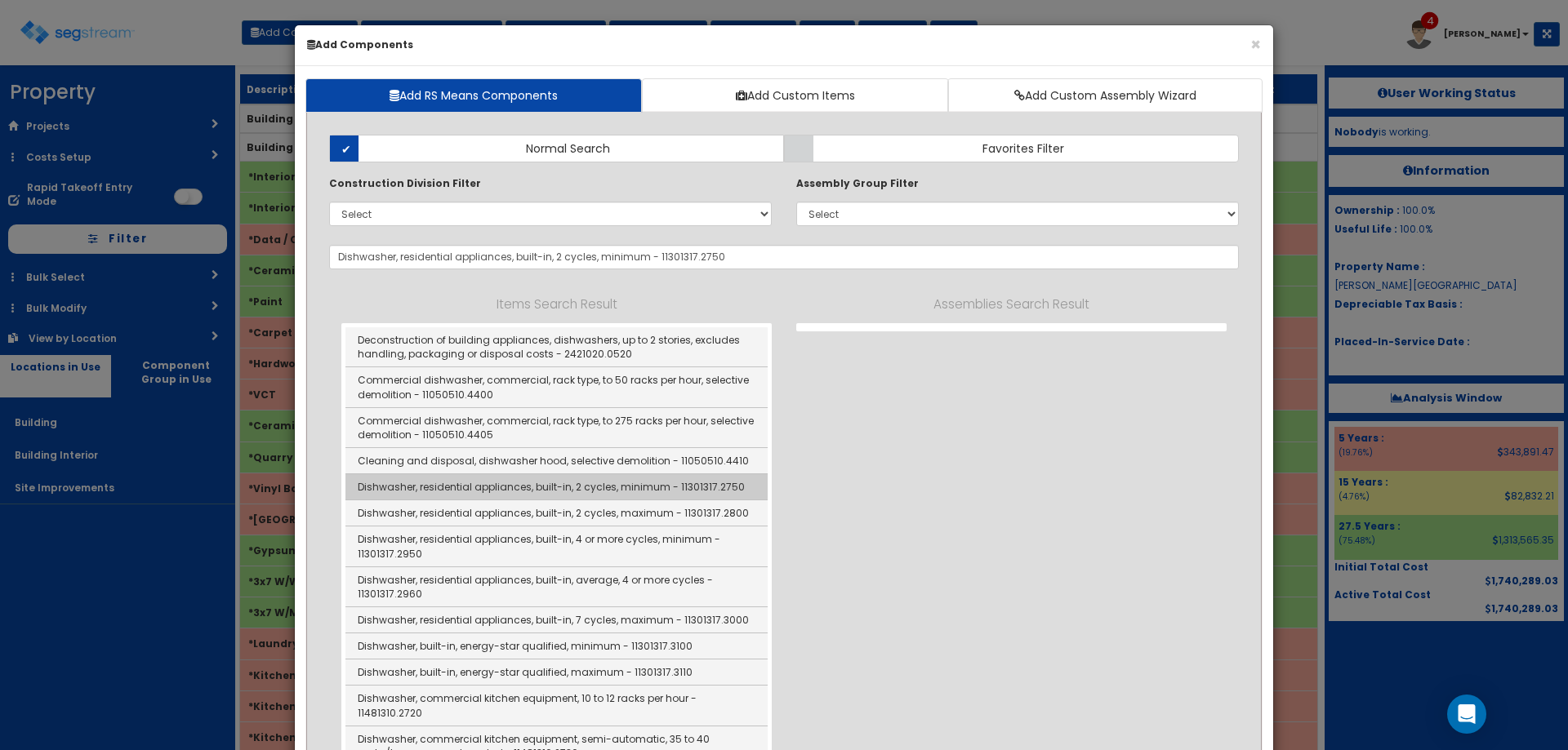
checkbox input "true"
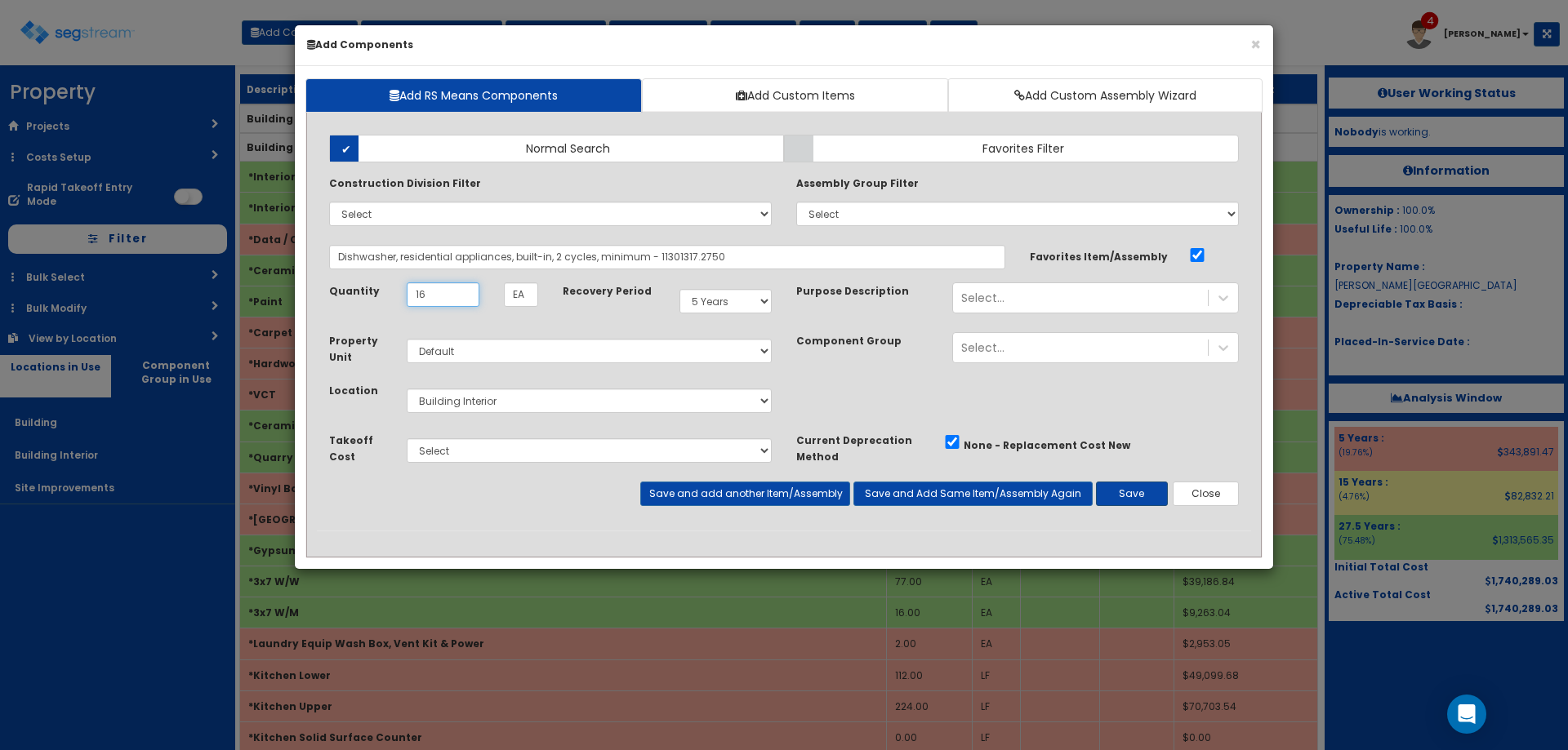
type input "16"
click at [1139, 492] on button "Save" at bounding box center [1131, 494] width 72 height 25
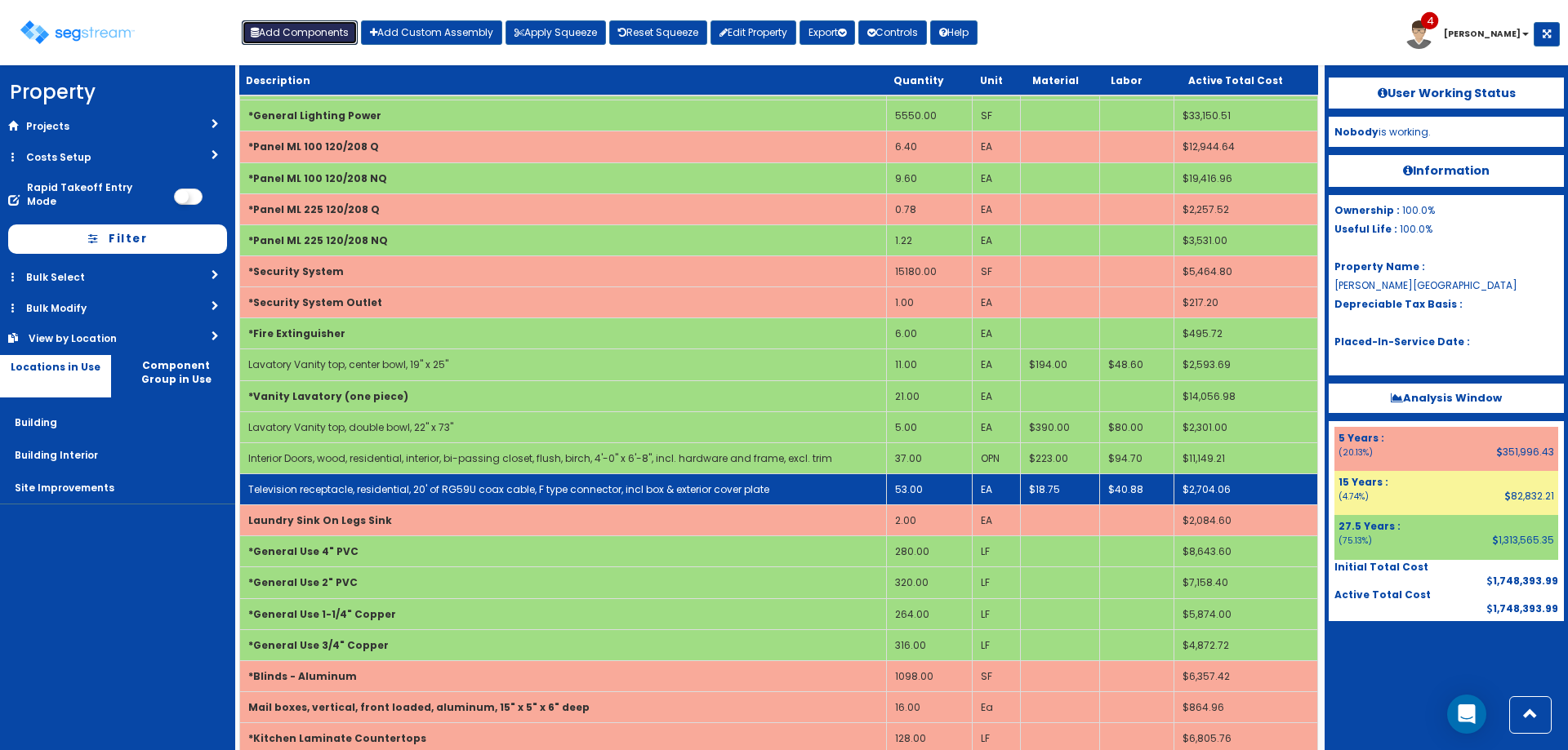
scroll to position [1573, 0]
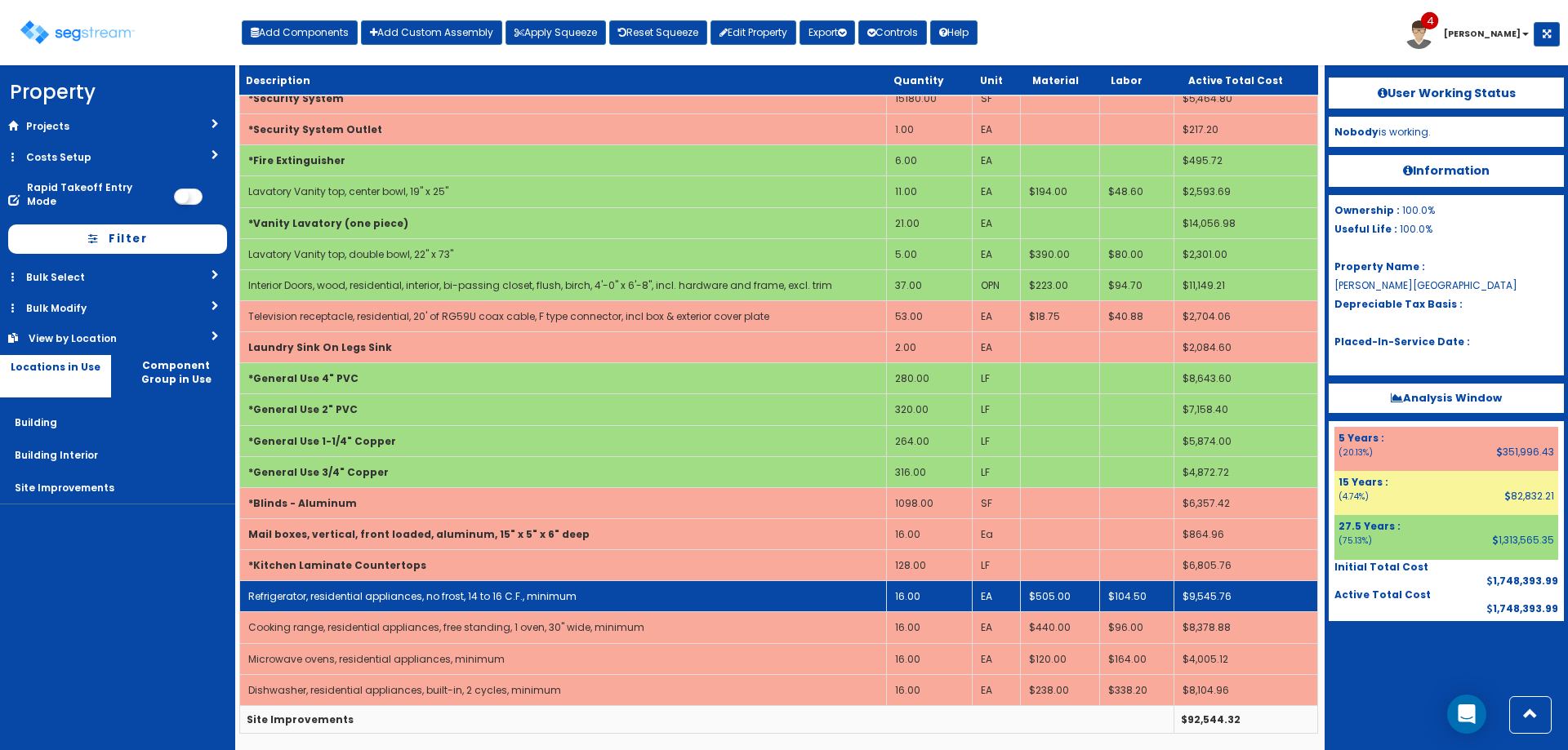
click at [630, 598] on td "Refrigerator, residential appliances, no frost, 14 to 16 C.F., minimum" at bounding box center [564, 597] width 647 height 31
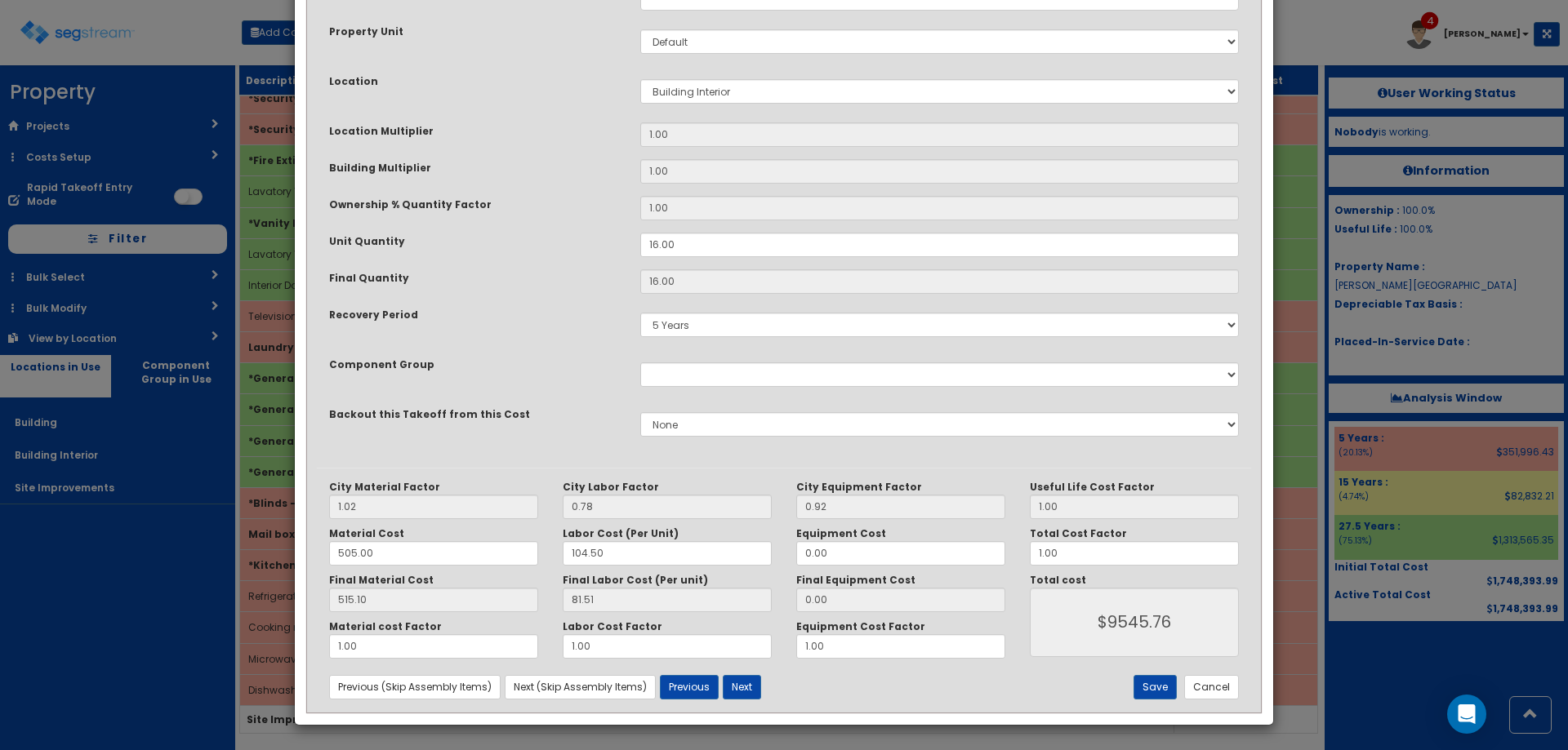
scroll to position [0, 0]
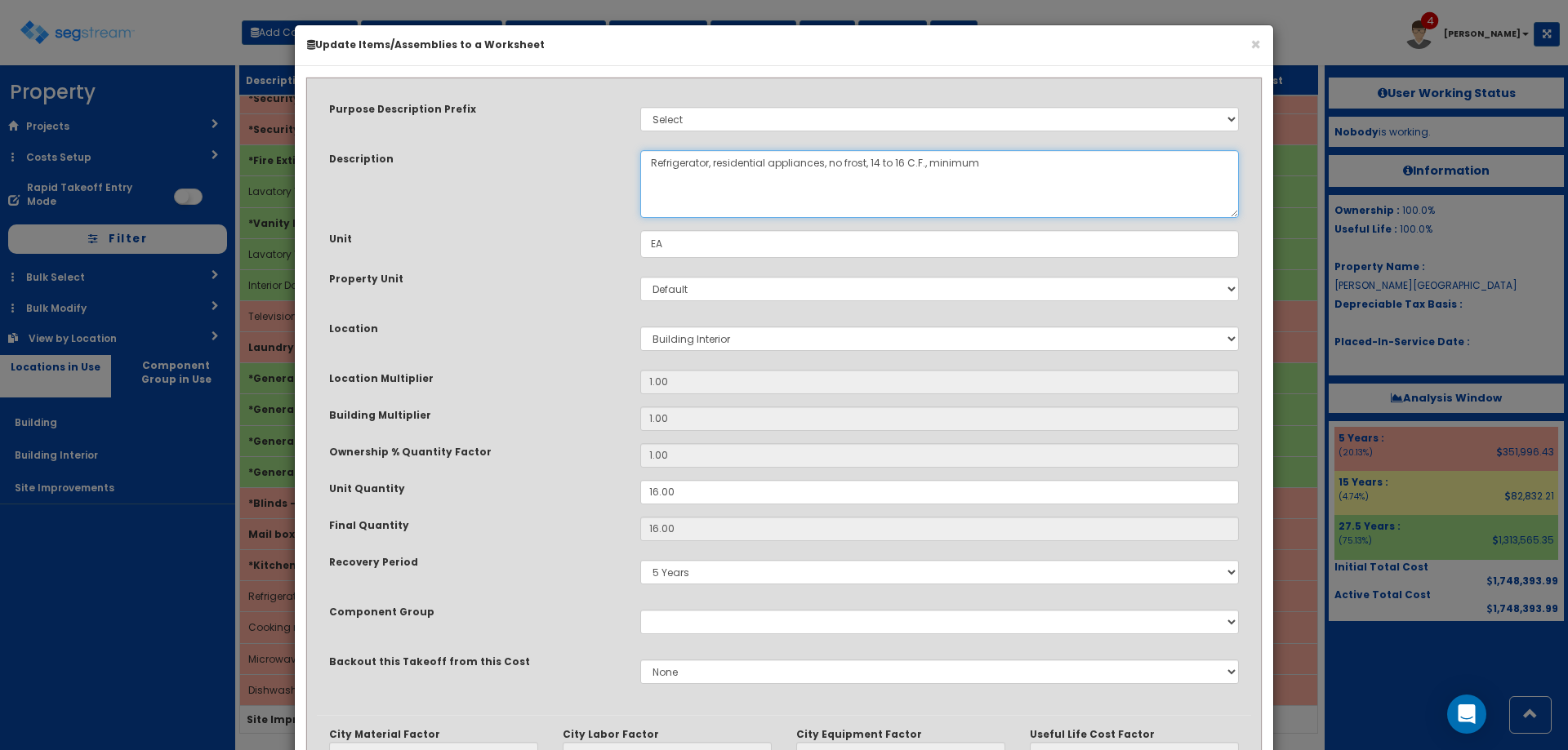
drag, startPoint x: 1044, startPoint y: 175, endPoint x: 952, endPoint y: 156, distance: 93.9
click at [925, 167] on textarea "Refrigerator, residential appliances, no frost, 14 to 16 C.F., minimum" at bounding box center [939, 184] width 599 height 67
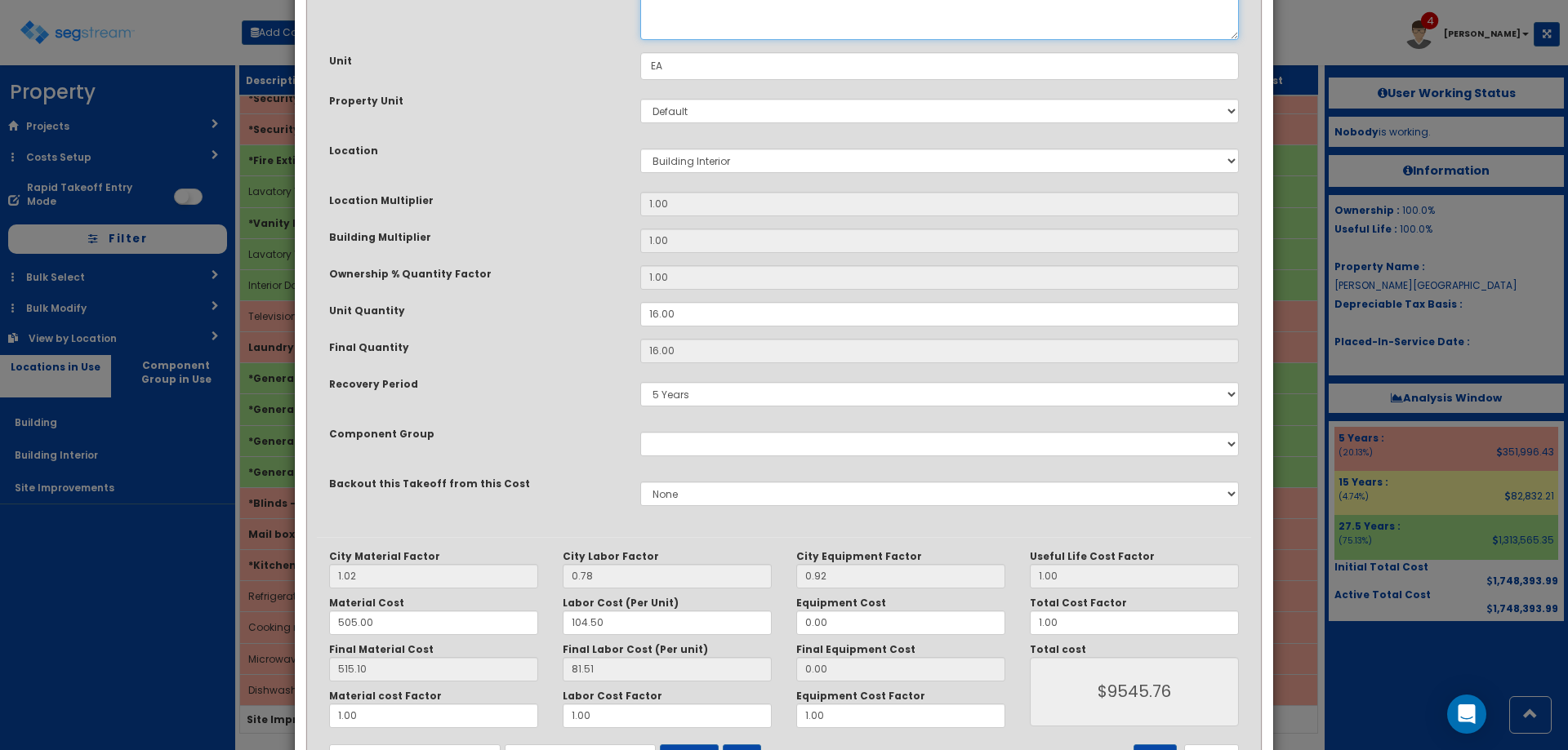
scroll to position [248, 0]
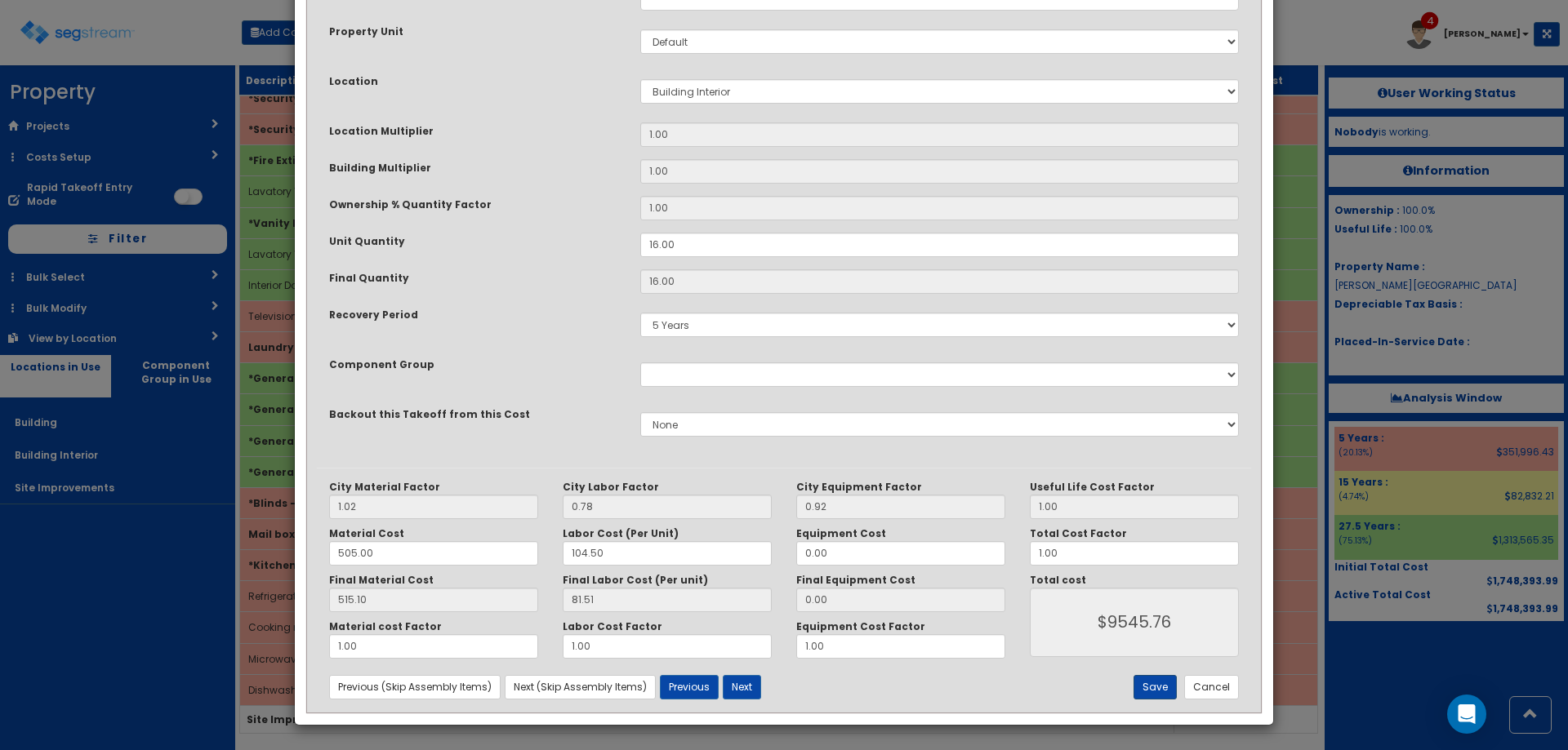
type textarea "Refrigerator, residential appliances, no frost, 14 to 16 C.F."
click at [1157, 682] on button "Save" at bounding box center [1155, 688] width 44 height 25
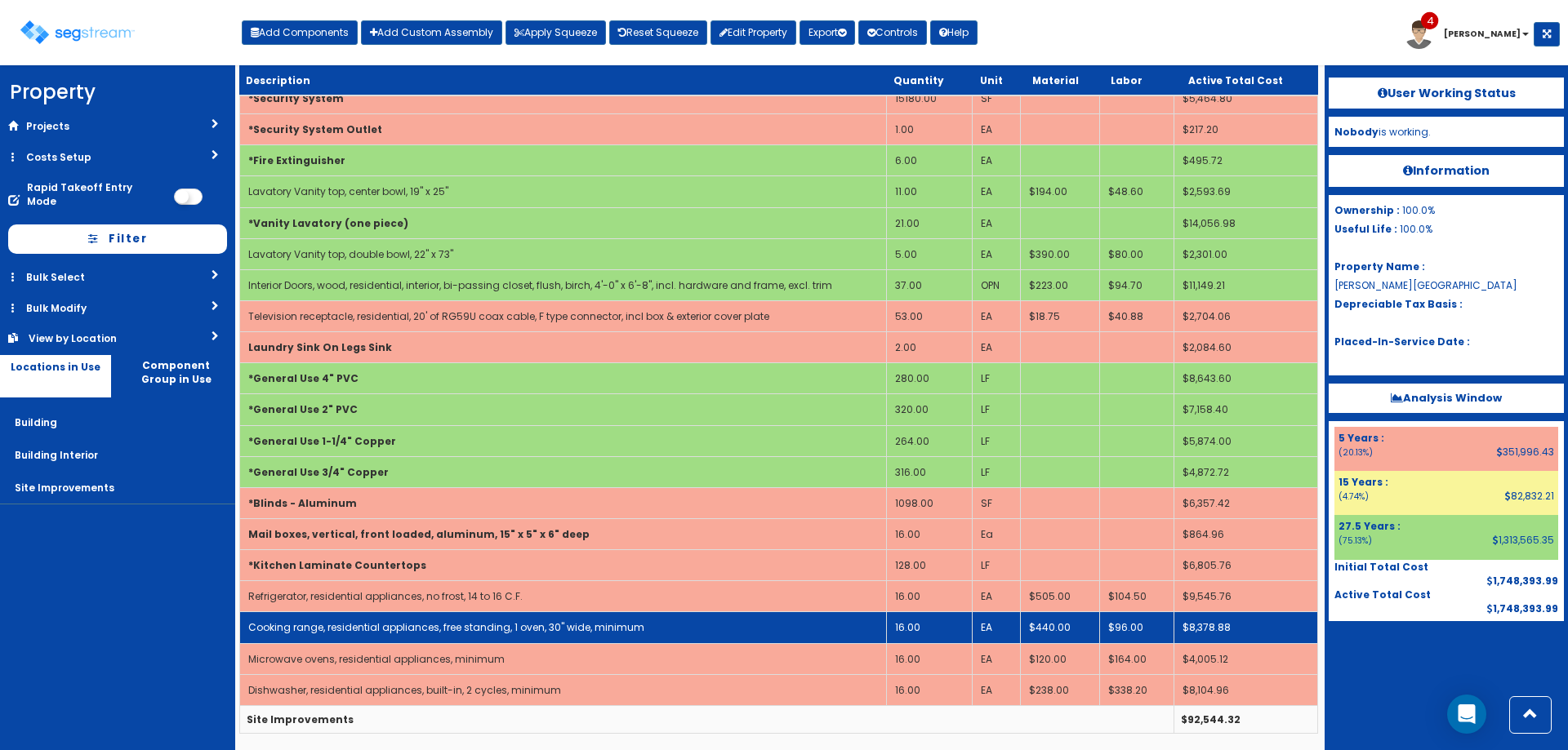
click at [455, 625] on link "Cooking range, residential appliances, free standing, 1 oven, 30" wide, minimum" at bounding box center [447, 627] width 397 height 14
click at [452, 623] on link "Cooking range, residential appliances, free standing, 1 oven, 30" wide, minimum" at bounding box center [447, 627] width 397 height 14
click at [459, 629] on link "Cooking range, residential appliances, free standing, 1 oven, 30" wide, minimum" at bounding box center [447, 627] width 397 height 14
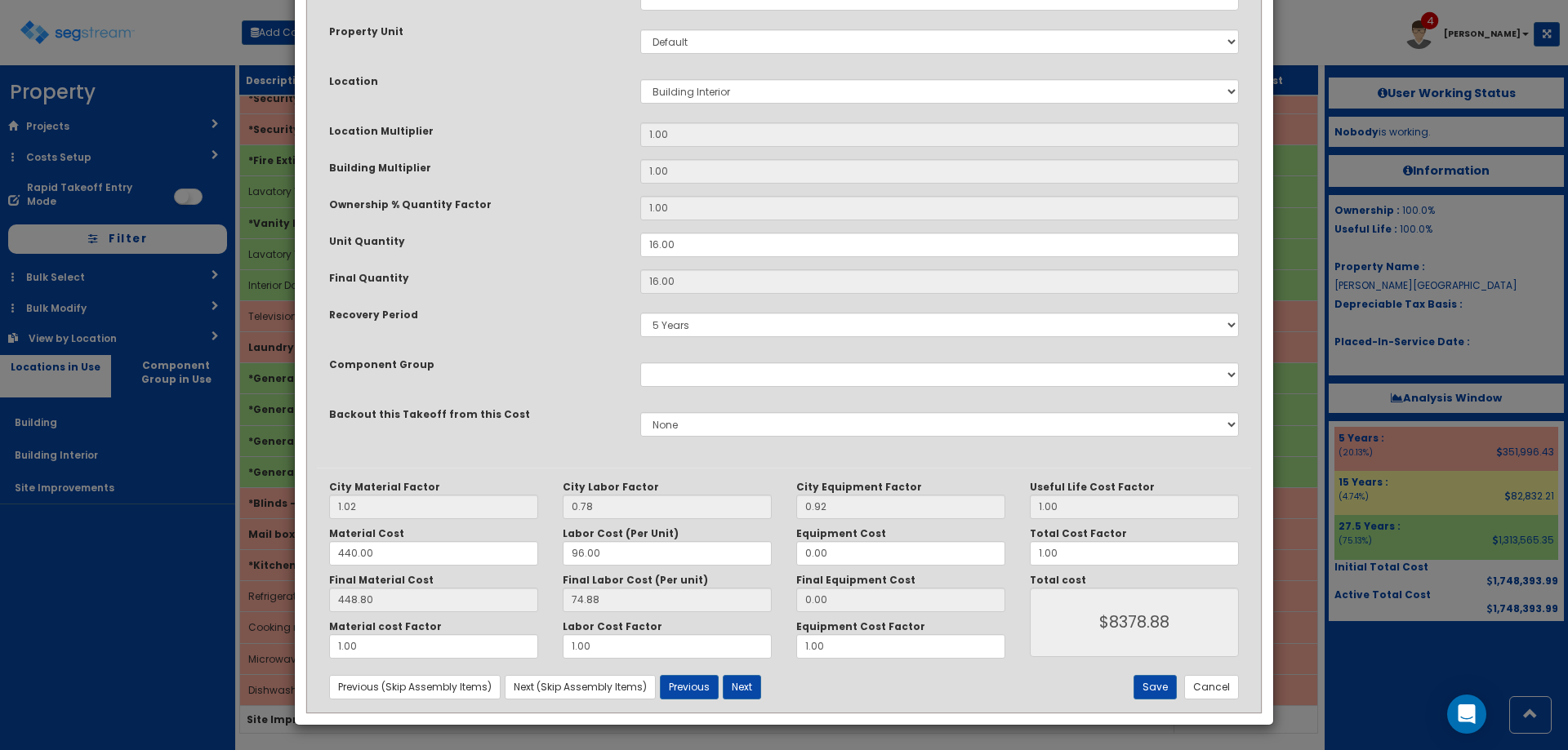
scroll to position [0, 0]
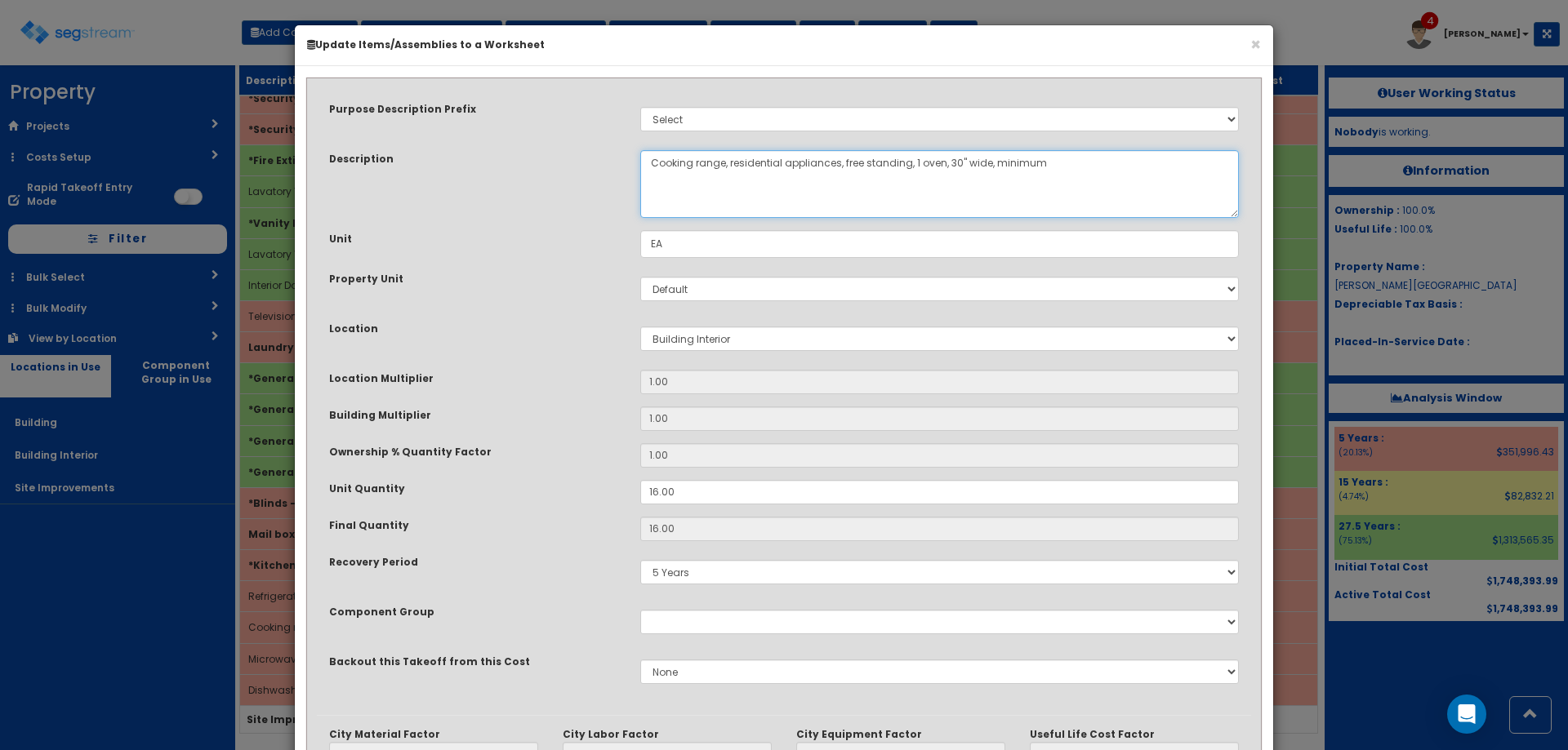
drag, startPoint x: 1079, startPoint y: 172, endPoint x: 989, endPoint y: 176, distance: 90.1
click at [989, 176] on textarea "Cooking range, residential appliances, free standing, 1 oven, 30" wide, minimum" at bounding box center [939, 184] width 599 height 67
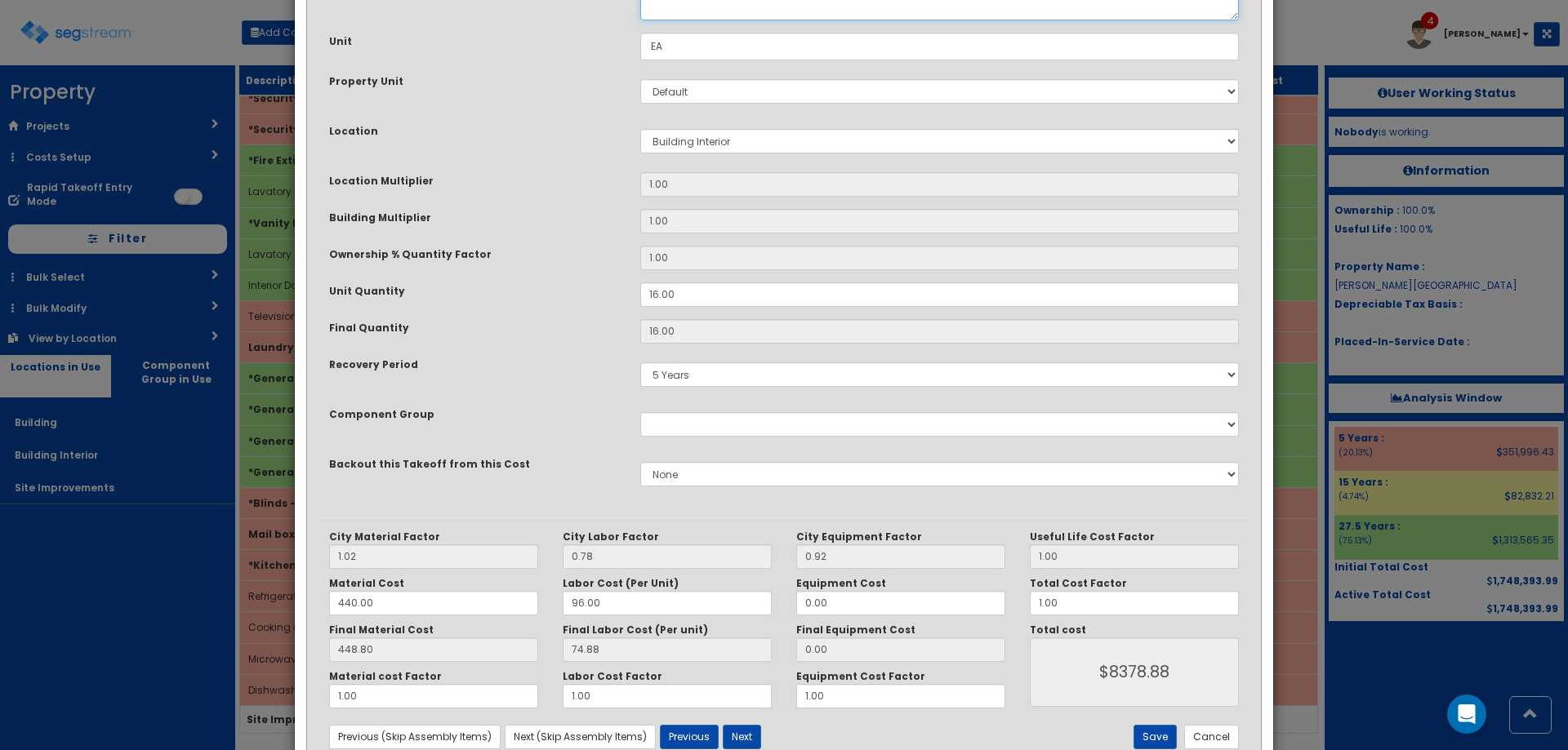
scroll to position [248, 0]
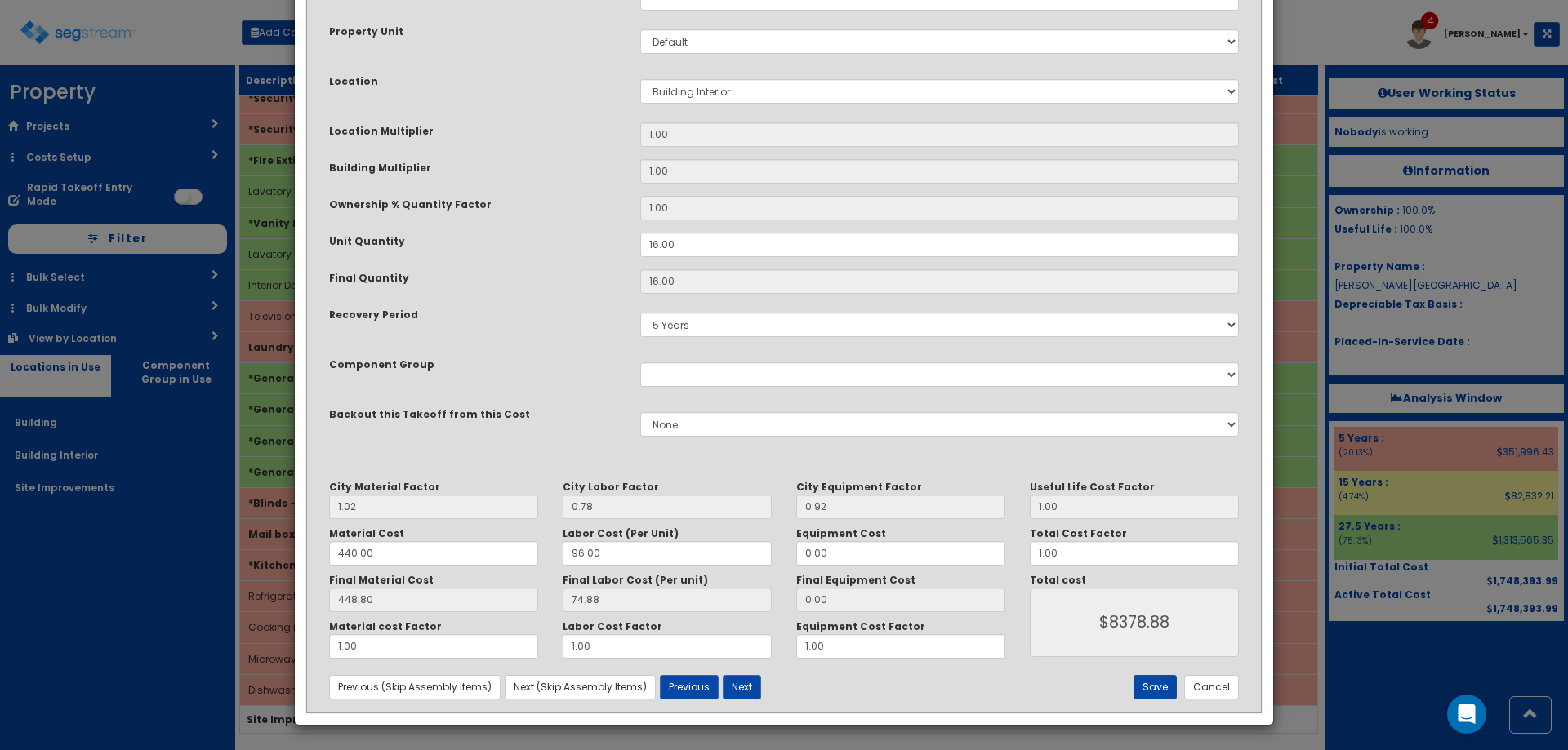
type textarea "Cooking range, residential appliances, free standing, 1 oven, 30" wide"
click at [1157, 693] on button "Save" at bounding box center [1155, 688] width 44 height 25
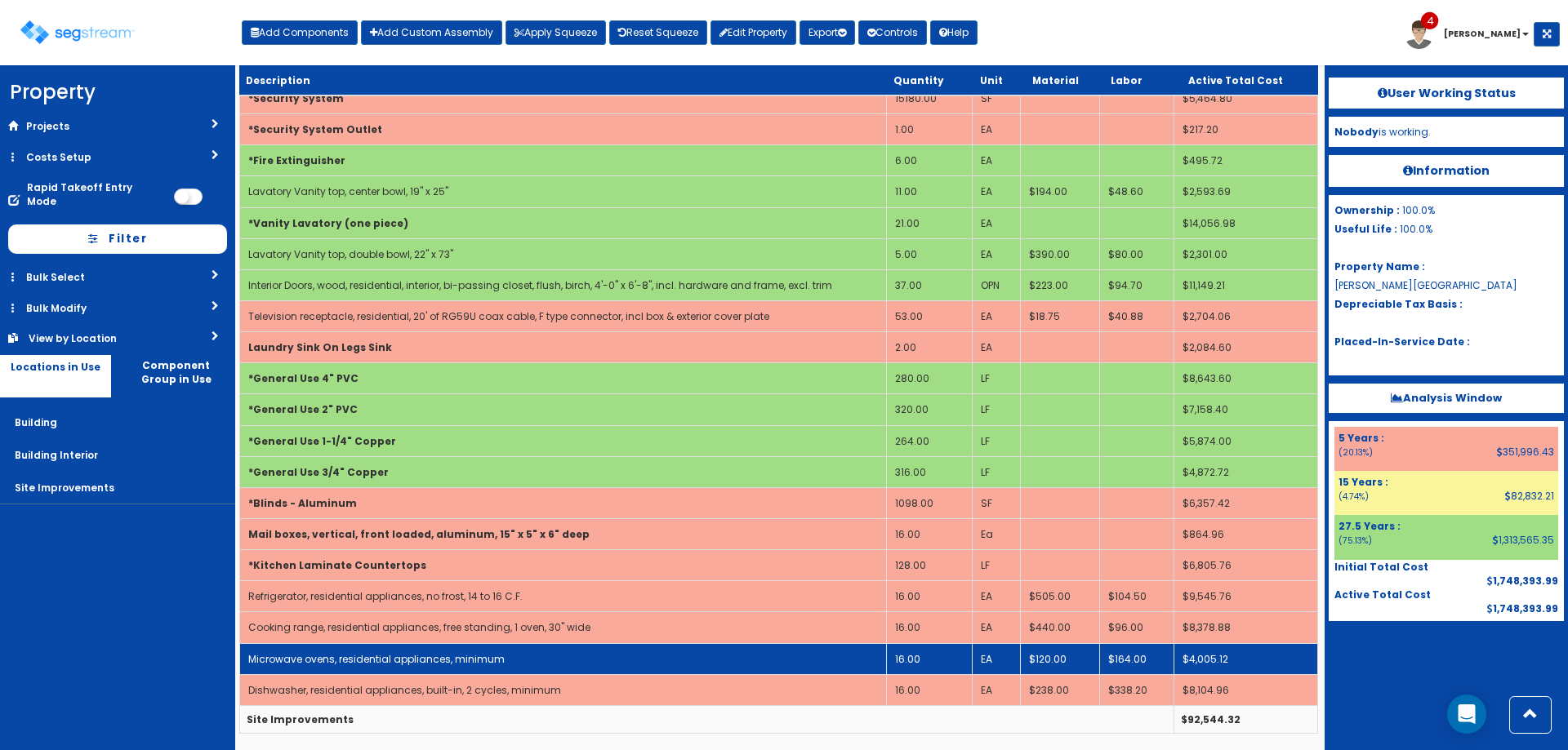
click at [511, 660] on td "Microwave ovens, residential appliances, minimum" at bounding box center [564, 659] width 647 height 31
click at [512, 660] on td "Microwave ovens, residential appliances, minimum" at bounding box center [564, 659] width 647 height 31
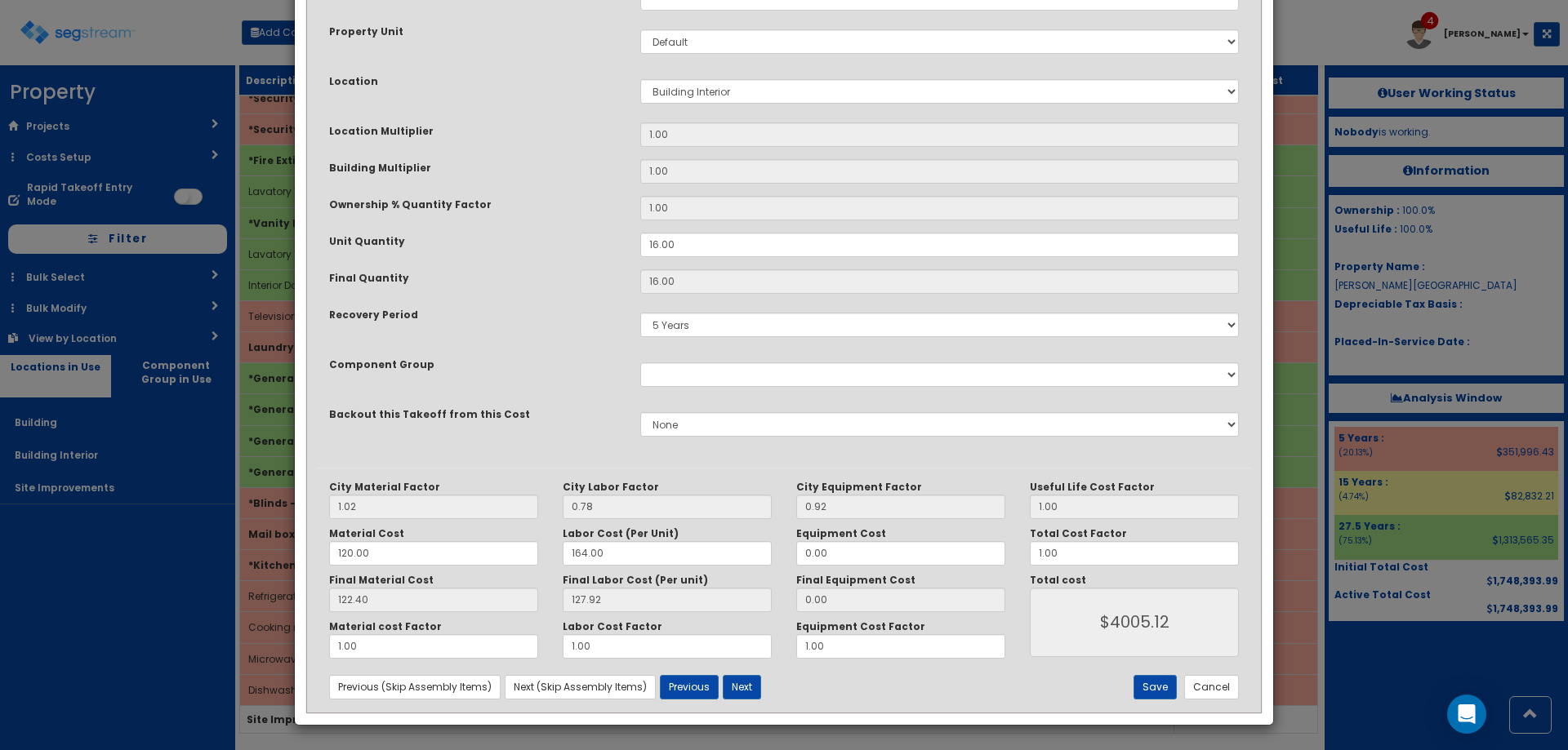
scroll to position [0, 0]
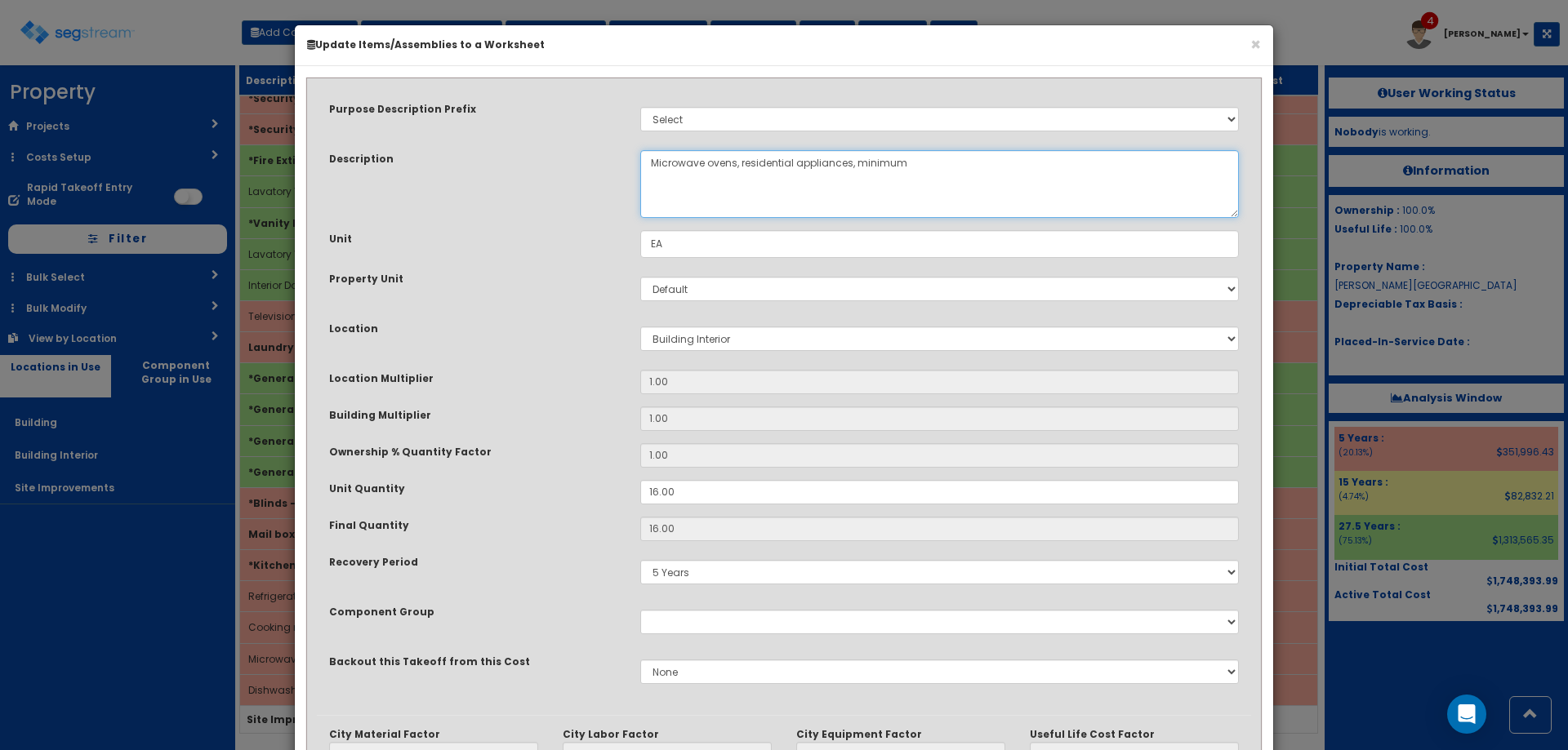
drag, startPoint x: 919, startPoint y: 174, endPoint x: 850, endPoint y: 180, distance: 69.3
click at [850, 180] on textarea "Microwave ovens, residential appliances, minimum" at bounding box center [939, 184] width 599 height 67
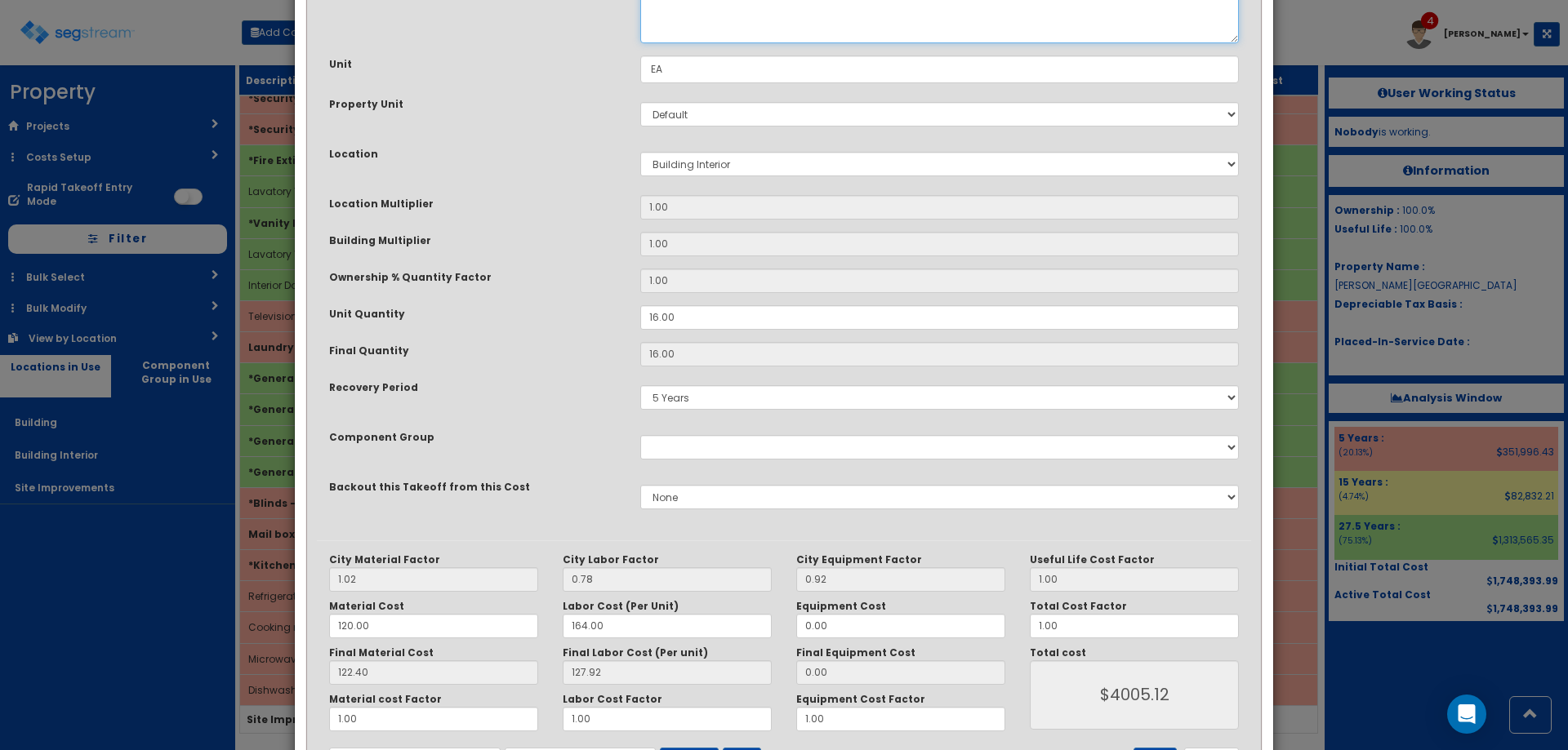
scroll to position [248, 0]
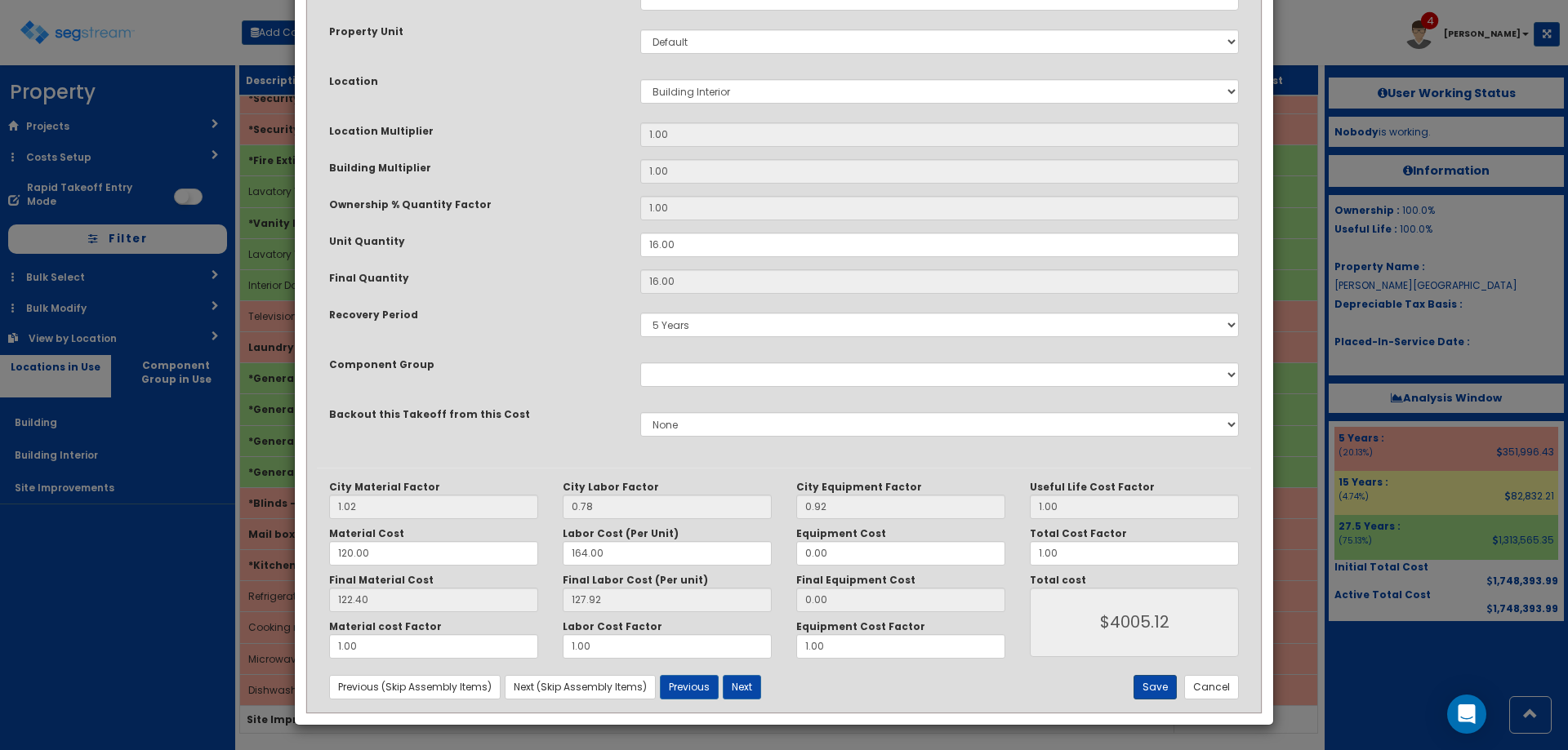
type textarea "Microwave ovens, residential appliances"
click at [1155, 690] on button "Save" at bounding box center [1155, 688] width 44 height 25
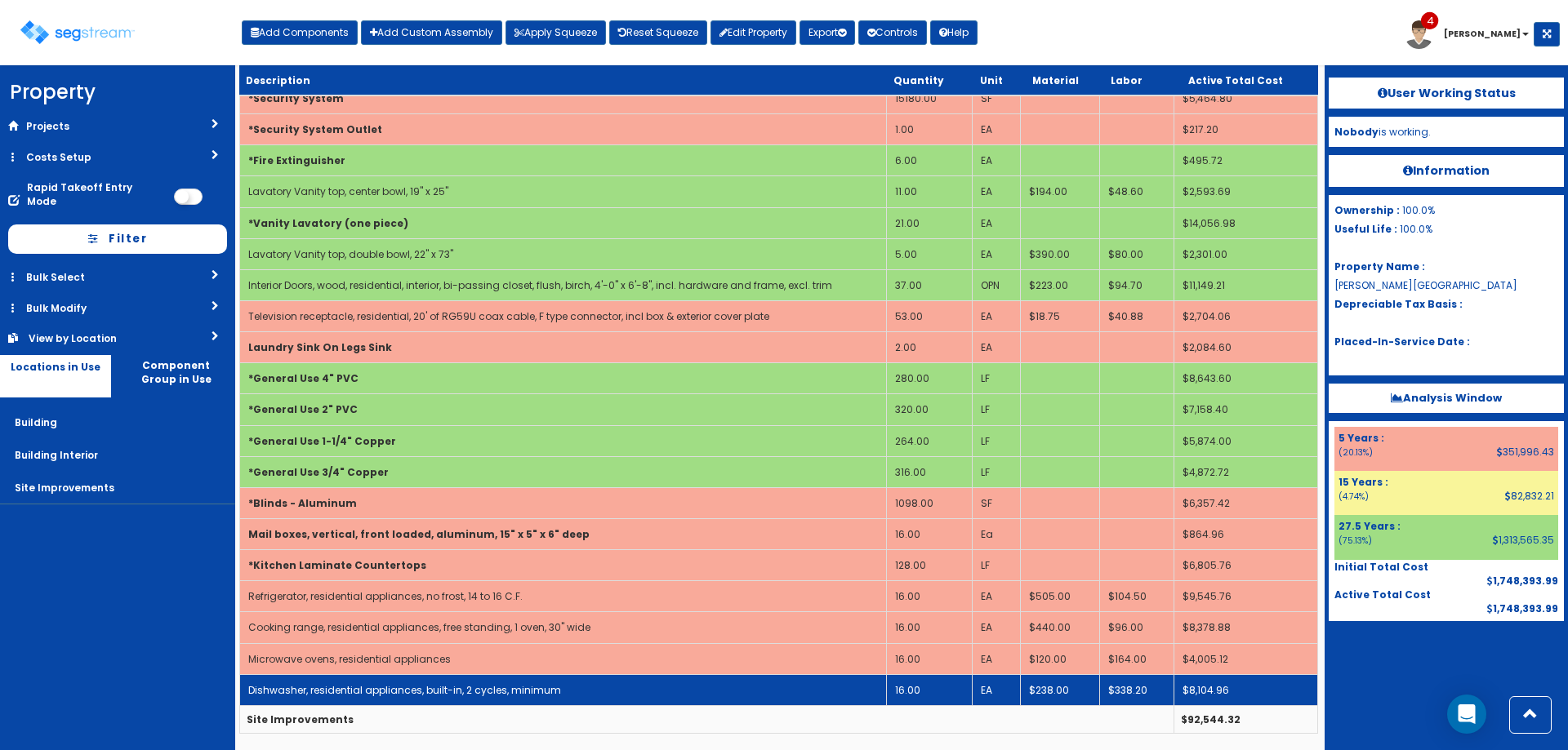
click at [545, 681] on td "Dishwasher, residential appliances, built-in, 2 cycles, minimum" at bounding box center [564, 690] width 647 height 31
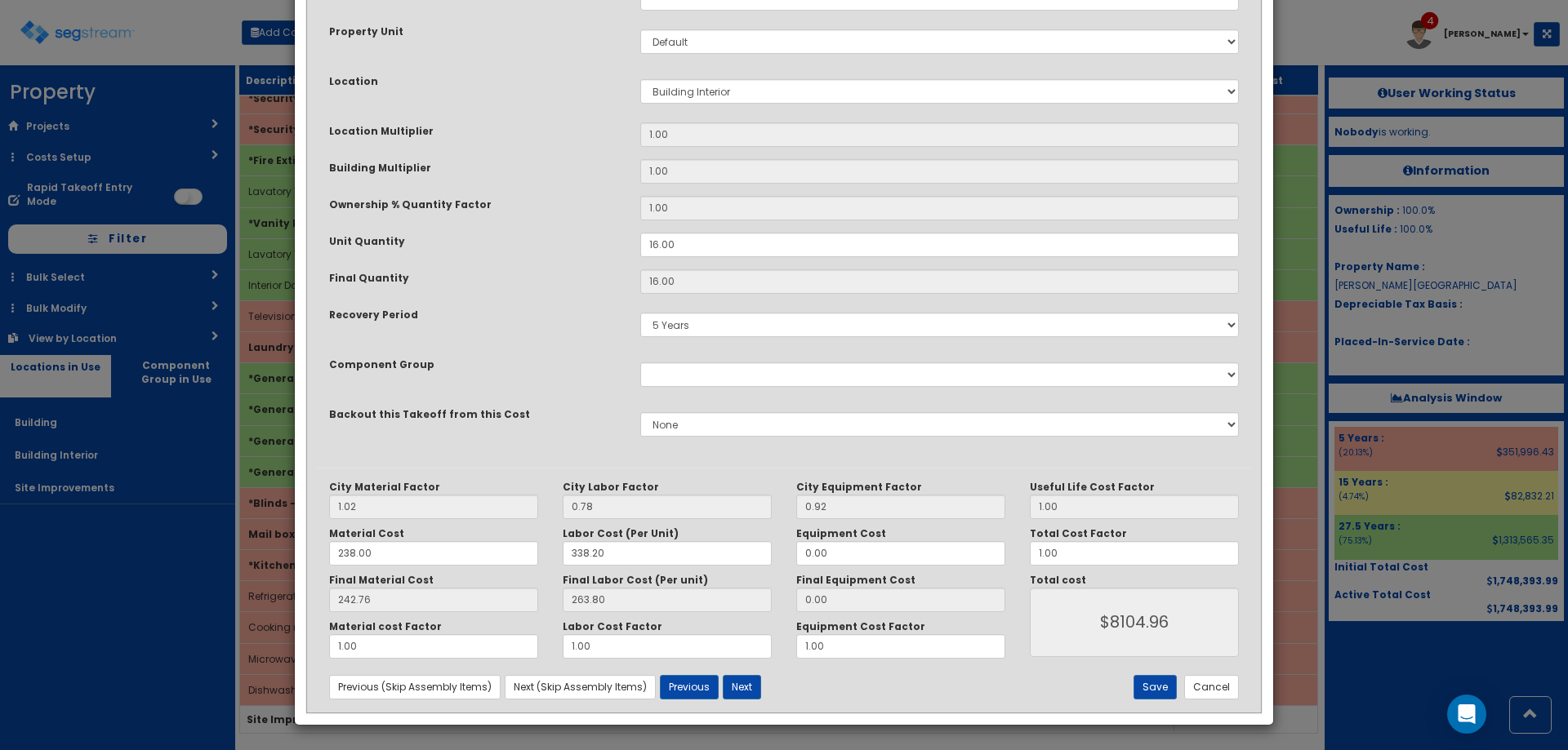
scroll to position [0, 0]
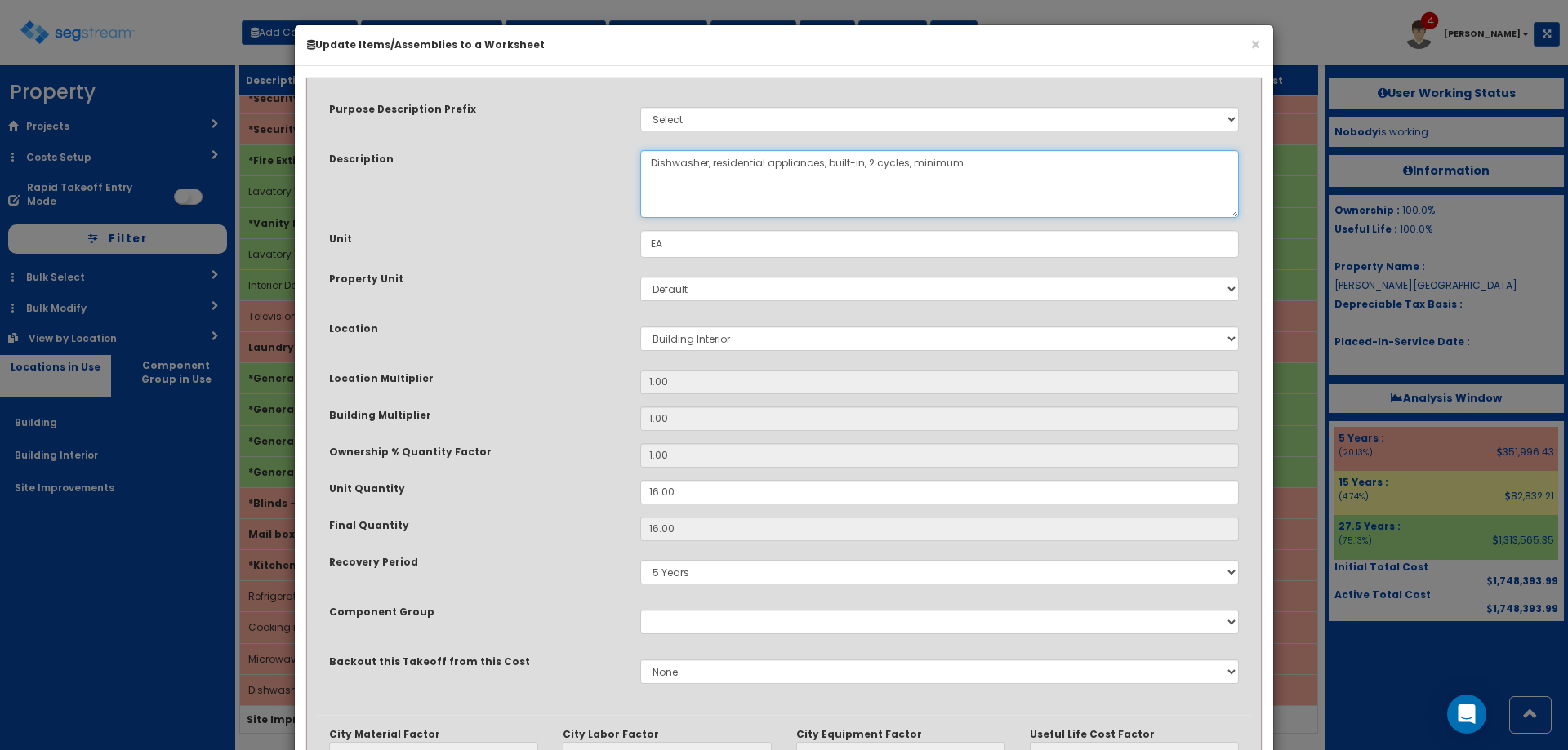
drag, startPoint x: 986, startPoint y: 178, endPoint x: 903, endPoint y: 174, distance: 83.1
click at [903, 174] on textarea "Dishwasher, residential appliances, built-in, 2 cycles, minimum" at bounding box center [939, 184] width 599 height 67
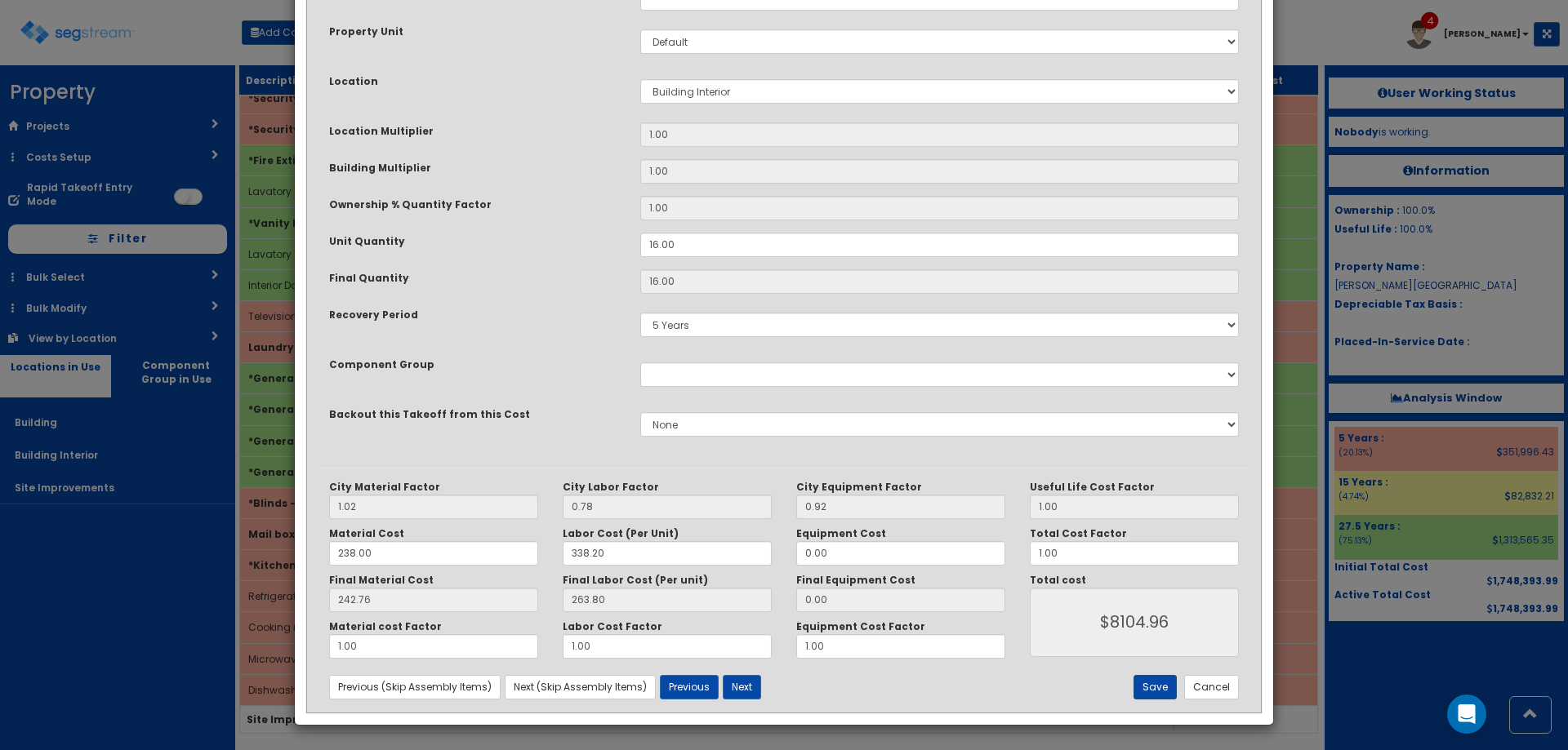
type textarea "Dishwasher, residential appliances, built-in, 2 cycles"
click at [1153, 681] on button "Save" at bounding box center [1155, 688] width 44 height 25
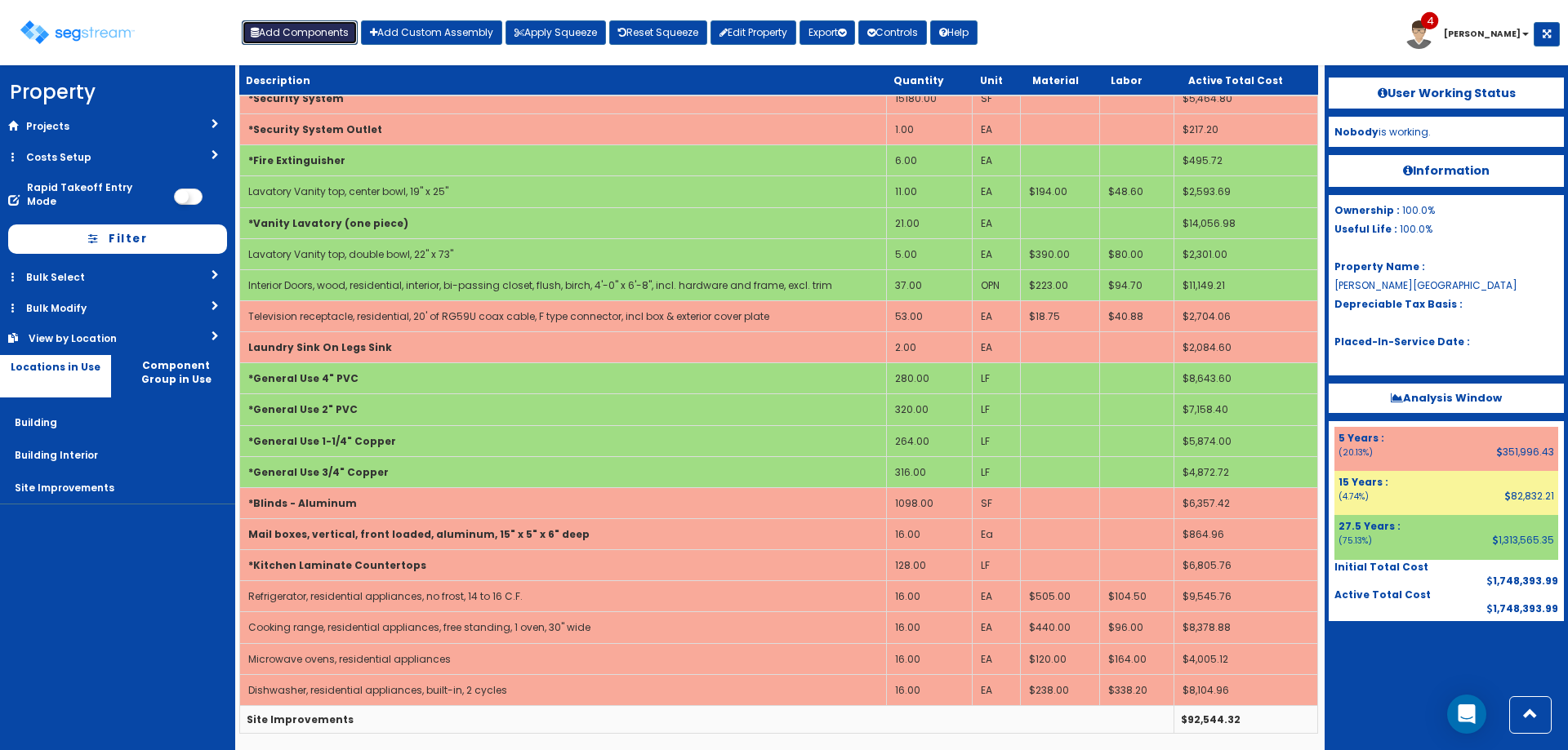
click at [282, 32] on button "Add Components" at bounding box center [299, 33] width 116 height 25
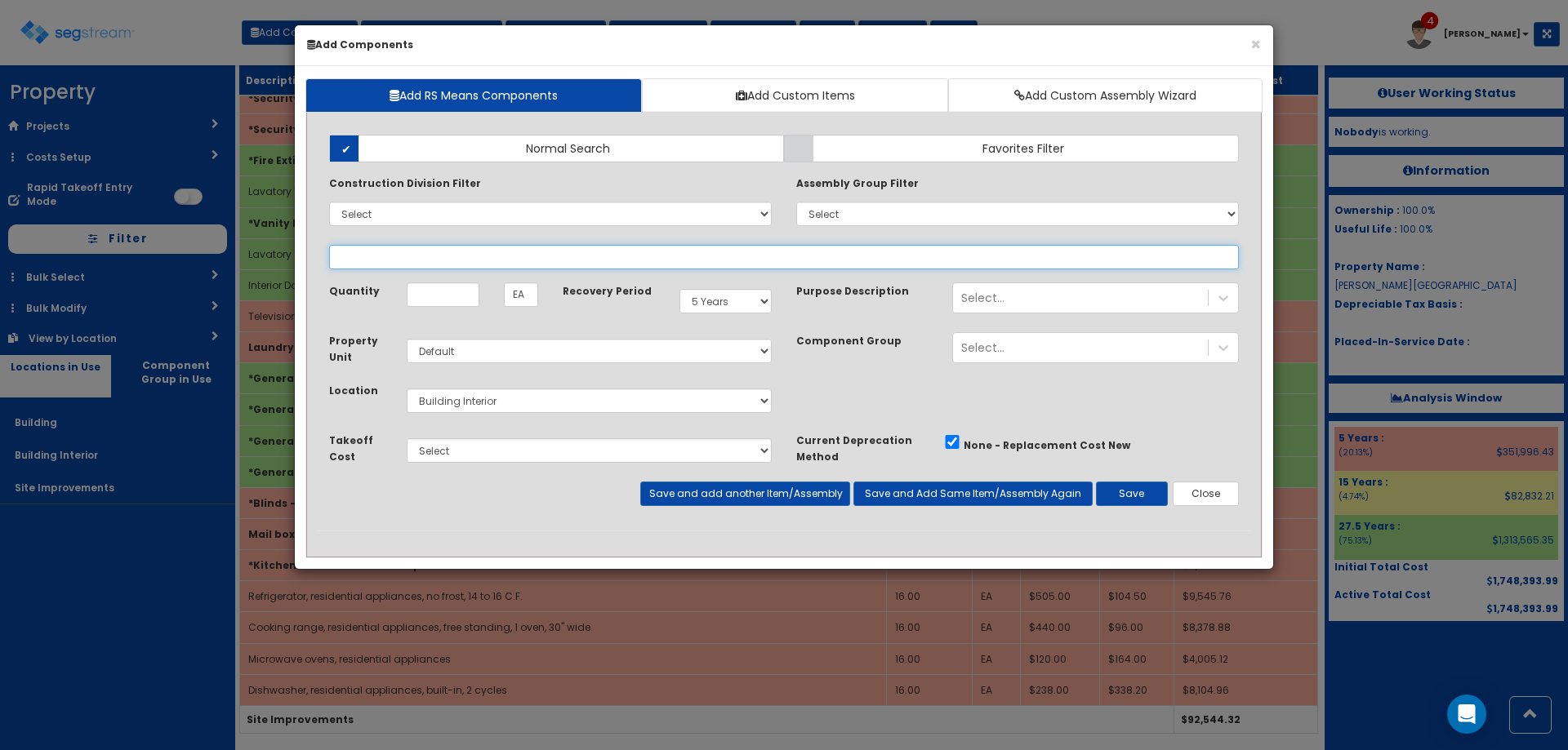
select select
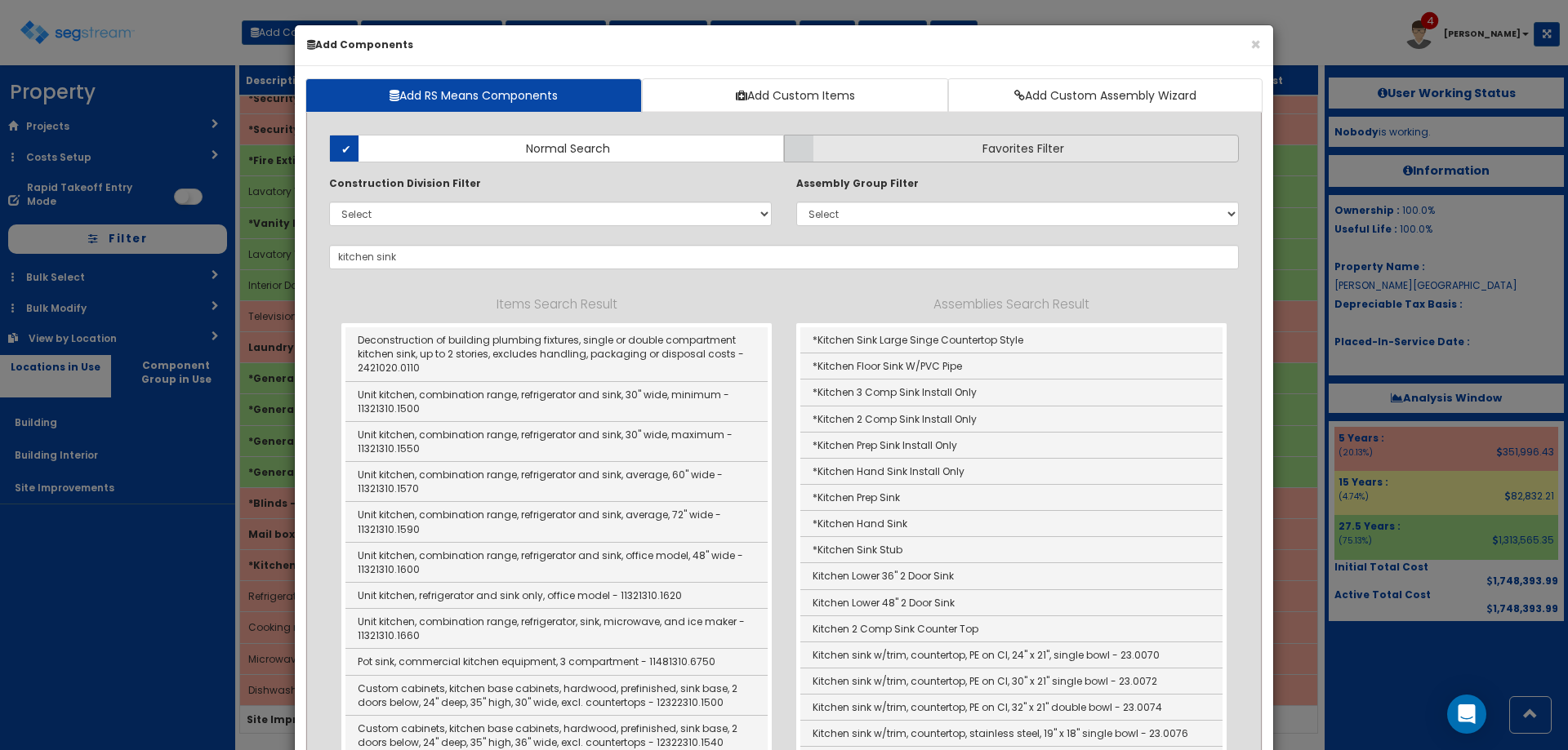
click at [931, 154] on label "Favorites Filter" at bounding box center [1011, 149] width 455 height 28
click at [0, 0] on input "Favorites Filter" at bounding box center [0, 0] width 0 height 0
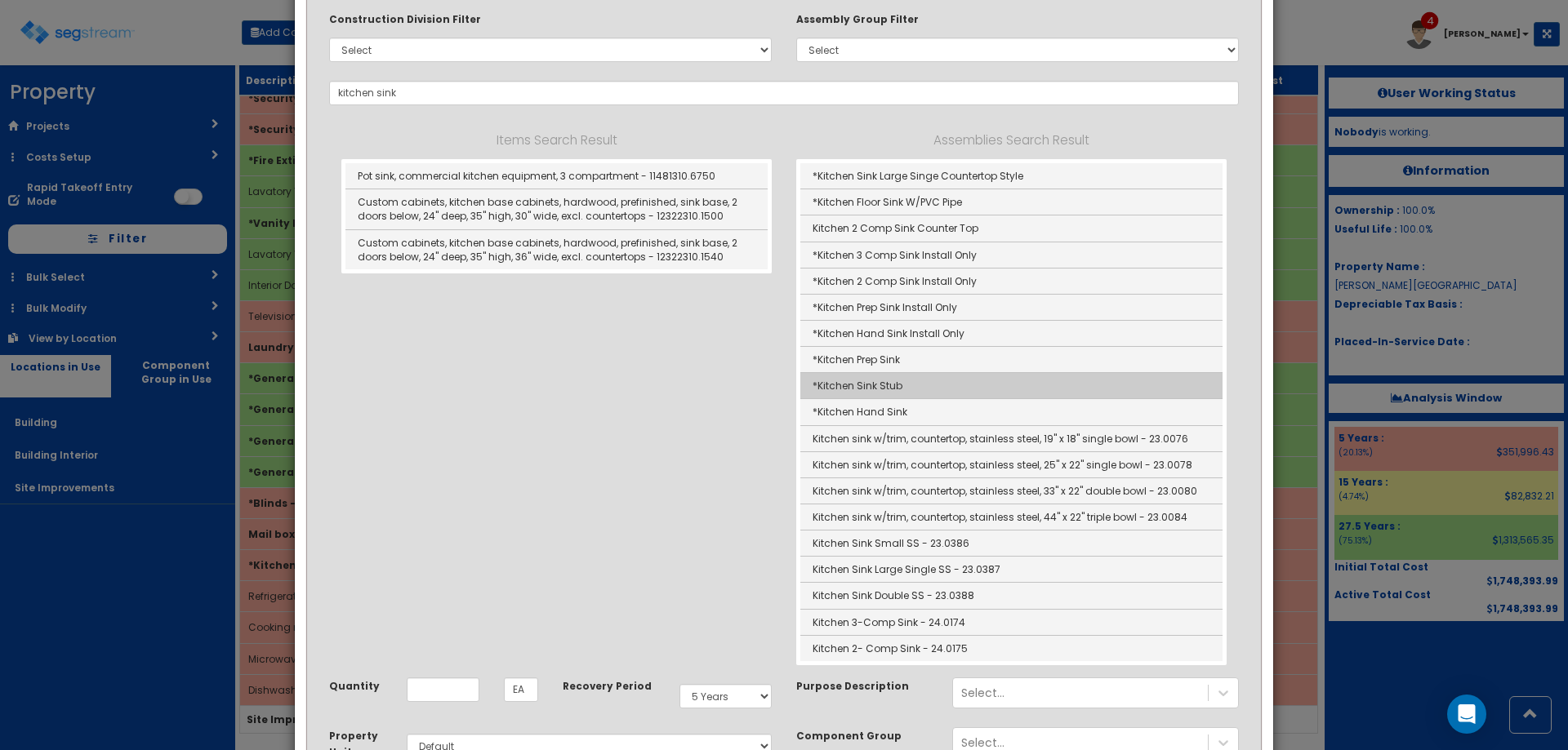
scroll to position [190, 0]
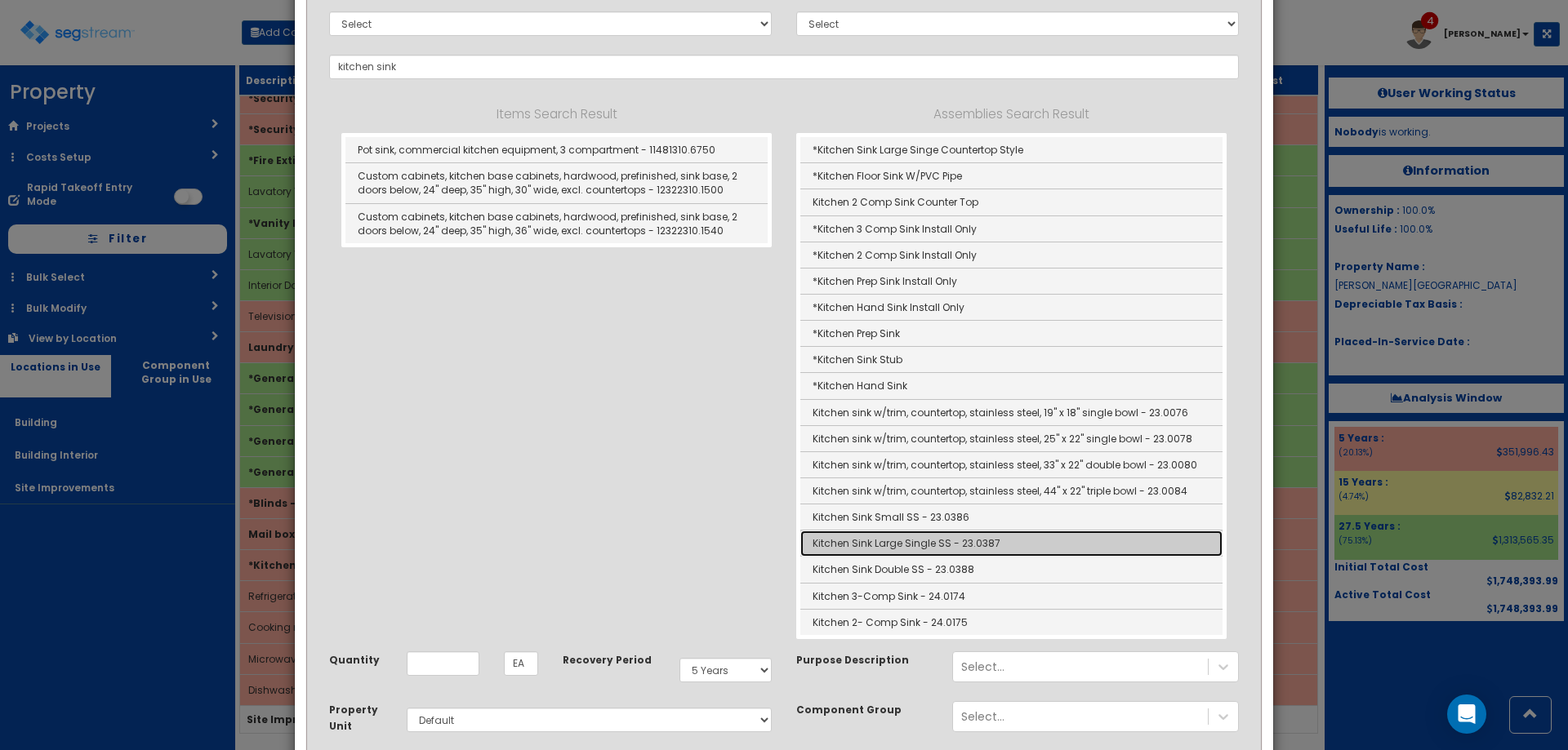
click at [990, 548] on link "Kitchen Sink Large Single SS - 23.0387" at bounding box center [1011, 544] width 422 height 26
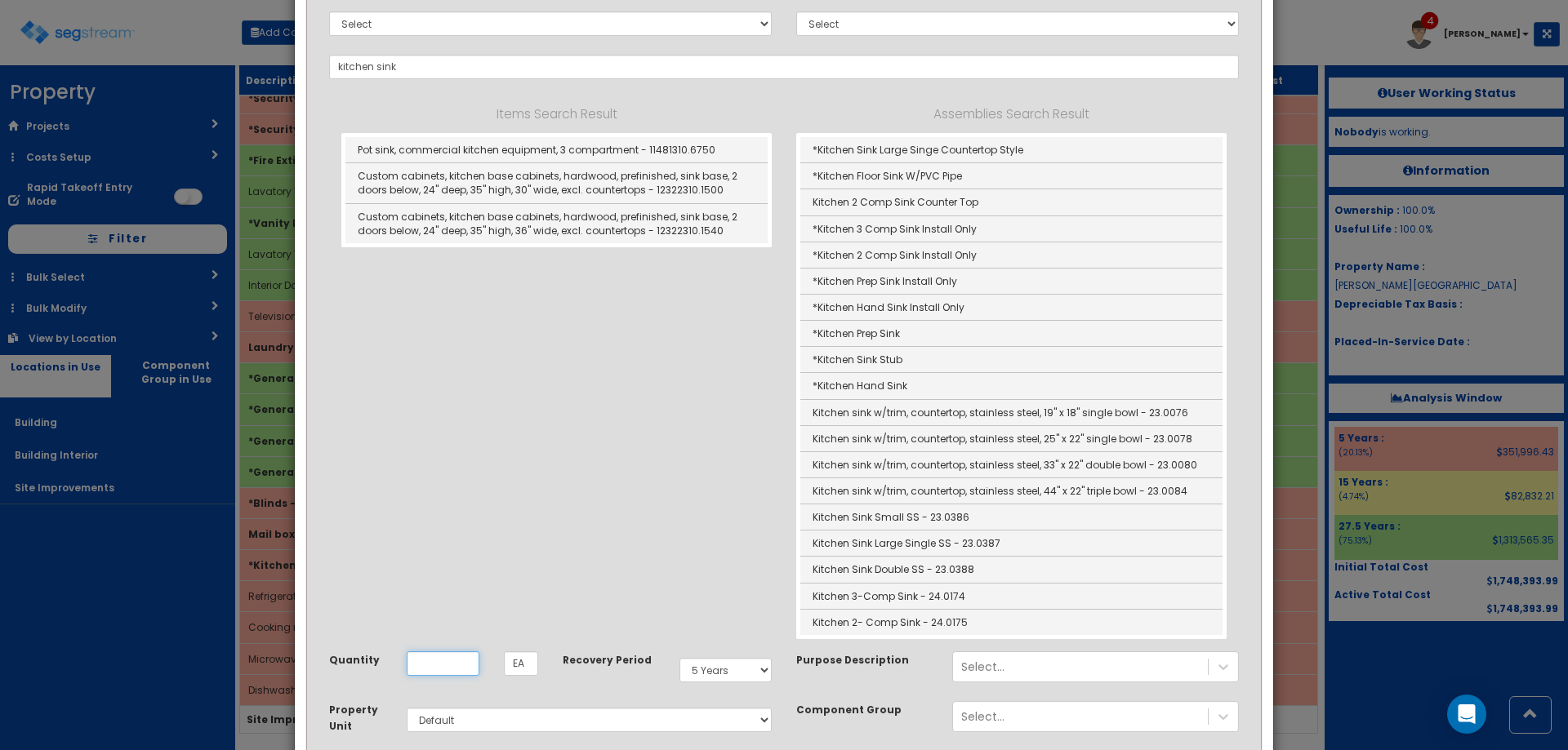
type input "Kitchen Sink Large Single SS - 23.0387"
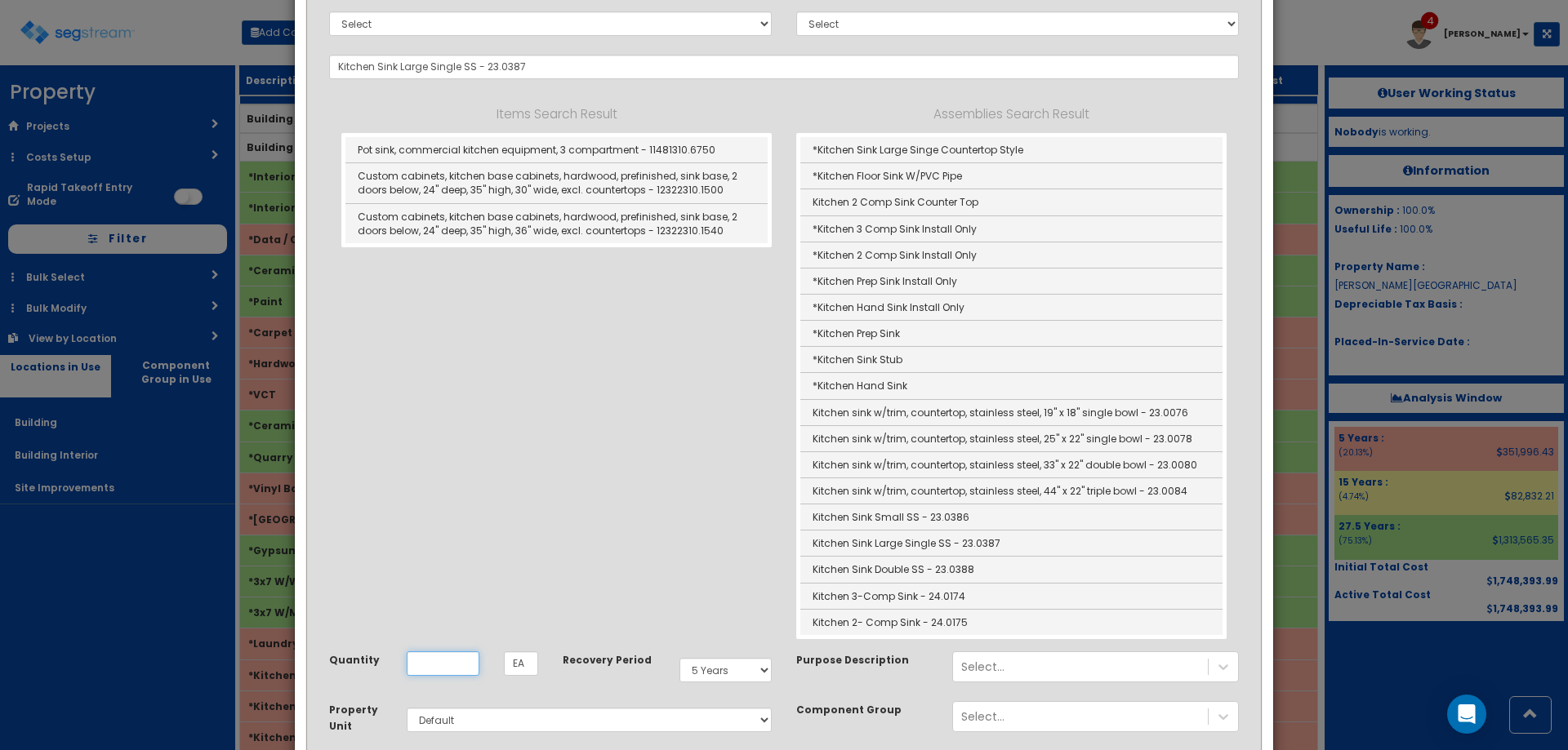
scroll to position [0, 0]
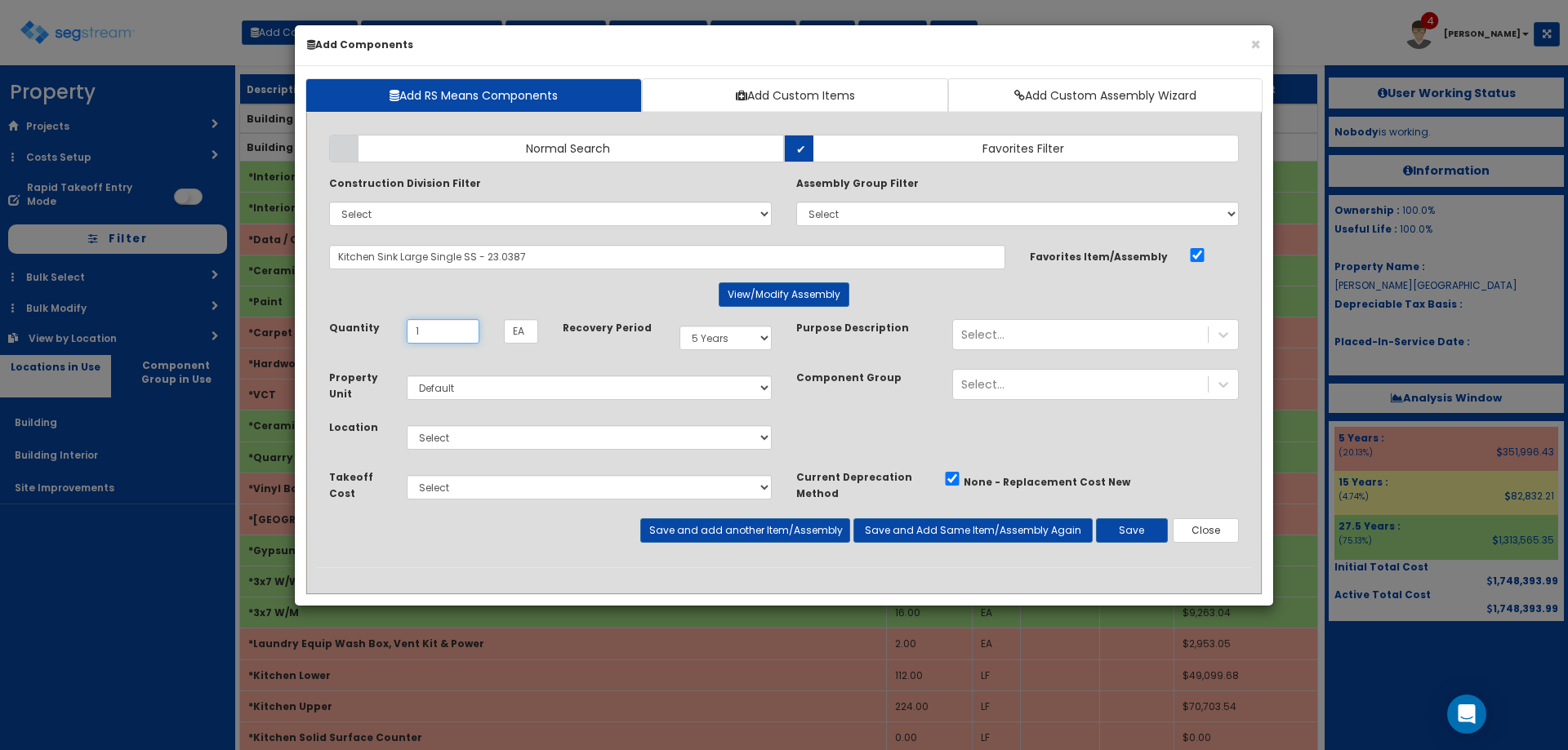
type input "1"
click at [483, 433] on select "Select Building Building Interior Site Improvements Add Additional Location" at bounding box center [589, 438] width 365 height 25
select select "7"
click at [406, 425] on select "Select Building Building Interior Site Improvements Add Additional Location" at bounding box center [589, 438] width 365 height 25
click at [1120, 530] on button "Save" at bounding box center [1131, 530] width 72 height 25
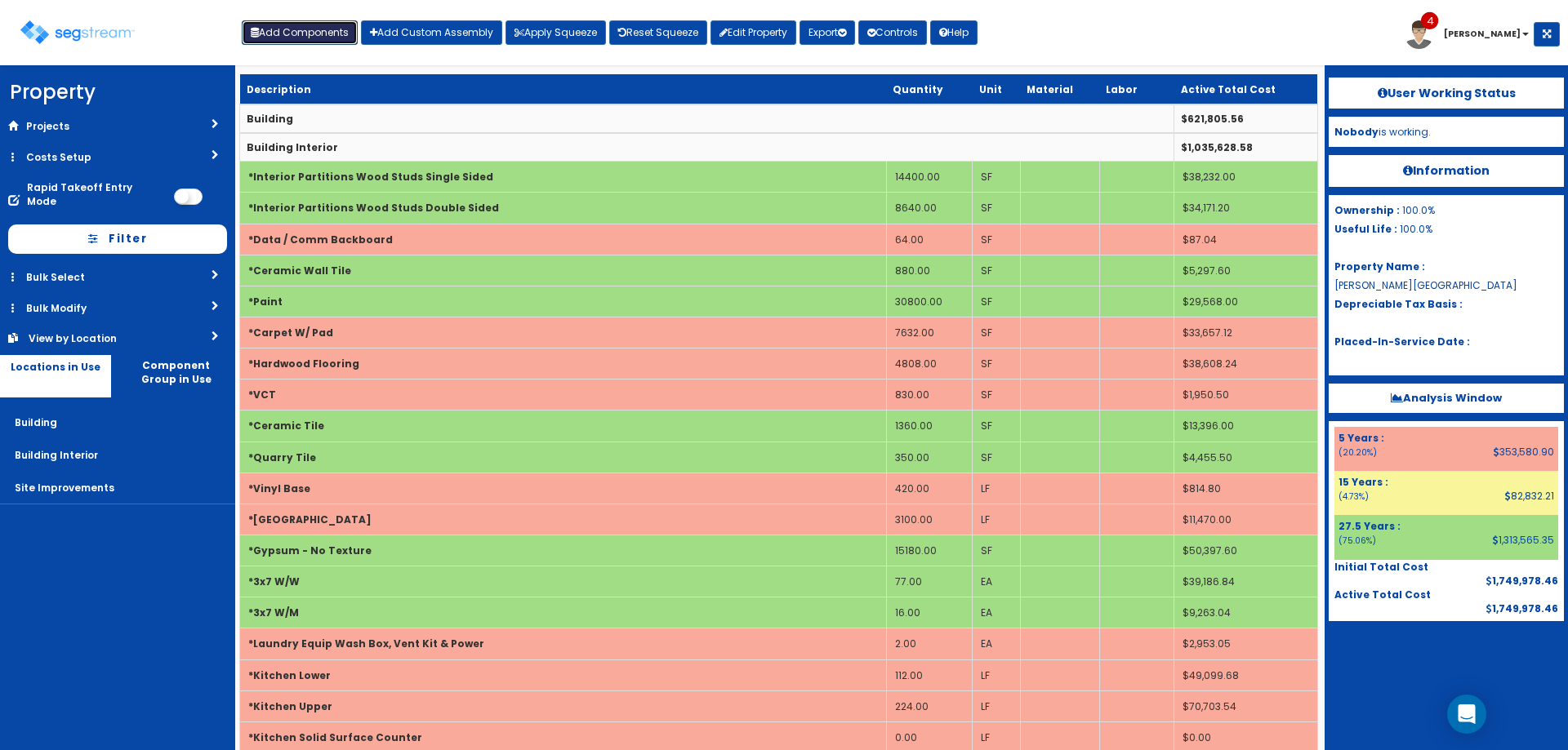
drag, startPoint x: 279, startPoint y: 30, endPoint x: 424, endPoint y: 137, distance: 180.2
click at [280, 31] on button "Add Components" at bounding box center [299, 33] width 116 height 25
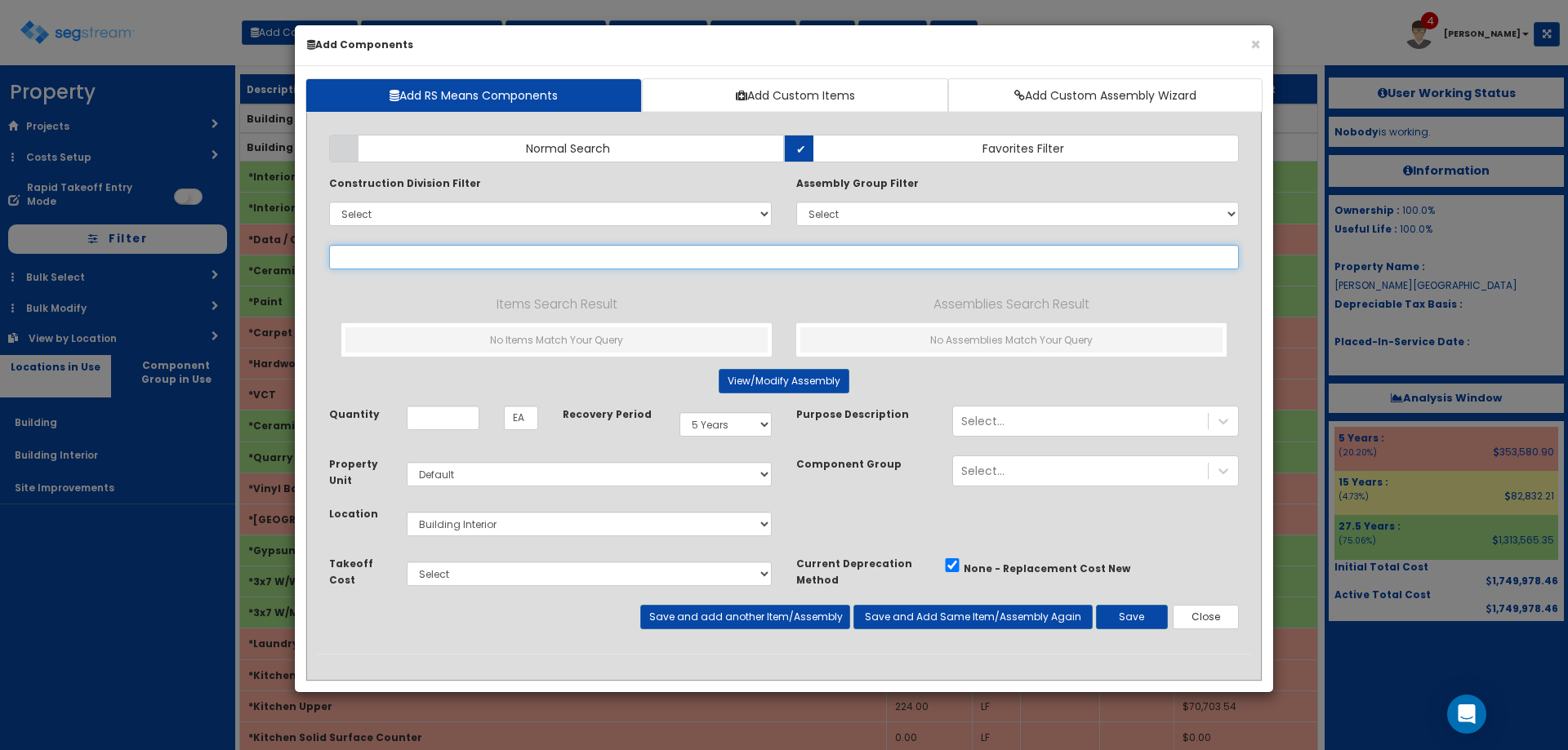
select select
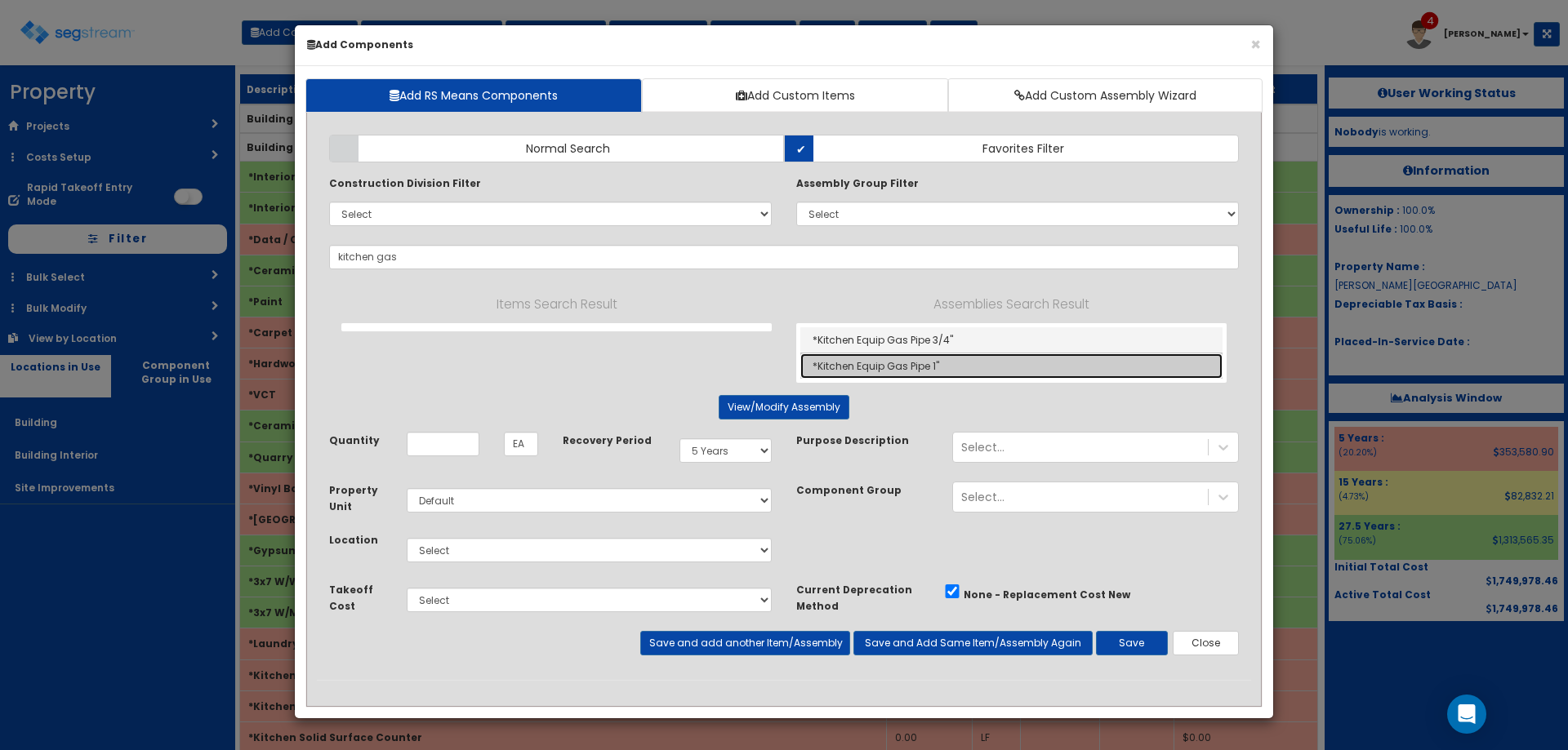
click at [939, 359] on link "*Kitchen Equip Gas Pipe 1"" at bounding box center [1011, 366] width 422 height 25
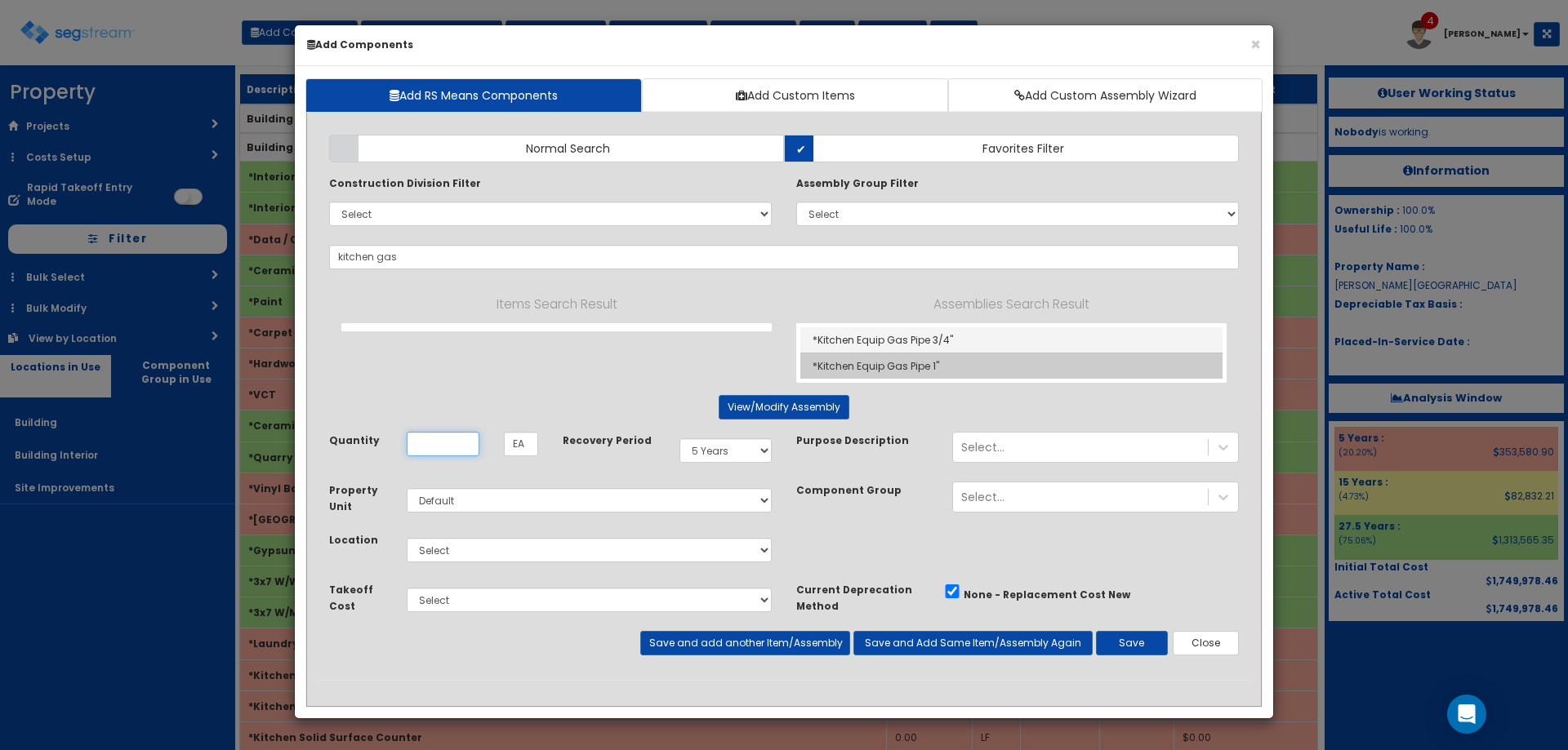
type input "*Kitchen Equip Gas Pipe 1""
type input "LF"
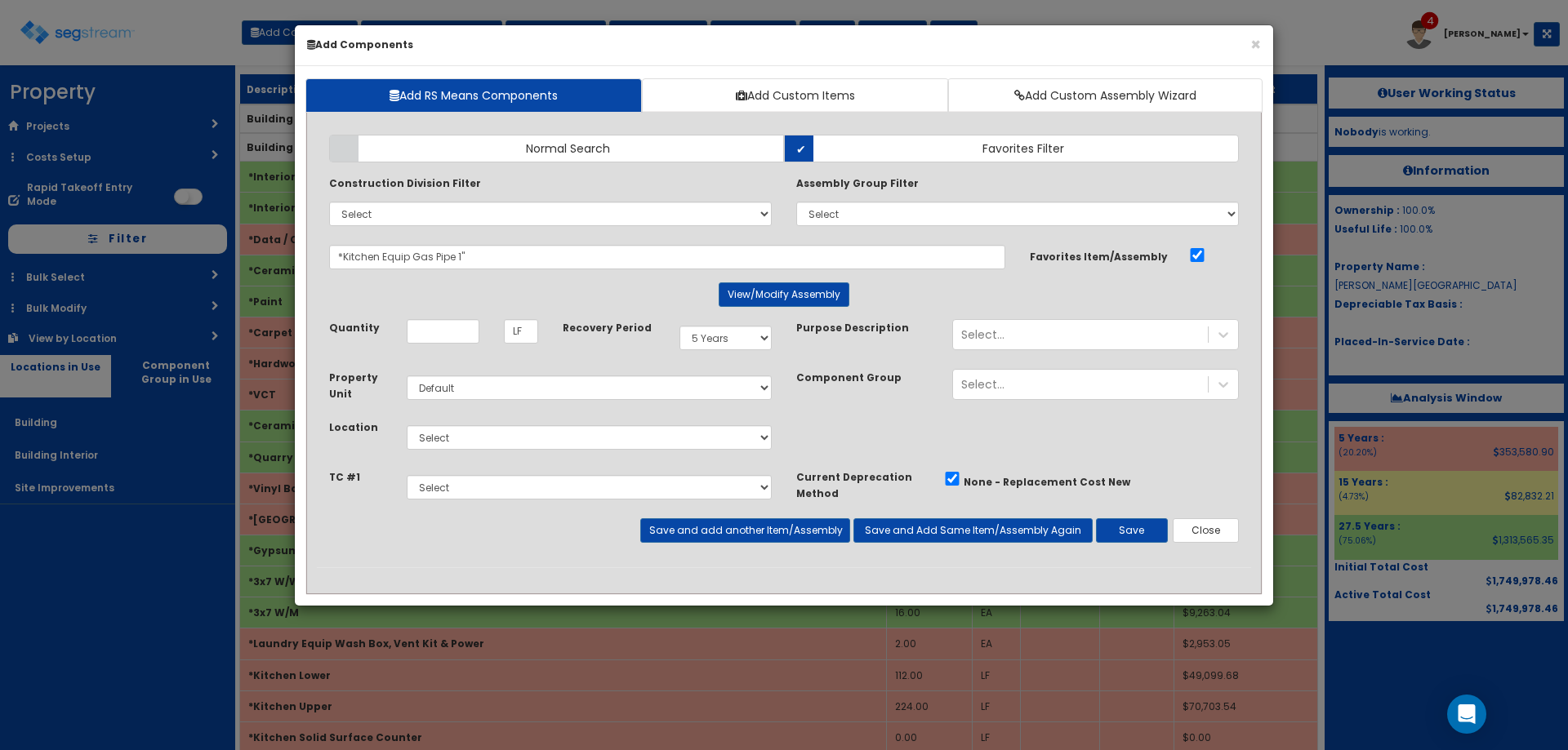
select select "5Y"
select select "default"
type input "384"
click at [530, 440] on select "Select Building Building Interior Site Improvements Add Additional Location" at bounding box center [589, 438] width 365 height 25
select select "7"
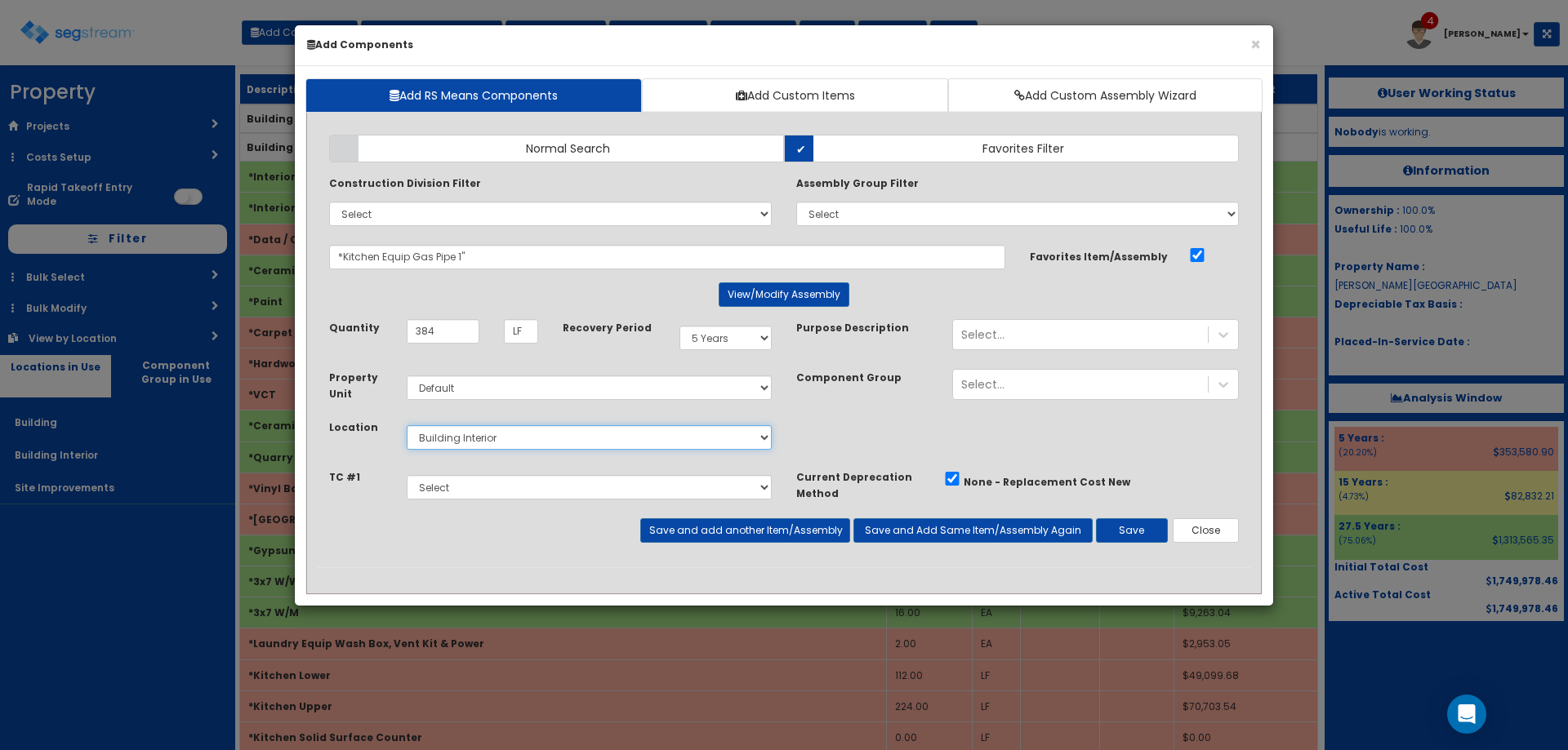
click at [406, 425] on select "Select Building Building Interior Site Improvements Add Additional Location" at bounding box center [589, 438] width 365 height 25
drag, startPoint x: 761, startPoint y: 534, endPoint x: 728, endPoint y: 499, distance: 48.1
click at [753, 525] on button "Save and add another Item/Assembly" at bounding box center [745, 530] width 209 height 25
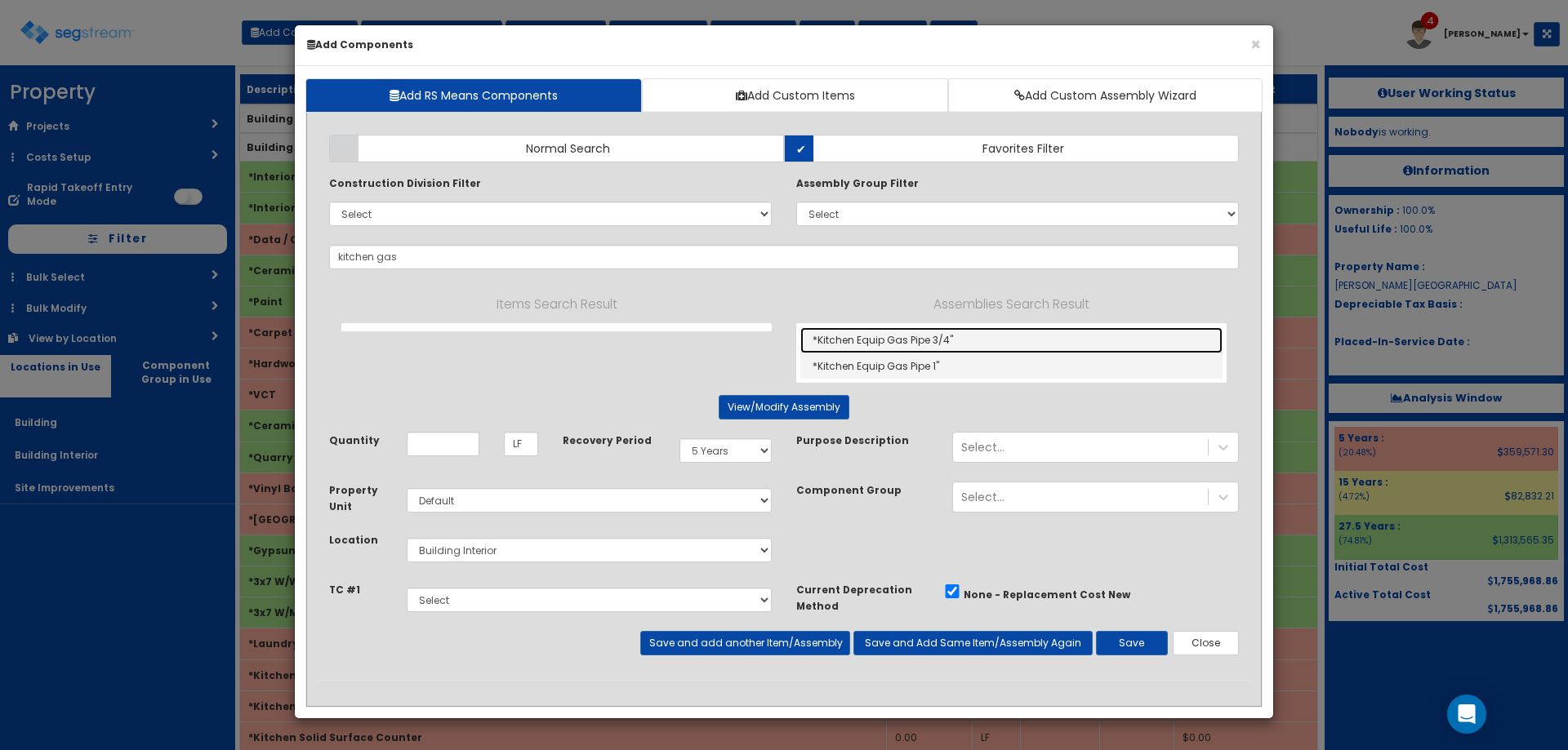
click at [911, 340] on link "*Kitchen Equip Gas Pipe 3/4"" at bounding box center [1011, 340] width 422 height 26
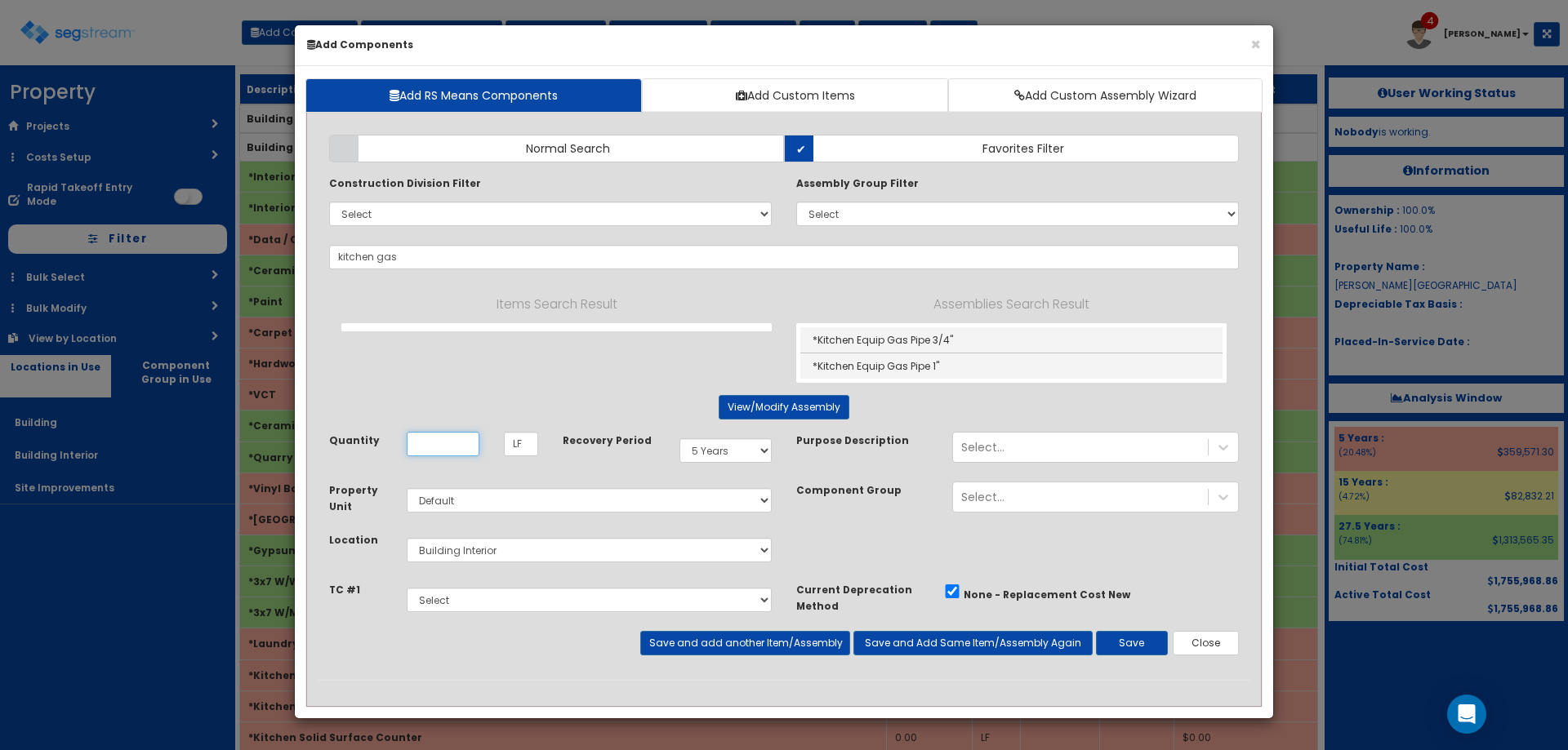
type input "*Kitchen Equip Gas Pipe 3/4""
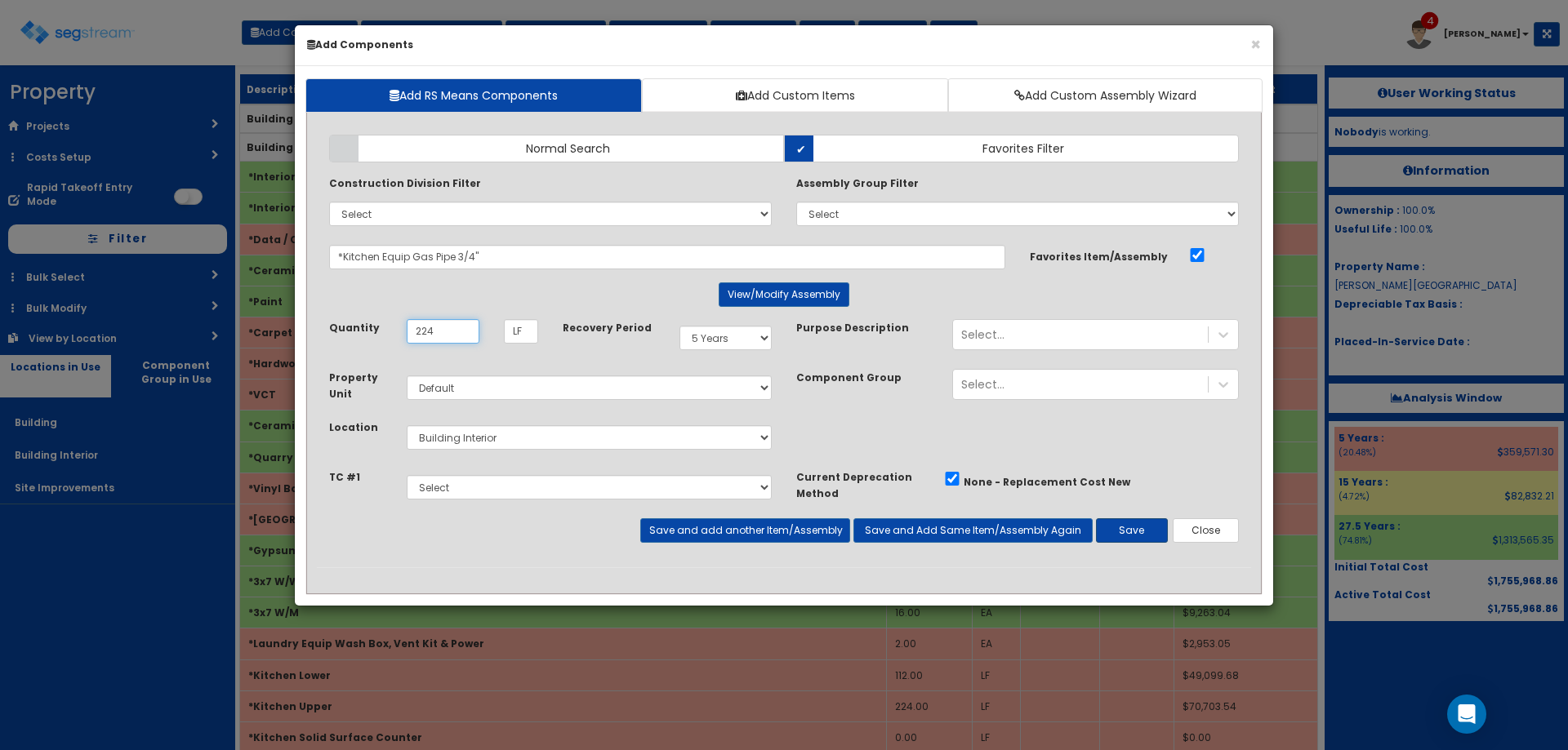
type input "224"
click at [1134, 531] on button "Save" at bounding box center [1131, 530] width 72 height 25
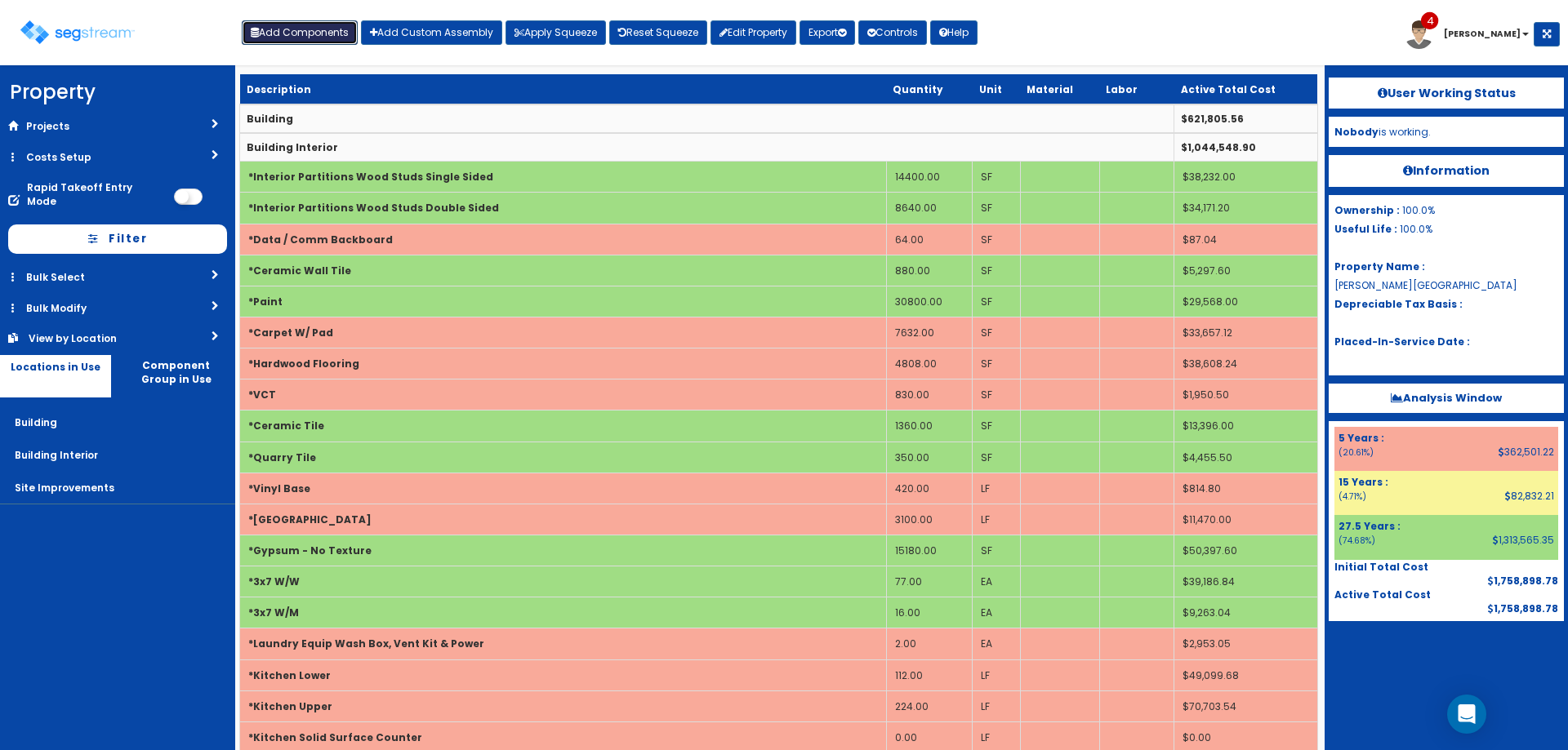
click at [346, 33] on button "Add Components" at bounding box center [299, 33] width 116 height 25
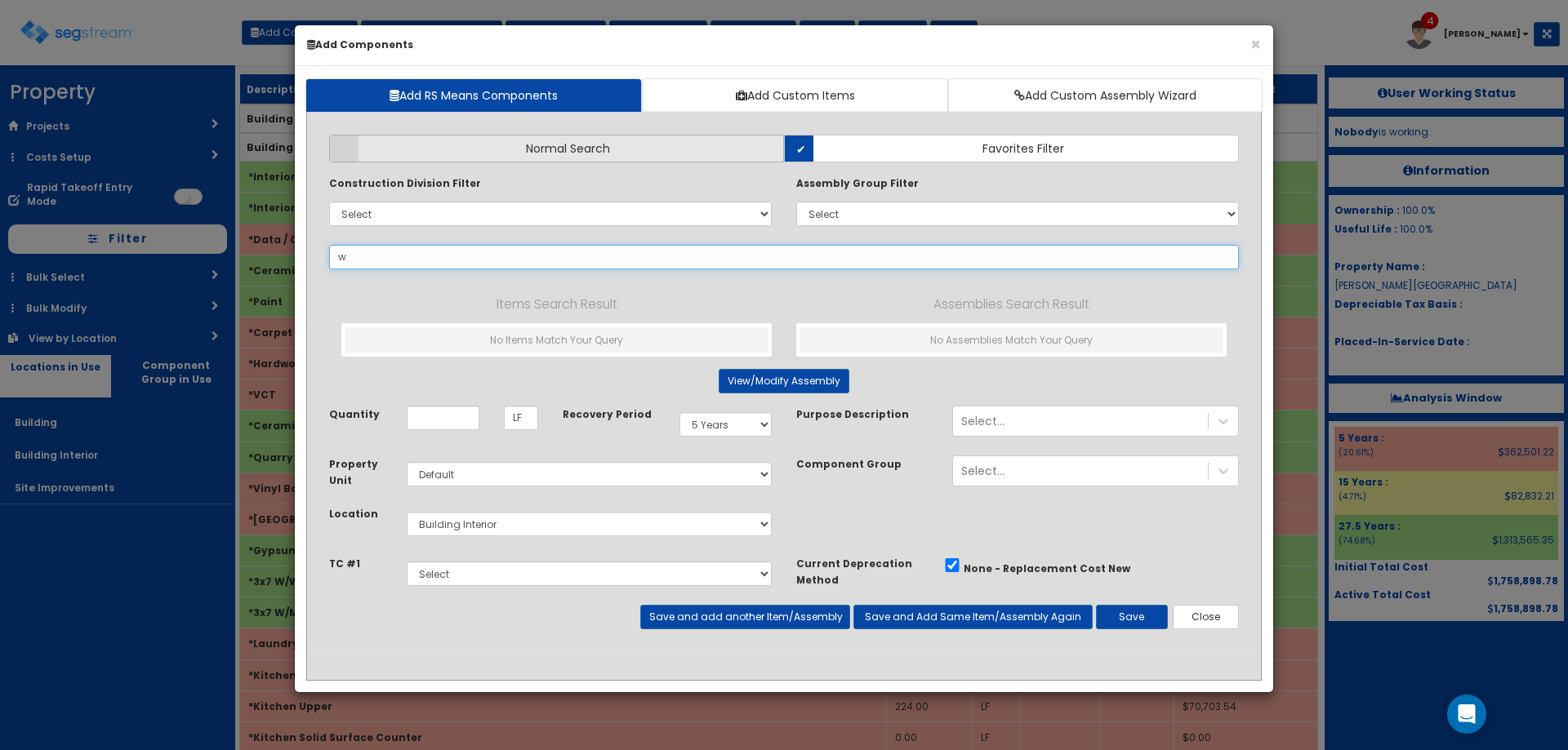
type input "wa"
select select
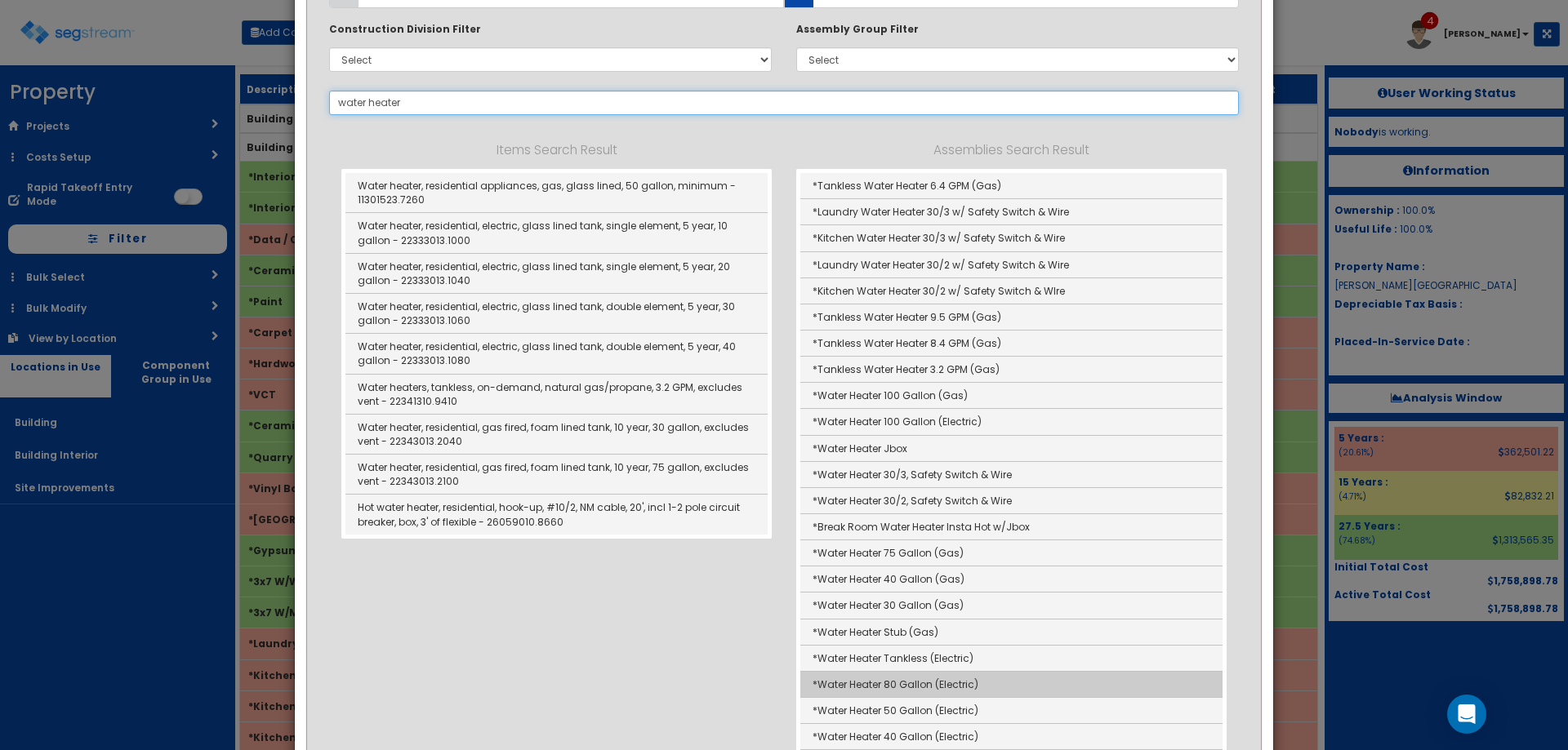
scroll to position [190, 0]
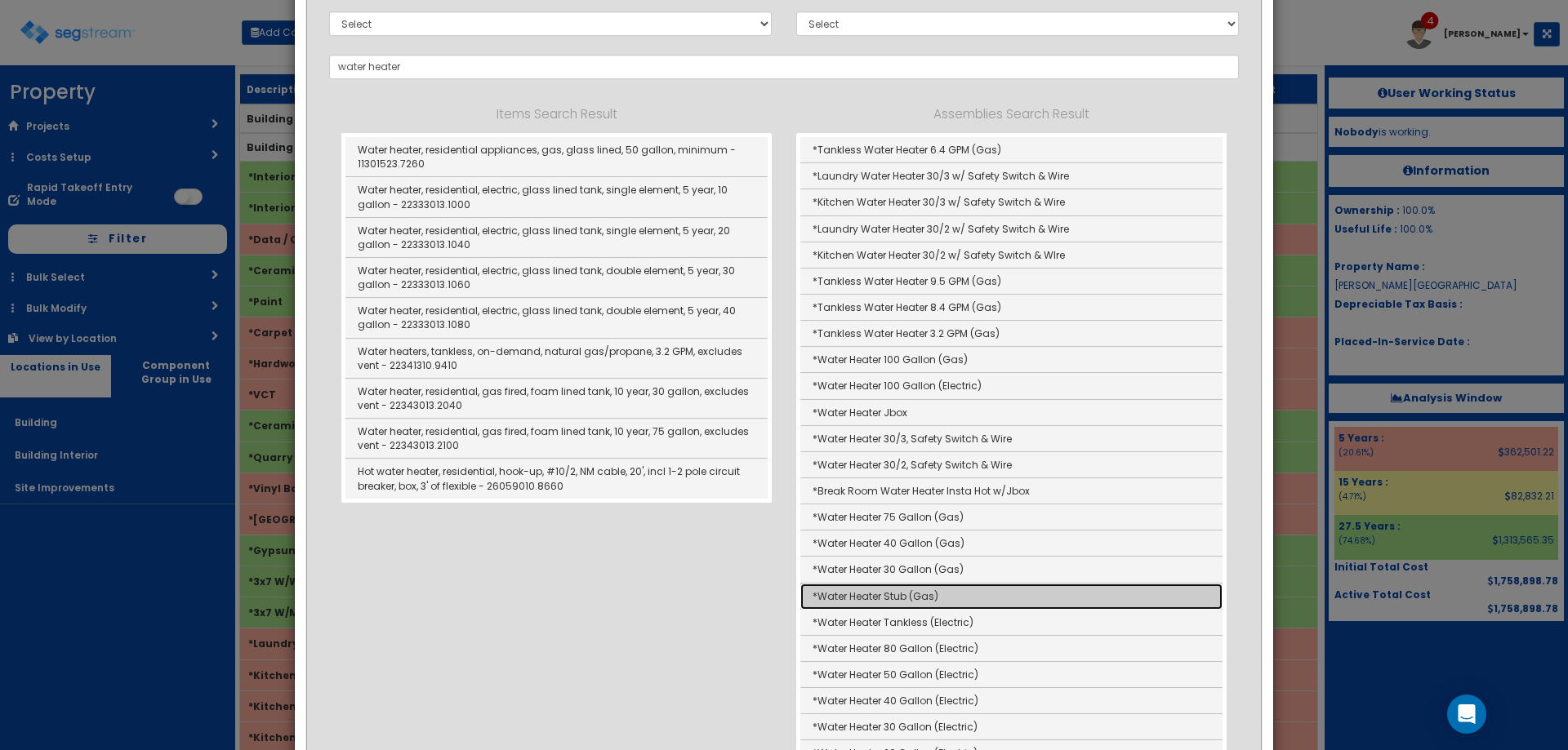
click at [935, 605] on link "*Water Heater Stub (Gas)" at bounding box center [1011, 597] width 422 height 26
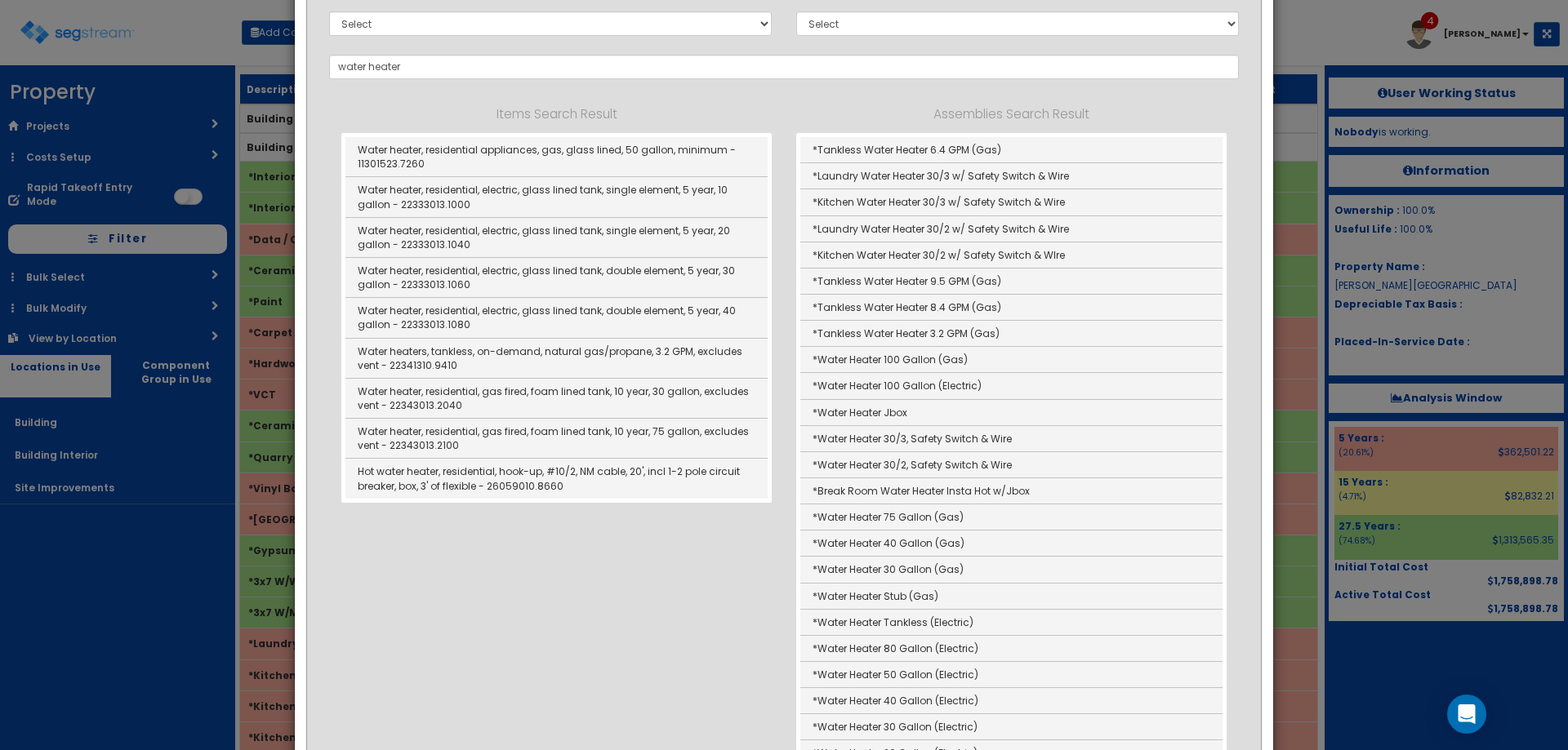
type input "*Water Heater Stub (Gas)"
type input "EA"
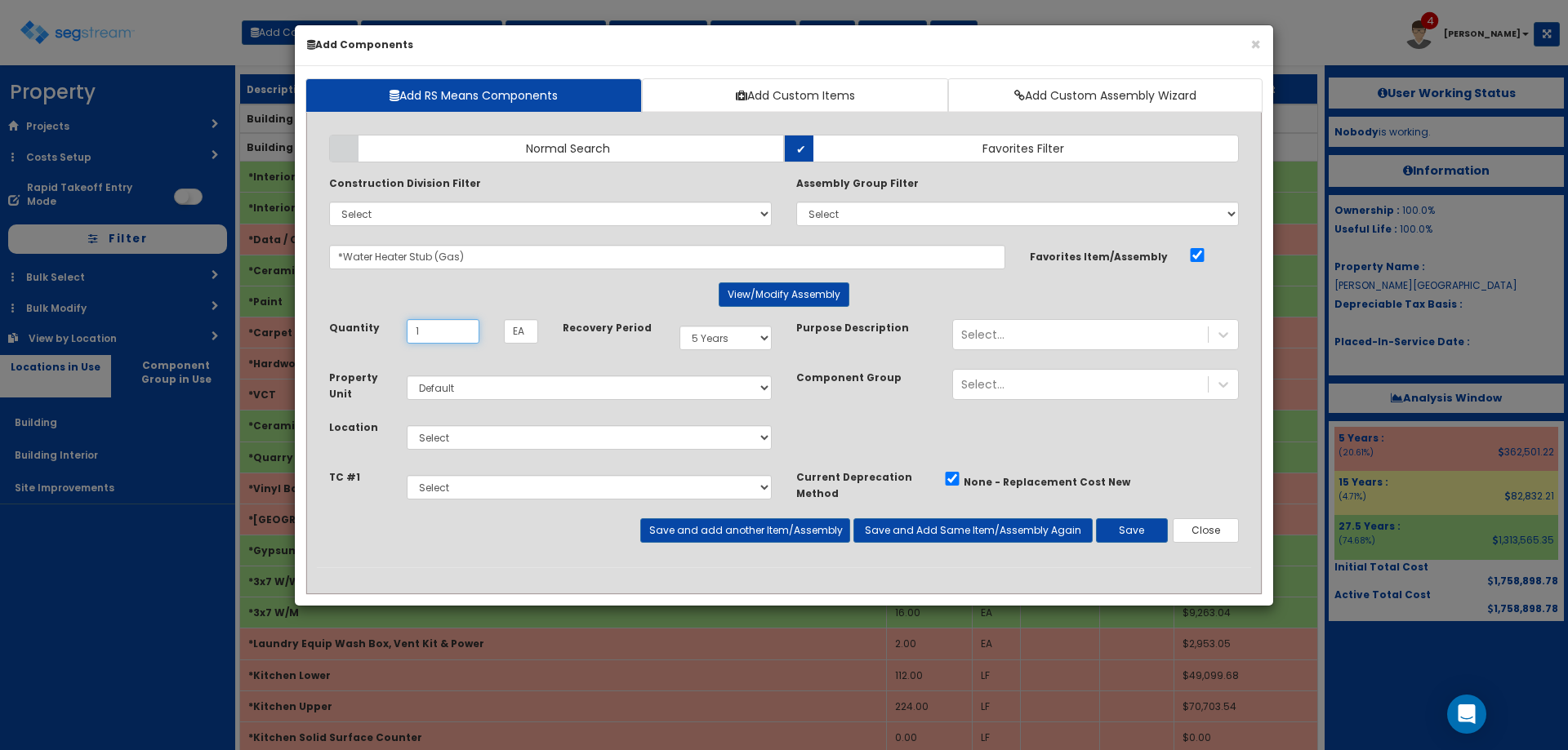
type input "1"
drag, startPoint x: 748, startPoint y: 333, endPoint x: 753, endPoint y: 350, distance: 17.7
click at [747, 337] on select "Select 5 Years 7 Years 9 Years 10 Years 15 Years 15 Year QLI 15 Year QRP 15 Yea…" at bounding box center [726, 338] width 92 height 25
select select "275Y"
click at [680, 326] on select "Select 5 Years 7 Years 9 Years 10 Years 15 Years 15 Year QLI 15 Year QRP 15 Yea…" at bounding box center [726, 338] width 92 height 25
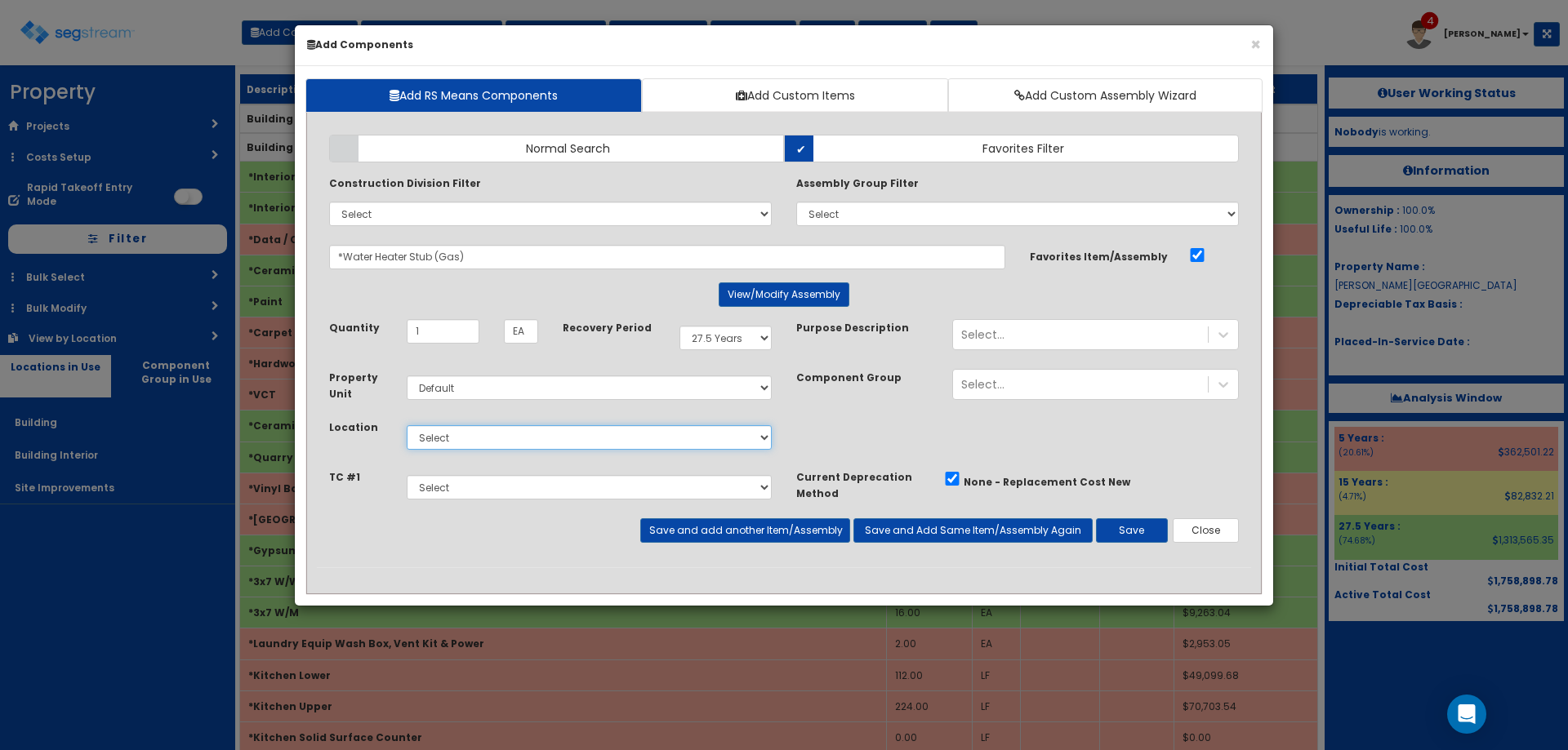
click at [471, 433] on select "Select Building Building Interior Site Improvements Add Additional Location" at bounding box center [589, 438] width 365 height 25
select select "7"
click at [406, 425] on select "Select Building Building Interior Site Improvements Add Additional Location" at bounding box center [589, 438] width 365 height 25
click at [746, 542] on div "Add Items Add Assemblies Both Normal Search Select" at bounding box center [784, 345] width 935 height 445
click at [706, 535] on button "Save and add another Item/Assembly" at bounding box center [745, 530] width 209 height 25
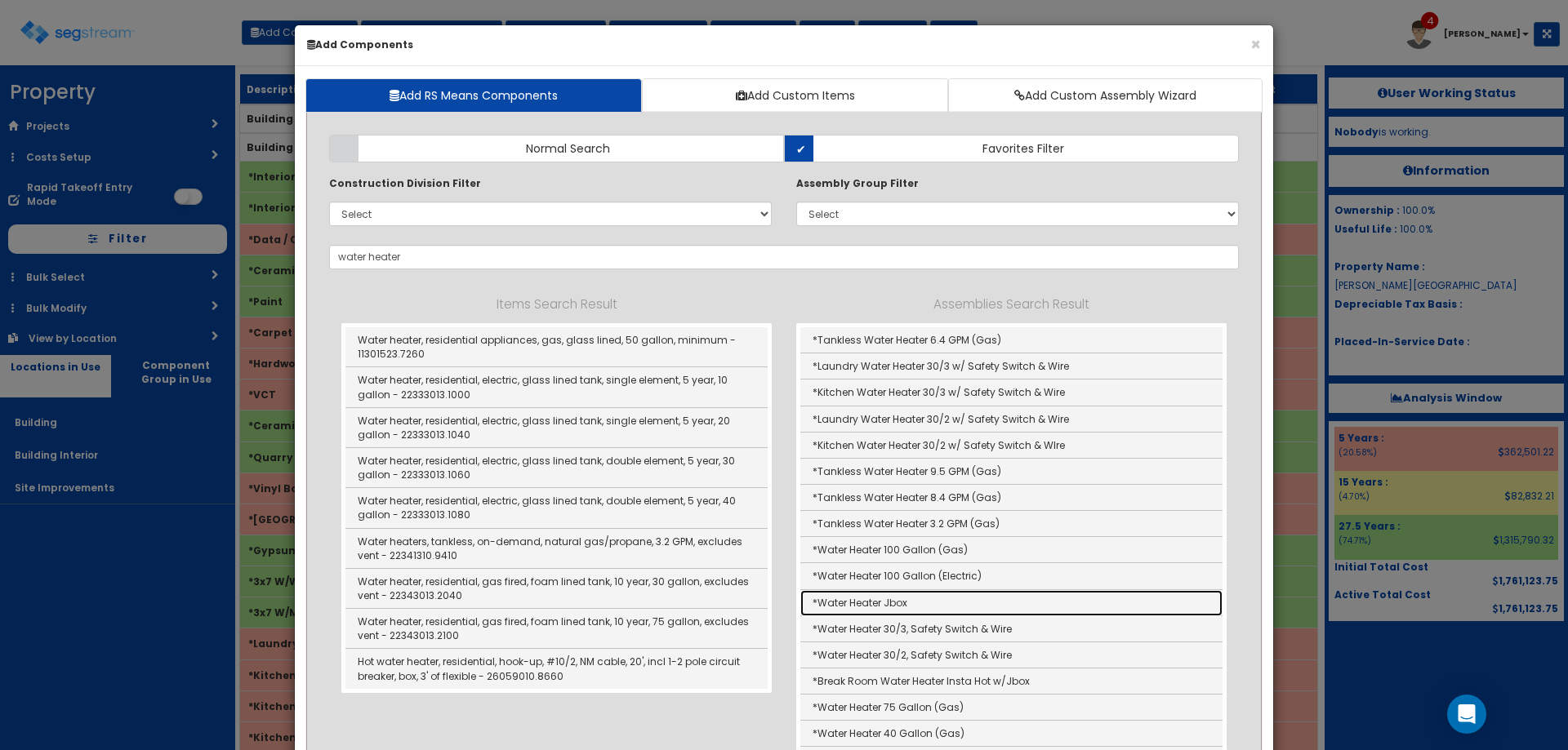
drag, startPoint x: 992, startPoint y: 606, endPoint x: 1002, endPoint y: 591, distance: 18.0
click at [992, 606] on link "*Water Heater Jbox" at bounding box center [1011, 604] width 422 height 26
type input "*Water Heater Jbox"
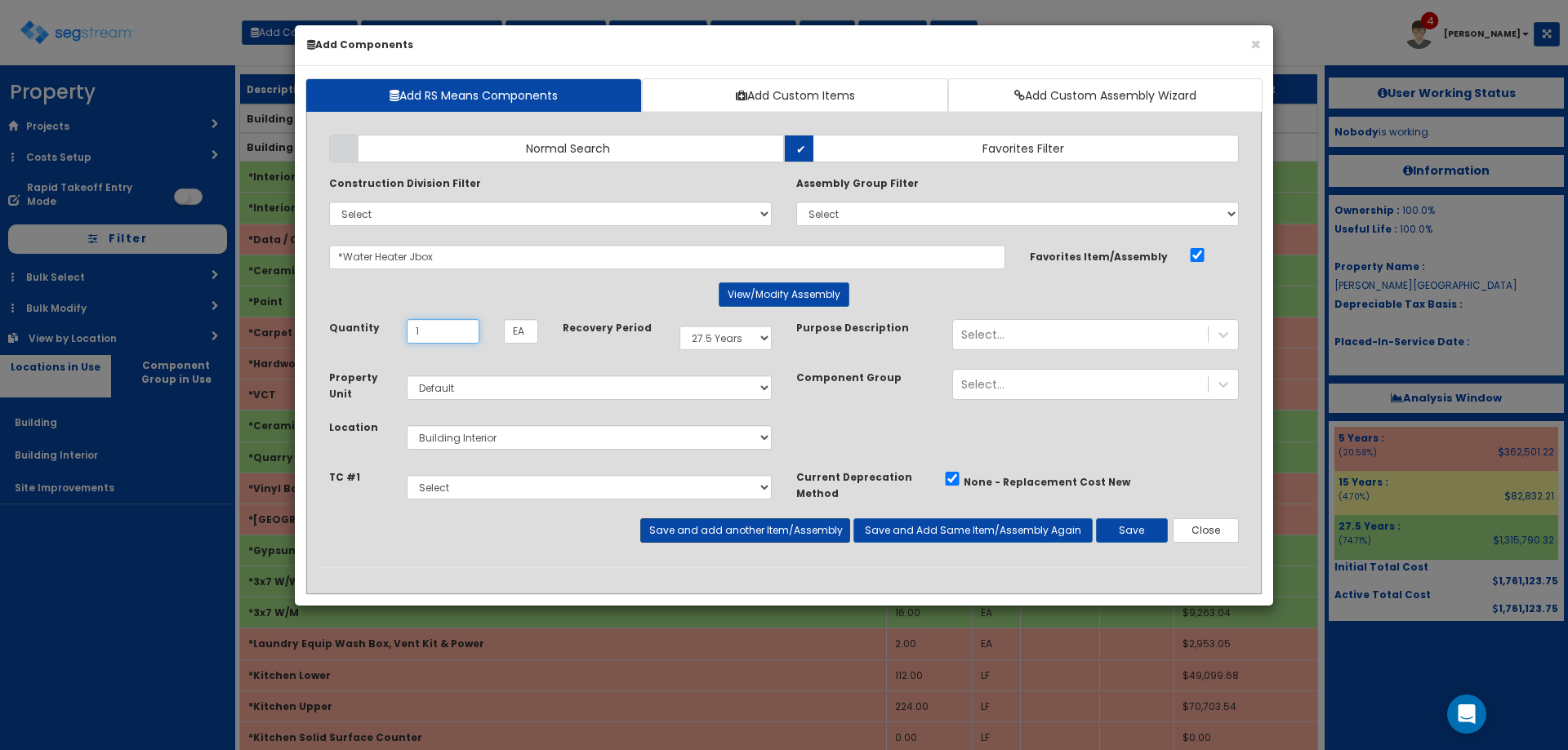
type input "1"
click at [738, 540] on button "Save and add another Item/Assembly" at bounding box center [745, 530] width 209 height 25
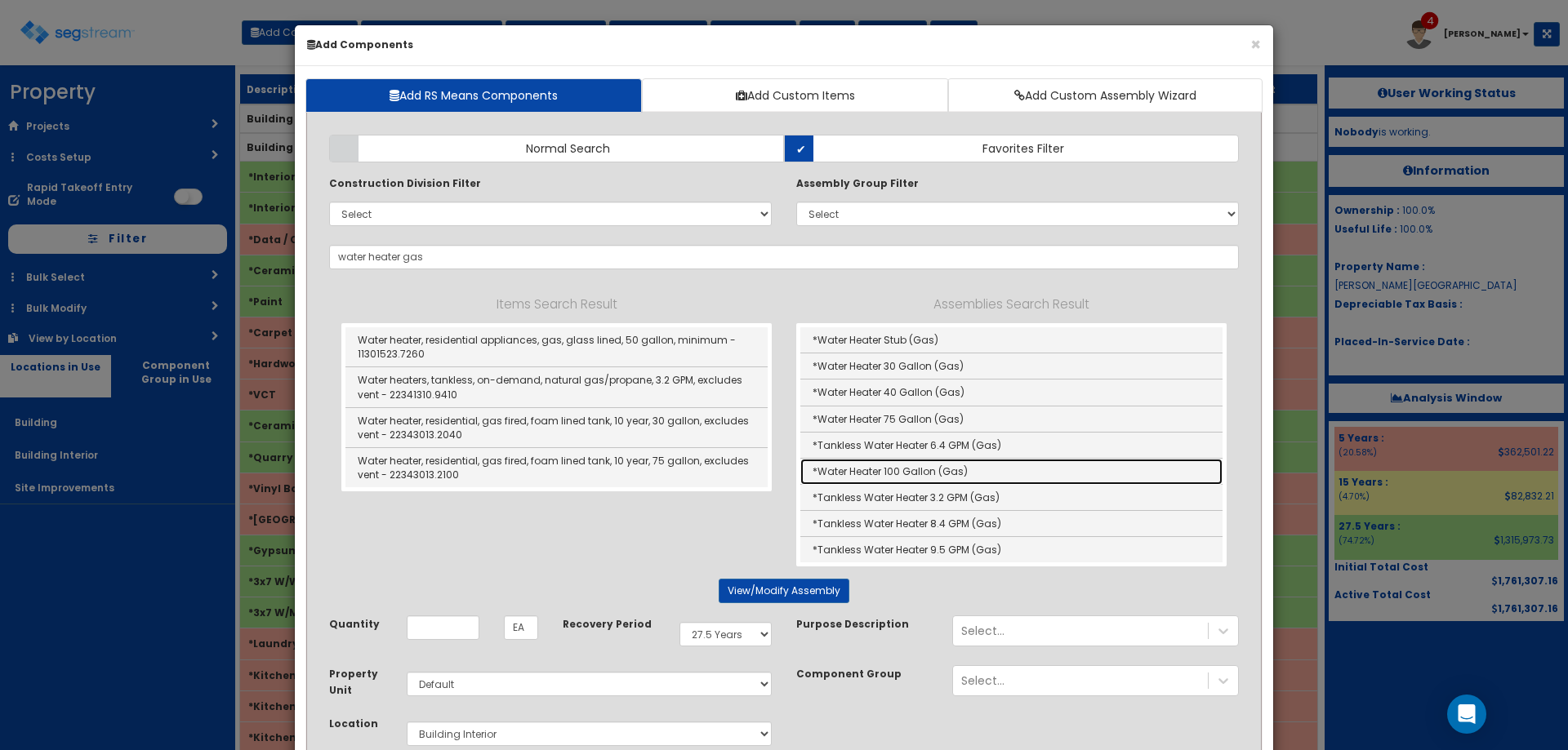
click at [983, 470] on link "*Water Heater 100 Gallon (Gas)" at bounding box center [1011, 472] width 422 height 26
type input "*Water Heater 100 Gallon (Gas)"
type input "SF"
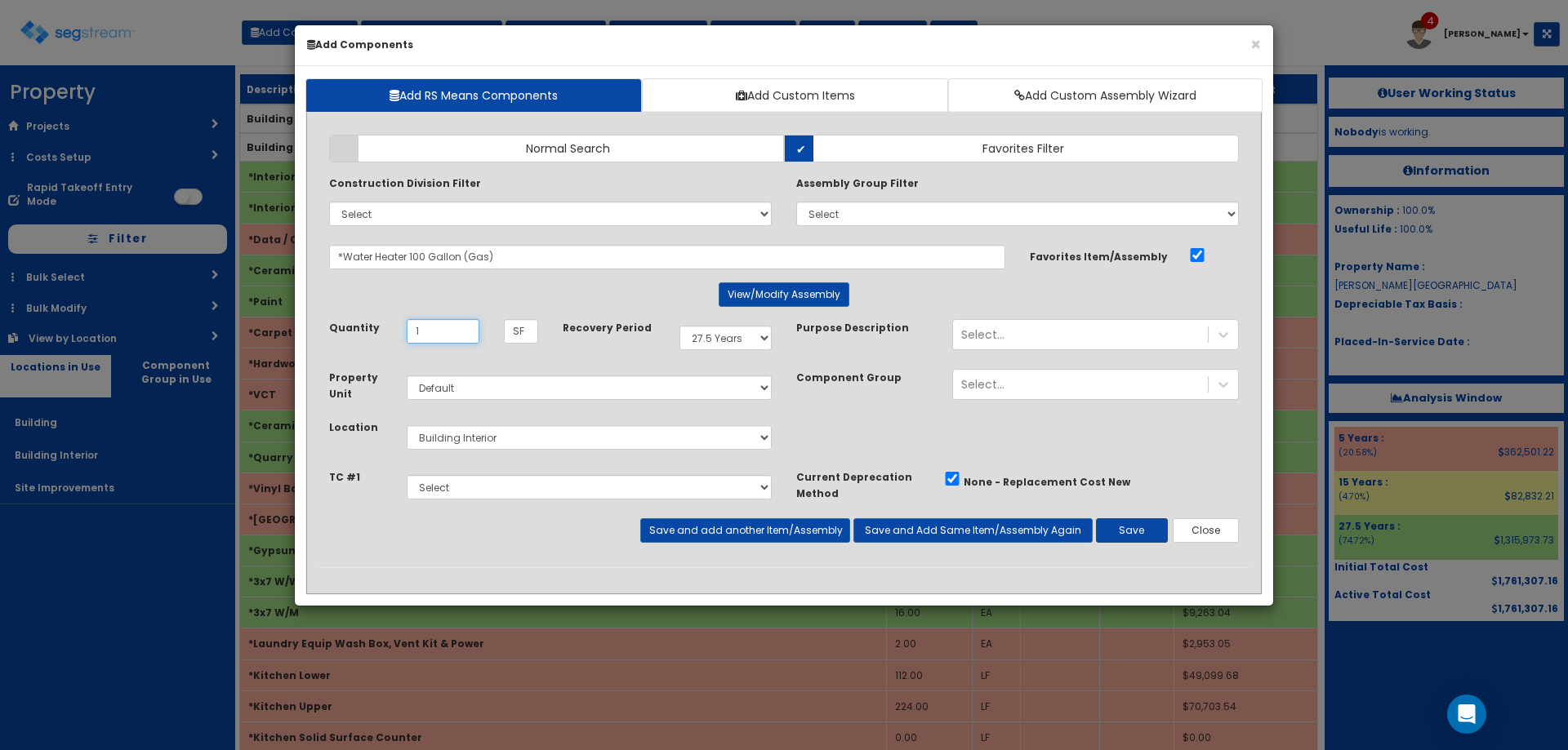
type input "1"
click at [1129, 528] on button "Save" at bounding box center [1131, 530] width 72 height 25
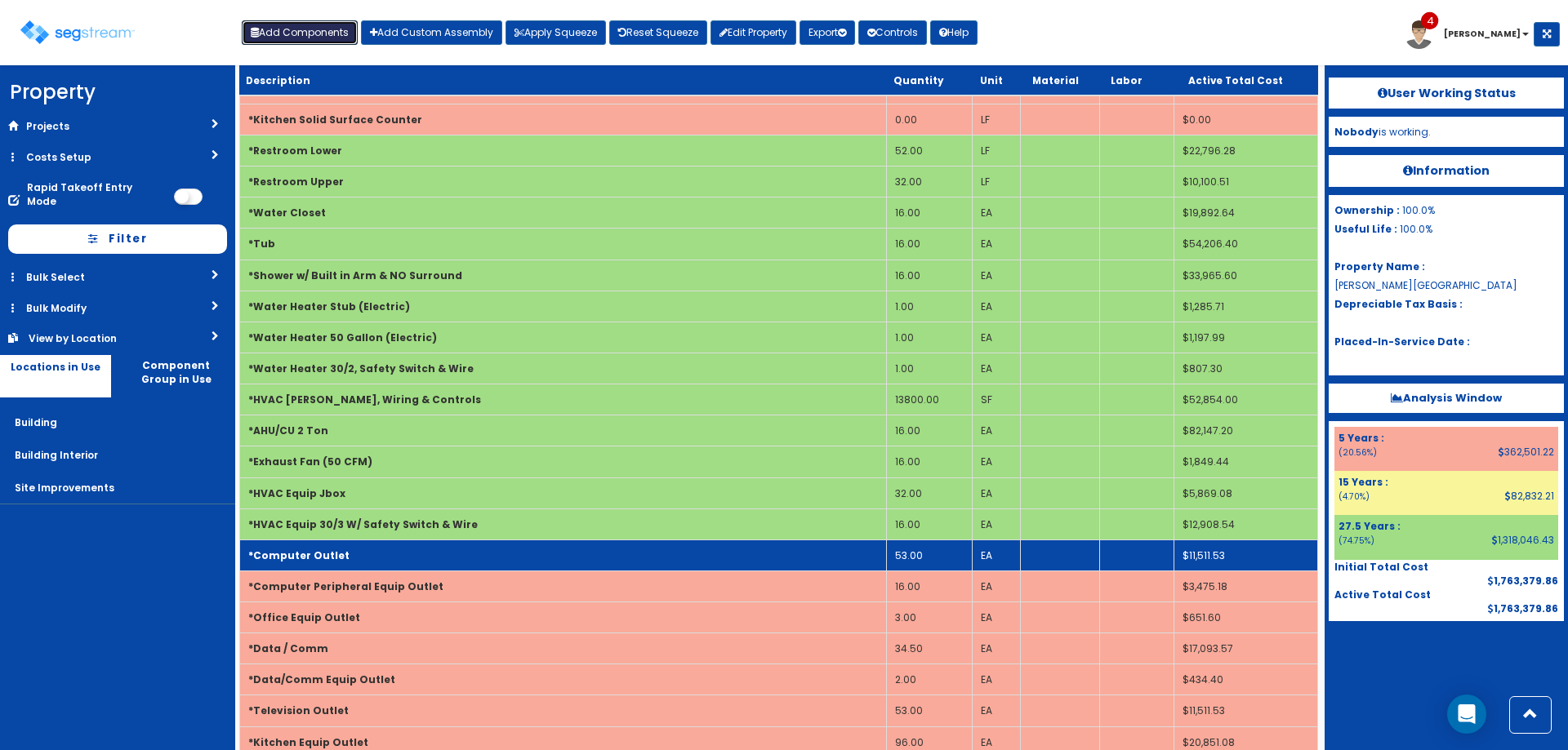
scroll to position [762, 0]
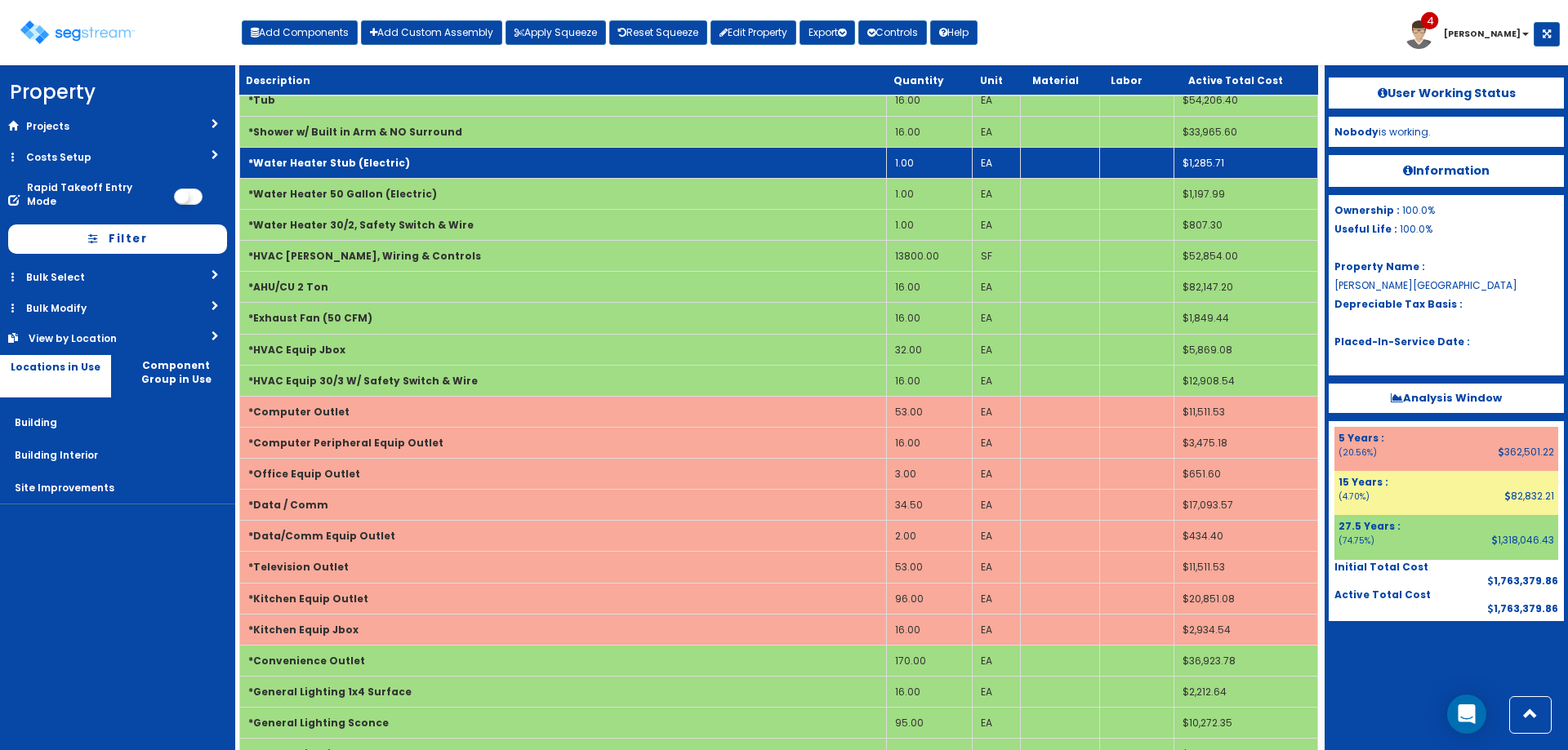
click at [902, 160] on td "1.00" at bounding box center [929, 163] width 86 height 31
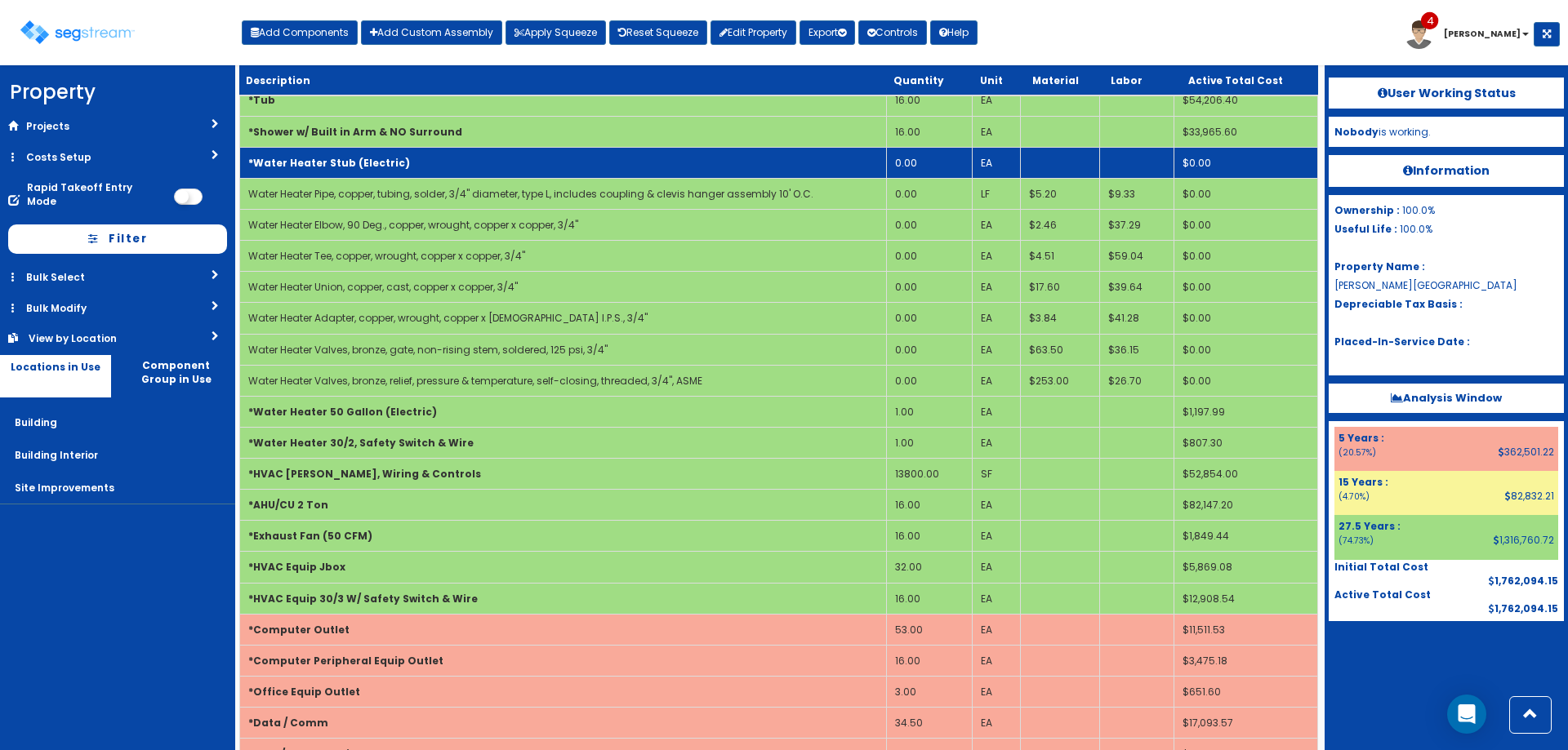
click at [841, 159] on td "*Water Heater Stub (Electric)" at bounding box center [564, 163] width 647 height 31
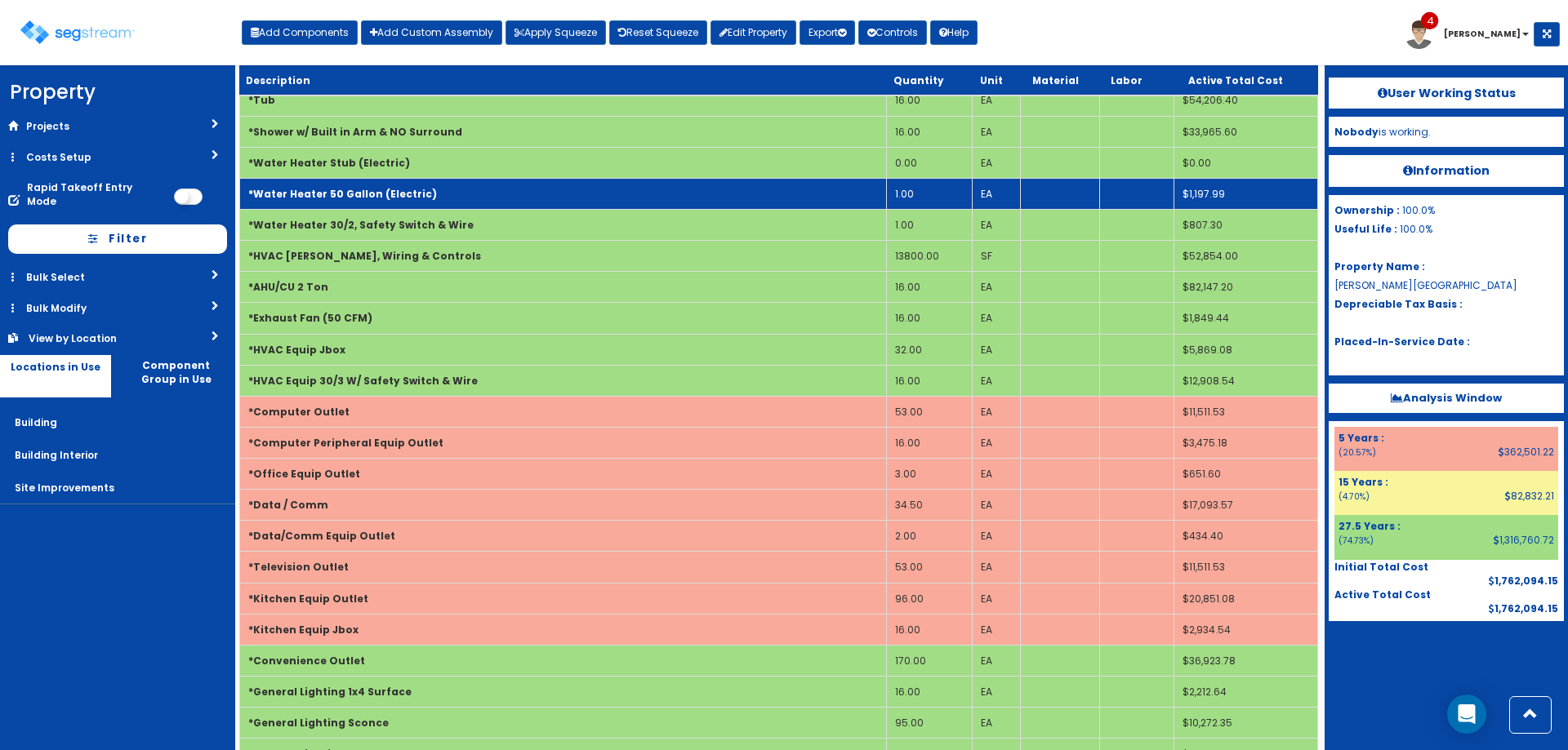
click at [927, 191] on td "1.00" at bounding box center [929, 193] width 86 height 31
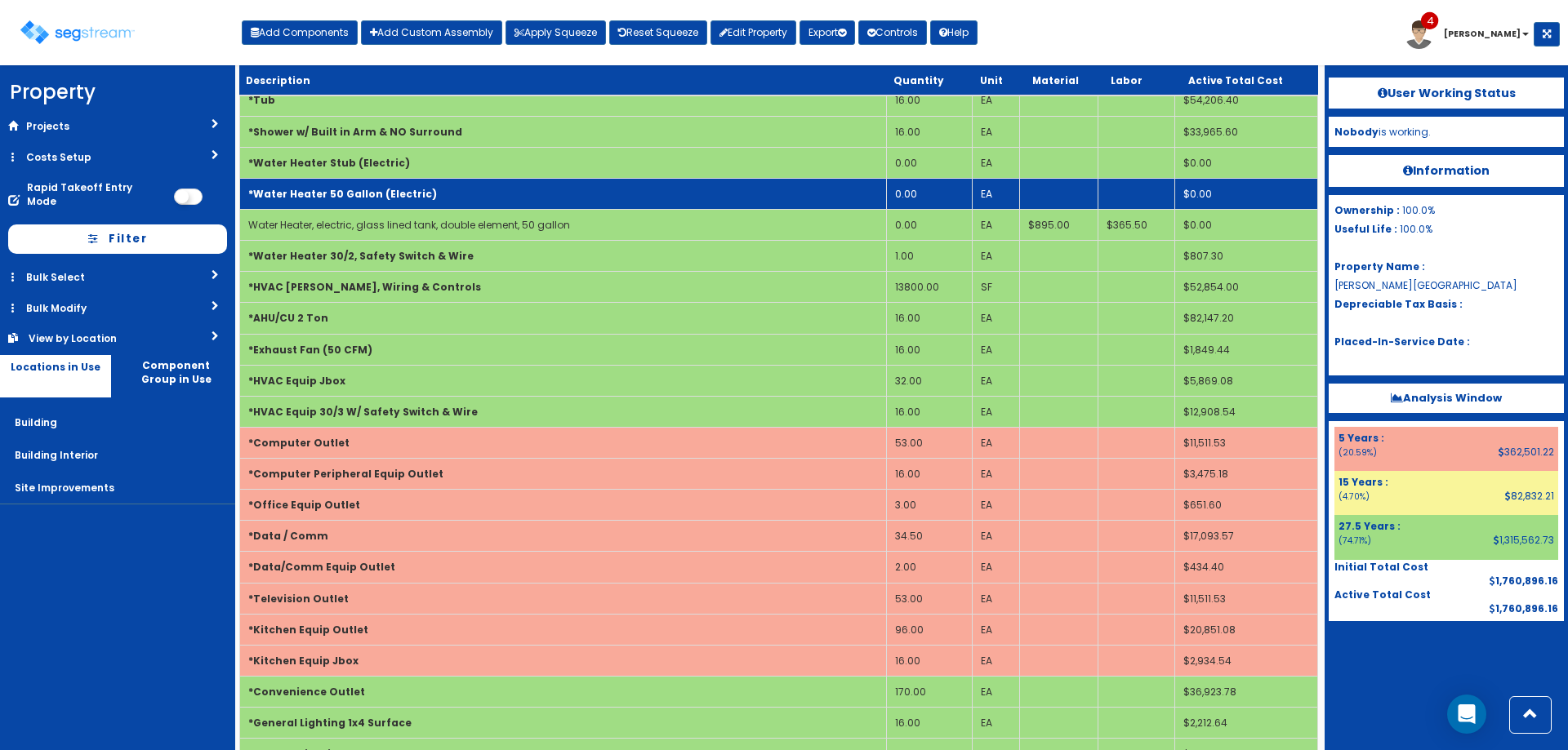
click at [638, 194] on td "*Water Heater 50 Gallon (Electric)" at bounding box center [564, 193] width 647 height 31
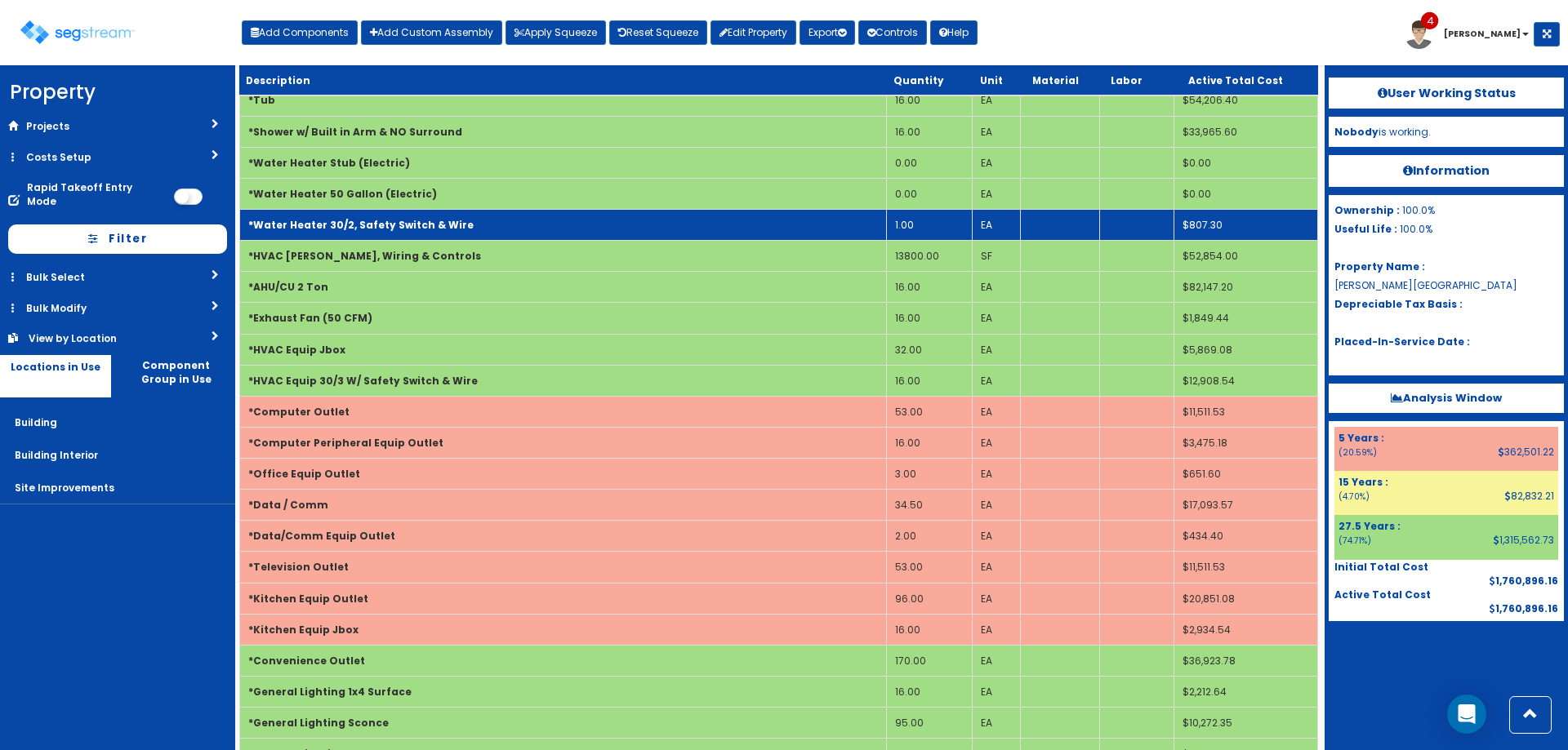
click at [932, 228] on td "1.00" at bounding box center [929, 225] width 86 height 31
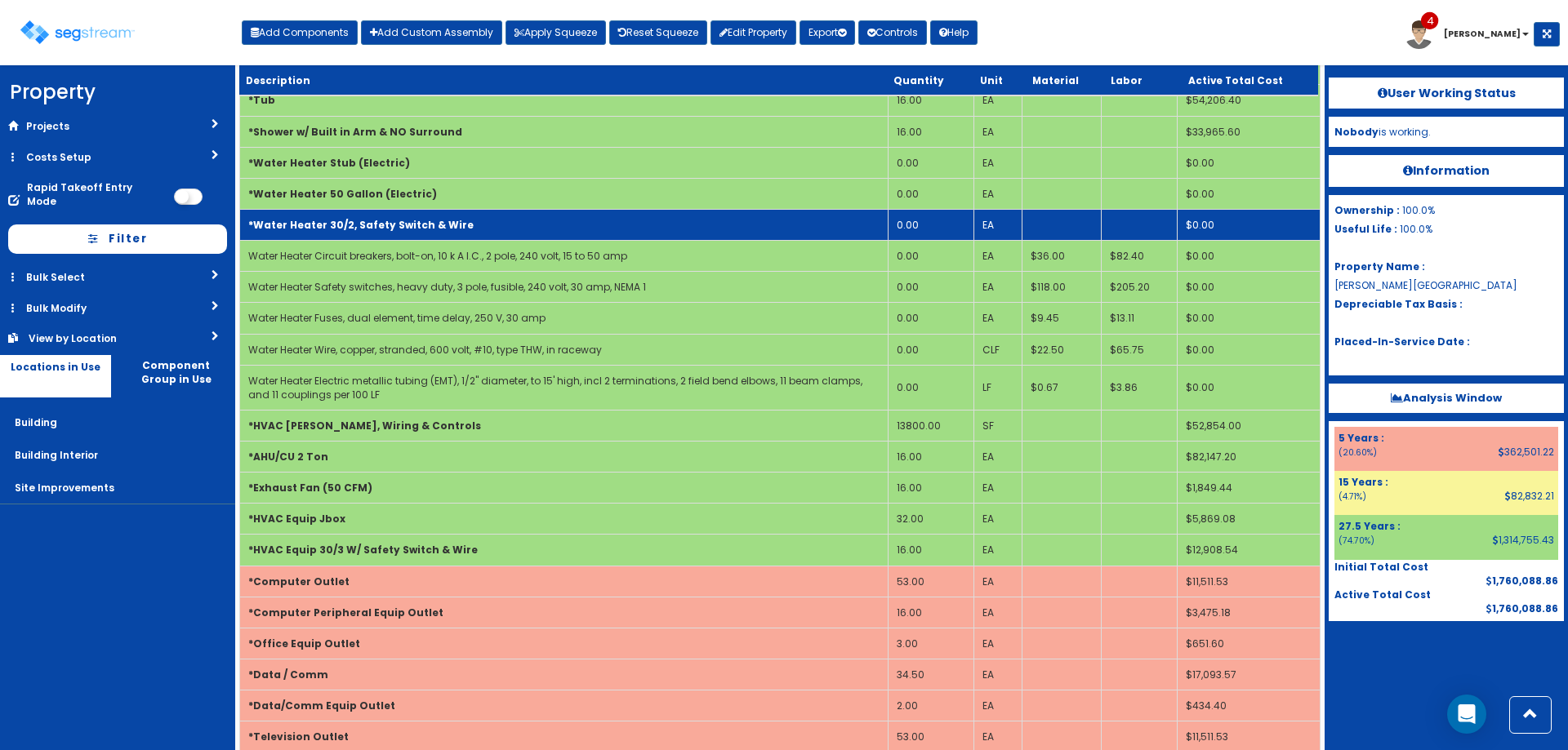
click at [484, 228] on td "*Water Heater 30/2, Safety Switch & Wire" at bounding box center [564, 225] width 648 height 31
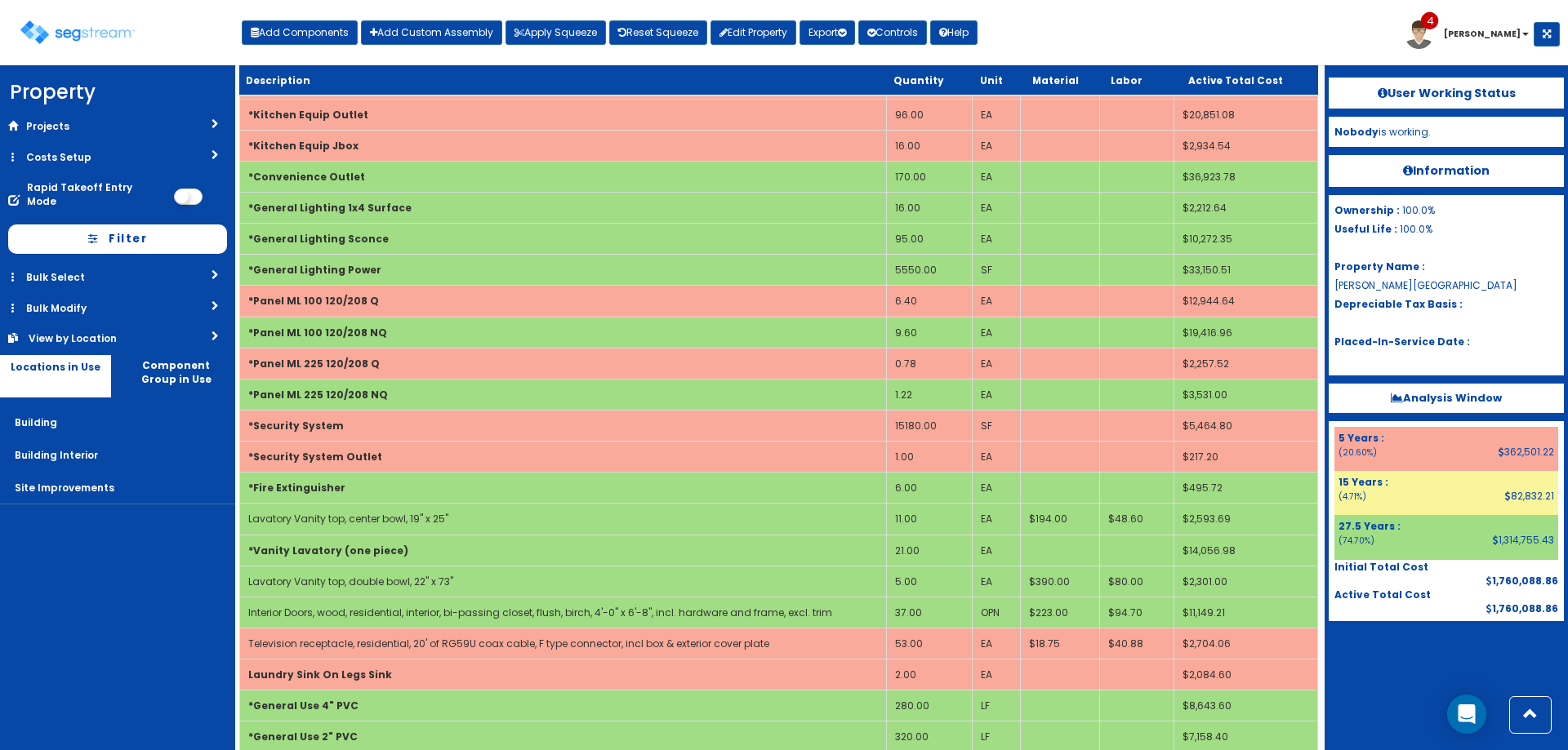
scroll to position [1761, 0]
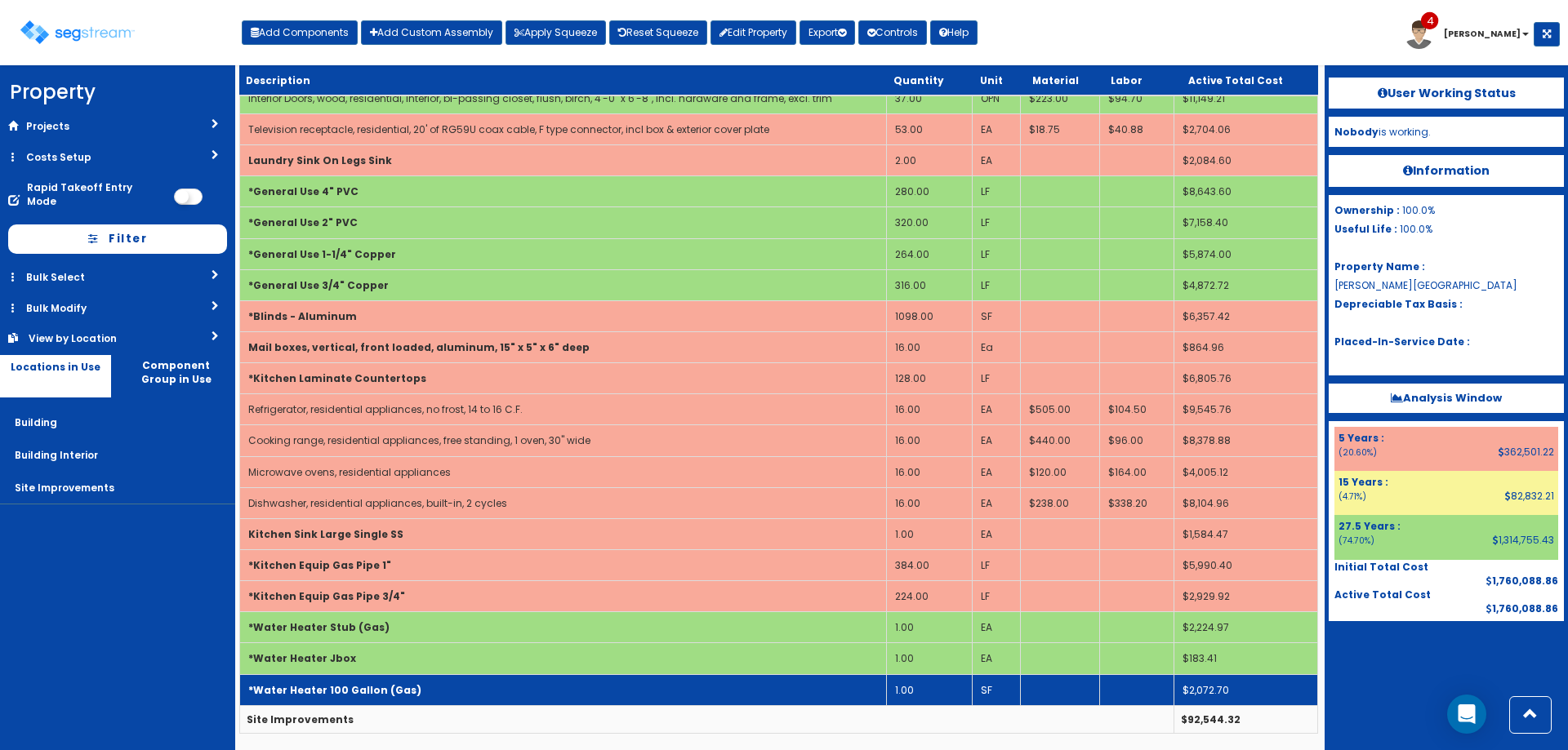
click at [506, 693] on td "*Water Heater 100 Gallon (Gas)" at bounding box center [564, 690] width 647 height 31
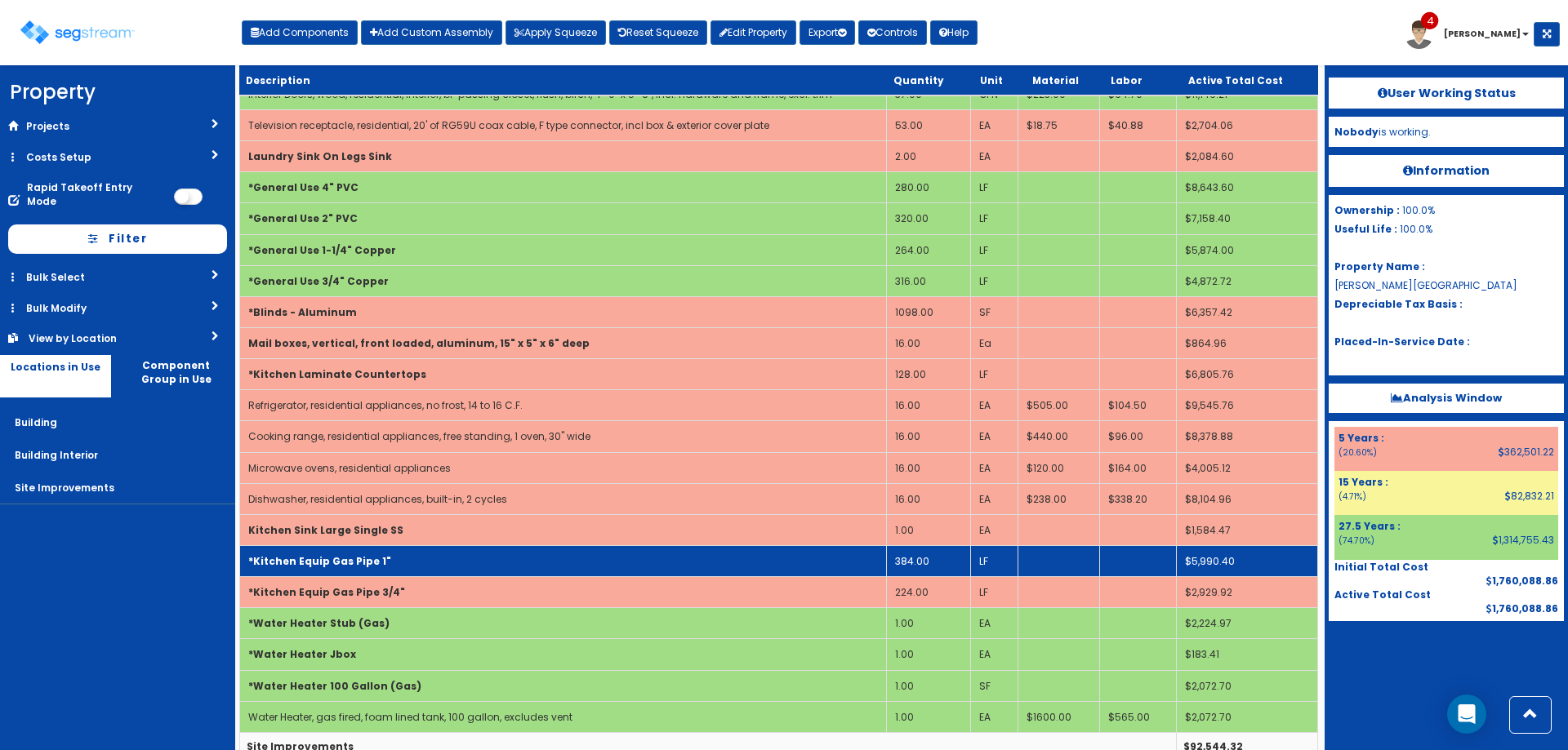
scroll to position [1791, 0]
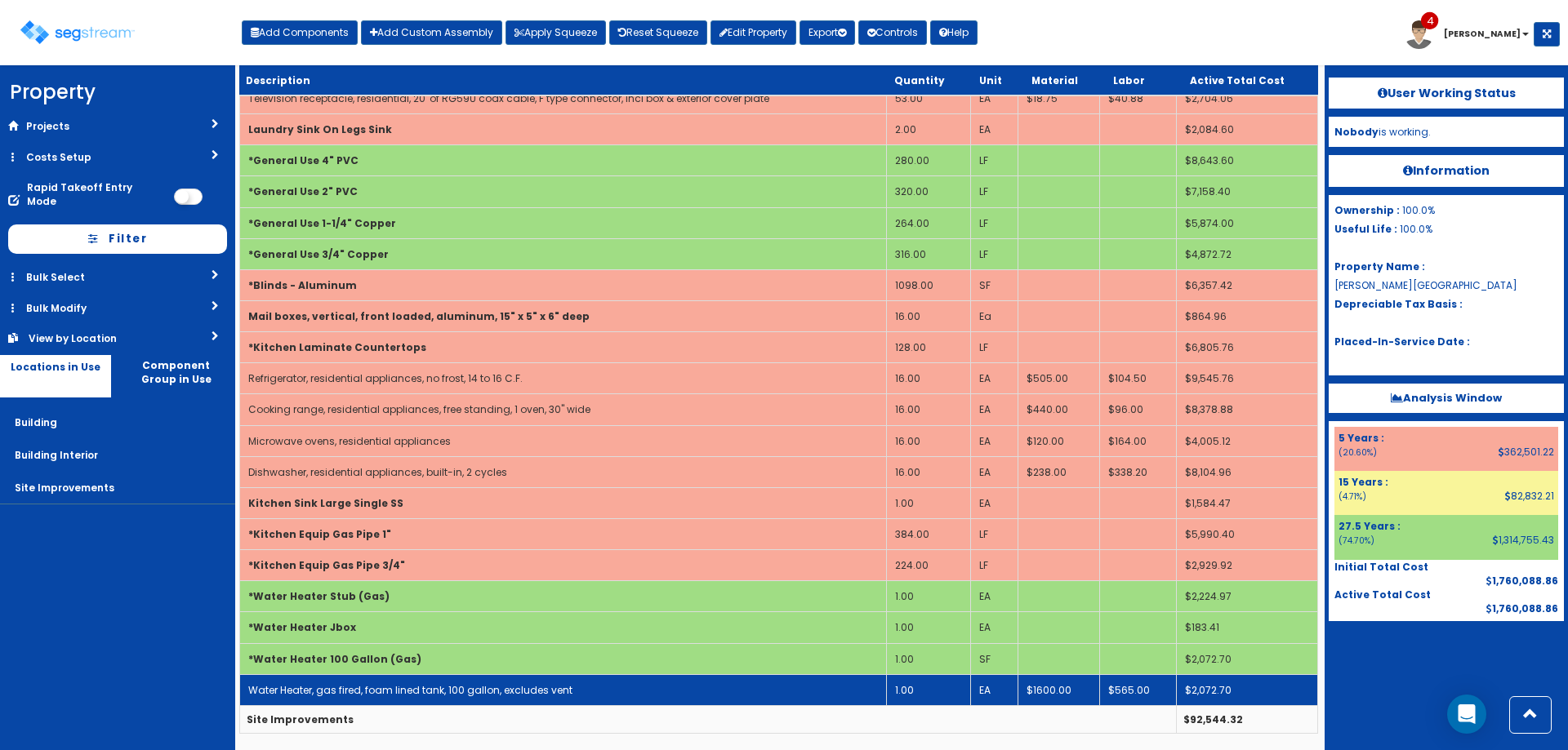
click at [527, 691] on link "Water Heater, gas fired, foam lined tank, 100 gallon, excludes vent" at bounding box center [411, 690] width 324 height 14
click at [527, 690] on link "Water Heater, gas fired, foam lined tank, 100 gallon, excludes vent" at bounding box center [411, 690] width 324 height 14
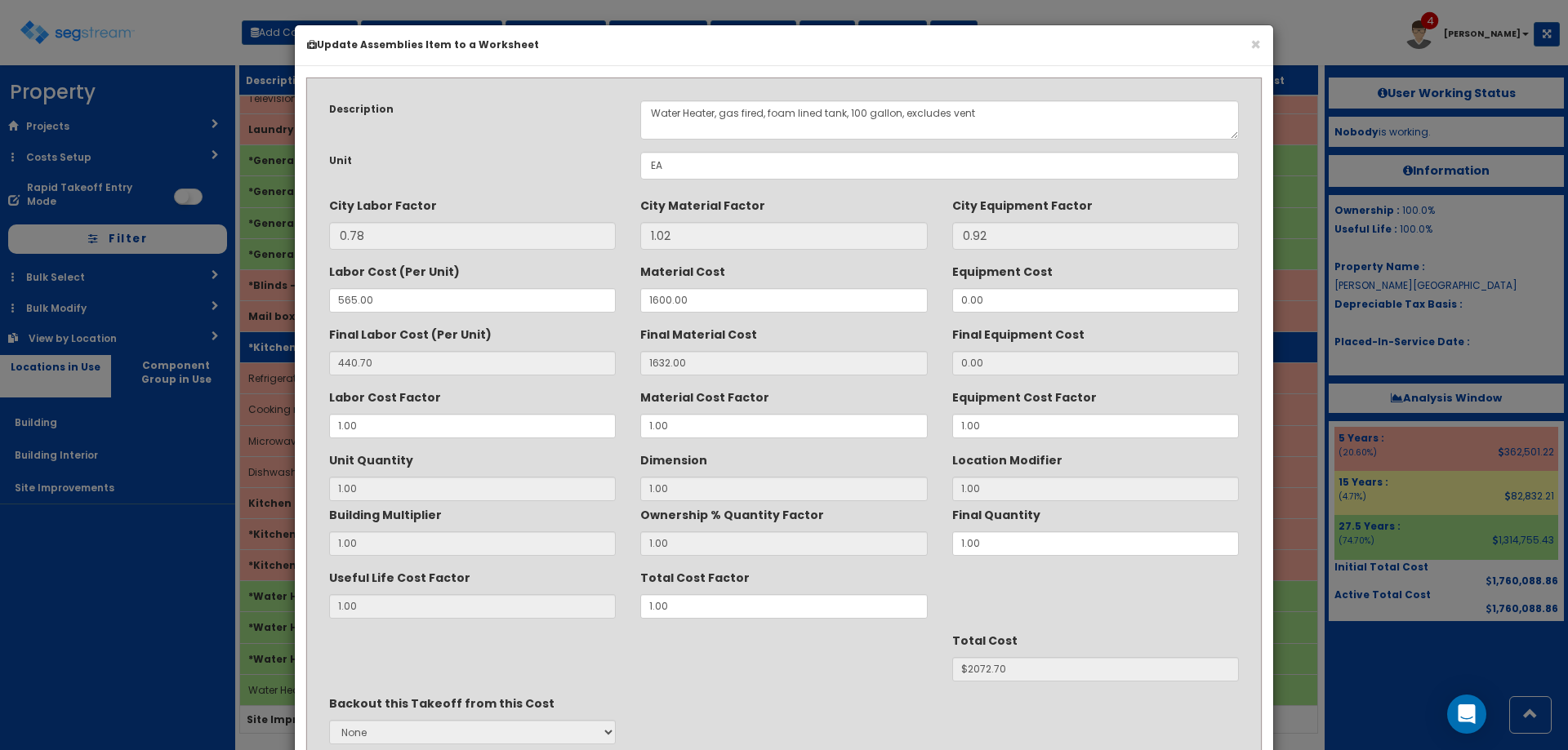
scroll to position [0, 0]
click at [864, 116] on textarea "Water Heater, gas fired, foam lined tank, 100 gallon, excludes vent" at bounding box center [939, 120] width 599 height 39
type textarea "Water Heater, gas fired, foam lined tank, 200 gallon, excludes vent"
drag, startPoint x: 709, startPoint y: 306, endPoint x: 535, endPoint y: 323, distance: 174.8
click at [535, 323] on div "Description Water Heater, gas fired, foam lined tank, 100 gallon, excludes vent…" at bounding box center [784, 456] width 935 height 737
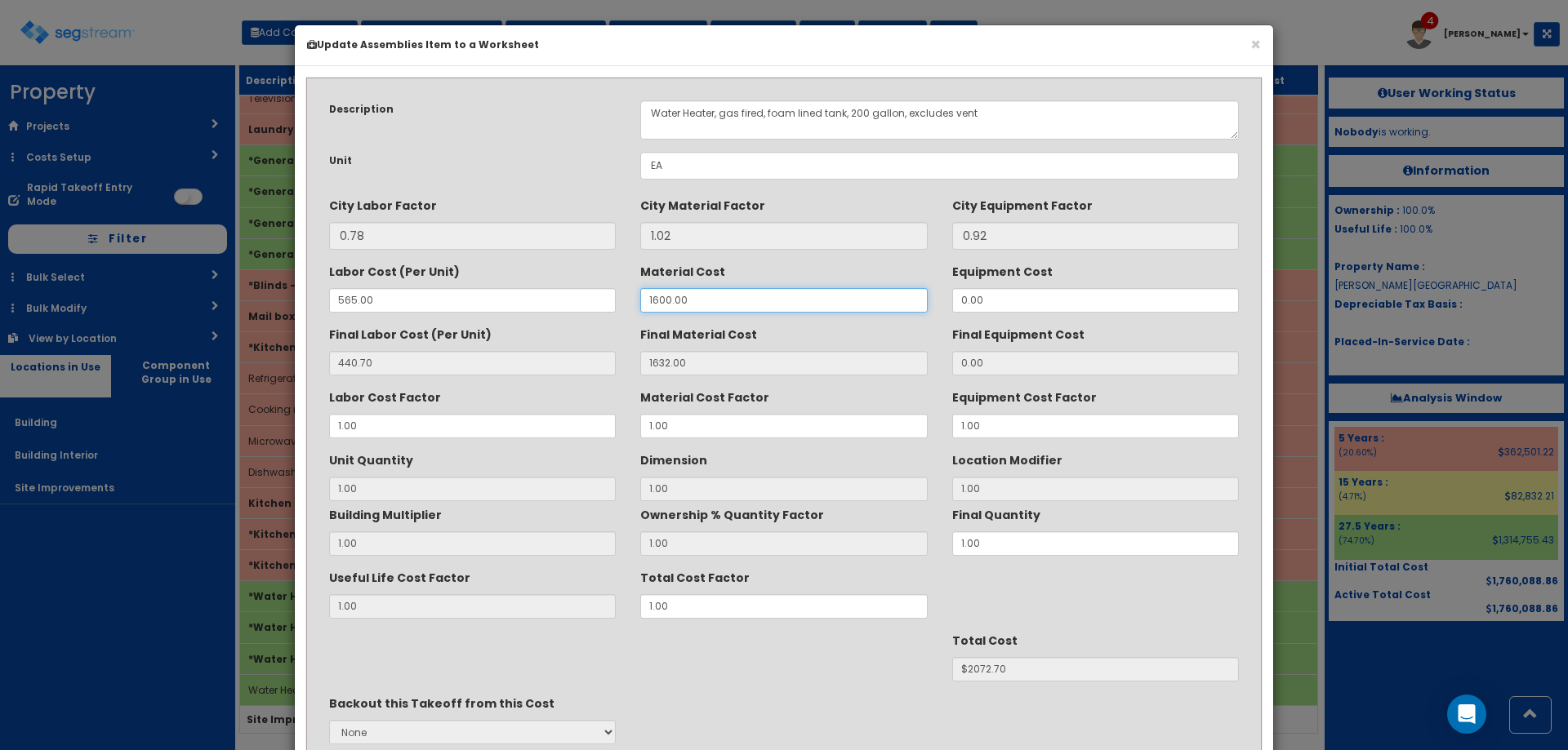
type input "1"
type input "1.02"
type input "1"
type input "$441.72"
type input "18"
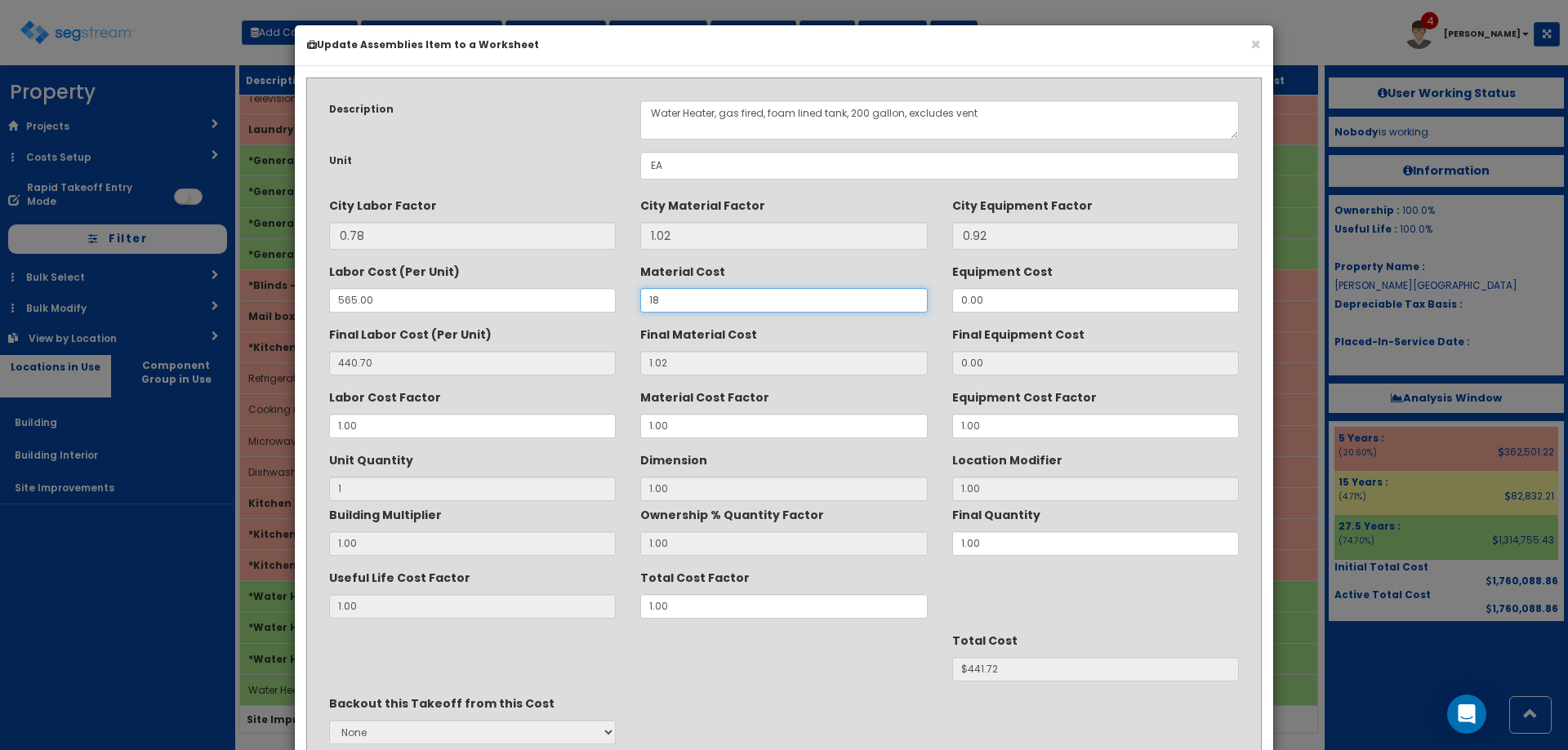
type input "18.36"
type input "$459.06"
type input "184"
type input "187.68"
type input "$628.38"
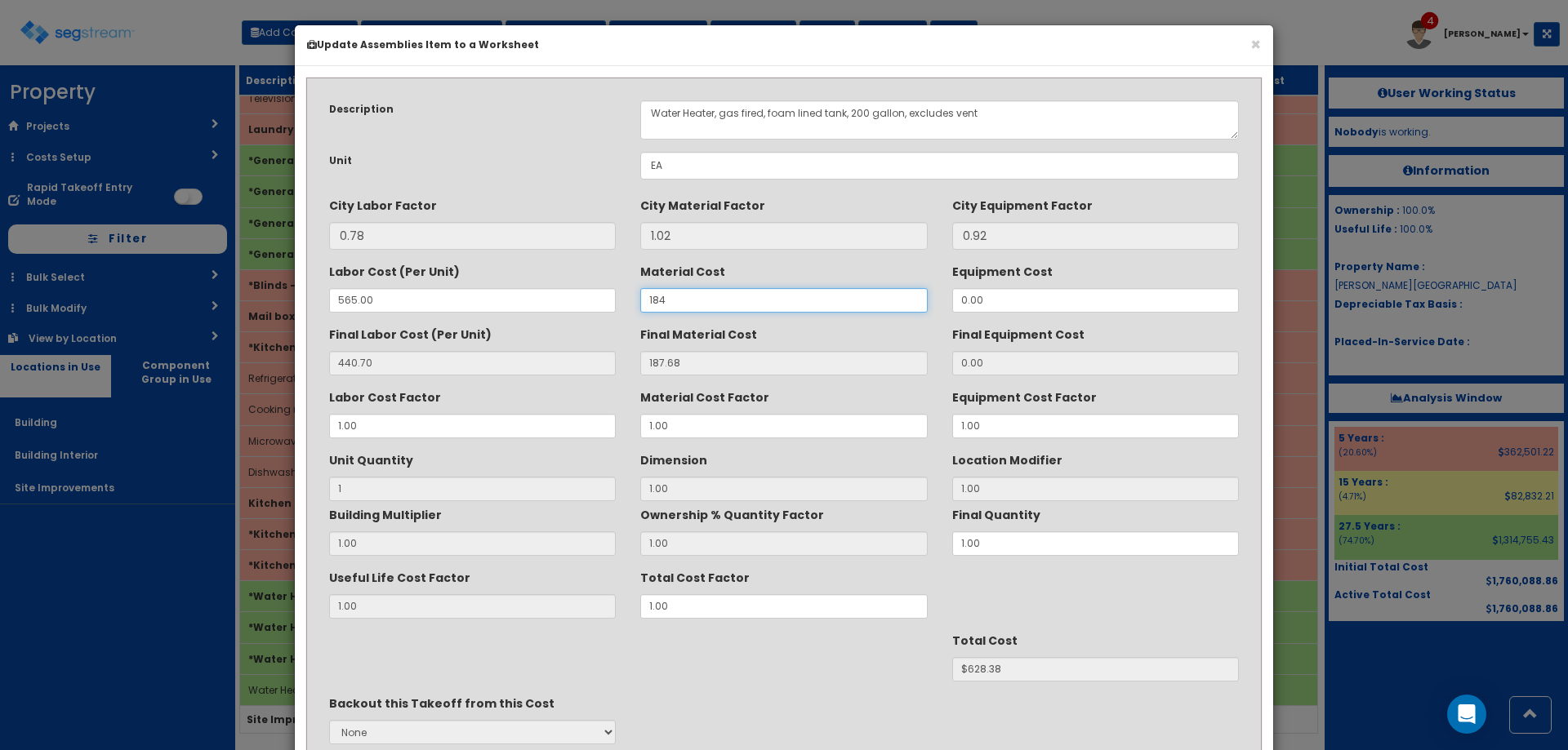
type input "1840"
type input "1876.80"
type input "$2317.50"
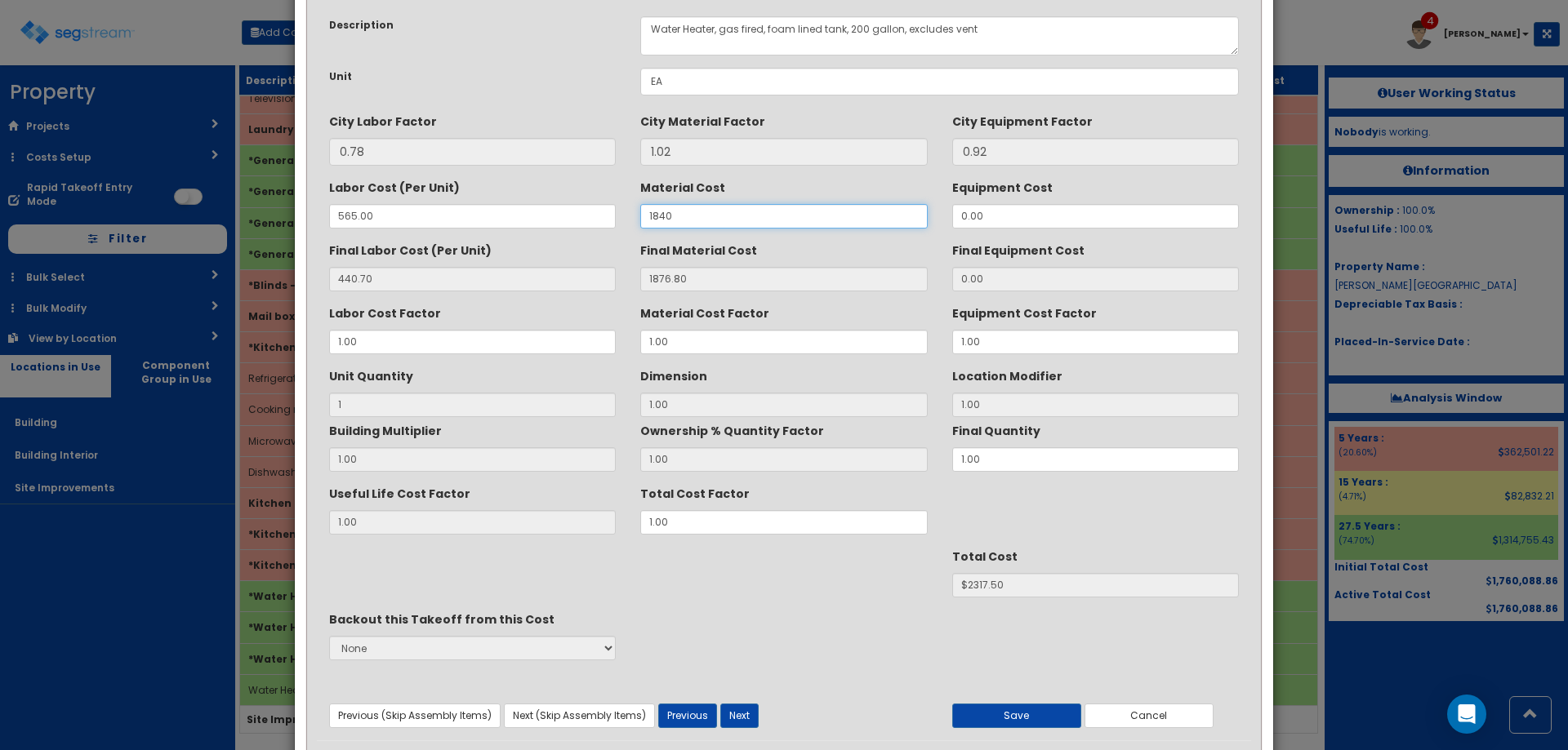
scroll to position [138, 0]
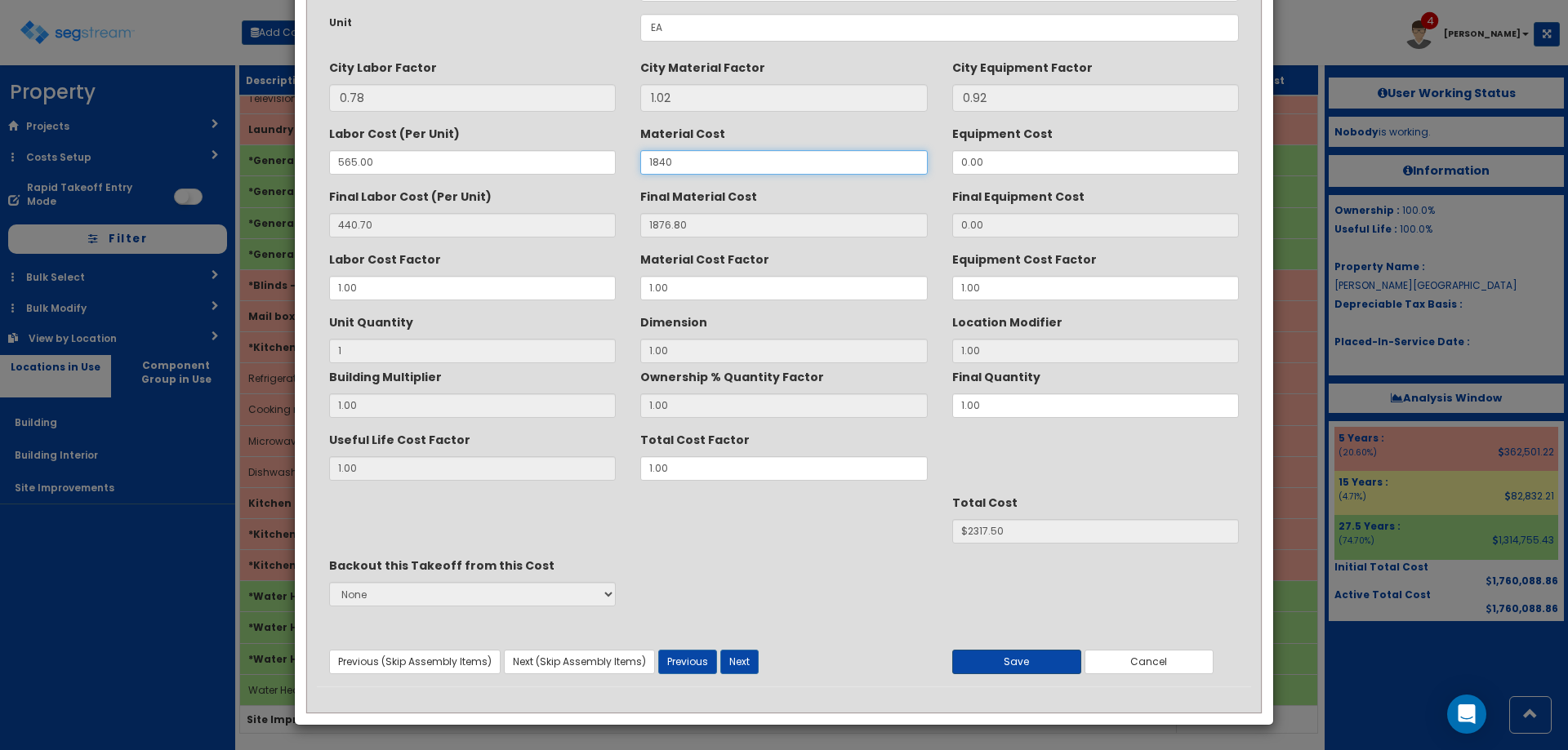
type input "1840"
click at [1011, 668] on button "Save" at bounding box center [1017, 662] width 129 height 25
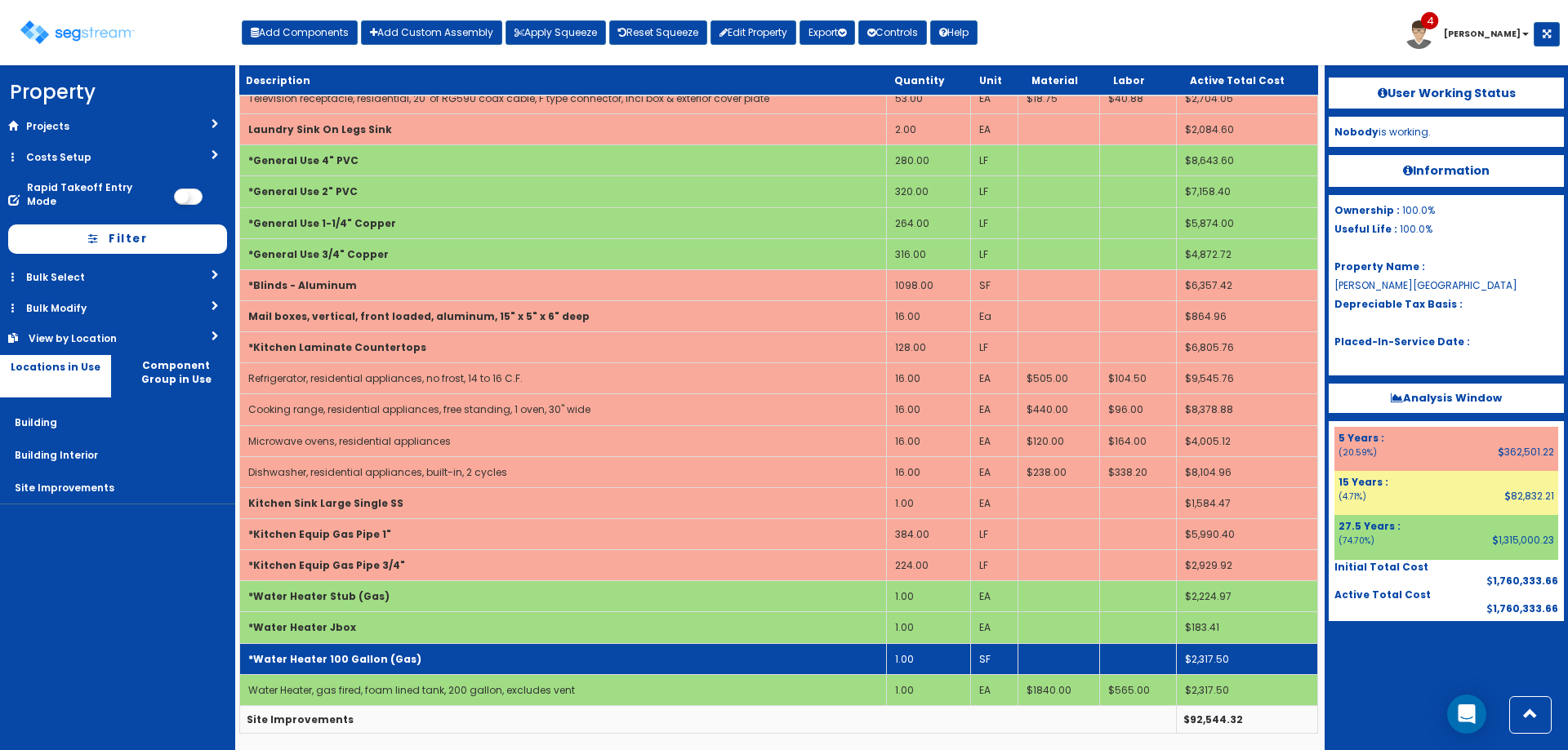
click at [419, 669] on td "*Water Heater 100 Gallon (Gas)" at bounding box center [564, 659] width 647 height 31
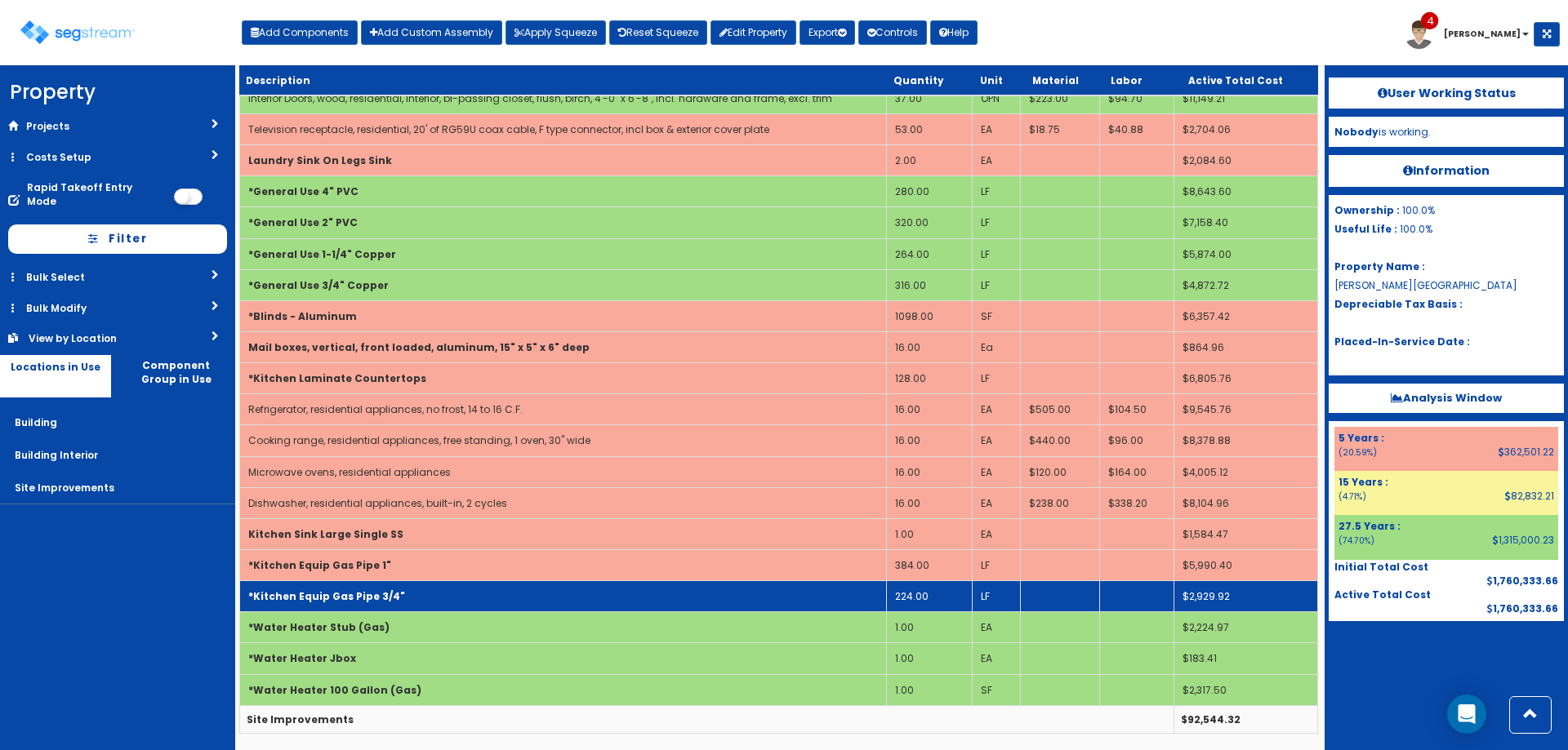
scroll to position [1761, 0]
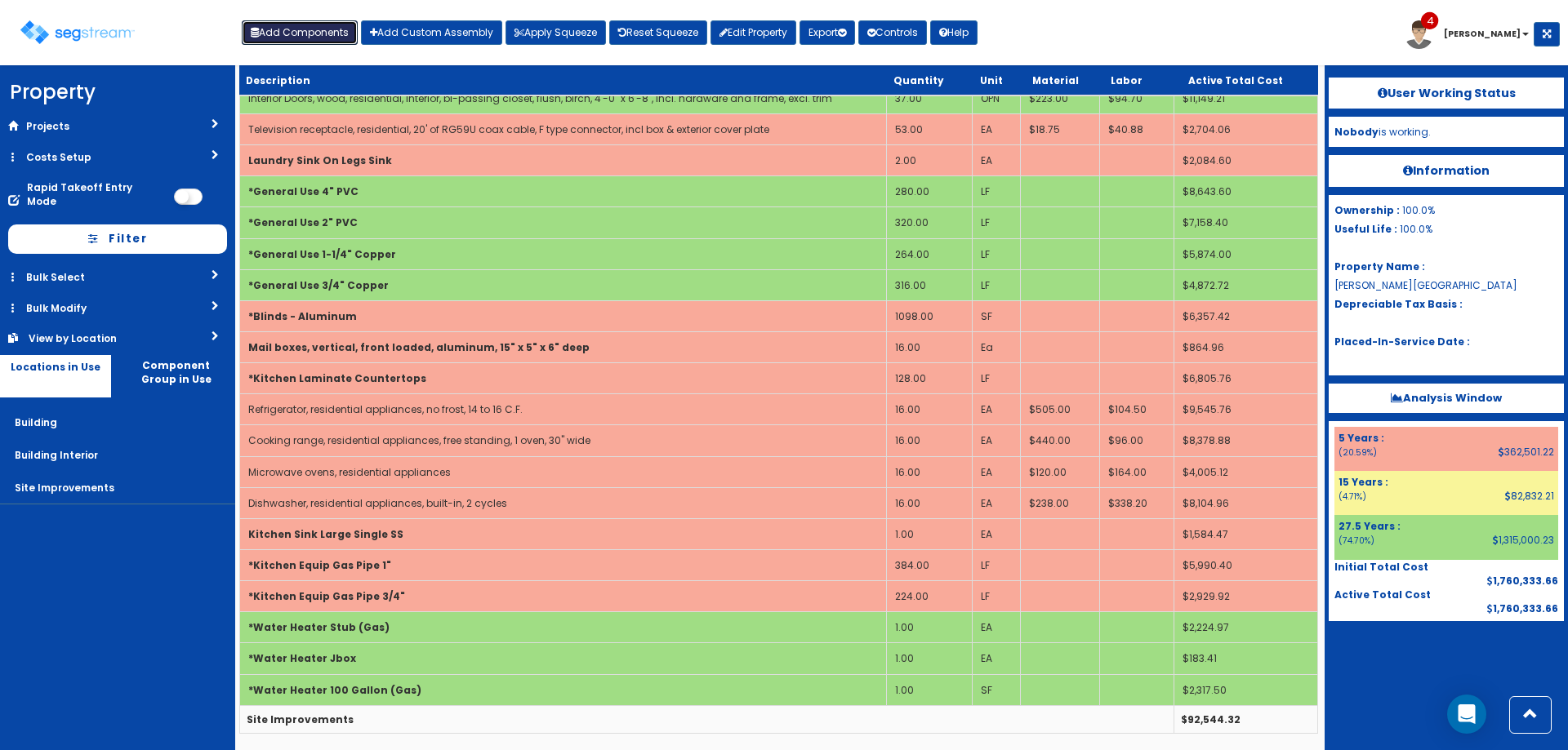
drag, startPoint x: 296, startPoint y: 33, endPoint x: 552, endPoint y: 252, distance: 336.9
click at [299, 36] on button "Add Components" at bounding box center [299, 33] width 116 height 25
select select
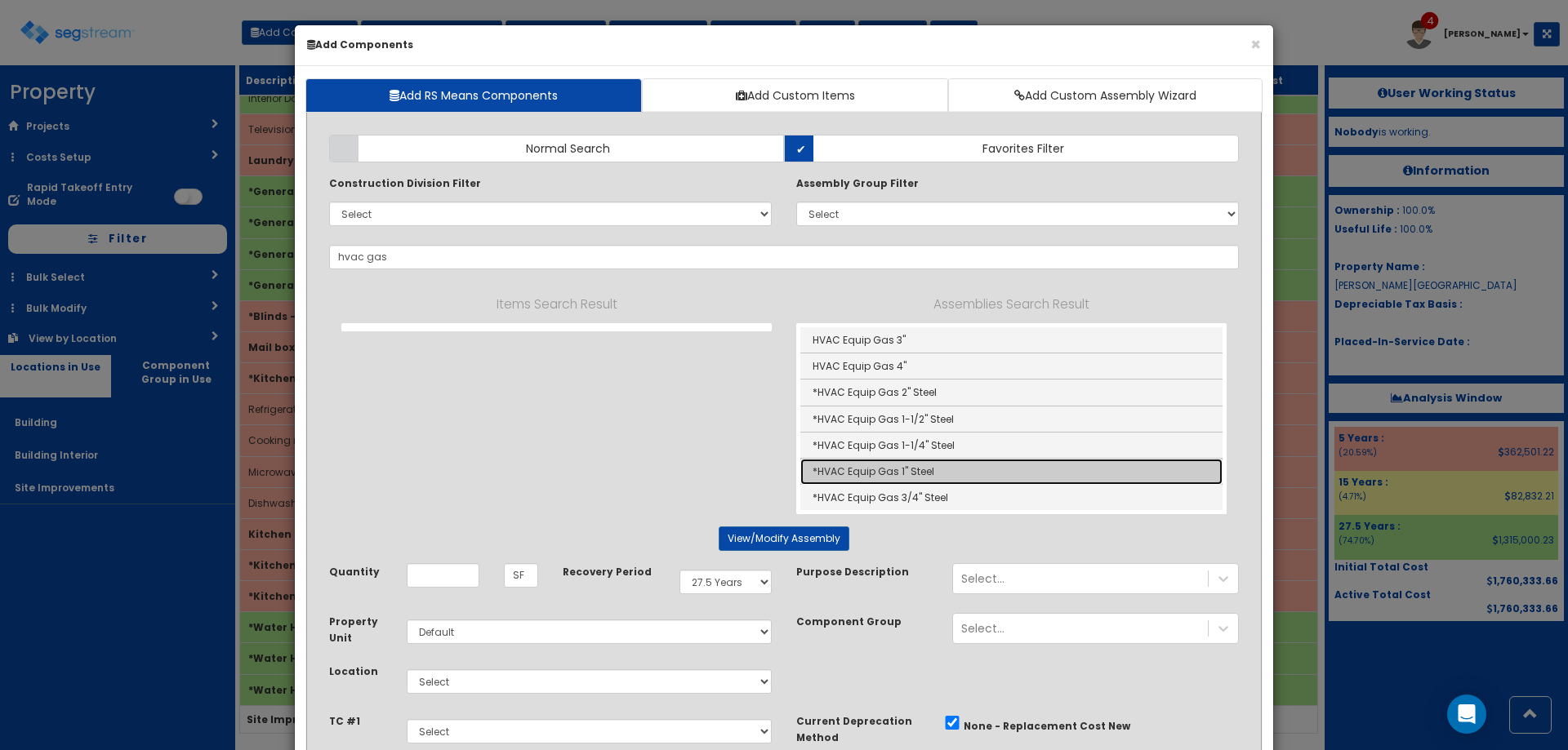
click at [926, 469] on link "*HVAC Equip Gas 1" Steel" at bounding box center [1011, 472] width 422 height 26
type input "*HVAC Equip Gas 1" Steel"
type input "LF"
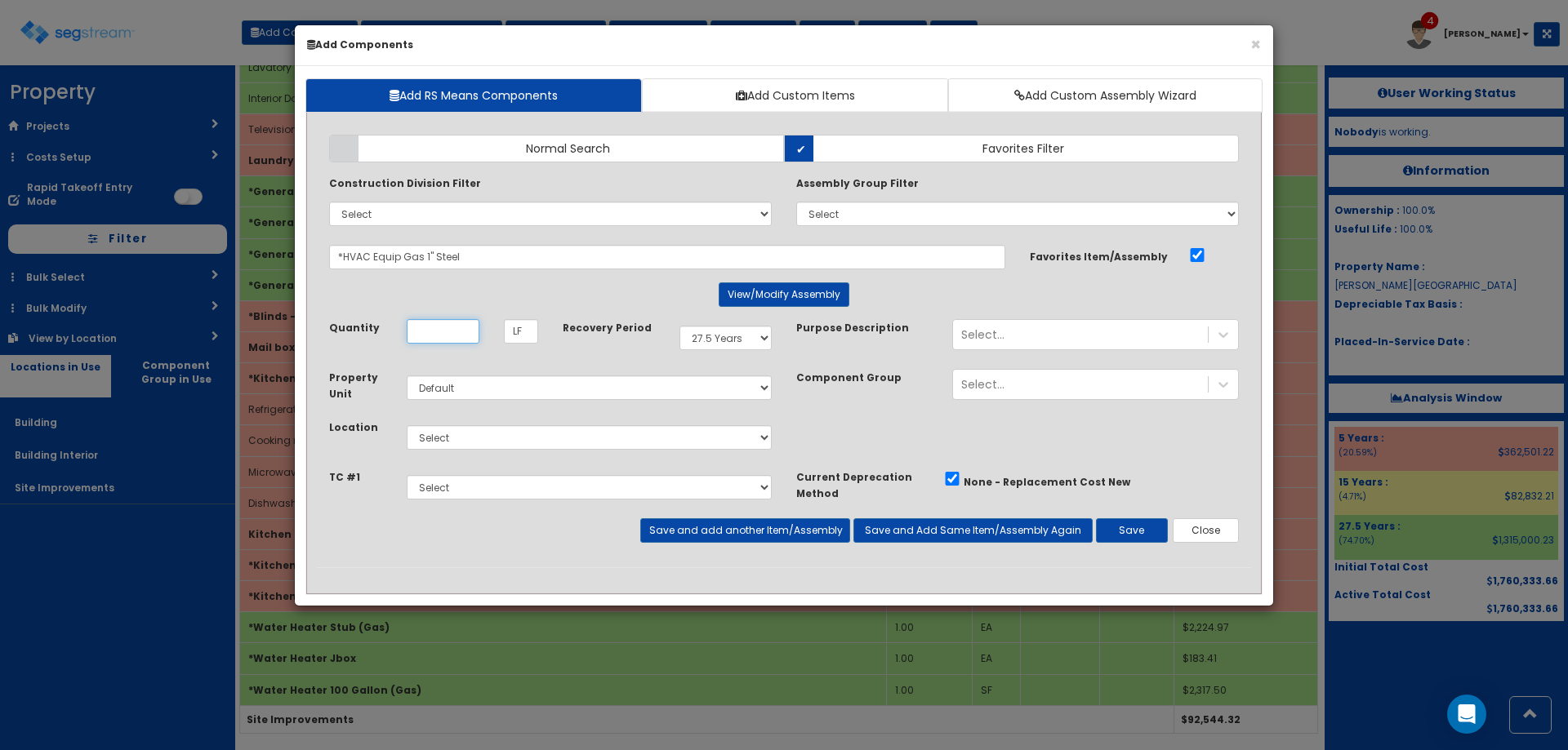
scroll to position [0, 0]
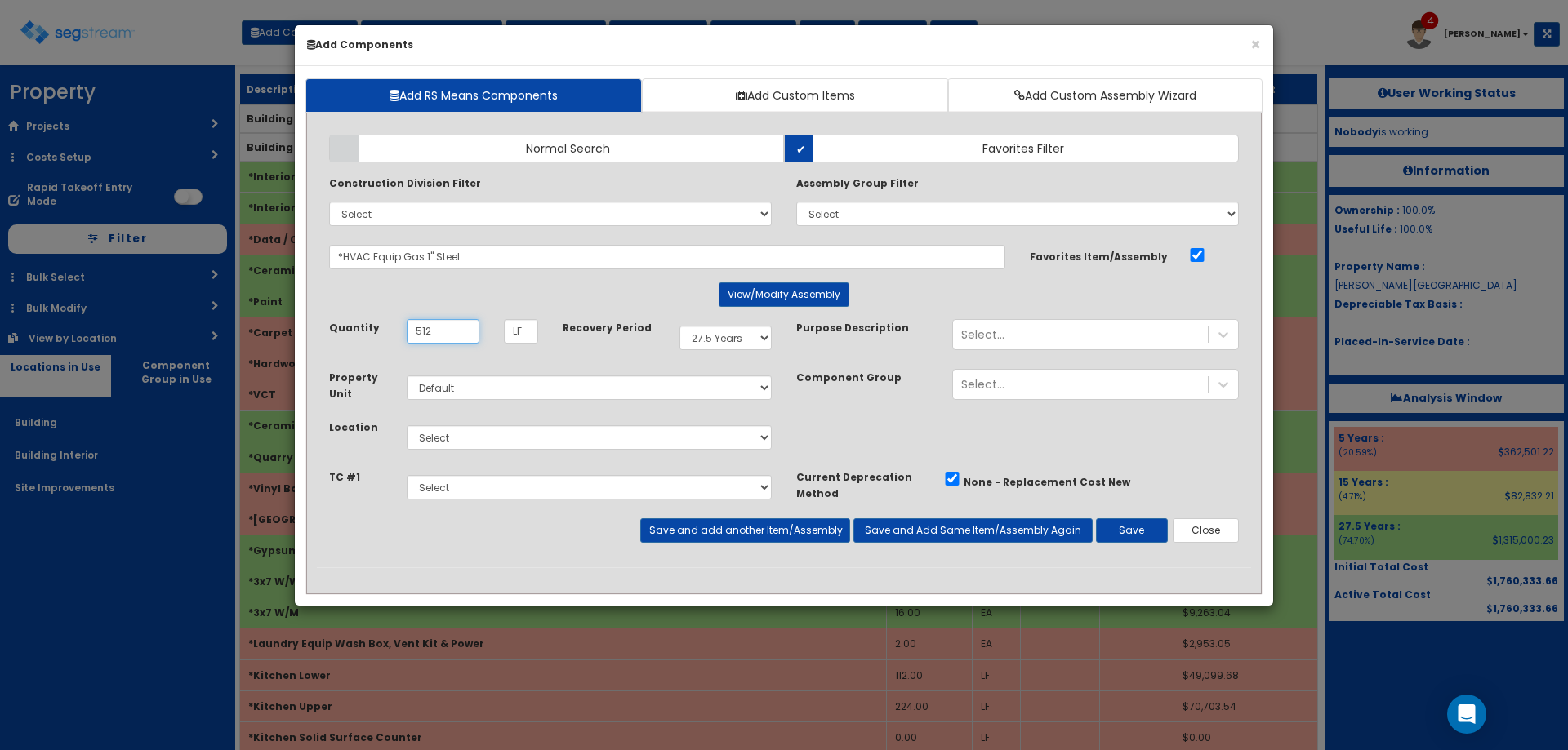
type input "512"
click at [534, 450] on div "Select Building Building Interior Site Improvements Add Additional Location" at bounding box center [590, 438] width 390 height 38
click at [530, 445] on select "Select Building Building Interior Site Improvements Add Additional Location" at bounding box center [589, 438] width 365 height 25
select select "7"
click at [406, 425] on select "Select Building Building Interior Site Improvements Add Additional Location" at bounding box center [589, 438] width 365 height 25
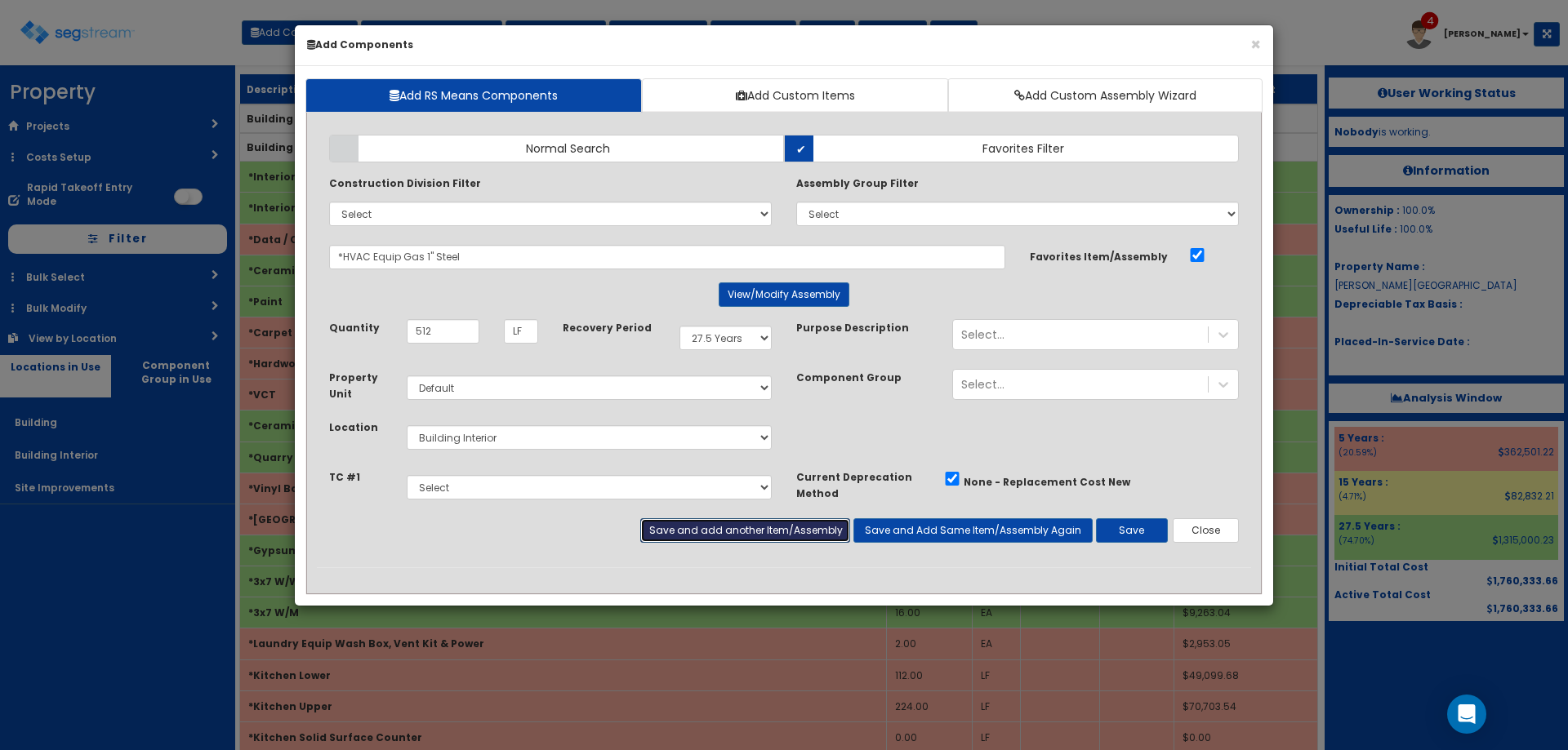
click at [782, 530] on button "Save and add another Item/Assembly" at bounding box center [745, 530] width 209 height 25
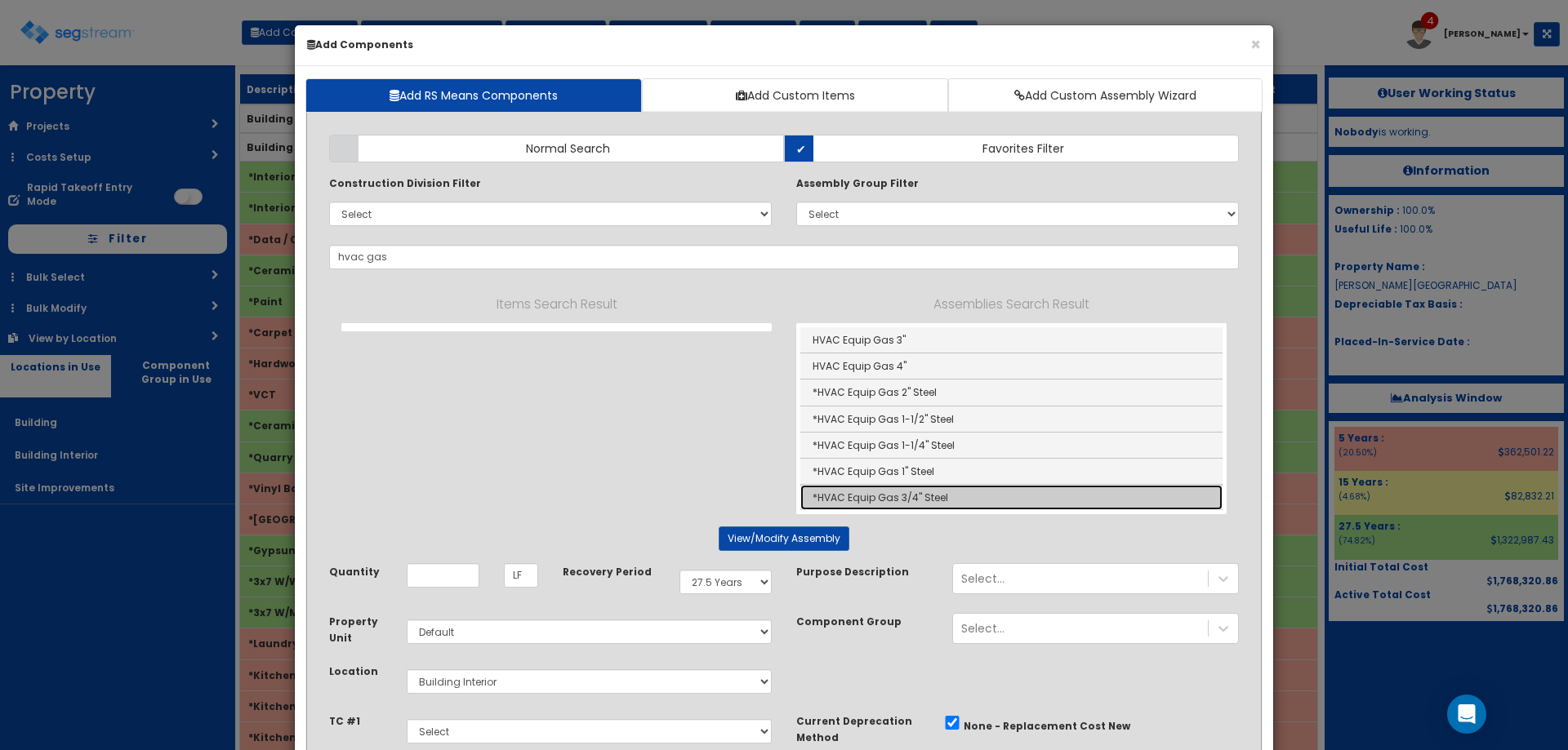
click at [946, 507] on link "*HVAC Equip Gas 3/4" Steel" at bounding box center [1011, 498] width 422 height 25
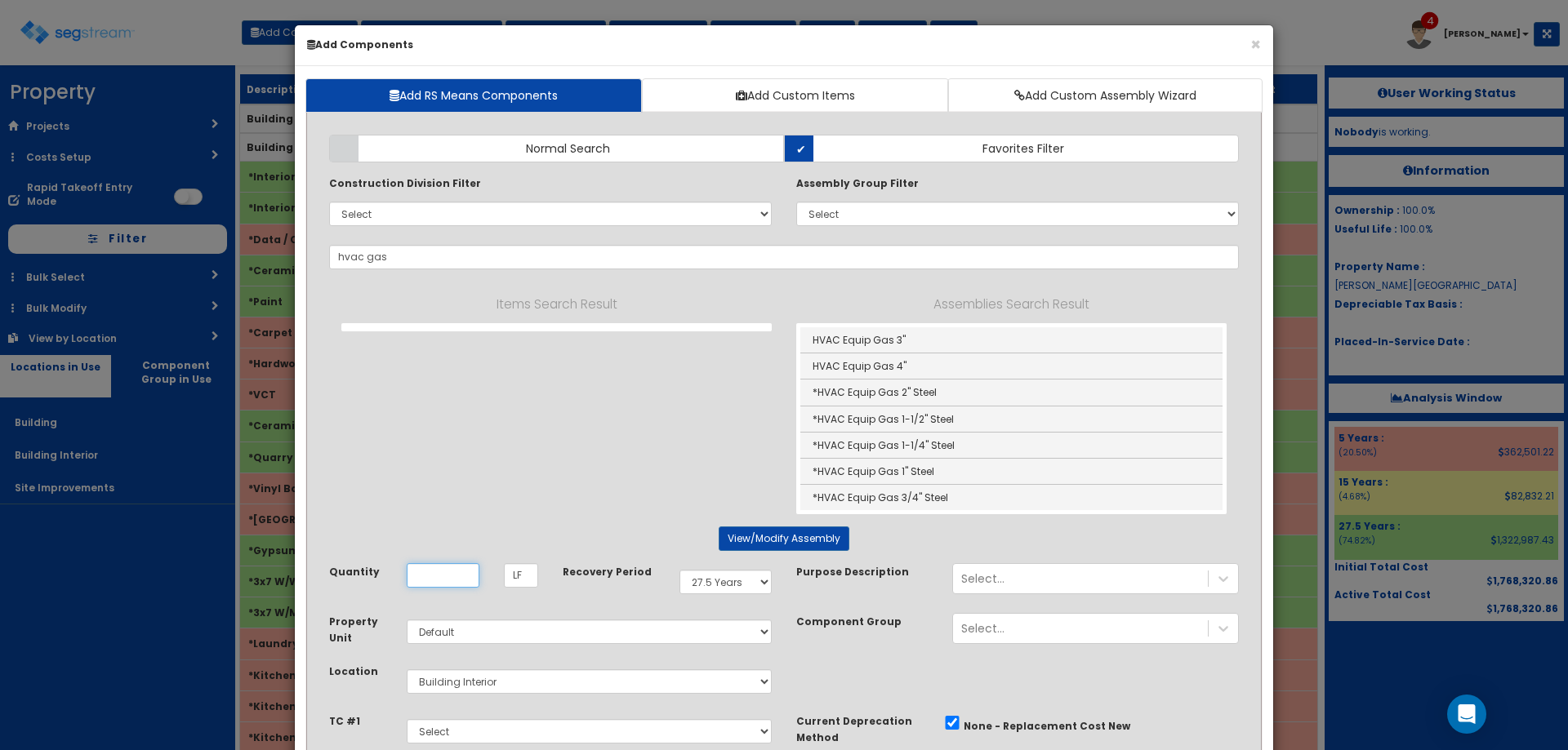
type input "*HVAC Equip Gas 3/4" Steel"
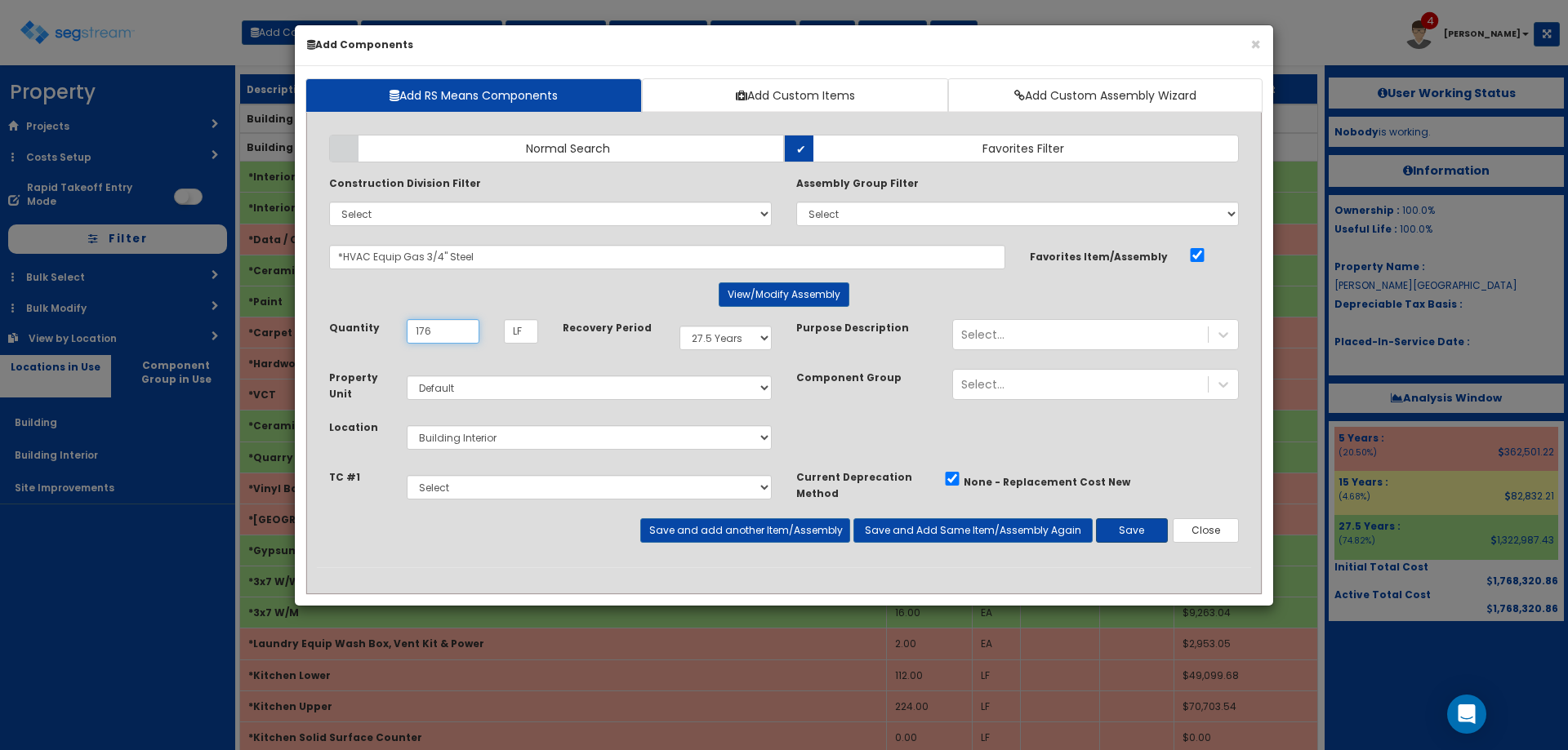
type input "176"
click at [1130, 529] on button "Save" at bounding box center [1131, 530] width 72 height 25
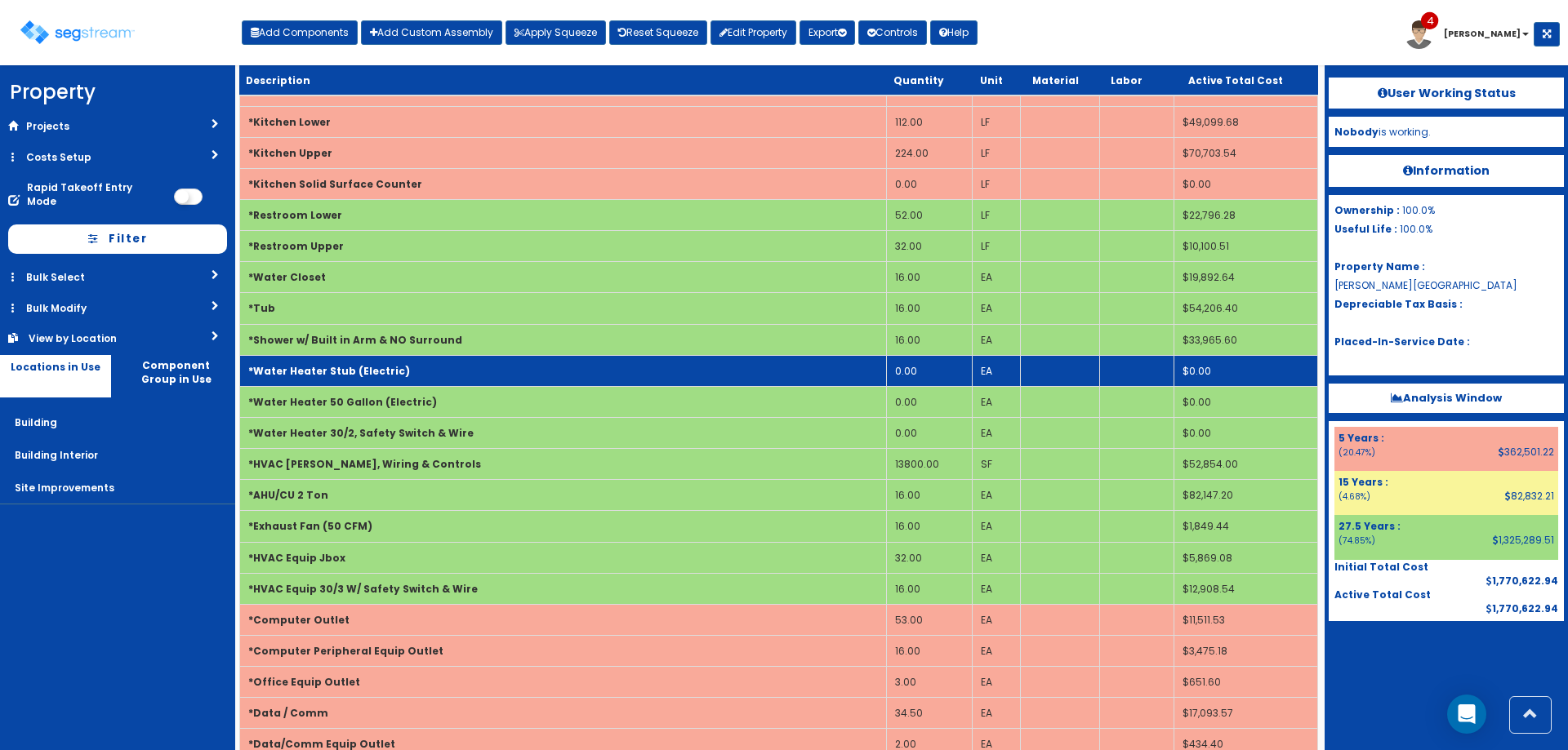
scroll to position [572, 0]
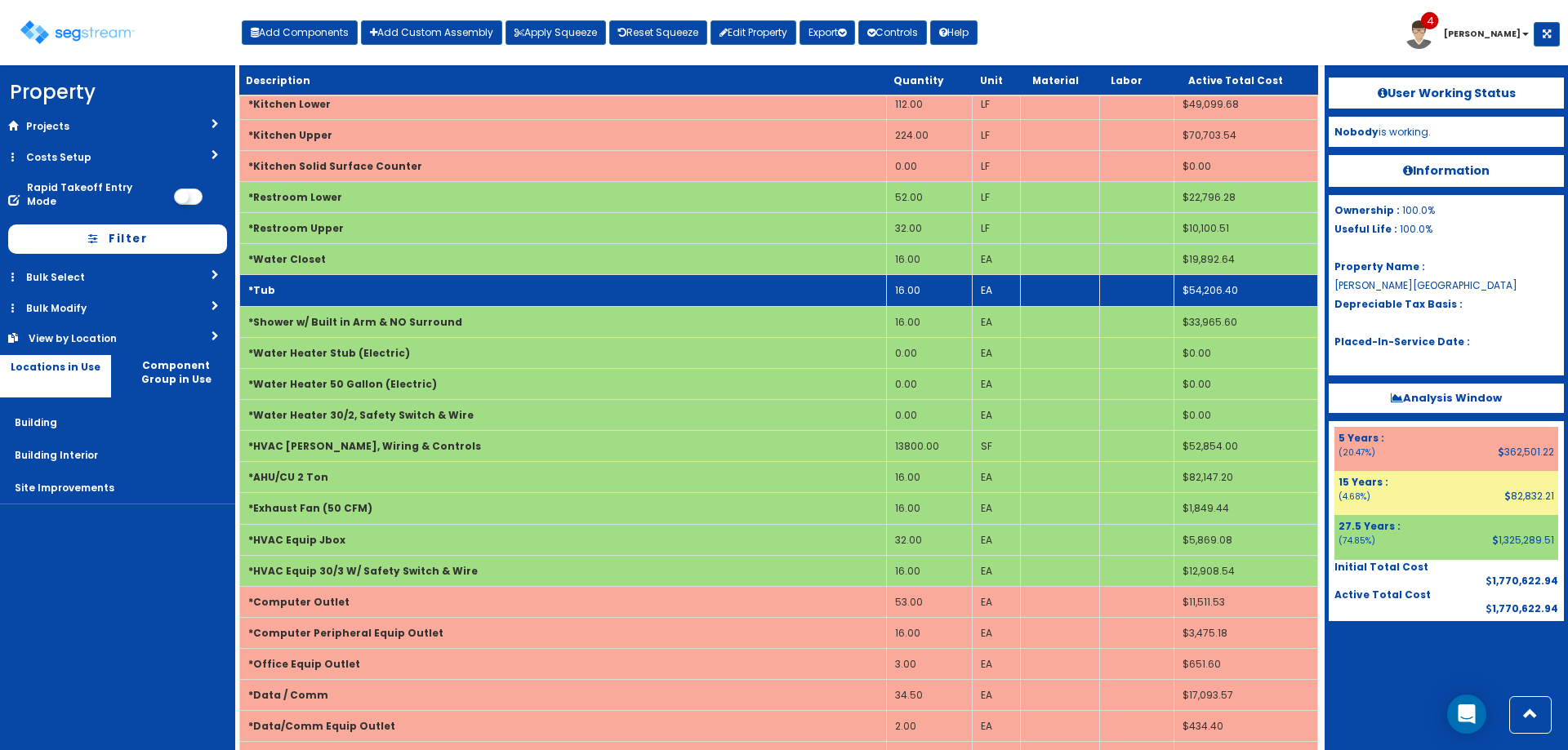
click at [435, 287] on td "*Tub" at bounding box center [564, 291] width 647 height 31
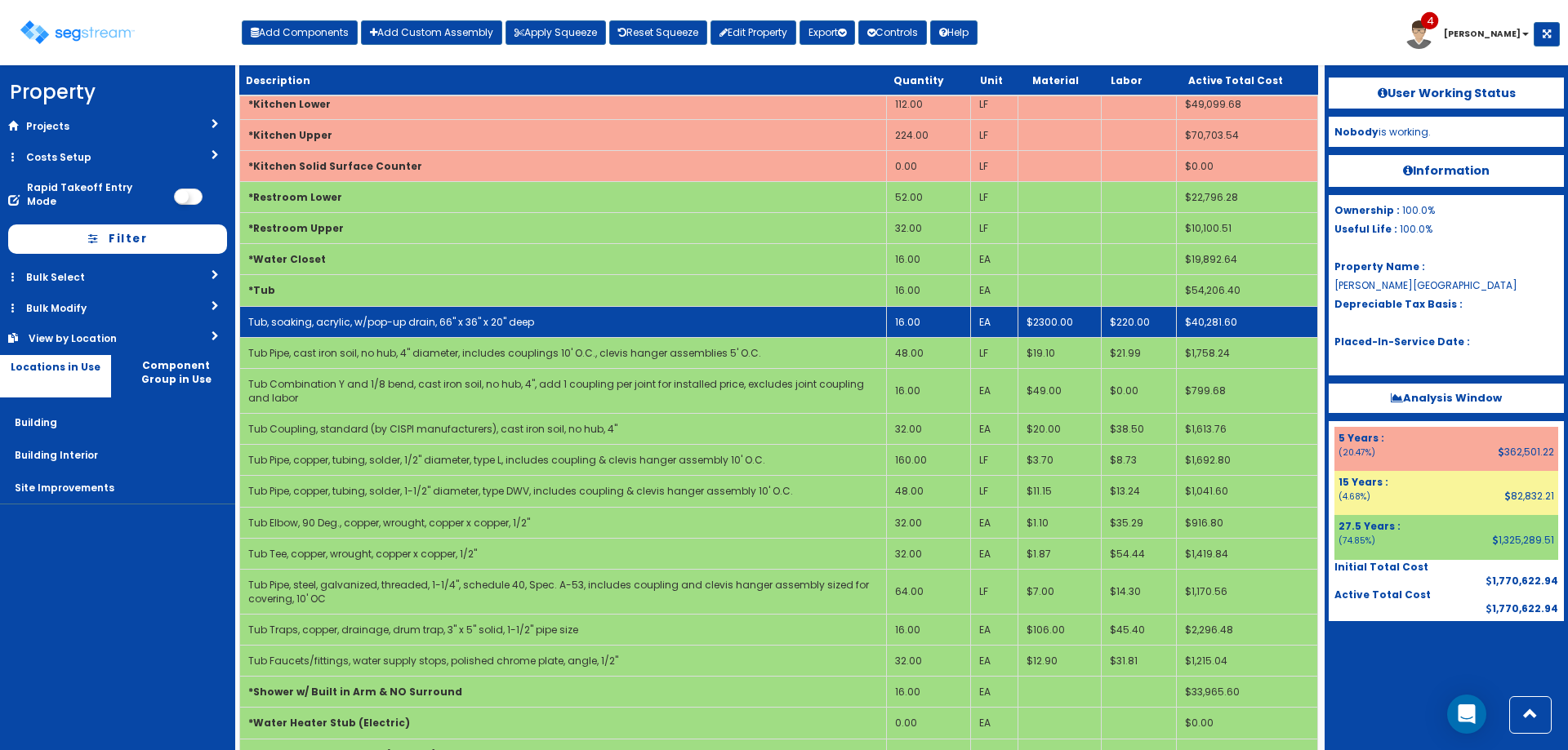
click at [418, 316] on link "Tub, soaking, acrylic, w/pop-up drain, 66" x 36" x 20" deep" at bounding box center [392, 322] width 286 height 14
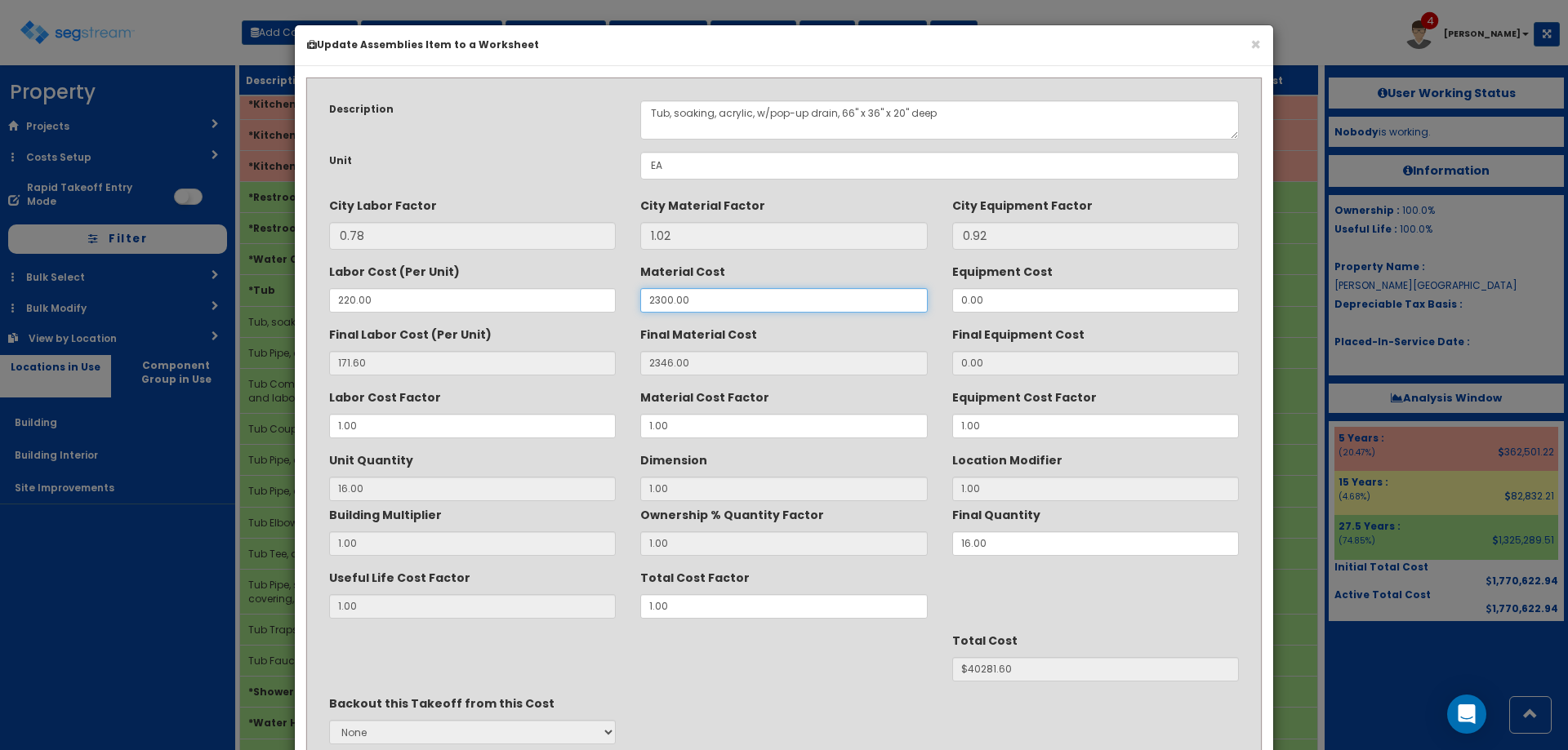
drag, startPoint x: 694, startPoint y: 303, endPoint x: 570, endPoint y: 298, distance: 124.1
click at [571, 295] on div "Labor Cost (Per Unit) 220.00 Material Cost 2300.00 Equipment Cost 0.00" at bounding box center [784, 285] width 935 height 55
type input "6"
type input "6.12"
type input "16"
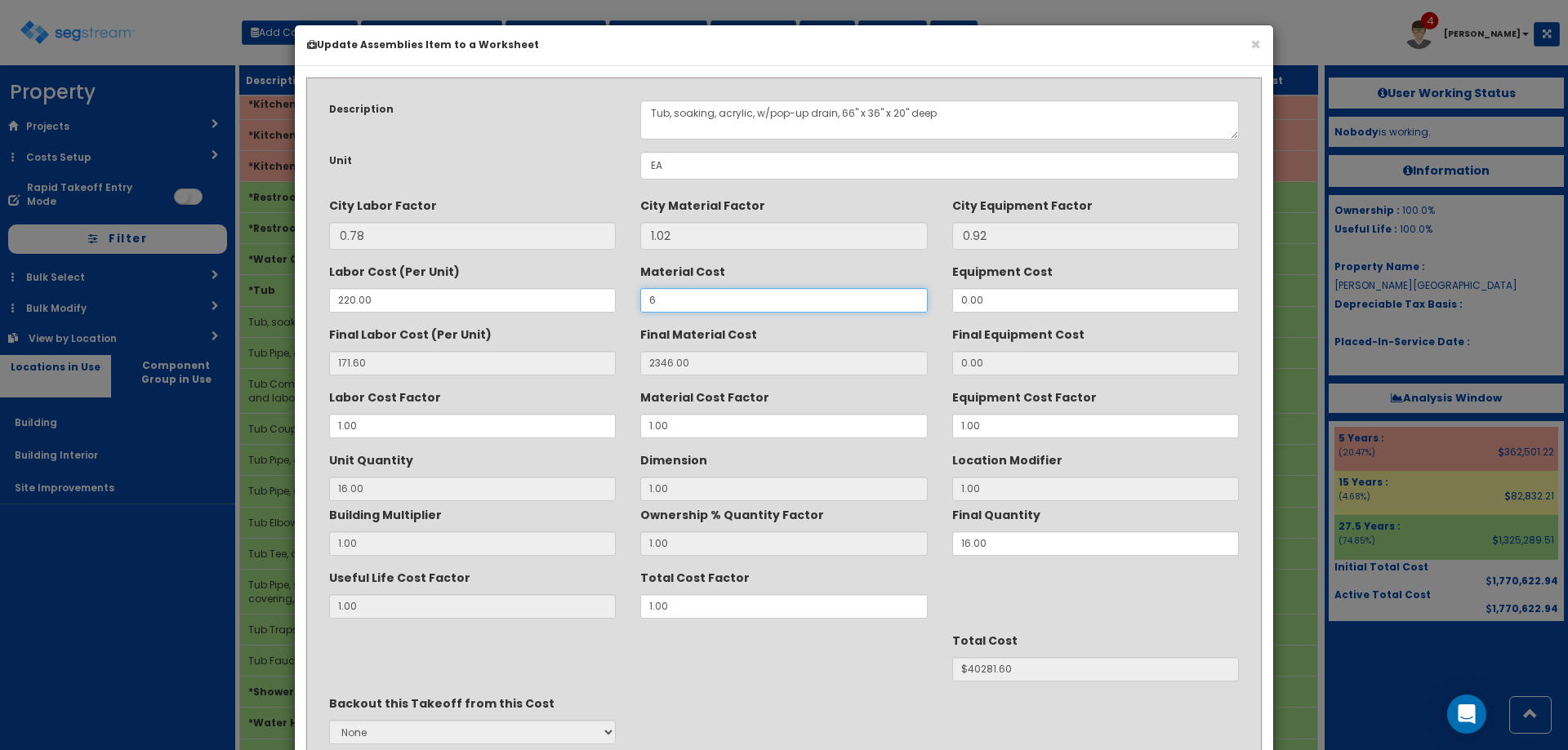
type input "$2843.52"
type input "64"
type input "65.28"
type input "$3790.08"
type input "640"
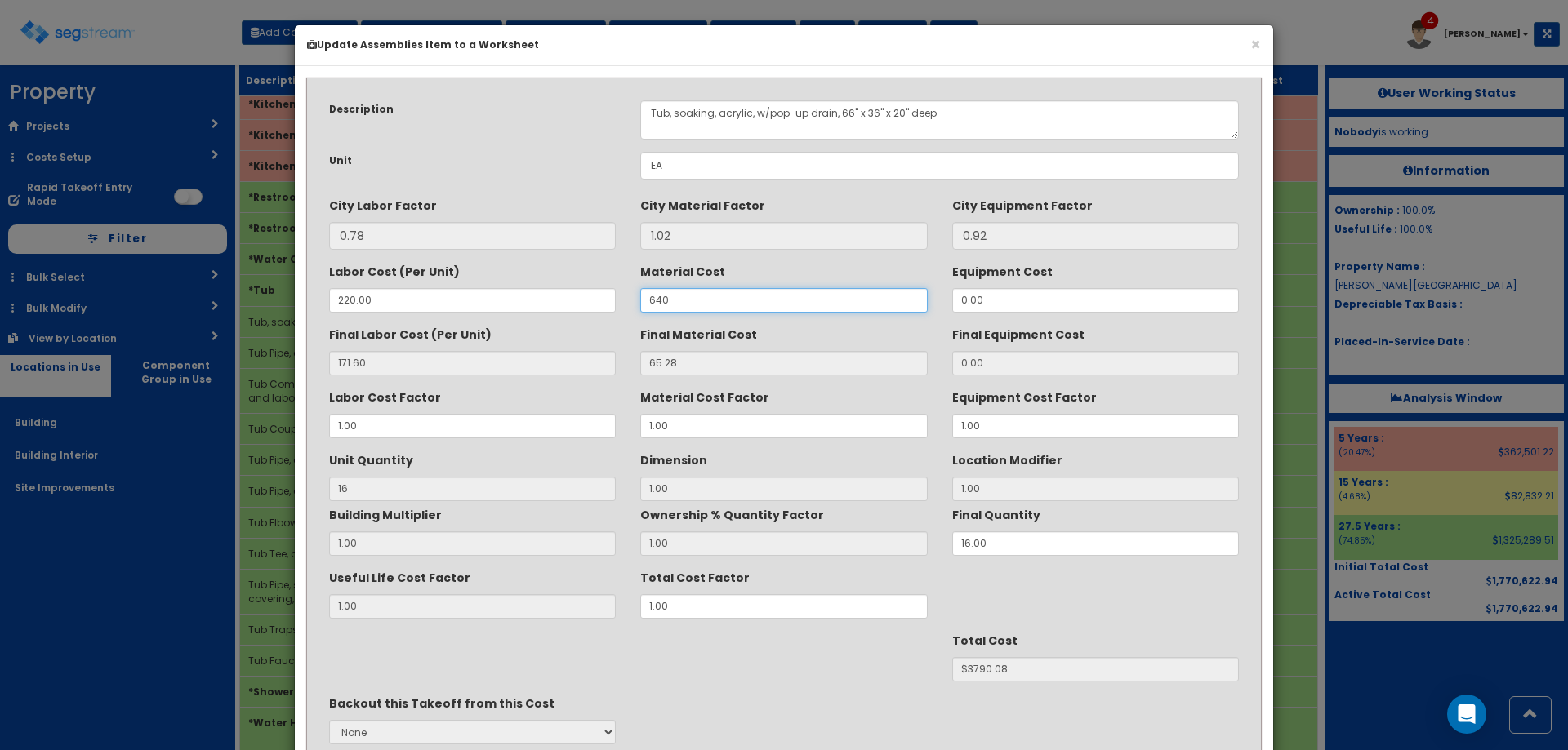
type input "652.80"
type input "$13190.40"
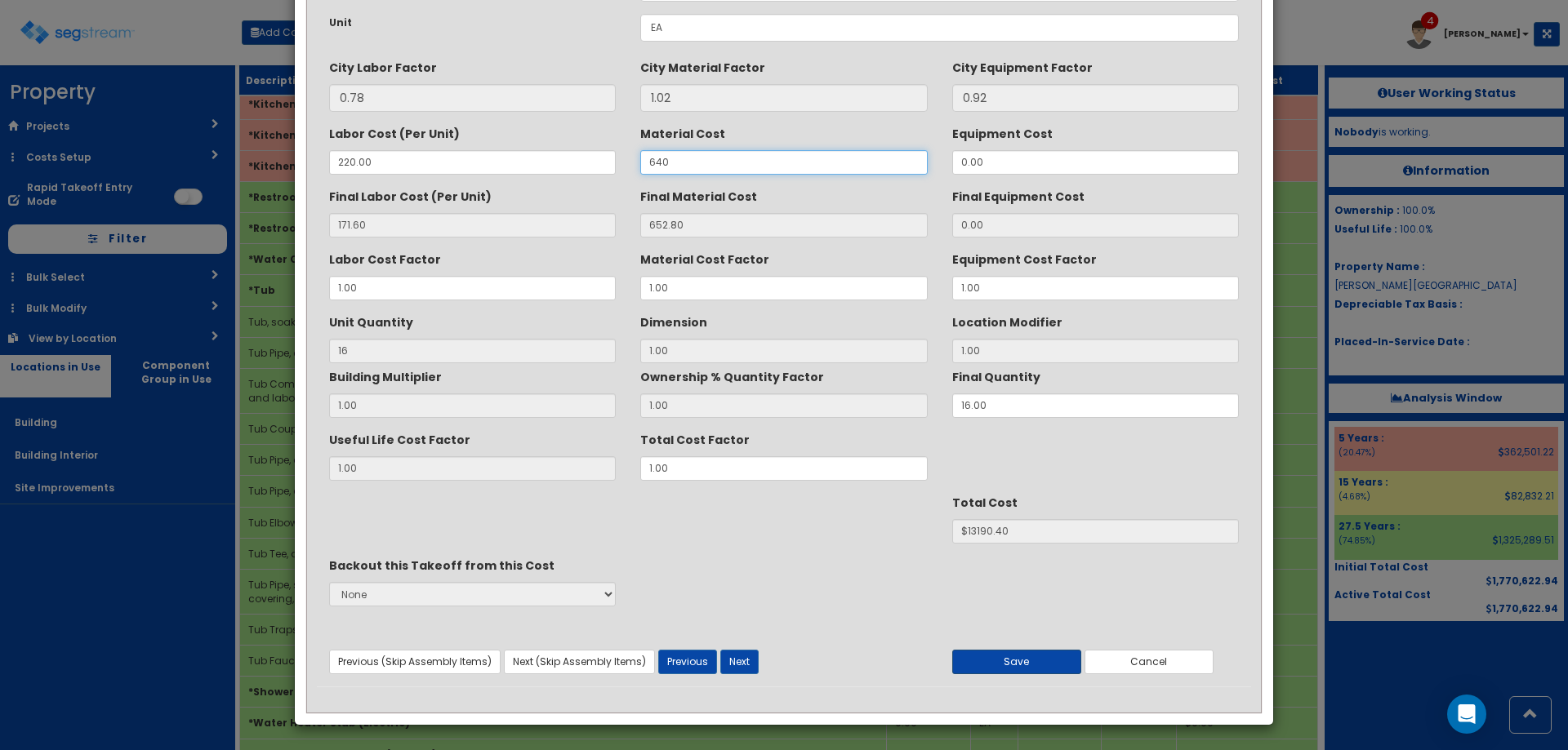
type input "640"
click at [1029, 661] on button "Save" at bounding box center [1017, 662] width 129 height 25
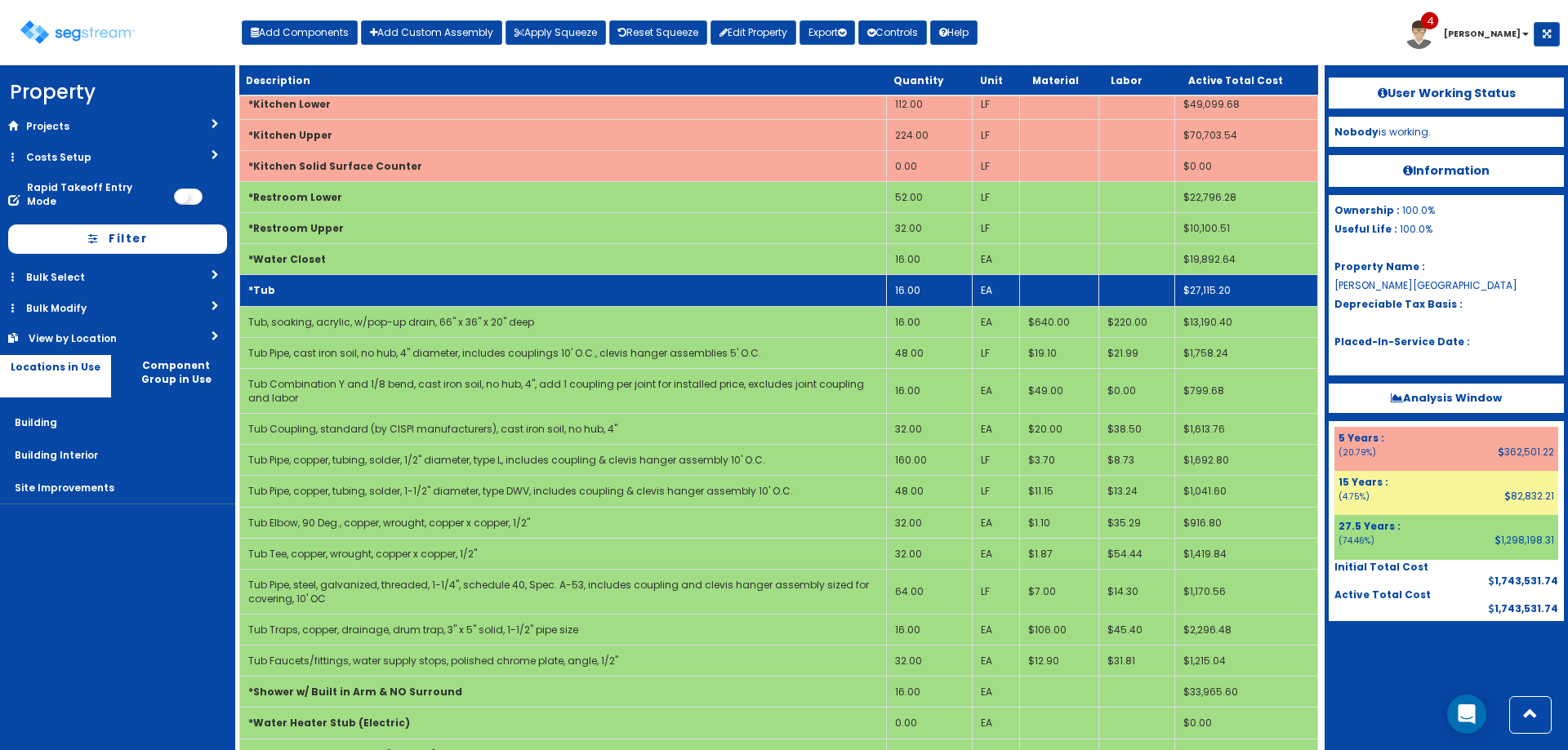
click at [489, 294] on td "*Tub" at bounding box center [564, 291] width 647 height 31
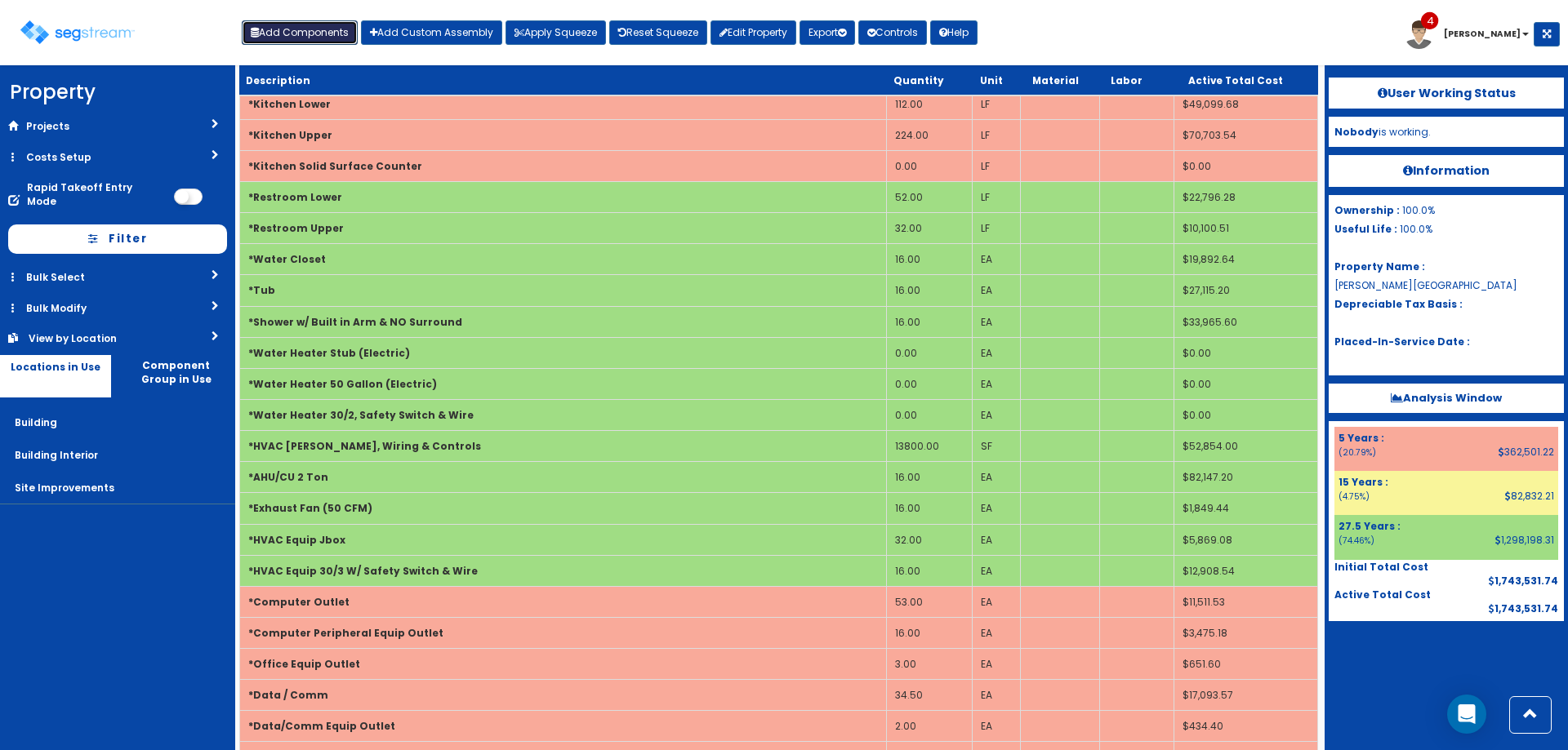
click at [305, 40] on button "Add Components" at bounding box center [299, 33] width 116 height 25
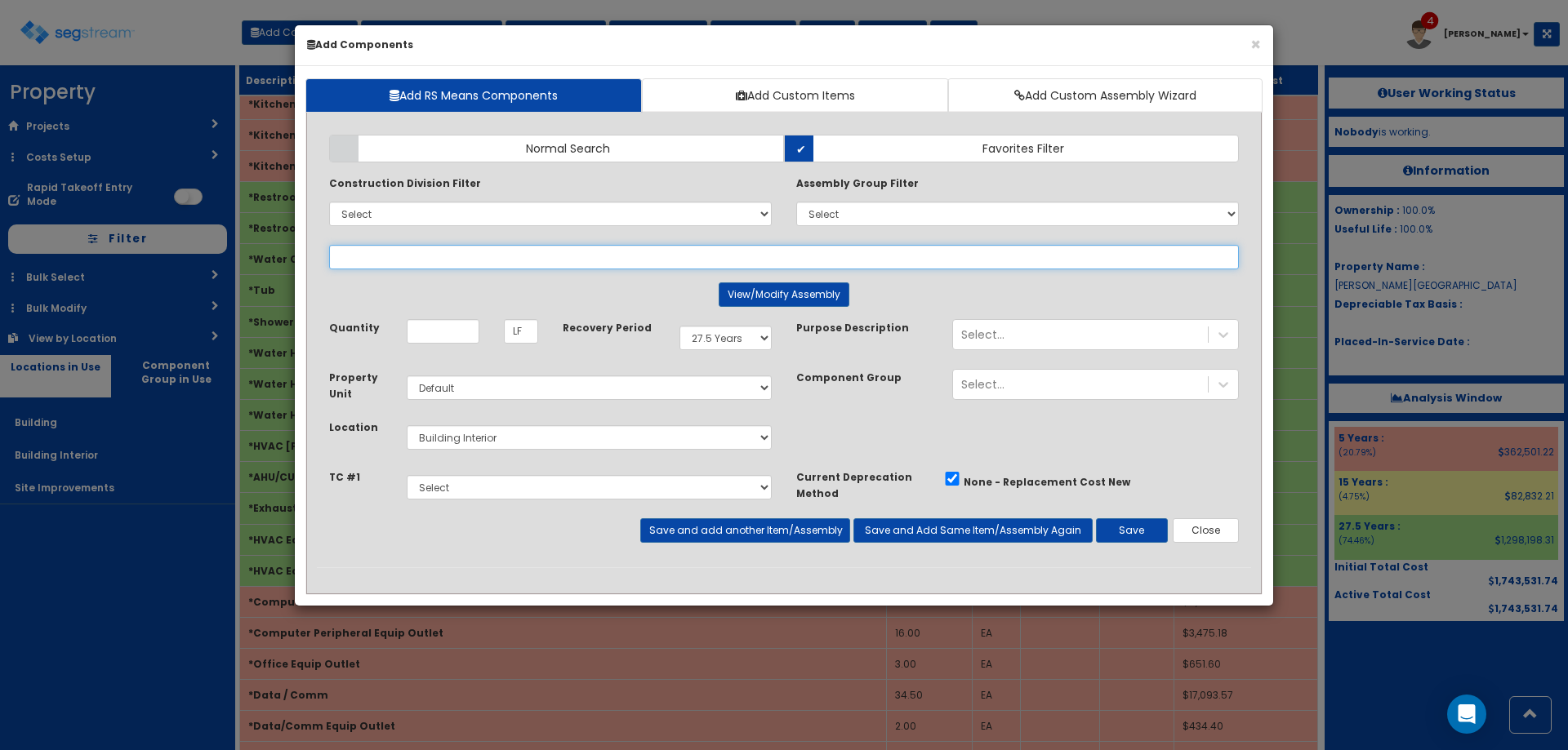
select select
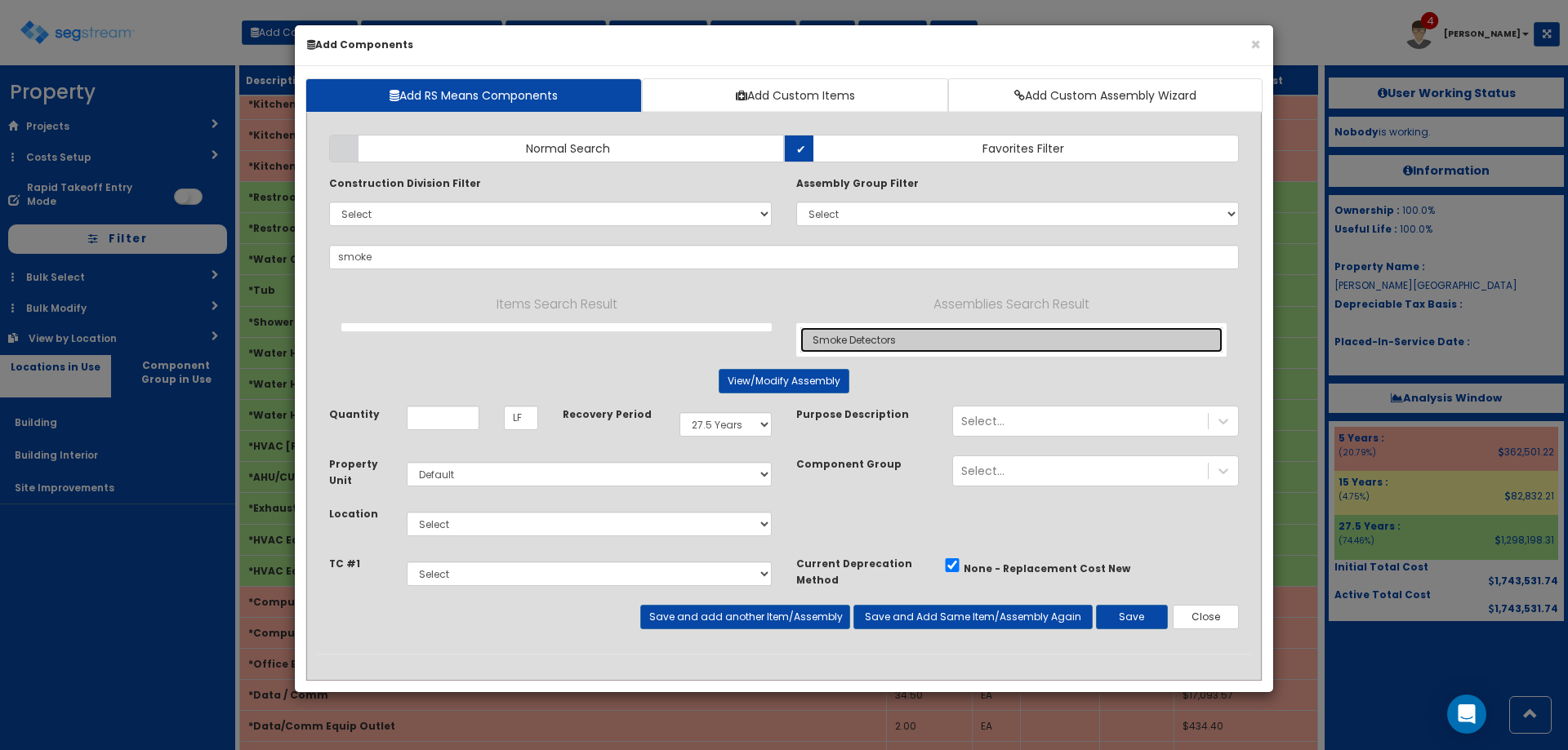
click at [907, 333] on link "Smoke Detectors" at bounding box center [1011, 340] width 422 height 25
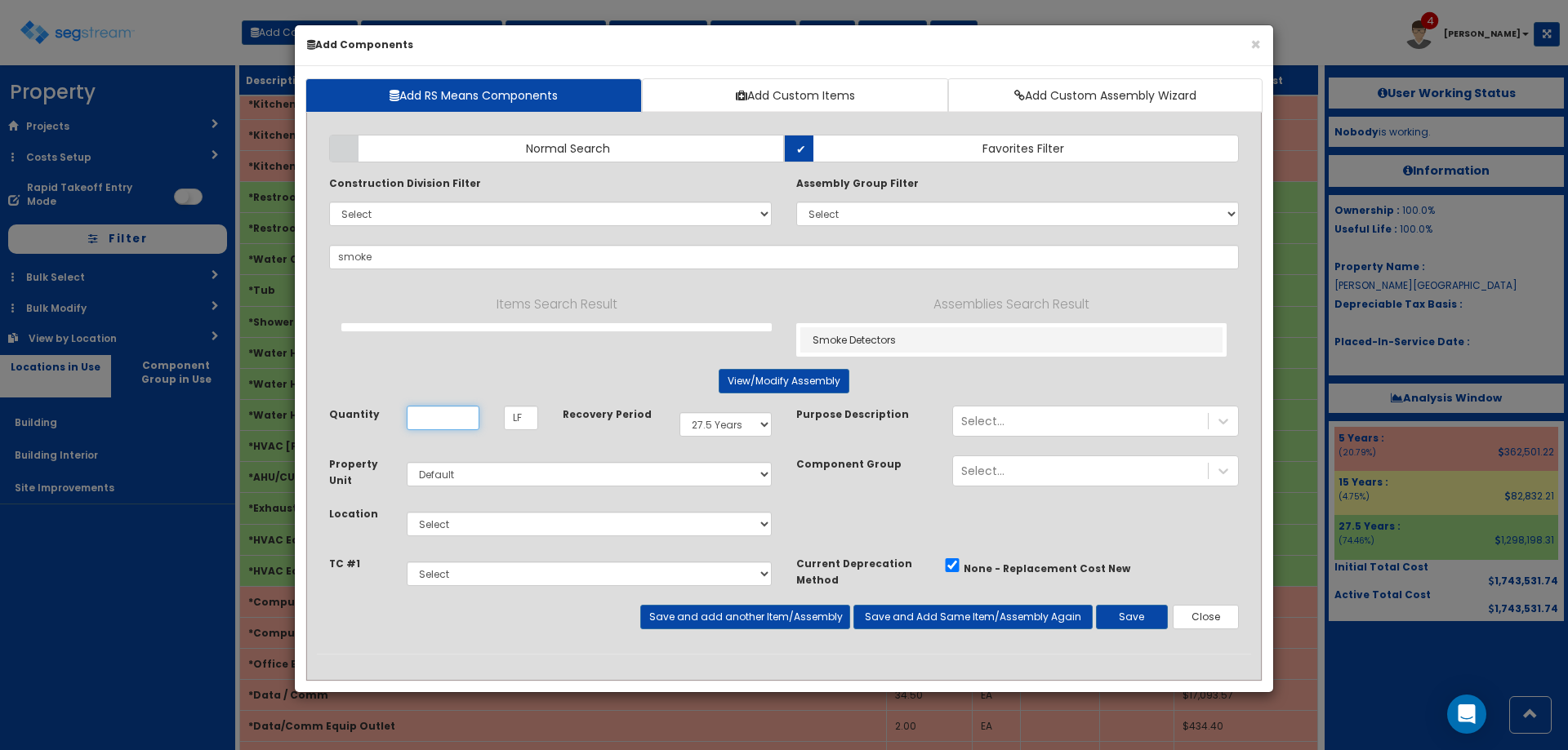
type input "Smoke Detectors"
type input "EA"
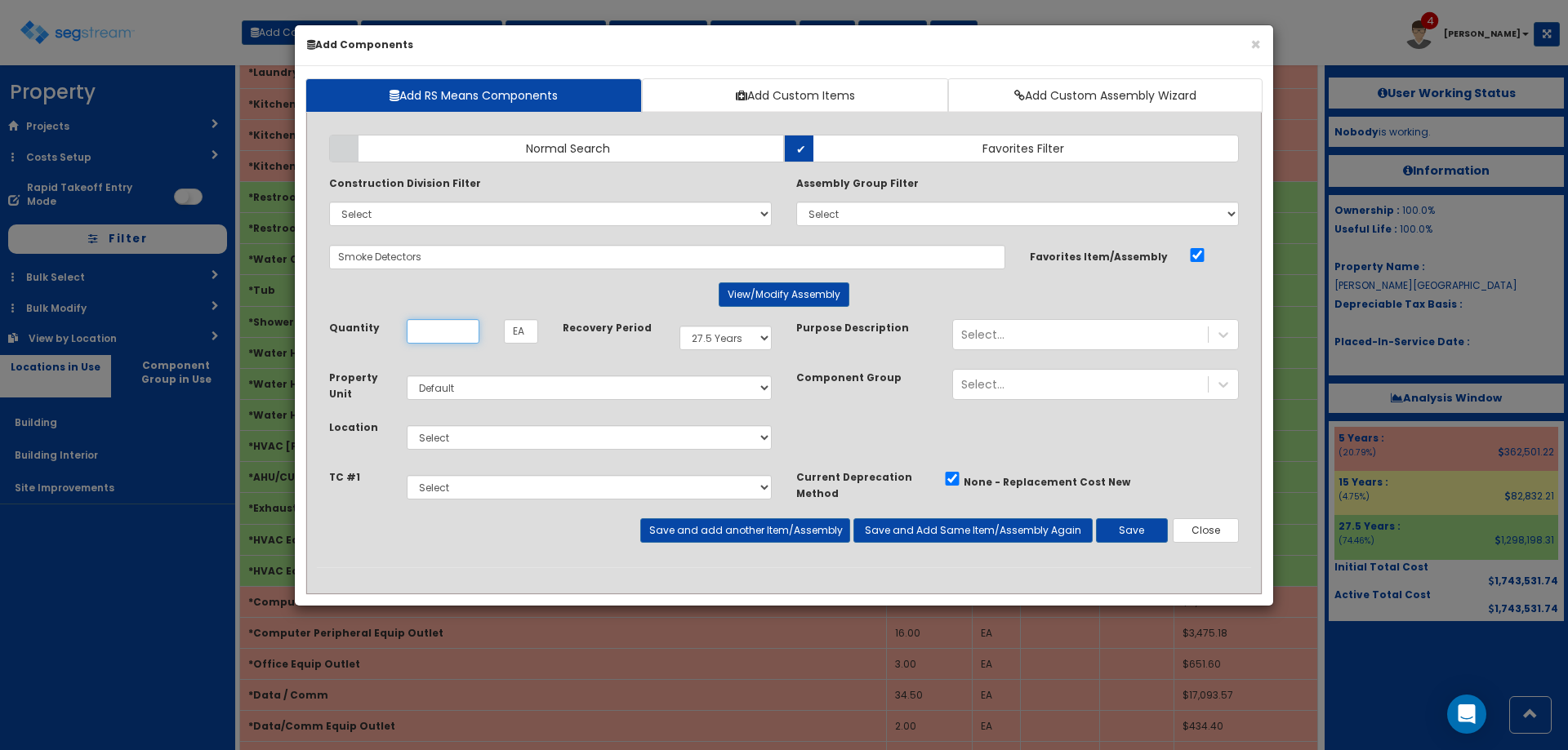
scroll to position [0, 0]
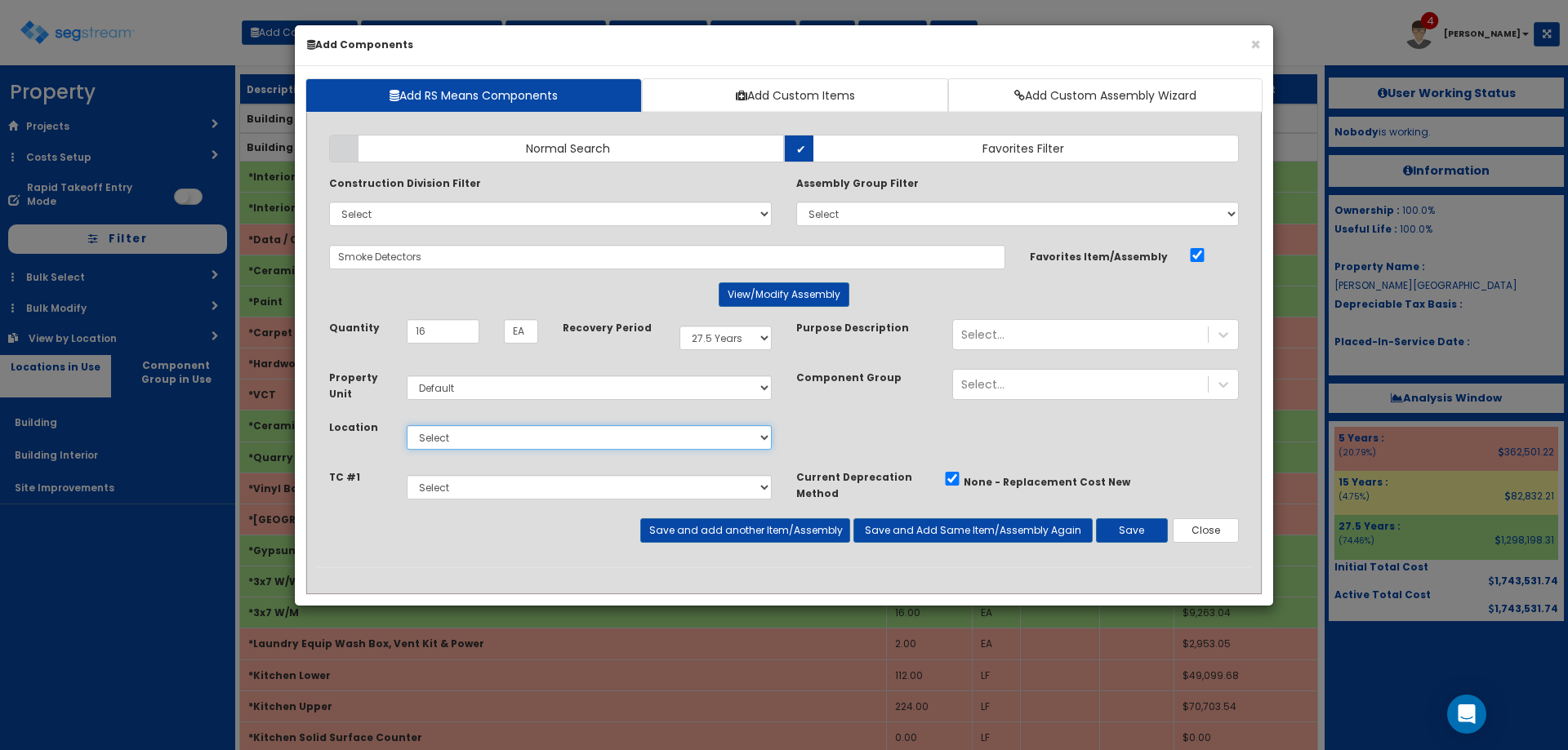
click at [514, 447] on select "Select Building Building Interior Site Improvements Add Additional Location" at bounding box center [589, 438] width 365 height 25
drag, startPoint x: 449, startPoint y: 336, endPoint x: 378, endPoint y: 336, distance: 71.0
click at [378, 335] on div "Quantity 16 EA" at bounding box center [434, 331] width 234 height 25
type input "18"
drag, startPoint x: 522, startPoint y: 434, endPoint x: 520, endPoint y: 449, distance: 15.1
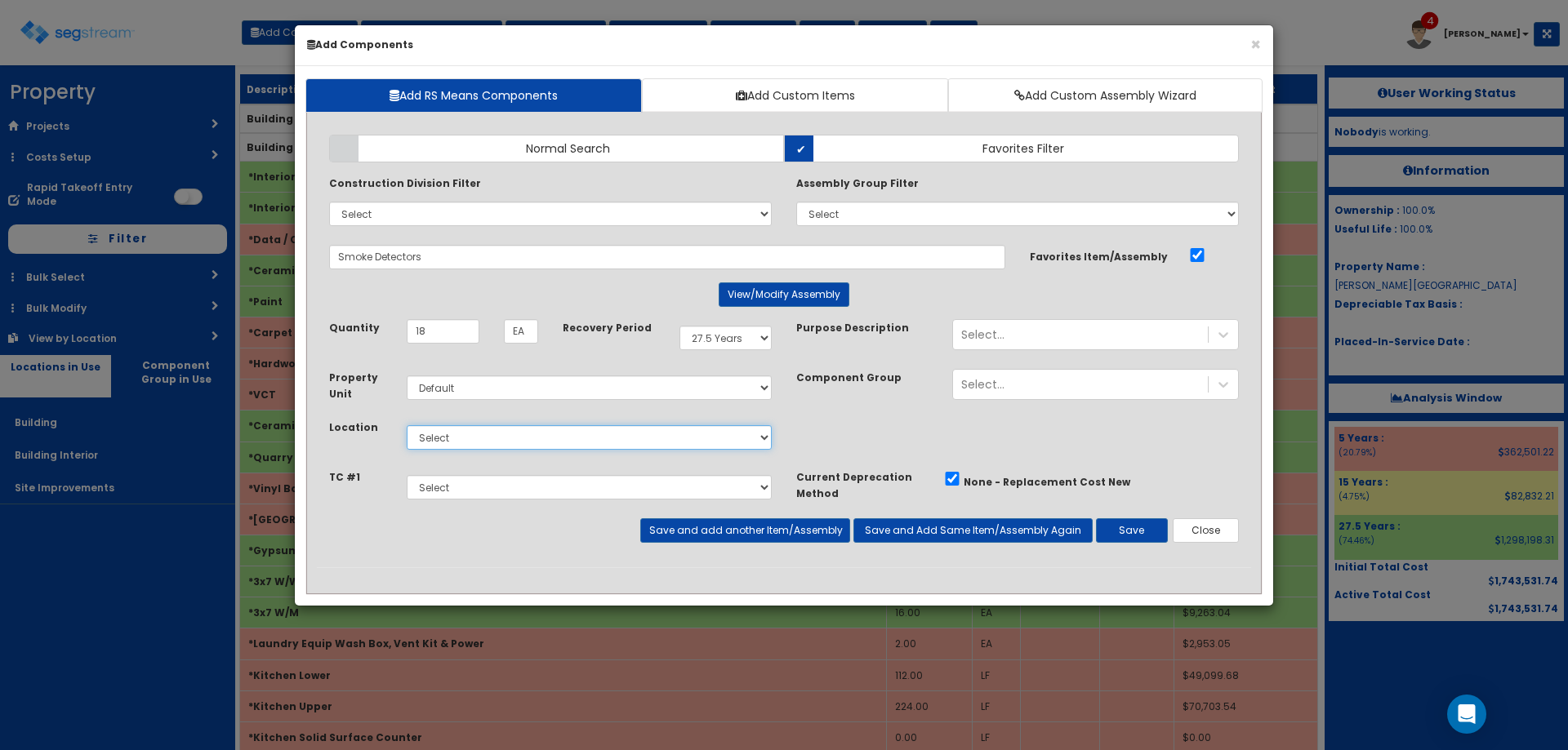
click at [522, 435] on select "Select Building Building Interior Site Improvements Add Additional Location" at bounding box center [589, 438] width 365 height 25
select select "7"
click at [406, 425] on select "Select Building Building Interior Site Improvements Add Additional Location" at bounding box center [589, 438] width 365 height 25
click at [1139, 522] on button "Save" at bounding box center [1131, 530] width 72 height 25
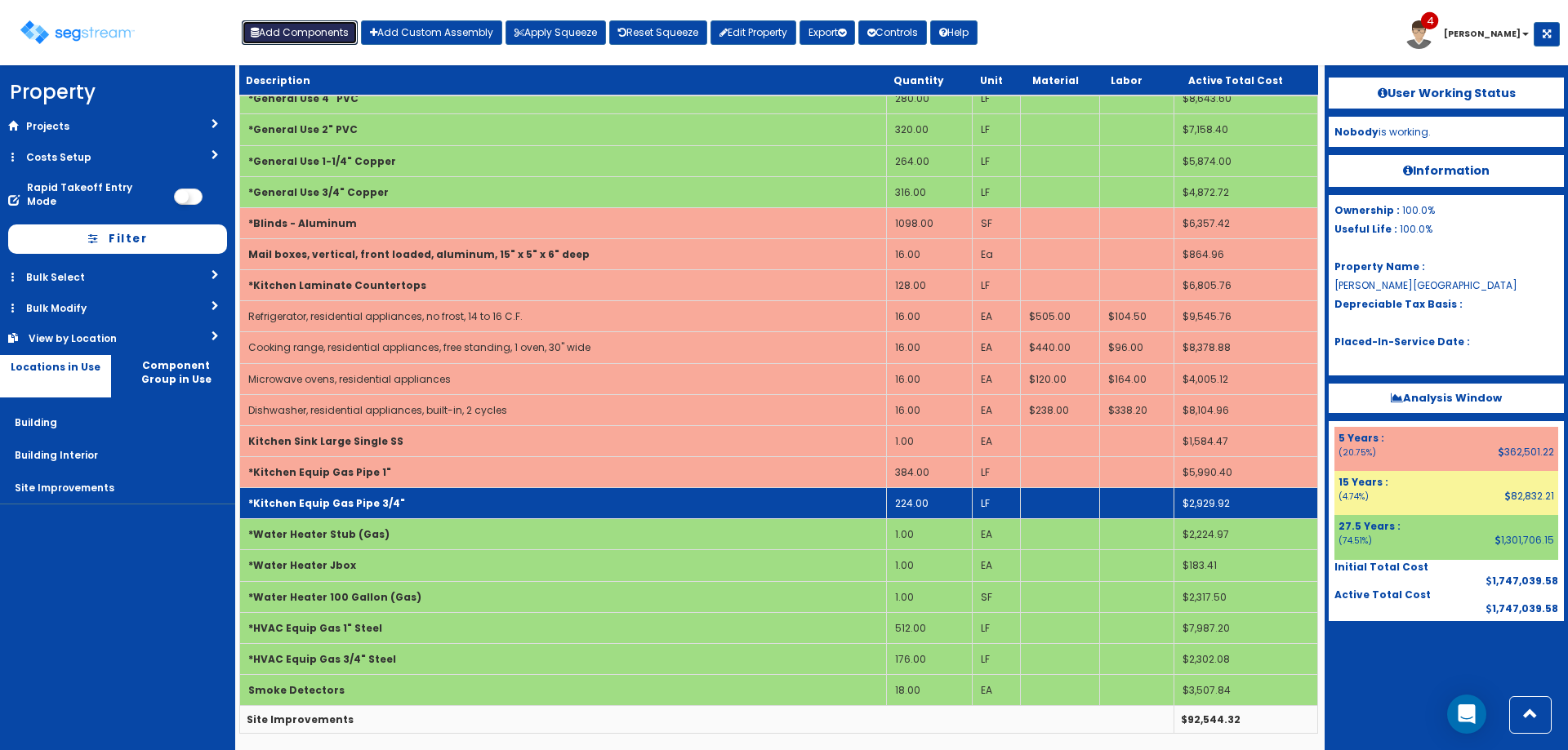
scroll to position [1472, 0]
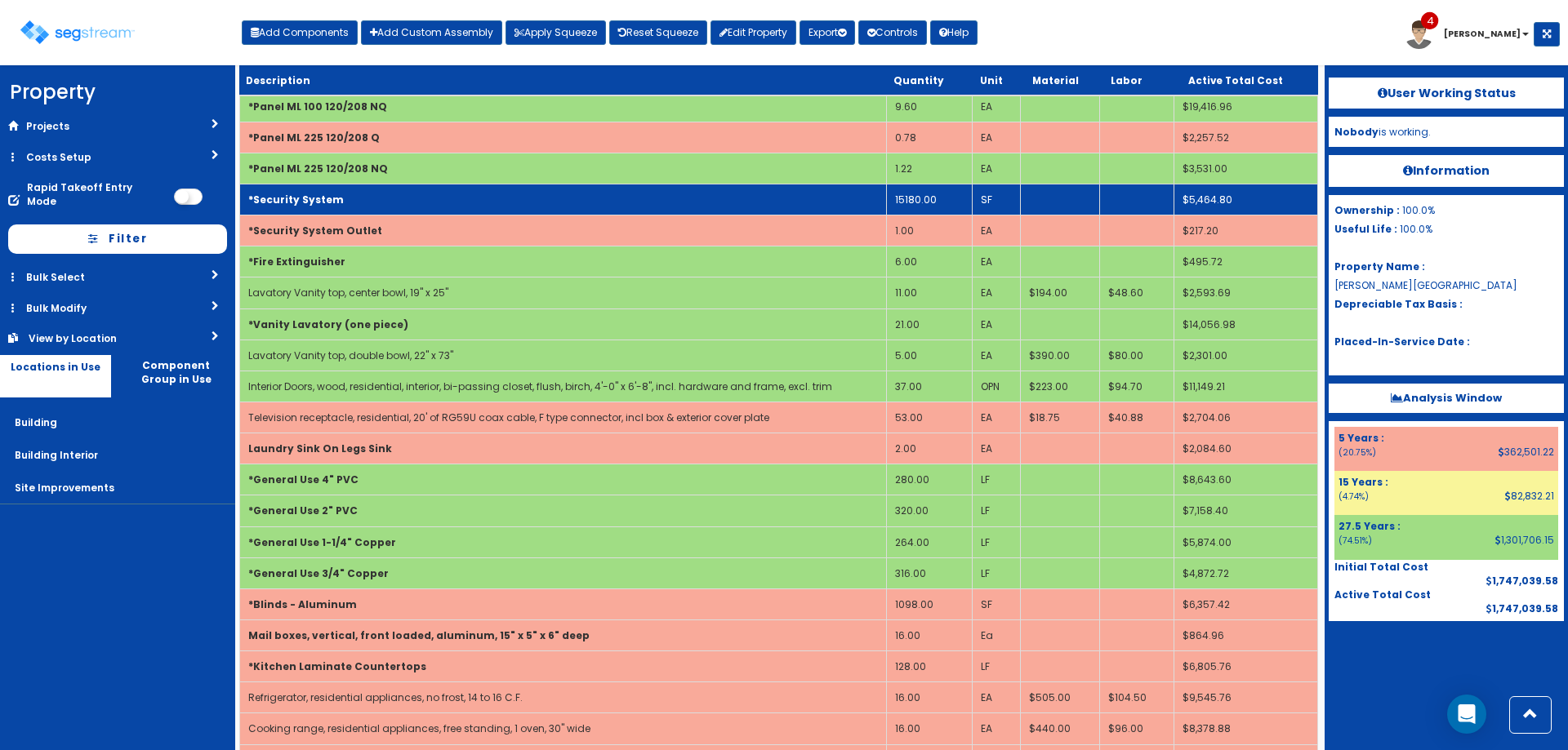
click at [383, 207] on td "*Security System" at bounding box center [564, 200] width 647 height 31
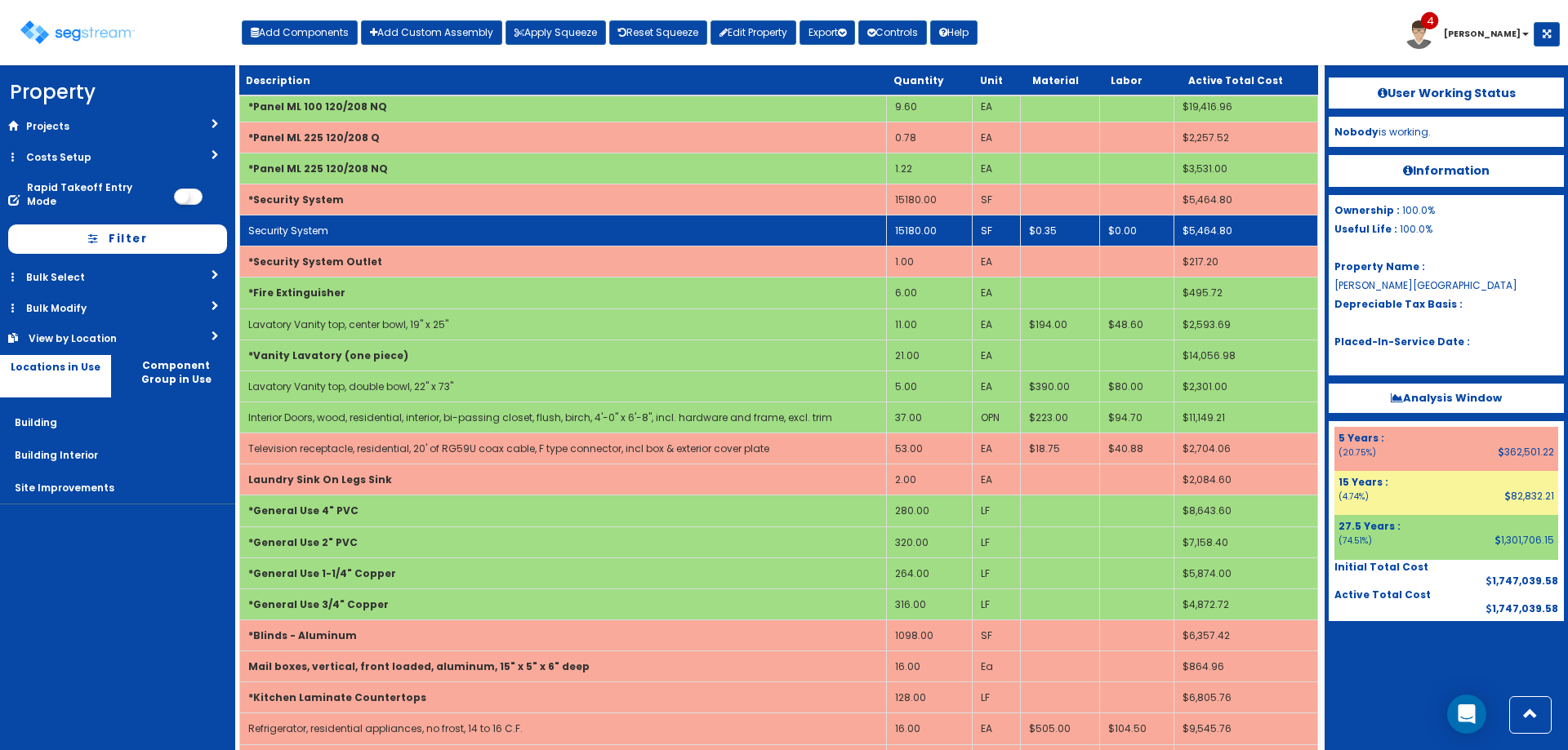
click at [393, 235] on td "Security System" at bounding box center [564, 231] width 647 height 31
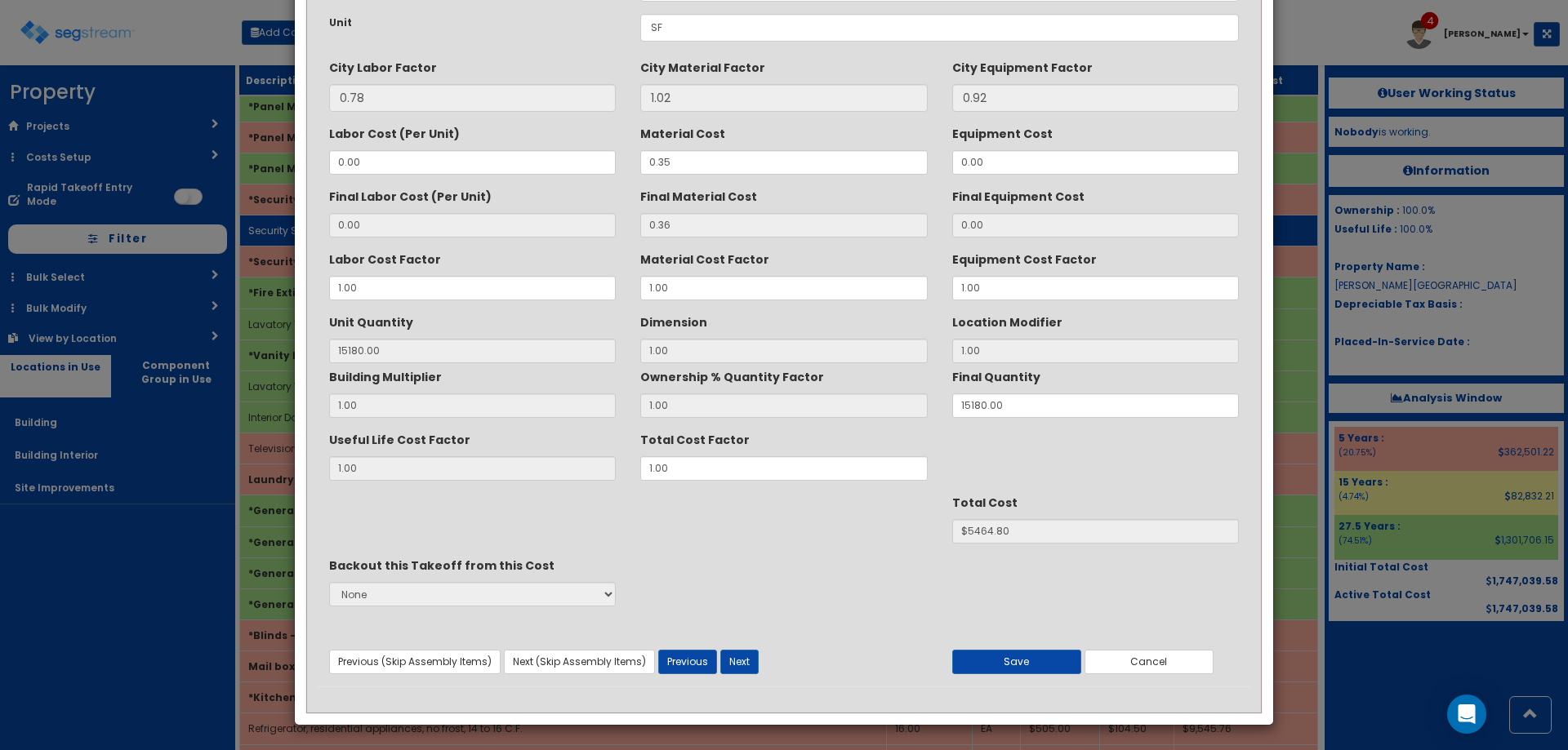
scroll to position [0, 0]
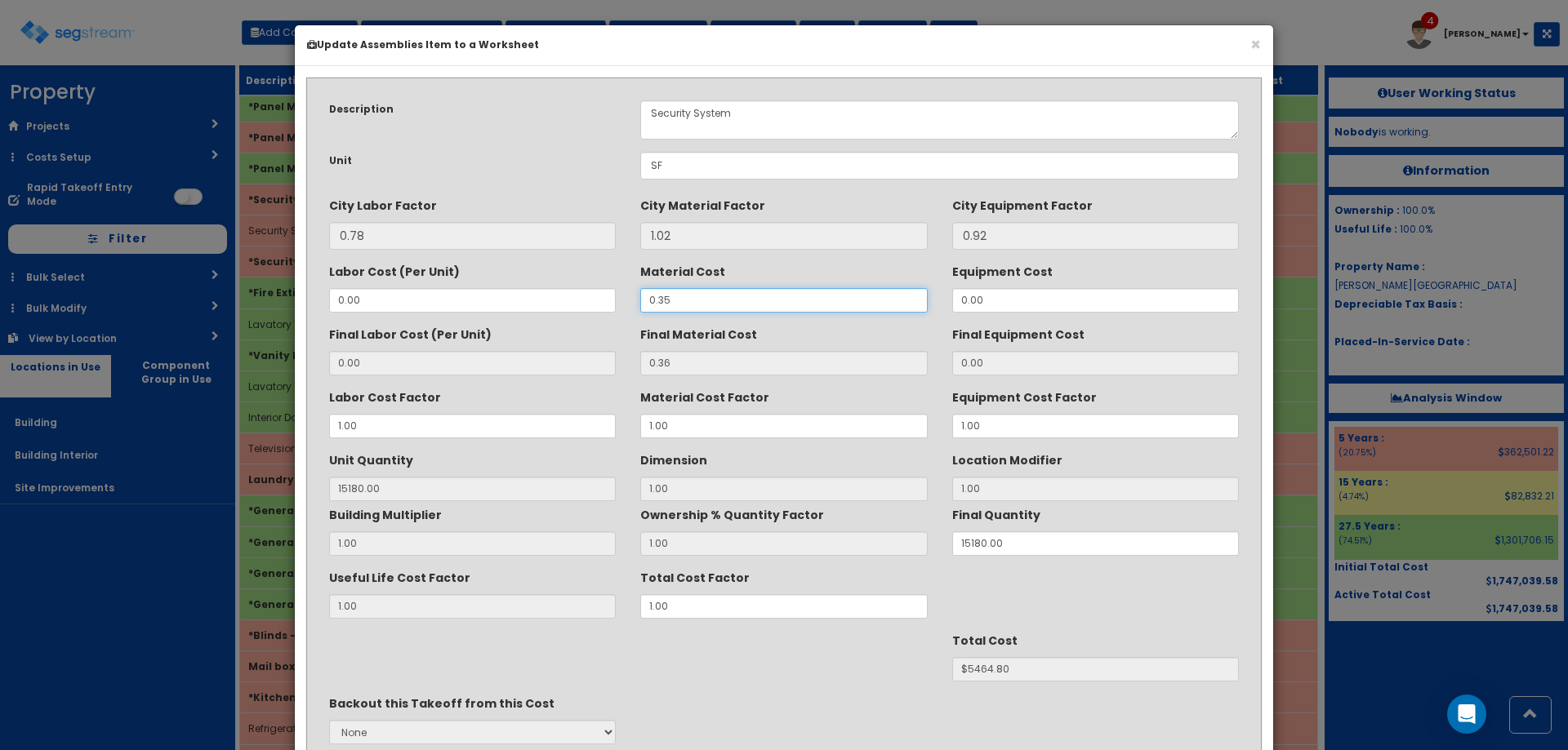
drag, startPoint x: 625, startPoint y: 304, endPoint x: 541, endPoint y: 308, distance: 84.1
click at [541, 308] on div "Labor Cost (Per Unit) 0.00 Material Cost 0.35 Equipment Cost 0.00" at bounding box center [784, 285] width 935 height 55
type input "."
type input "NaN"
type input "15180"
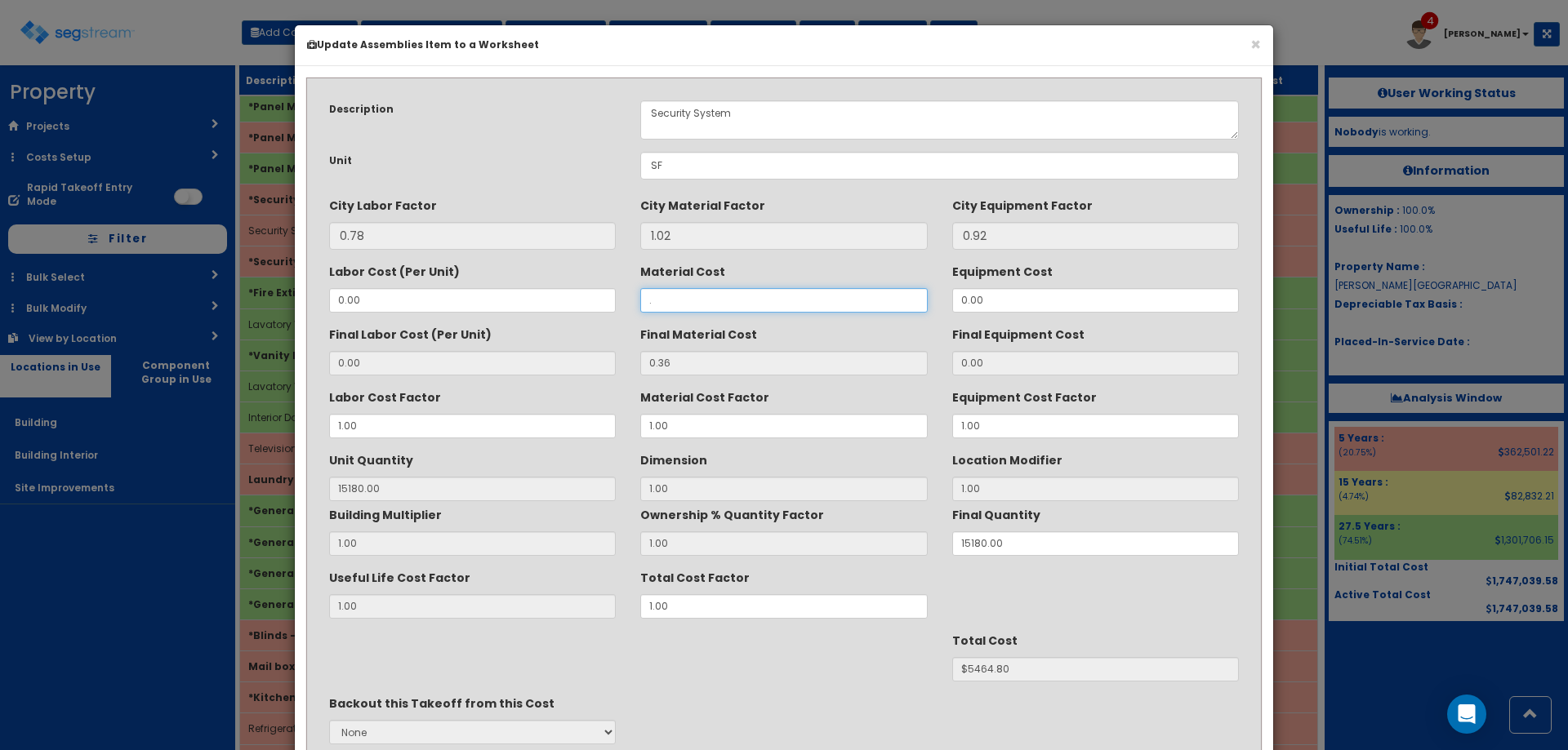
type input "$NaN"
type input ".16"
type input "0.16"
type input "$2428.80"
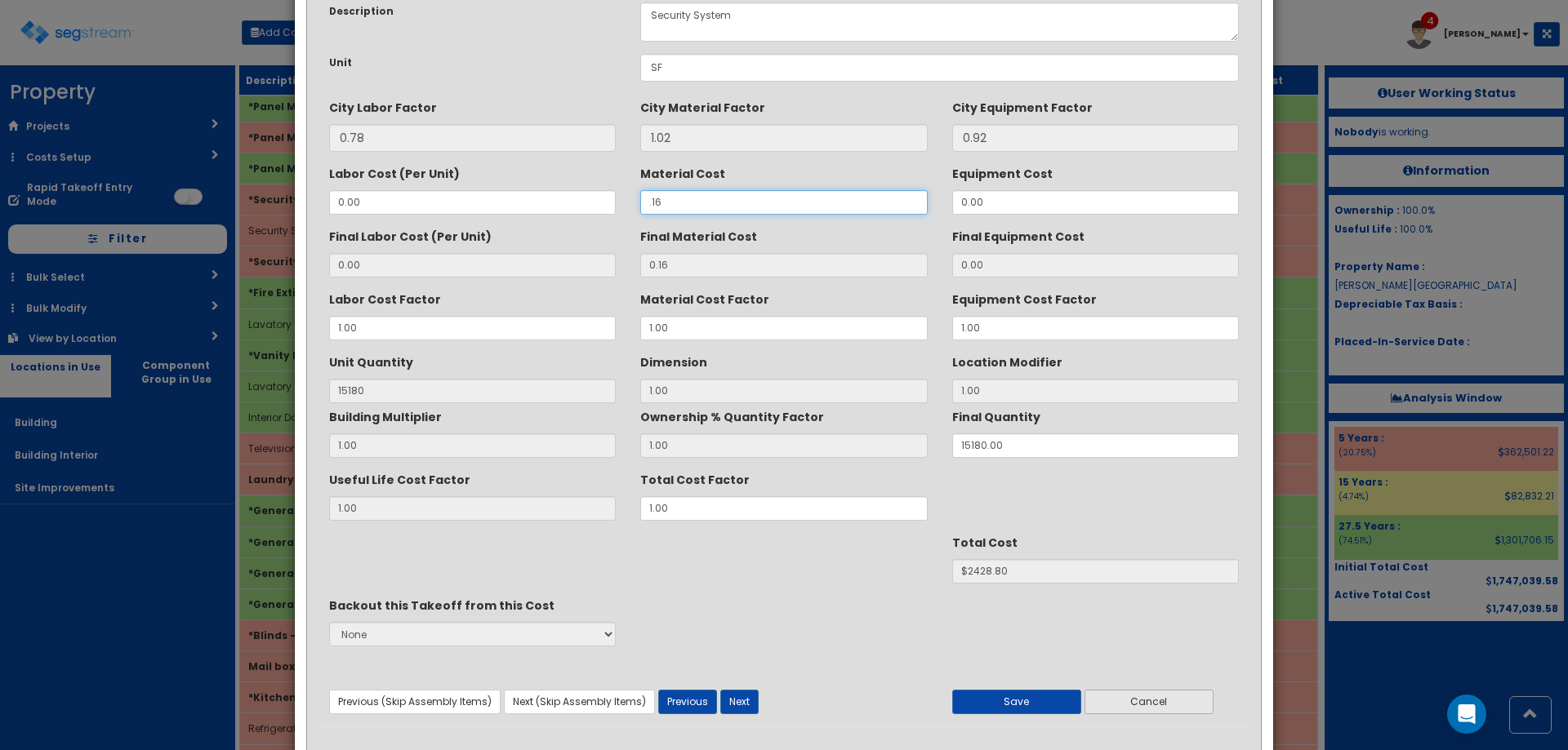
scroll to position [138, 0]
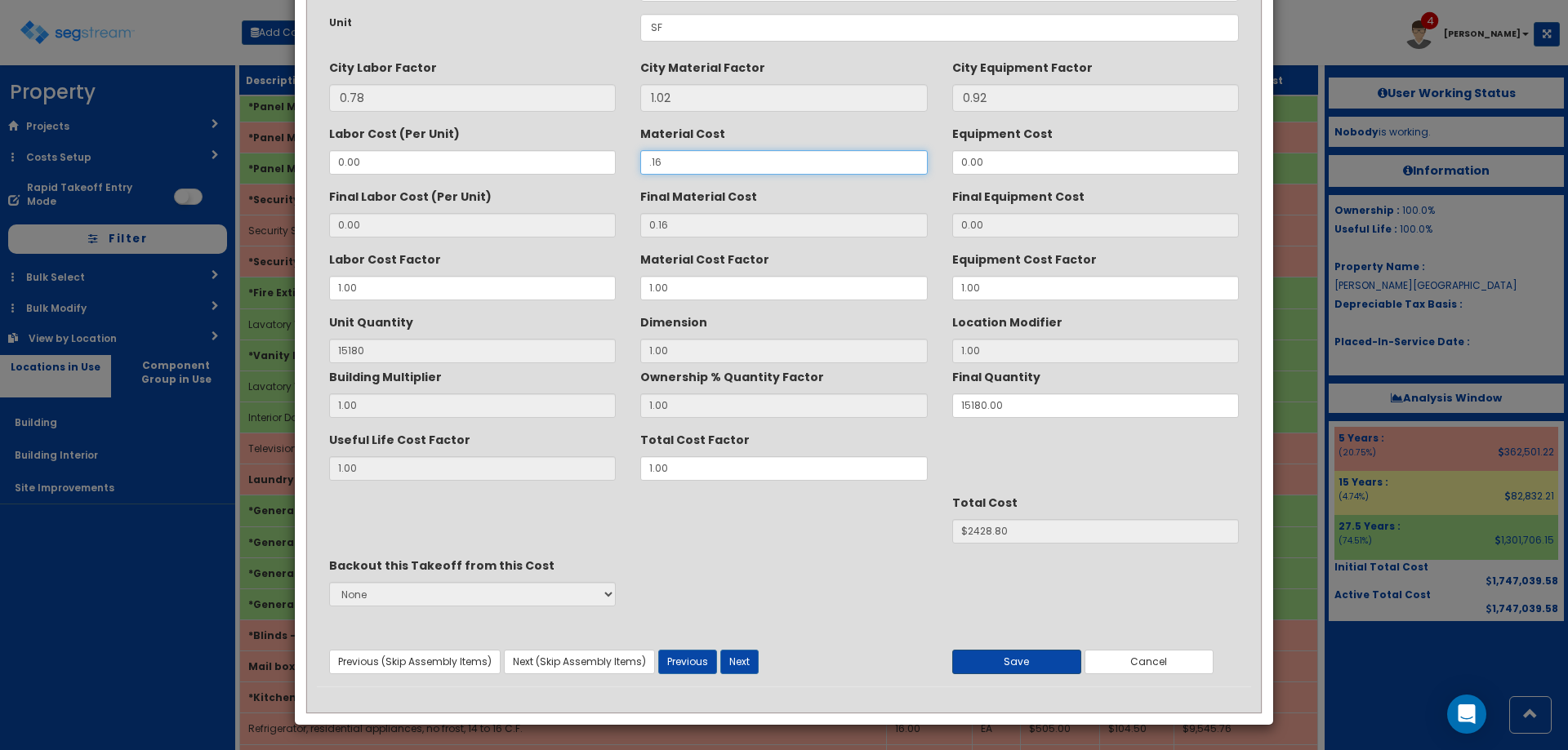
type input ".16"
click at [1043, 659] on button "Save" at bounding box center [1017, 662] width 129 height 25
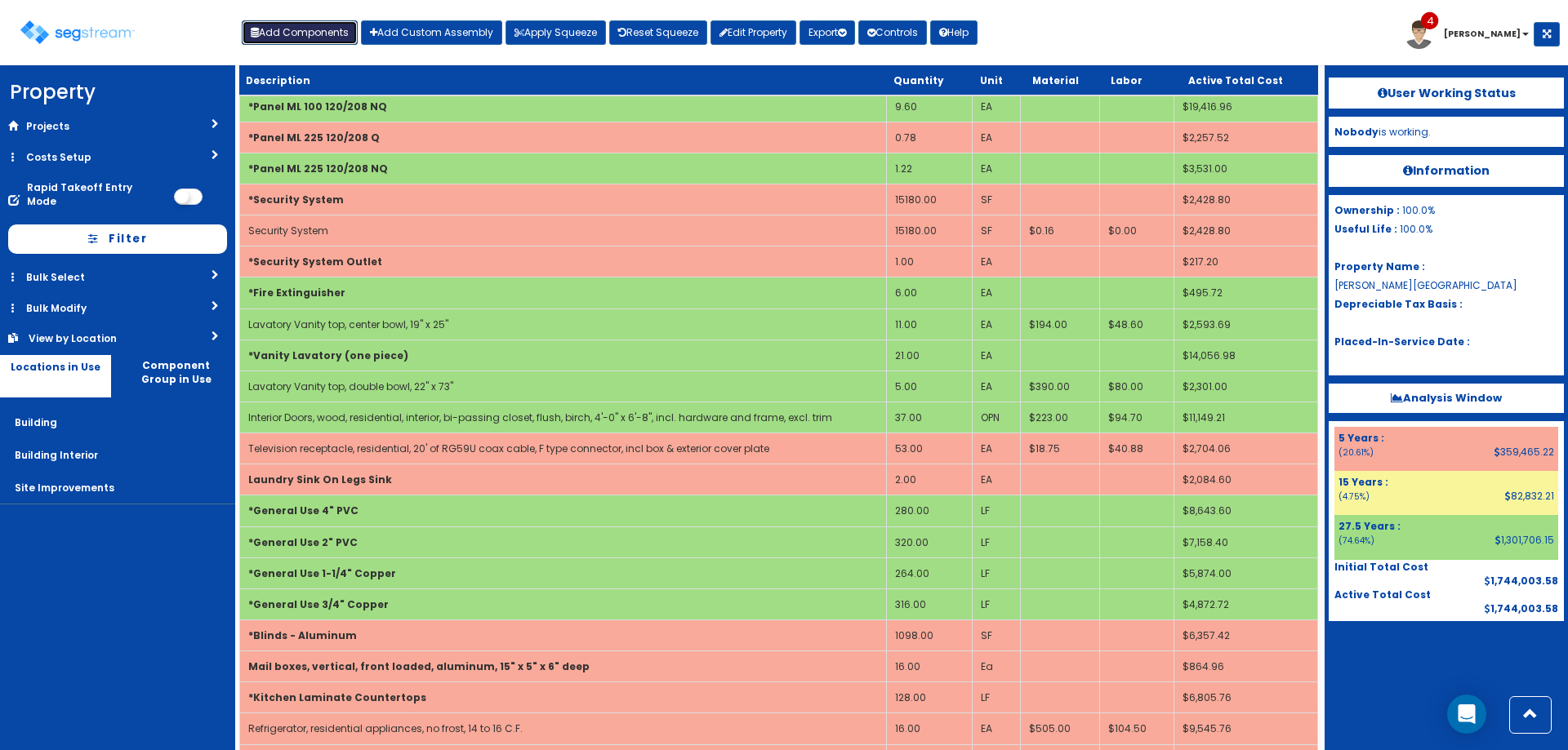
click at [288, 42] on button "Add Components" at bounding box center [299, 33] width 116 height 25
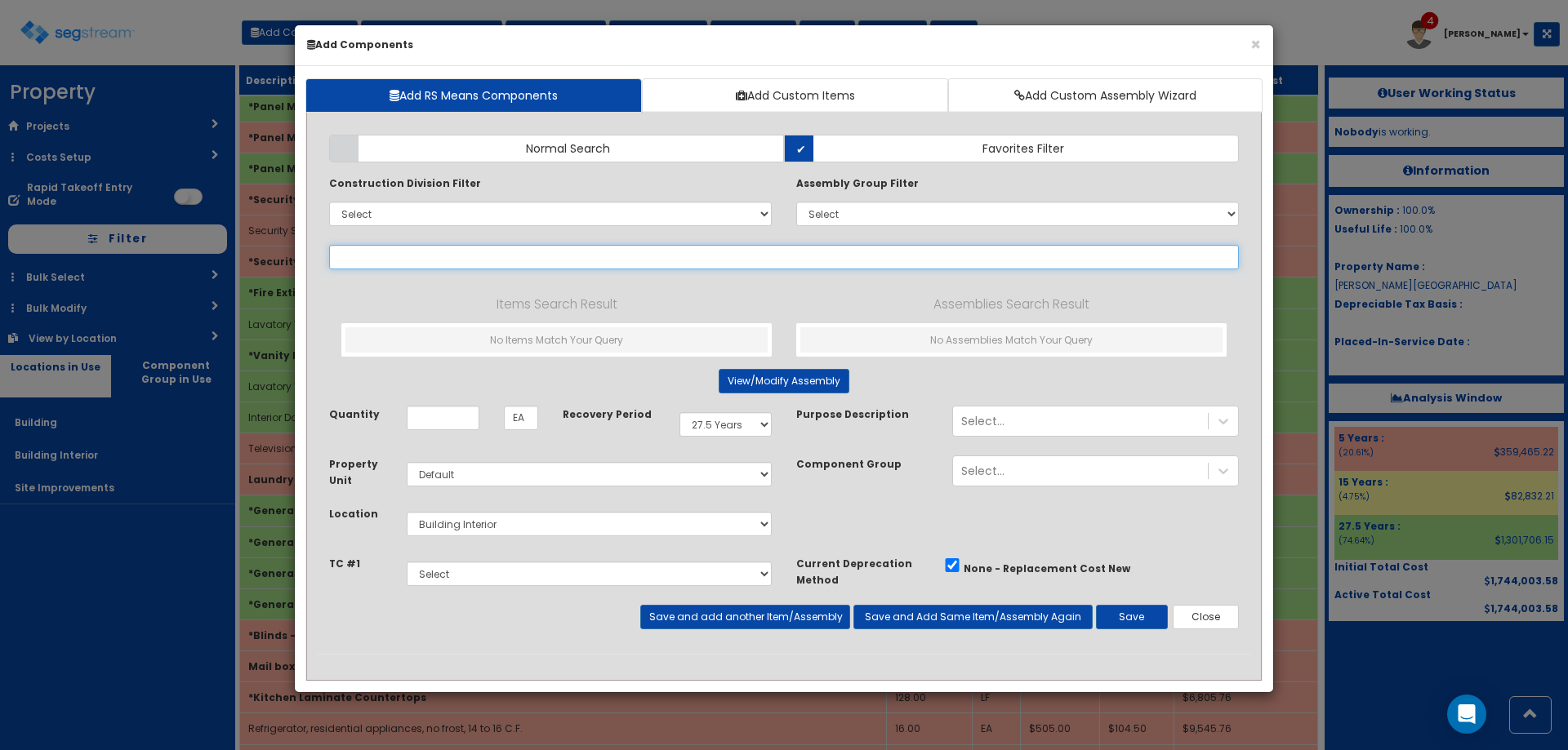
type input "w"
select select
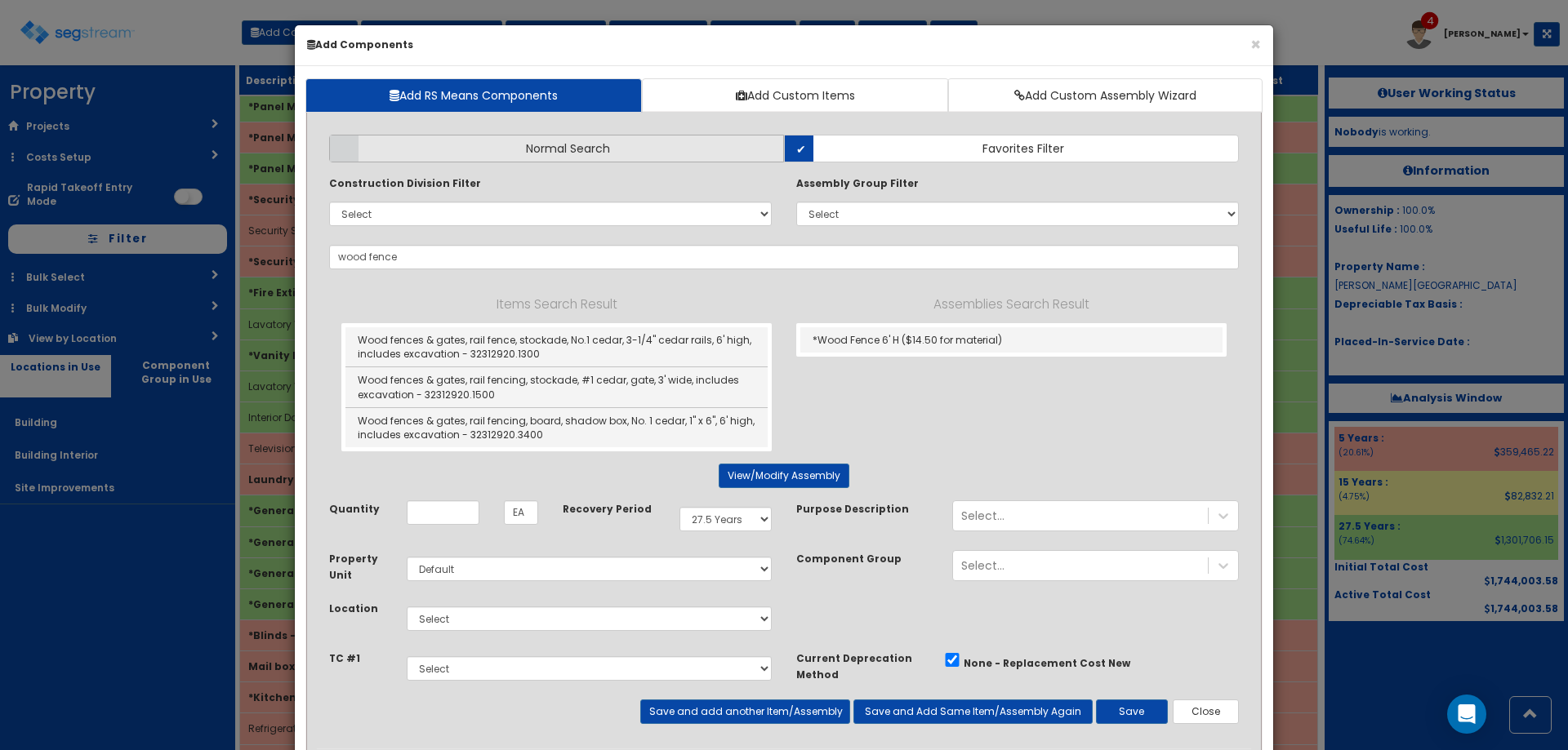
click at [483, 147] on label "Normal Search" at bounding box center [556, 149] width 455 height 28
click at [0, 0] on input "Normal Search" at bounding box center [0, 0] width 0 height 0
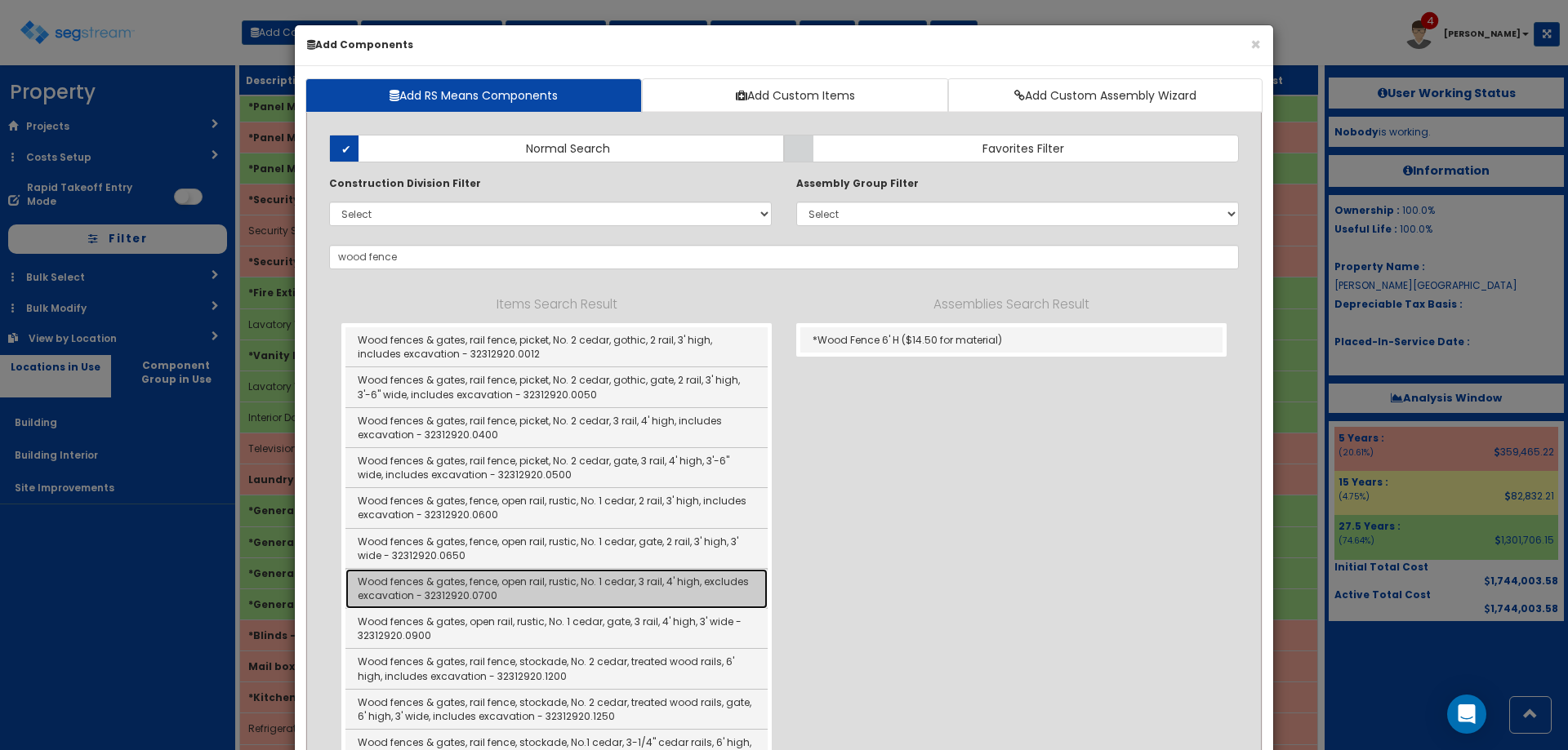
click at [695, 591] on link "Wood fences & gates, fence, open rail, rustic, No. 1 cedar, 3 rail, 4' high, ex…" at bounding box center [556, 589] width 422 height 40
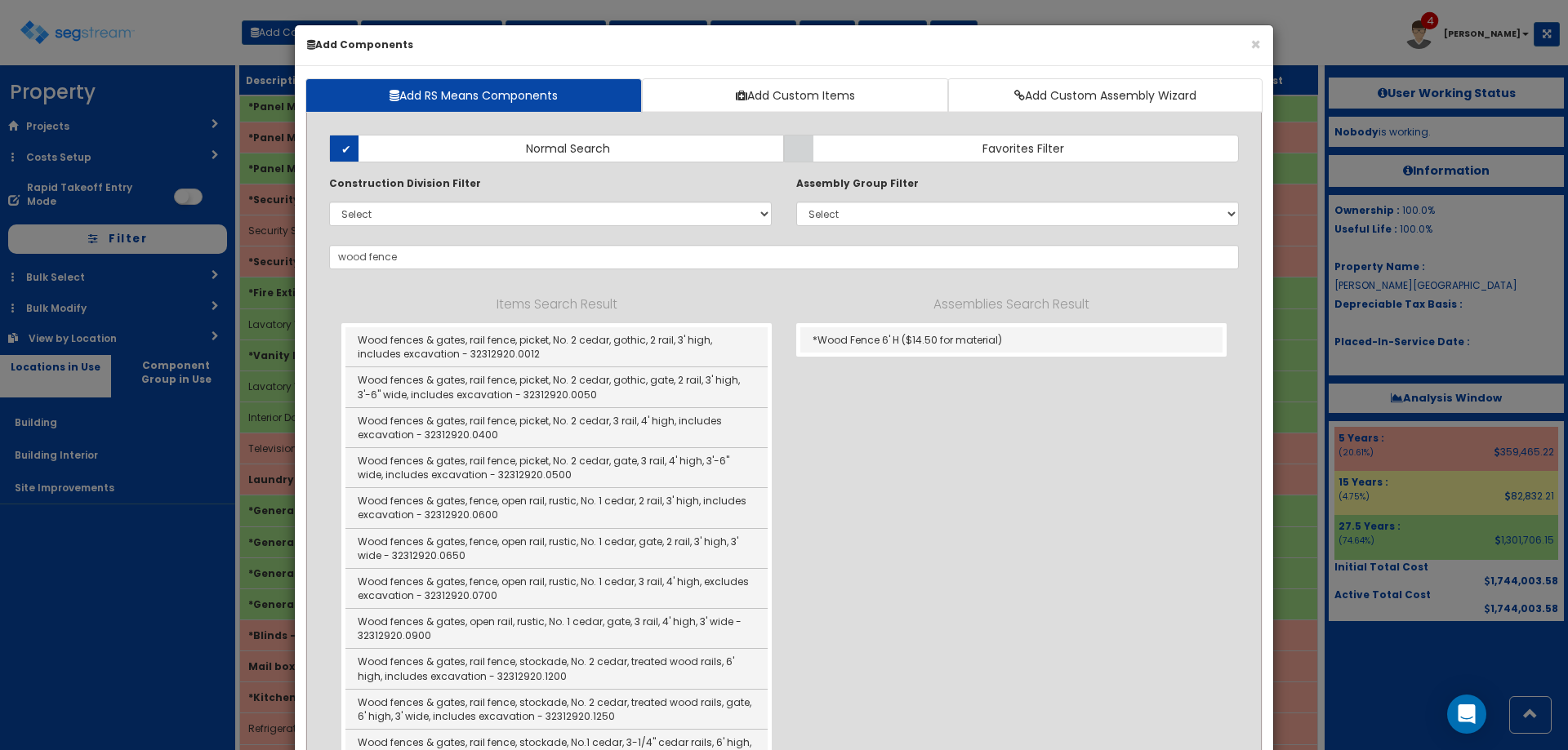
type input "Wood fences & gates, fence, open rail, rustic, No. 1 cedar, 3 rail, 4' high, ex…"
checkbox input "false"
type input "LF"
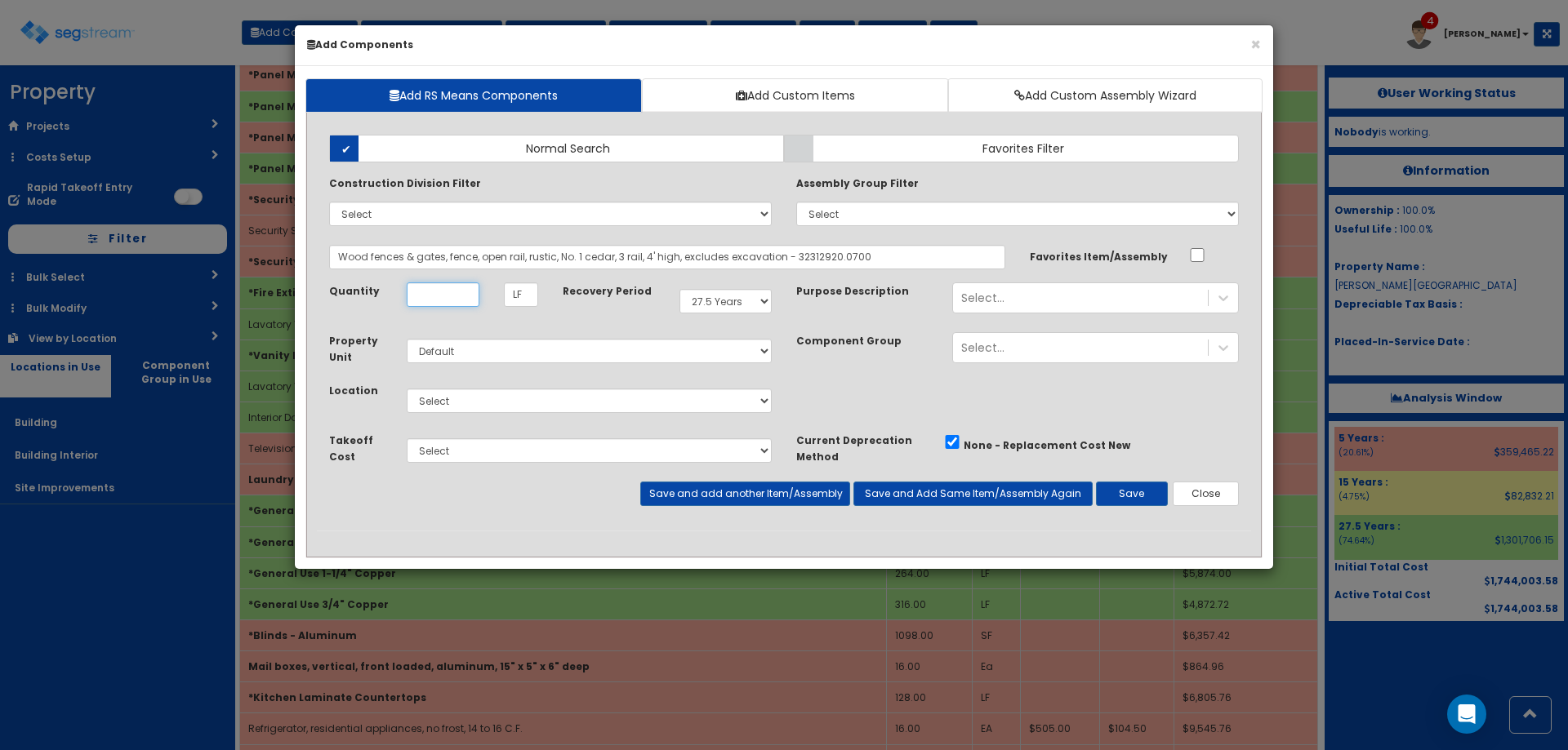
scroll to position [0, 0]
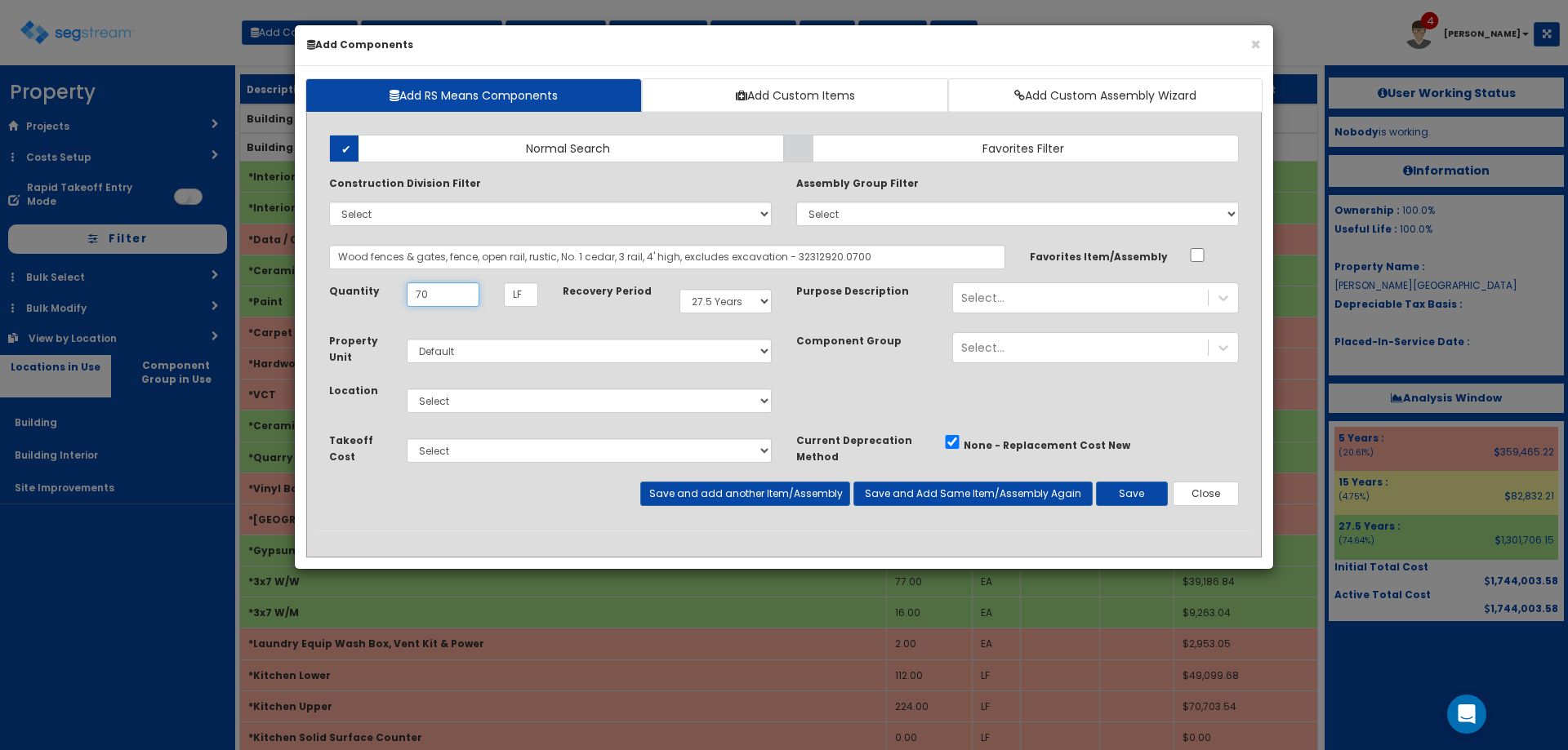
type input "70"
click at [468, 406] on select "Select Building Building Interior Site Improvements Add Additional Location" at bounding box center [589, 401] width 365 height 25
select select "27"
click at [406, 389] on select "Select Building Building Interior Site Improvements Add Additional Location" at bounding box center [589, 401] width 365 height 25
drag, startPoint x: 705, startPoint y: 294, endPoint x: 720, endPoint y: 311, distance: 22.7
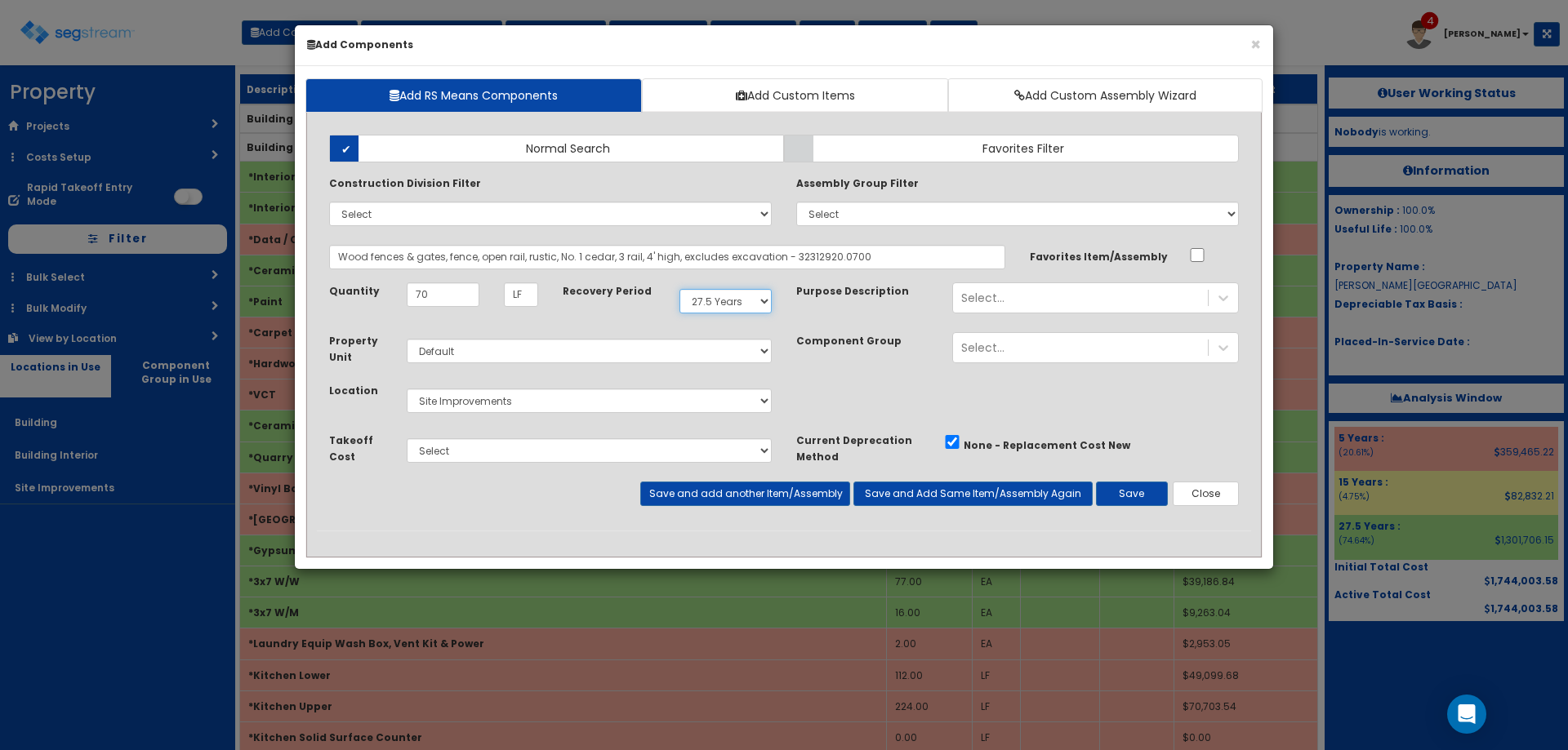
click at [705, 294] on select "Select 5 Years 7 Years 9 Years 10 Years 15 Years 15 Year QLI 15 Year QRP 15 Yea…" at bounding box center [726, 301] width 92 height 25
select select "15Y"
click at [680, 289] on select "Select 5 Years 7 Years 9 Years 10 Years 15 Years 15 Year QLI 15 Year QRP 15 Yea…" at bounding box center [726, 301] width 92 height 25
click at [1130, 499] on button "Save" at bounding box center [1131, 494] width 72 height 25
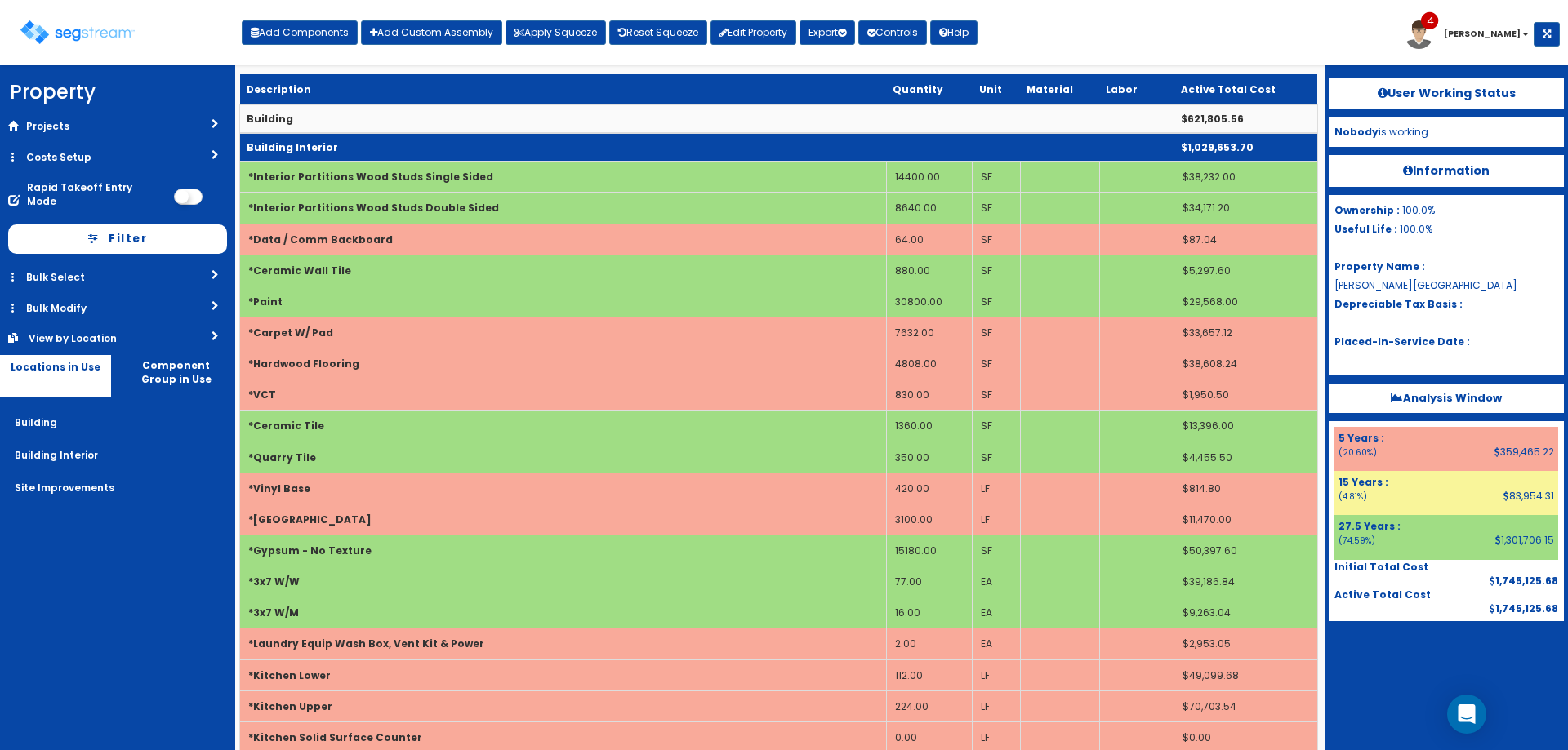
click at [317, 138] on td "Building Interior" at bounding box center [707, 147] width 935 height 29
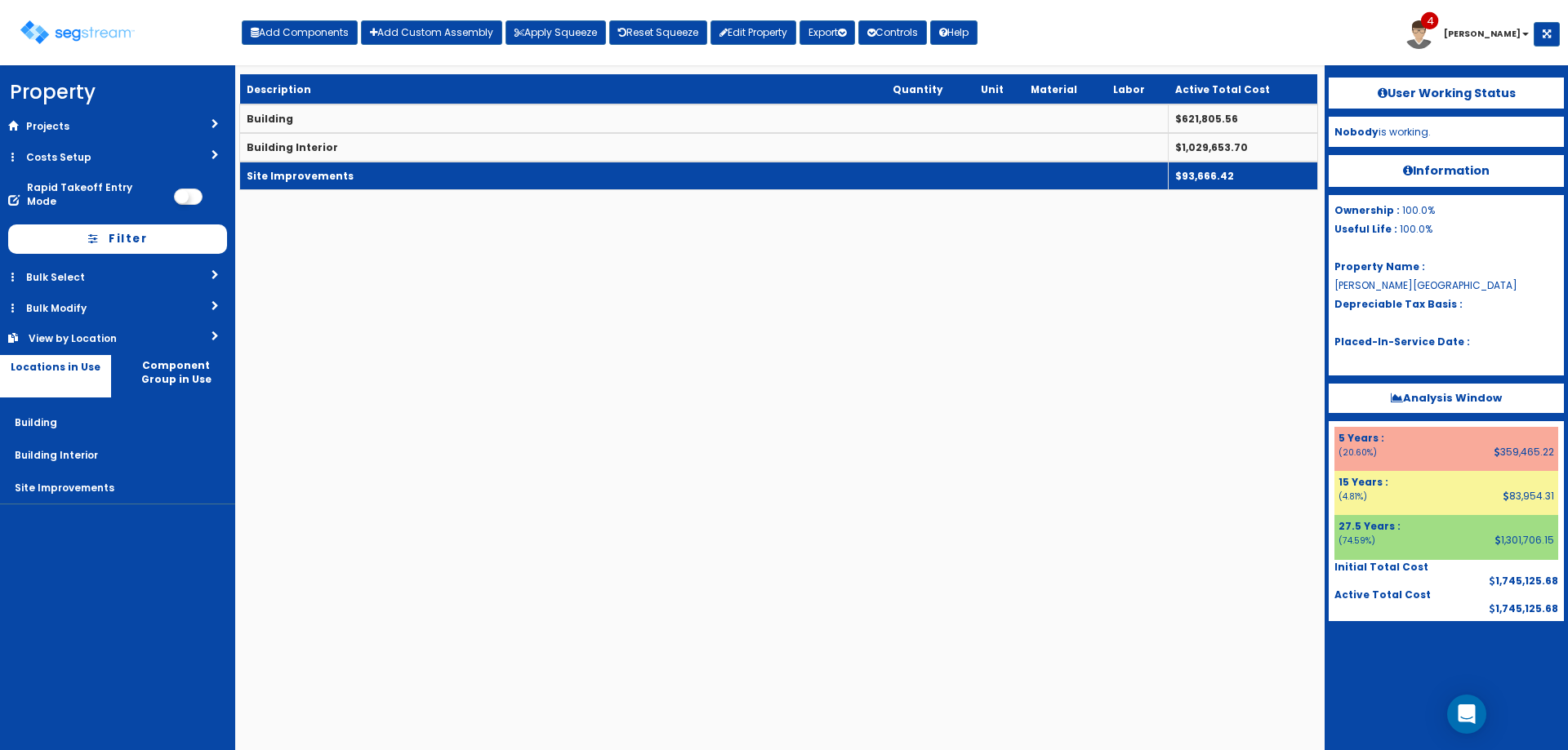
drag, startPoint x: 387, startPoint y: 174, endPoint x: 412, endPoint y: 183, distance: 26.6
click at [387, 175] on td "Site Improvements" at bounding box center [704, 176] width 929 height 29
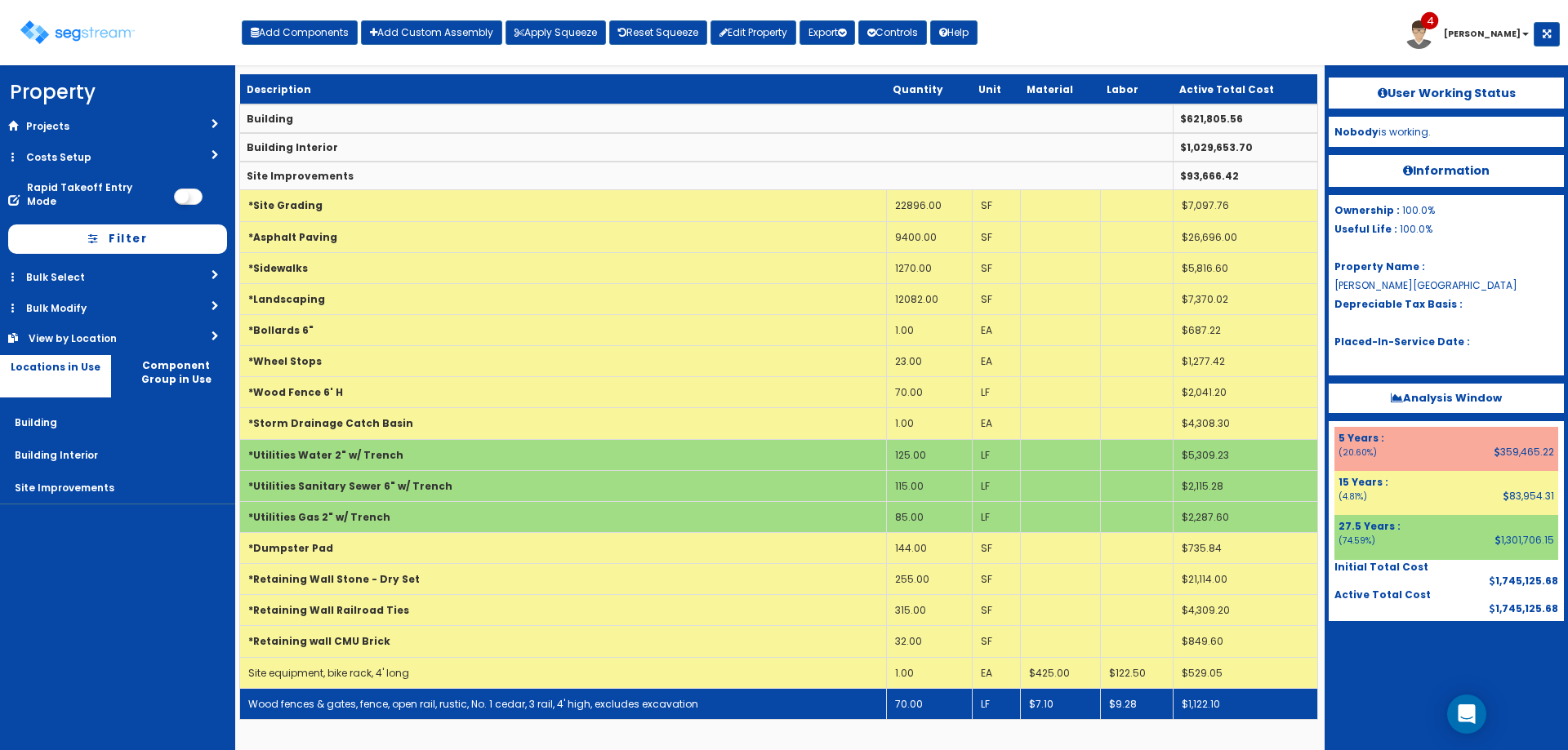
click at [411, 711] on td "Wood fences & gates, fence, open rail, rustic, No. 1 cedar, 3 rail, 4' high, ex…" at bounding box center [564, 704] width 647 height 31
click at [411, 711] on td "Wood fences & gates, fence, open rail, rustic, No. 1 cedar, 3 rail, 4' high, ex…" at bounding box center [564, 704] width 647 height 31
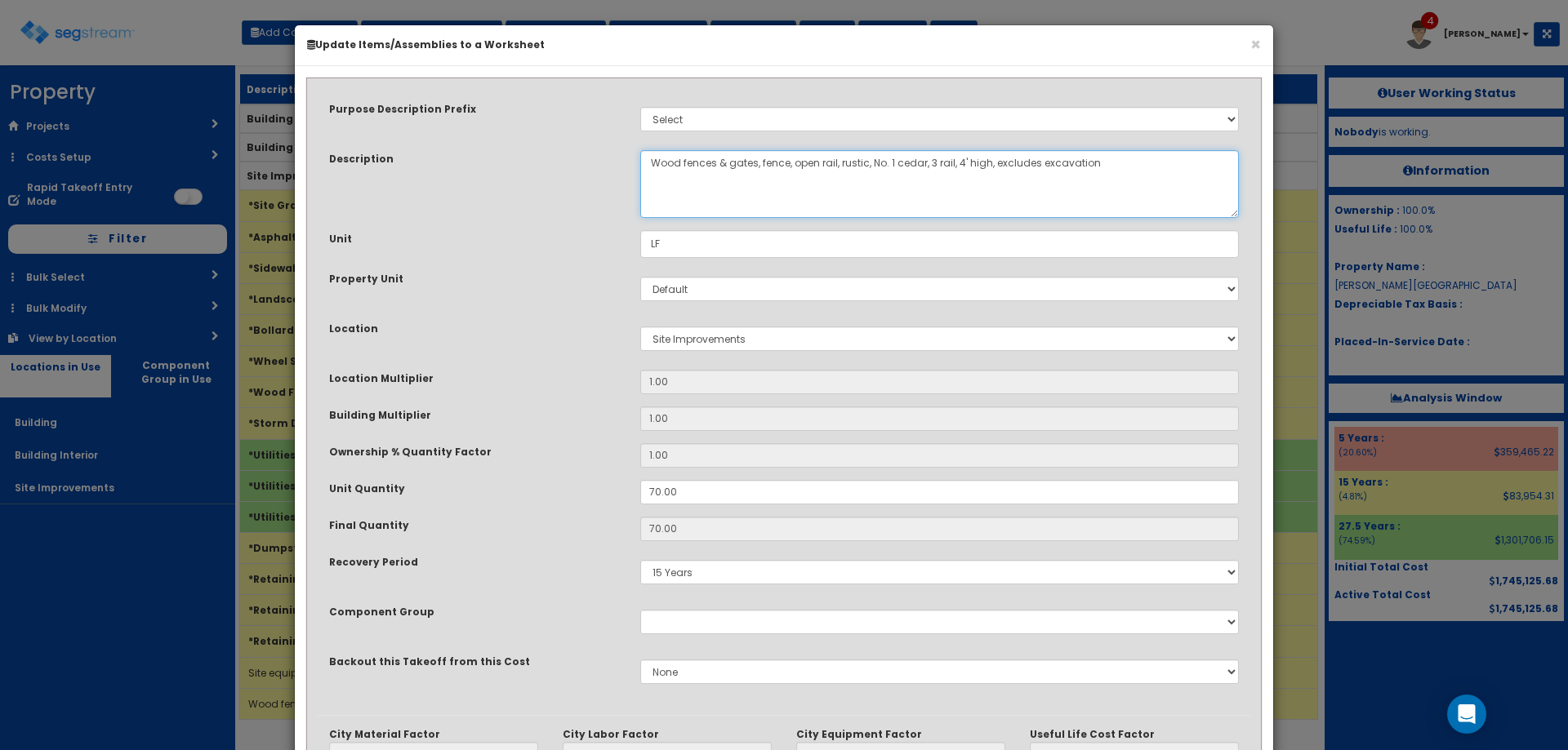
drag, startPoint x: 1106, startPoint y: 165, endPoint x: 990, endPoint y: 165, distance: 116.0
click at [990, 165] on textarea "Wood fences & gates, fence, open rail, rustic, No. 1 cedar, 3 rail, 4' high, ex…" at bounding box center [939, 184] width 599 height 67
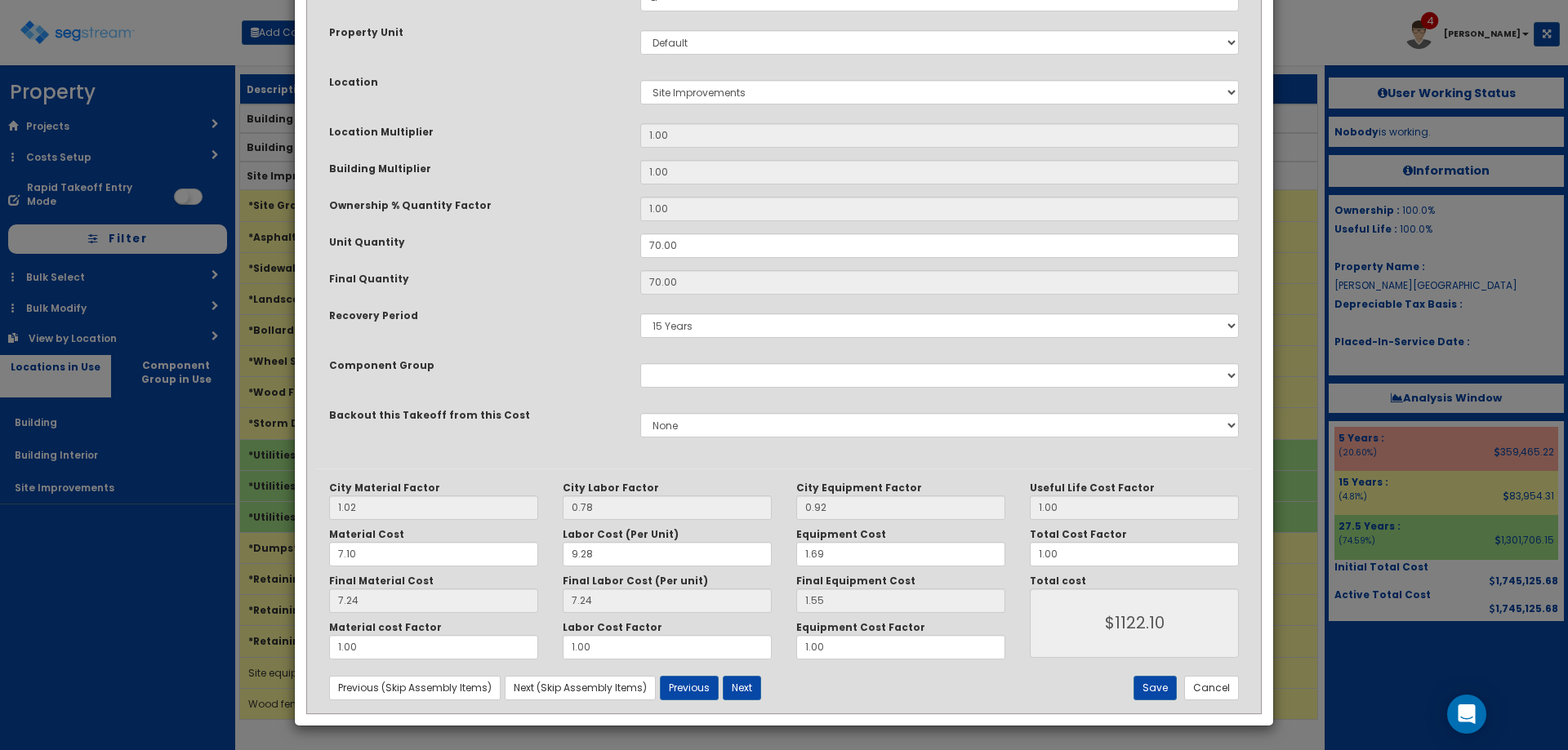
scroll to position [248, 0]
type textarea "Wood fences & gates, fence, open rail, rustic, No. 1 cedar, 3 rail, 4' high"
drag, startPoint x: 378, startPoint y: 562, endPoint x: 283, endPoint y: 573, distance: 95.6
click at [285, 572] on div "× Update Items/Assemblies to a Worksheet Purpose Description Prefix Select Stai…" at bounding box center [784, 375] width 1568 height 750
type input "9"
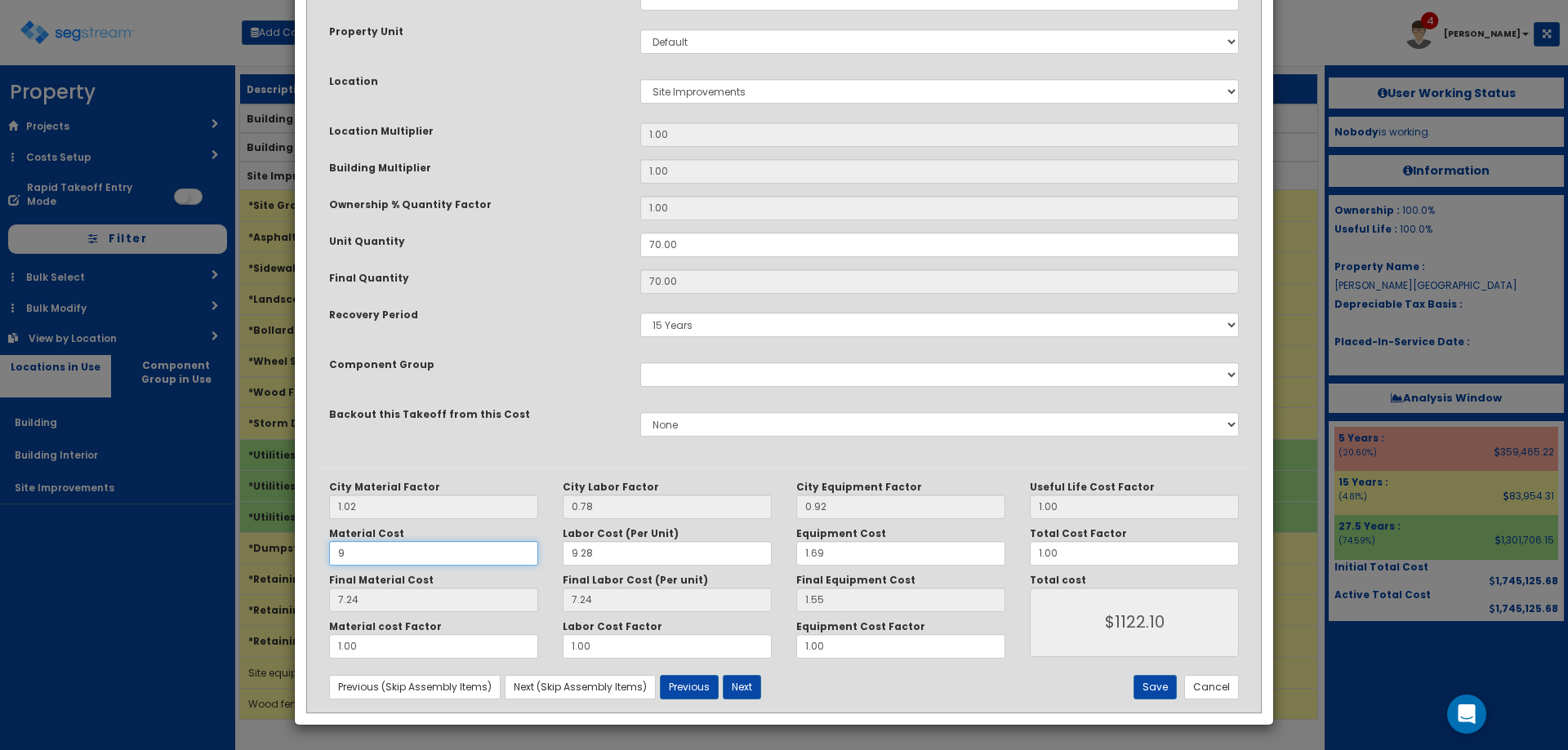
type input "9.18"
type input "$1257.90"
type input "9.1"
type input "9.28"
type input "$1264.90"
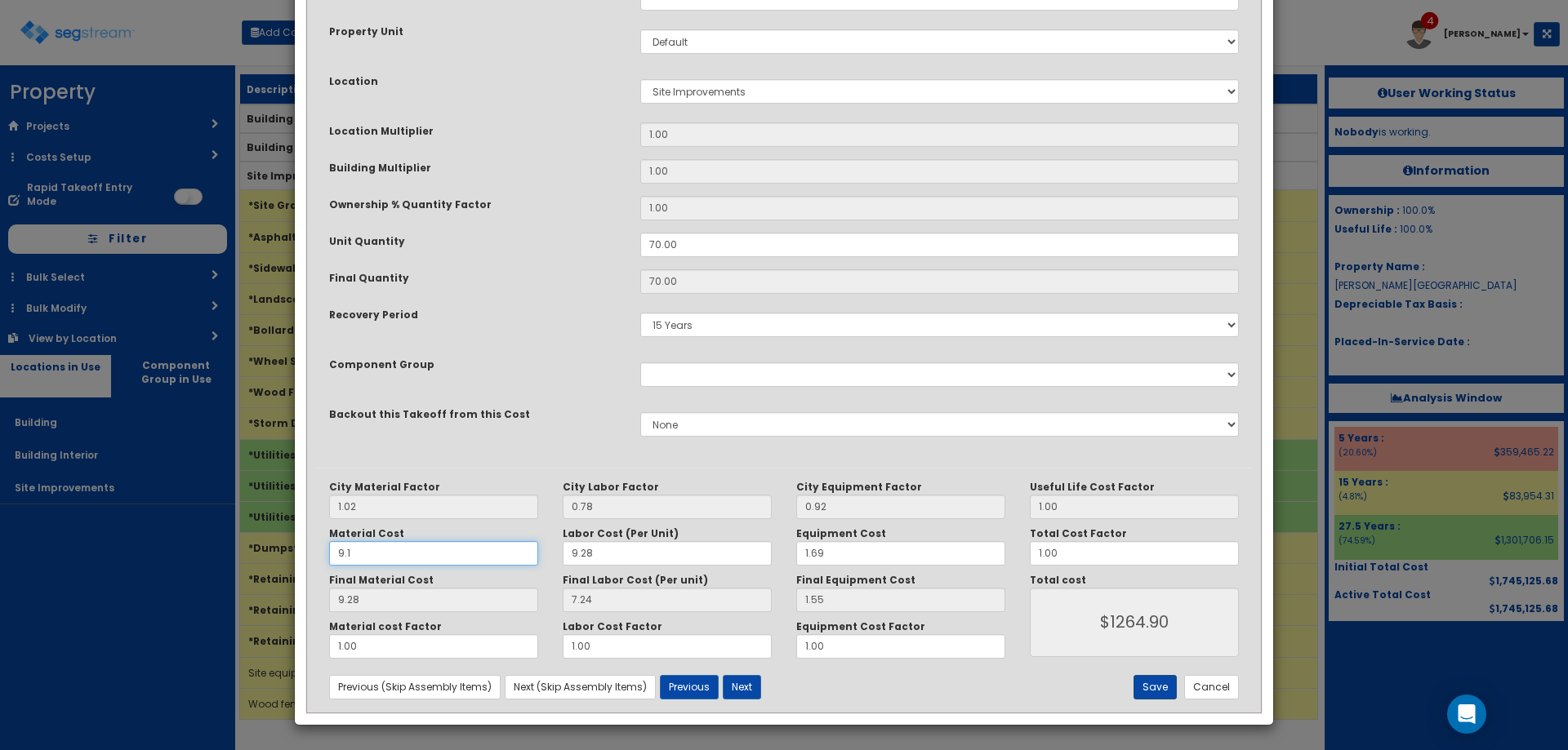
type input "9.1"
click at [1151, 693] on button "Save" at bounding box center [1155, 688] width 44 height 25
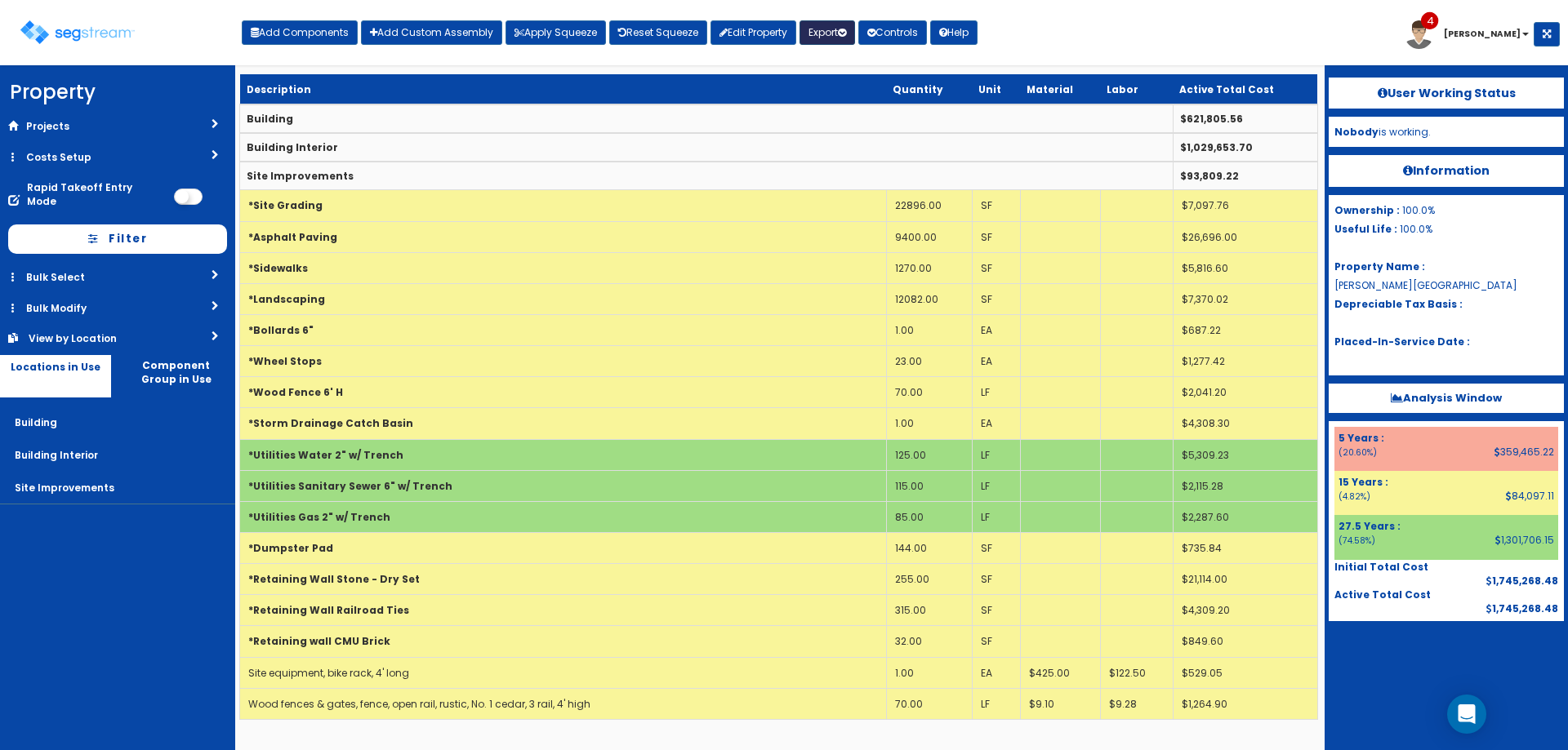
click at [833, 29] on button "Export" at bounding box center [828, 33] width 56 height 25
click at [839, 56] on link "Engineering Report(xlsx)" at bounding box center [881, 68] width 162 height 33
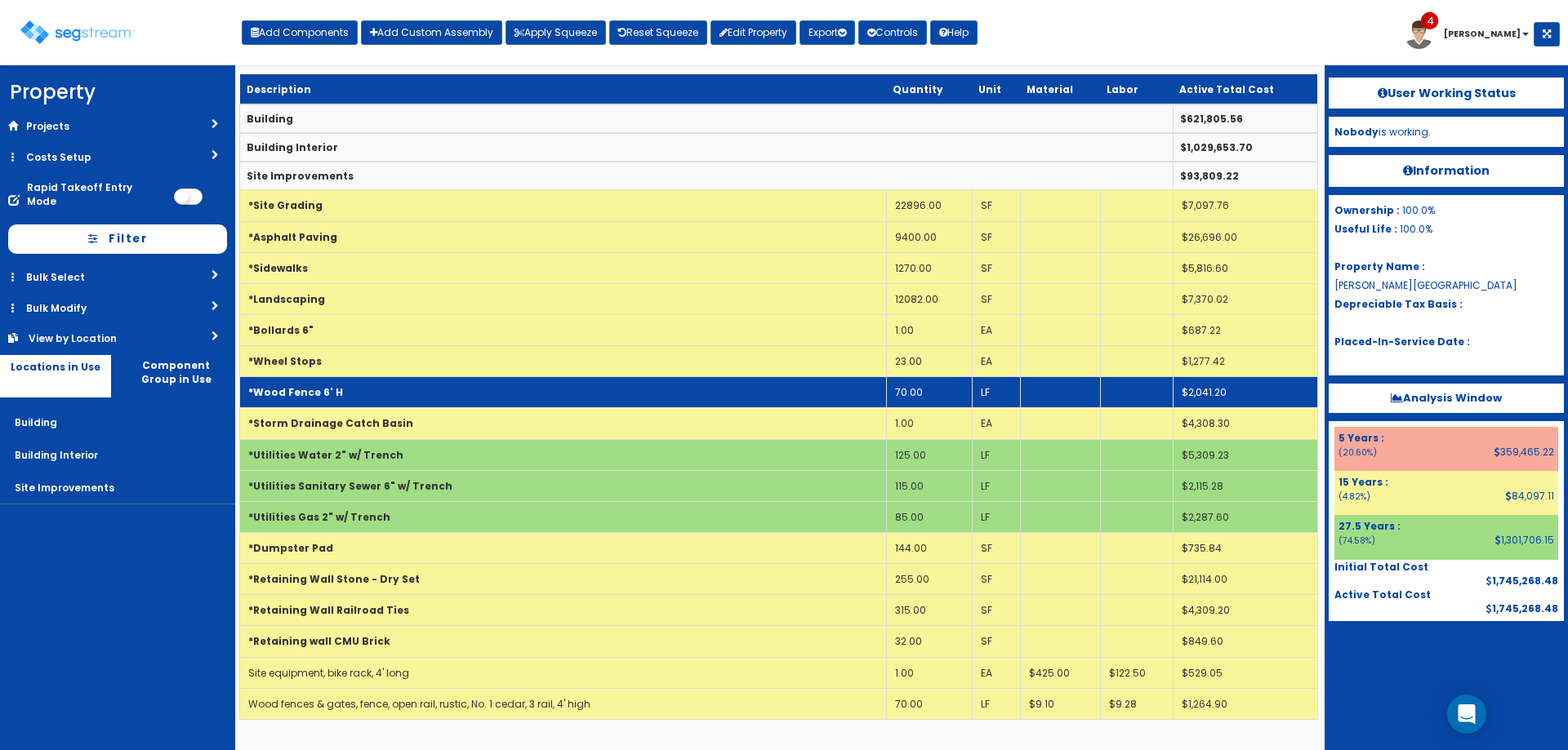
click at [935, 386] on td "70.00" at bounding box center [929, 393] width 86 height 31
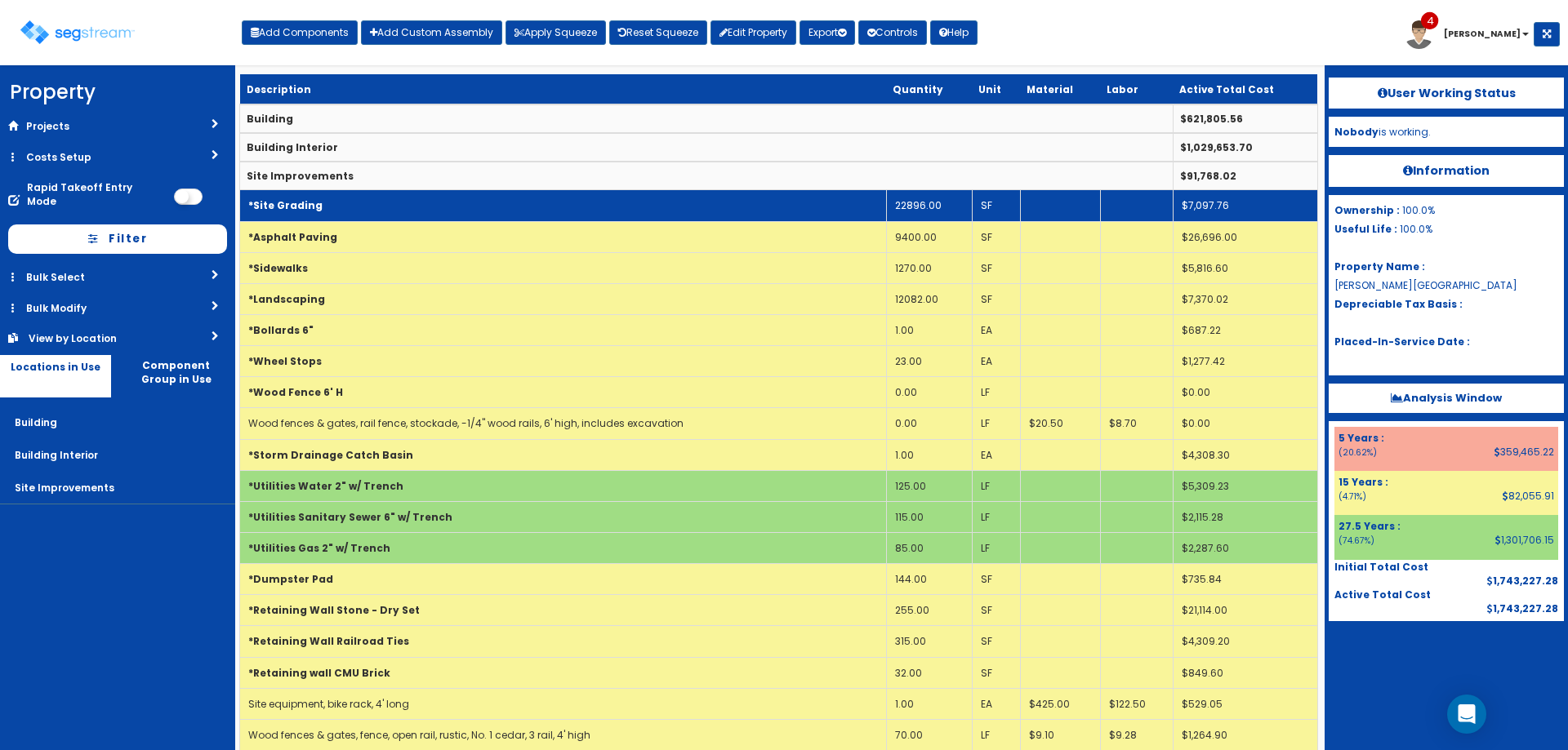
drag, startPoint x: 501, startPoint y: 381, endPoint x: 410, endPoint y: 205, distance: 198.1
click at [496, 367] on table "Description Quantity Unit Material Labor Active Total Cost Building $621,805.56…" at bounding box center [779, 412] width 1079 height 677
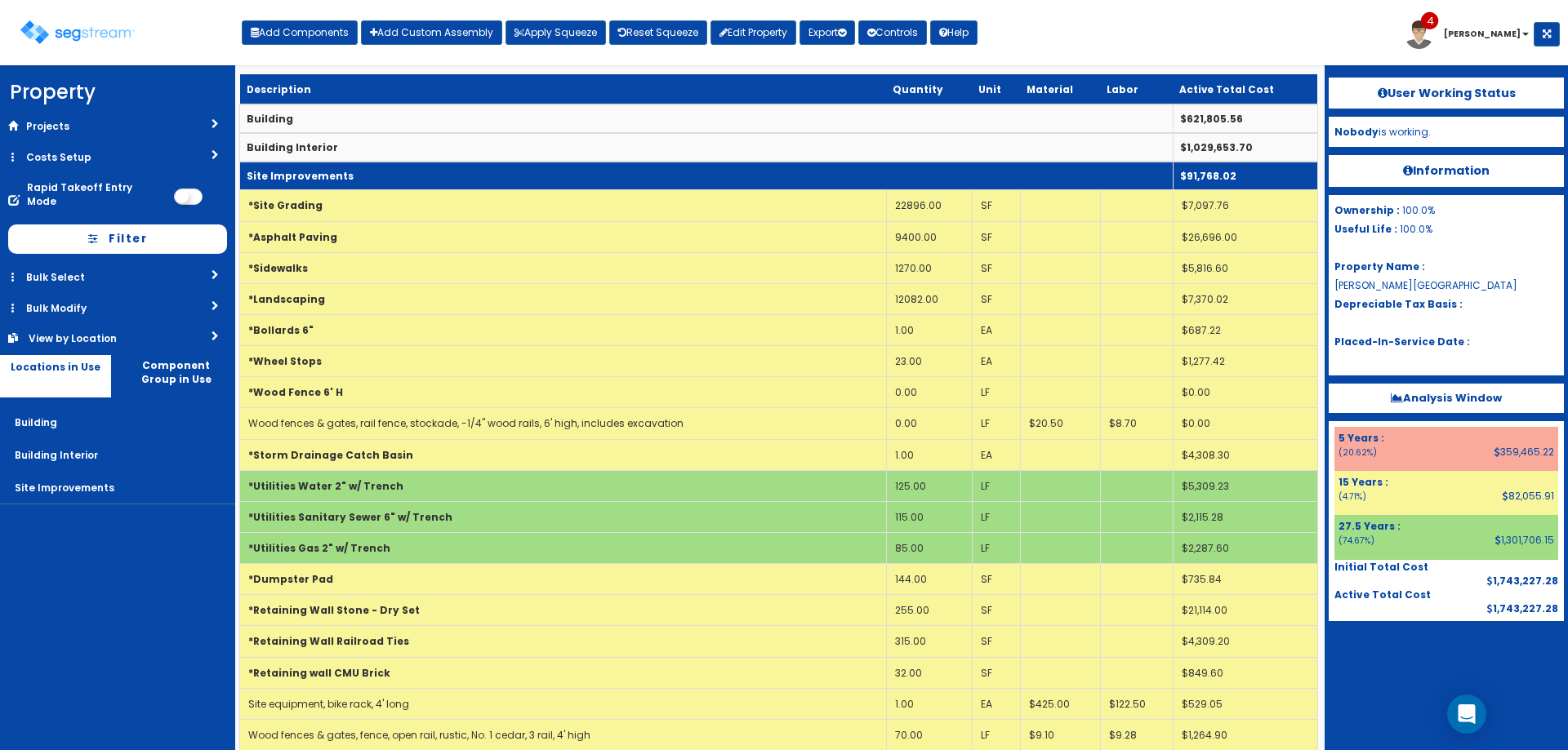
click at [390, 176] on td "Site Improvements" at bounding box center [707, 176] width 934 height 29
